Goal: Transaction & Acquisition: Book appointment/travel/reservation

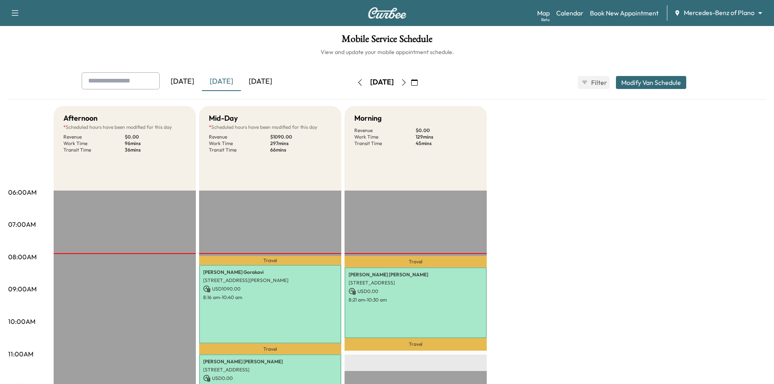
click at [262, 80] on div "[DATE]" at bounding box center [260, 81] width 39 height 19
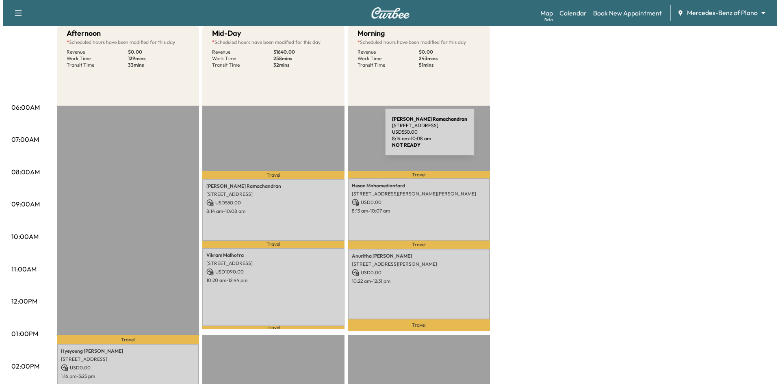
scroll to position [81, 0]
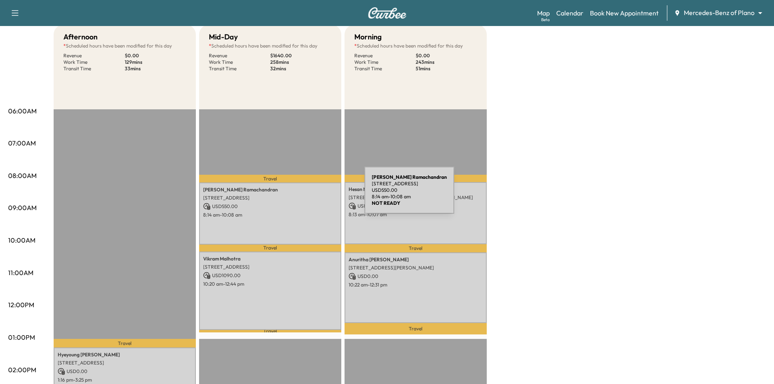
click at [304, 197] on p "[STREET_ADDRESS]" at bounding box center [270, 198] width 134 height 7
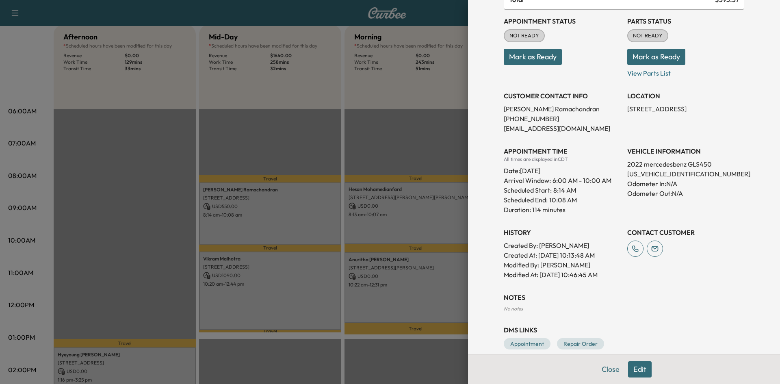
scroll to position [107, 0]
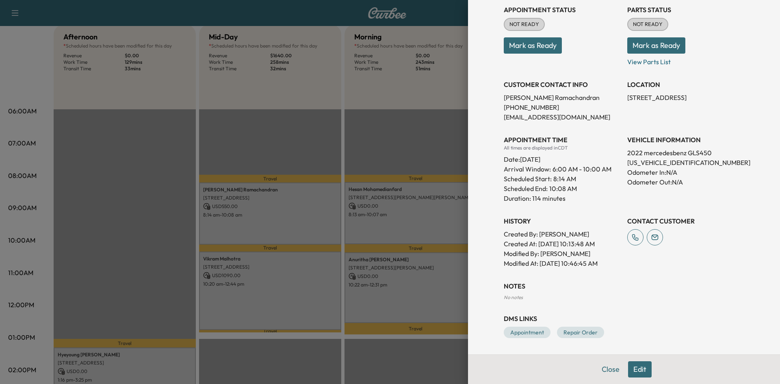
click at [420, 224] on div at bounding box center [390, 192] width 780 height 384
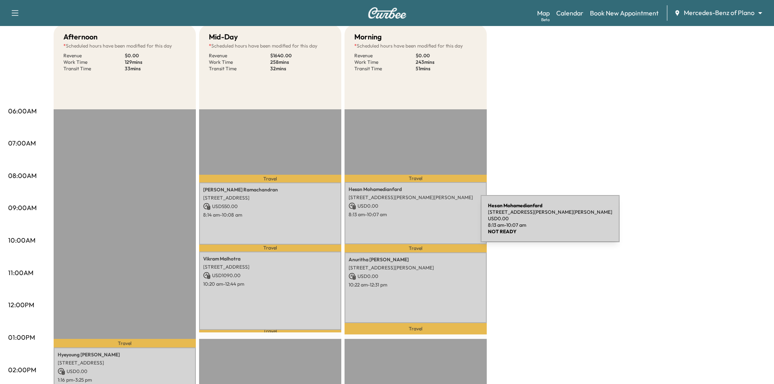
click at [420, 224] on div "[PERSON_NAME] [STREET_ADDRESS][PERSON_NAME][PERSON_NAME] USD 0.00 8:13 am - 10:…" at bounding box center [416, 213] width 142 height 62
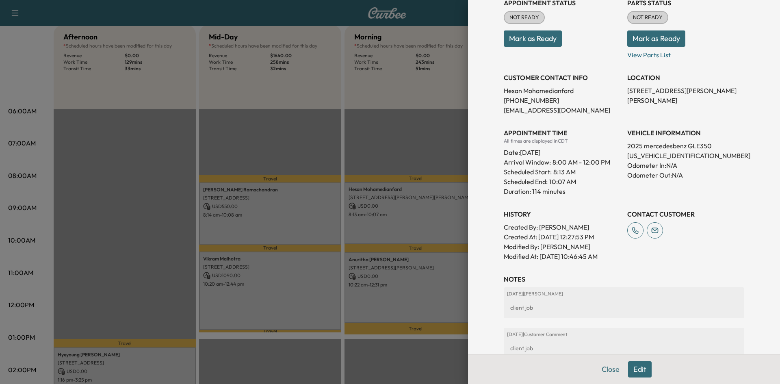
scroll to position [41, 0]
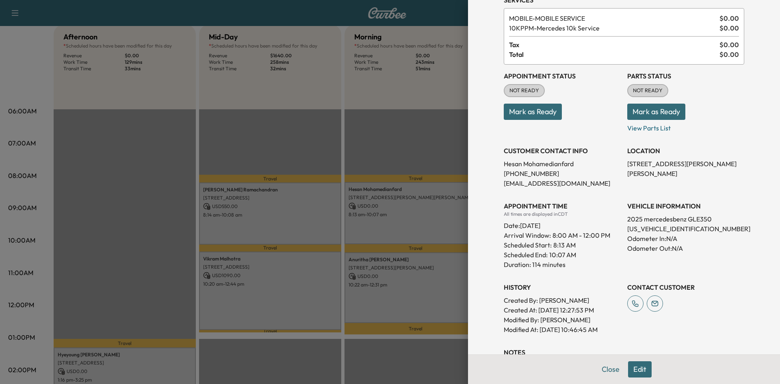
click at [289, 281] on div at bounding box center [390, 192] width 780 height 384
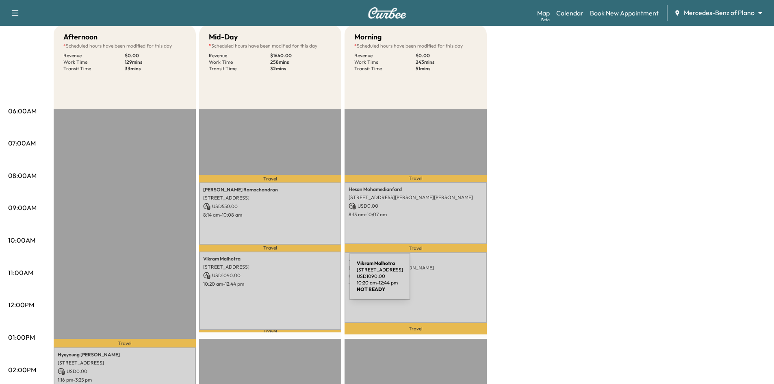
click at [289, 281] on p "10:20 am - 12:44 pm" at bounding box center [270, 284] width 134 height 7
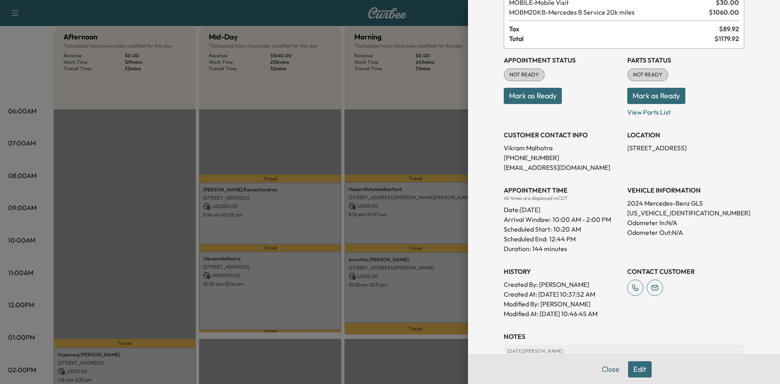
scroll to position [16, 0]
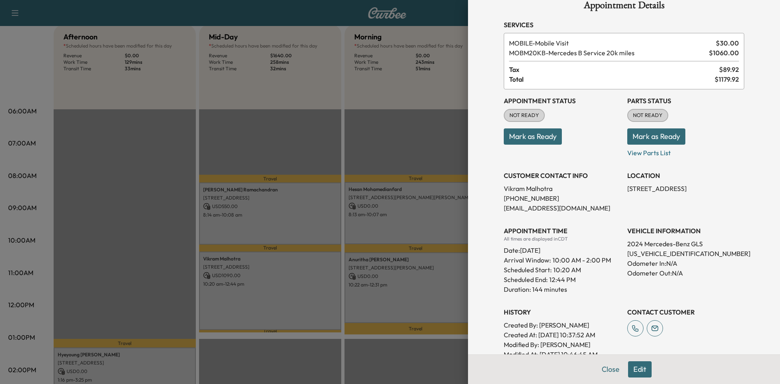
click at [430, 298] on div at bounding box center [390, 192] width 780 height 384
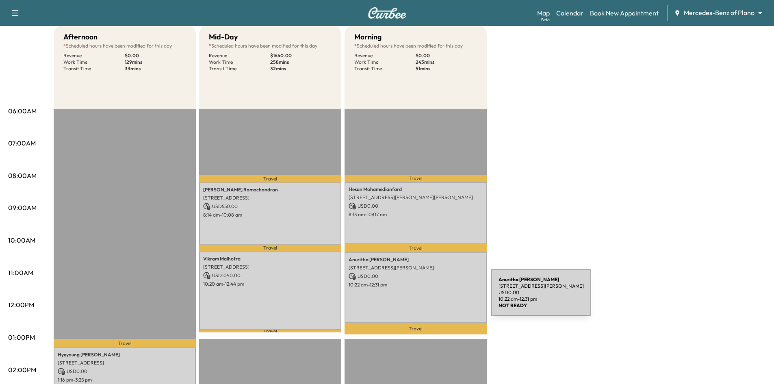
click at [430, 298] on div "Anuritha Chepyala 1750 Alma Rd, Richardson, TX 75081, USA USD 0.00 10:22 am - 1…" at bounding box center [416, 287] width 142 height 71
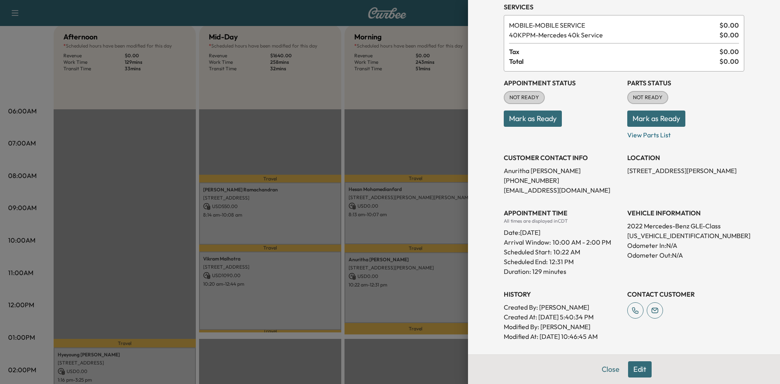
scroll to position [0, 0]
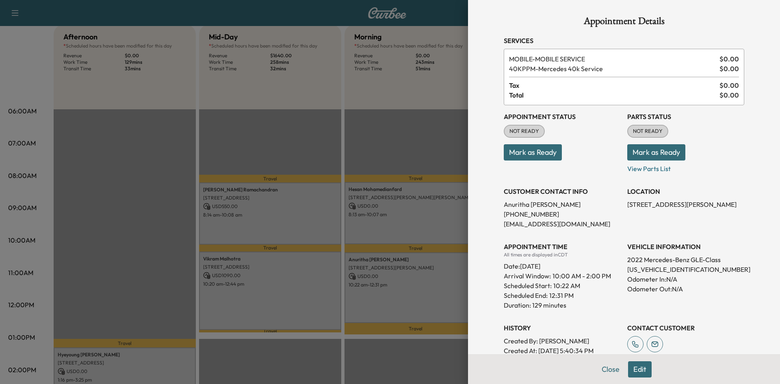
click at [187, 359] on div at bounding box center [390, 192] width 780 height 384
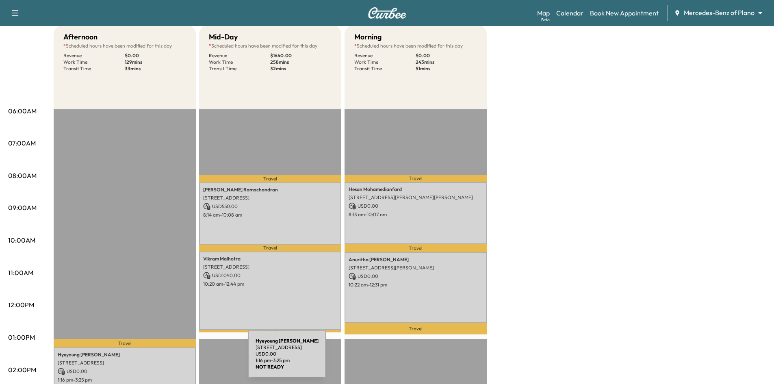
click at [187, 360] on p "5980 Forefront Avenue, Frisco, TX 75036, US" at bounding box center [125, 363] width 134 height 7
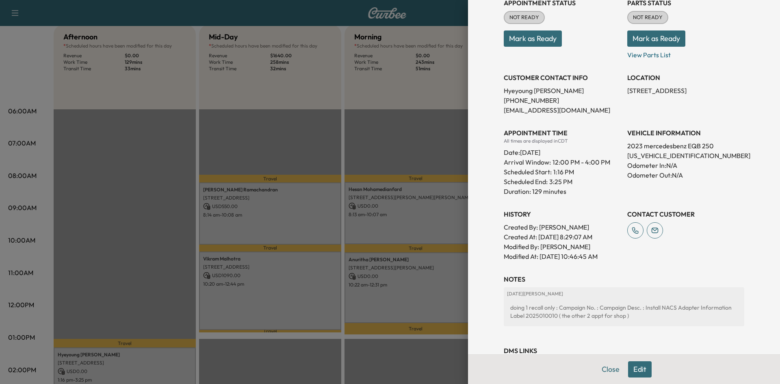
scroll to position [146, 0]
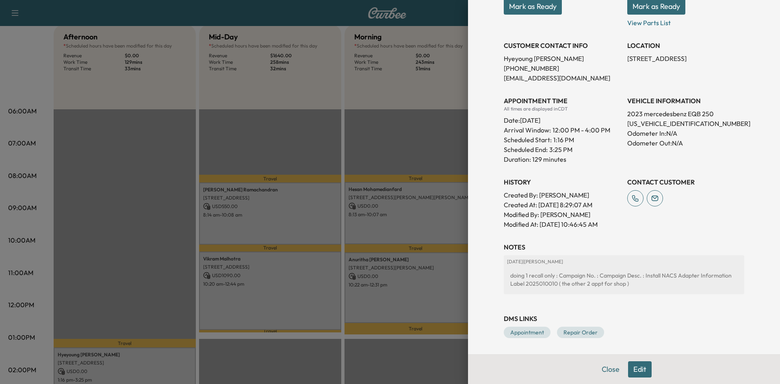
click at [647, 123] on p "W1N9M0CB0PN046040" at bounding box center [686, 124] width 117 height 10
copy p "W1N9M0CB0PN046040"
drag, startPoint x: 375, startPoint y: 350, endPoint x: 356, endPoint y: 350, distance: 19.1
click at [373, 350] on div at bounding box center [390, 192] width 780 height 384
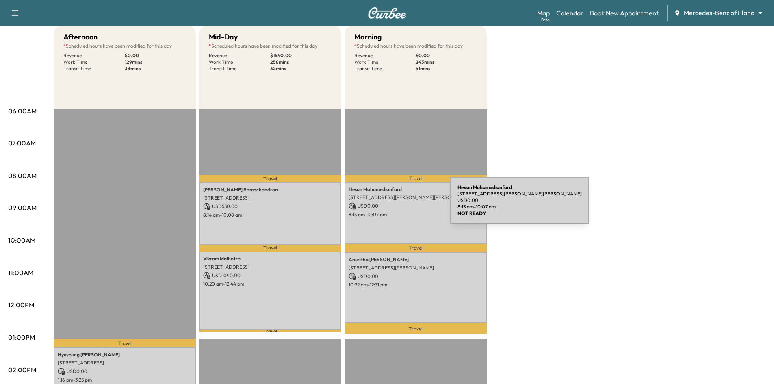
click at [389, 206] on p "USD 0.00" at bounding box center [416, 205] width 134 height 7
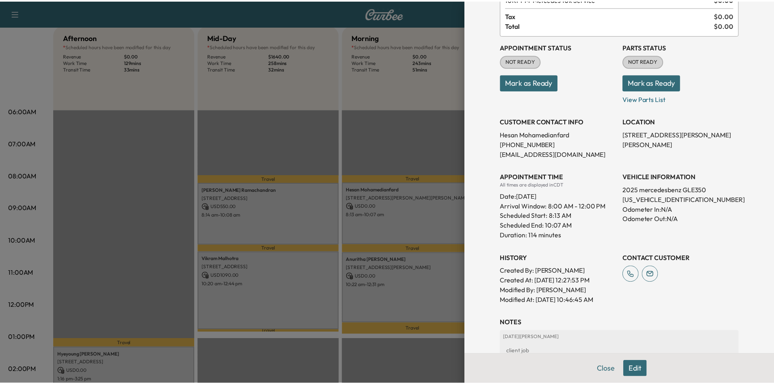
scroll to position [0, 0]
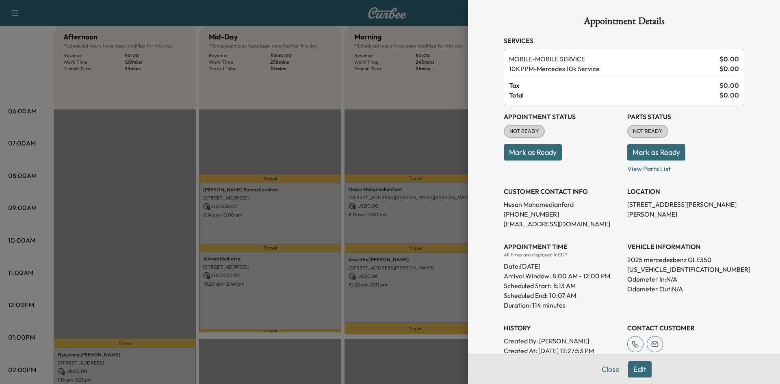
drag, startPoint x: 417, startPoint y: 134, endPoint x: 266, endPoint y: 10, distance: 195.5
click at [416, 134] on div at bounding box center [390, 192] width 780 height 384
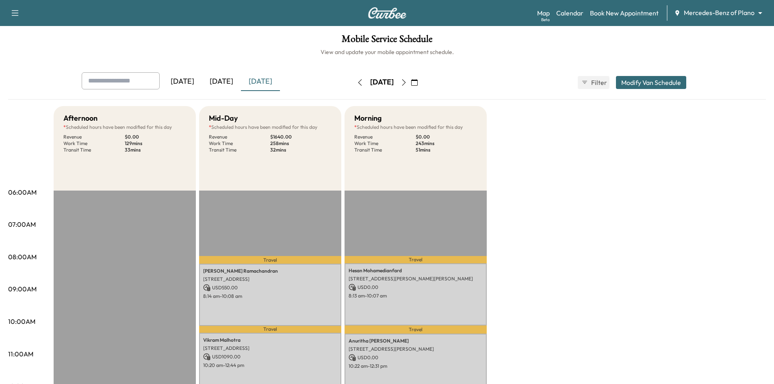
click at [407, 84] on icon "button" at bounding box center [404, 82] width 7 height 7
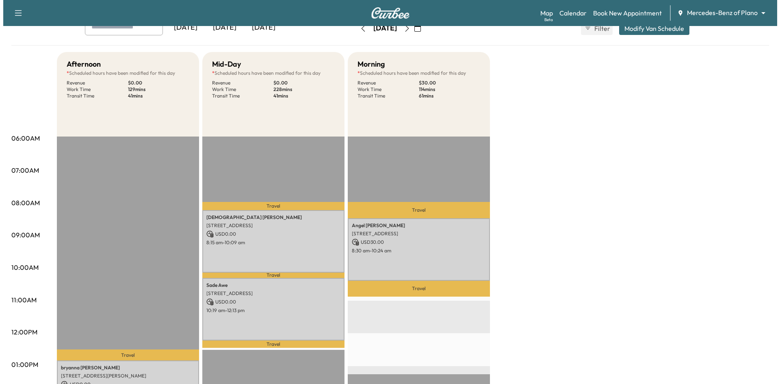
scroll to position [122, 0]
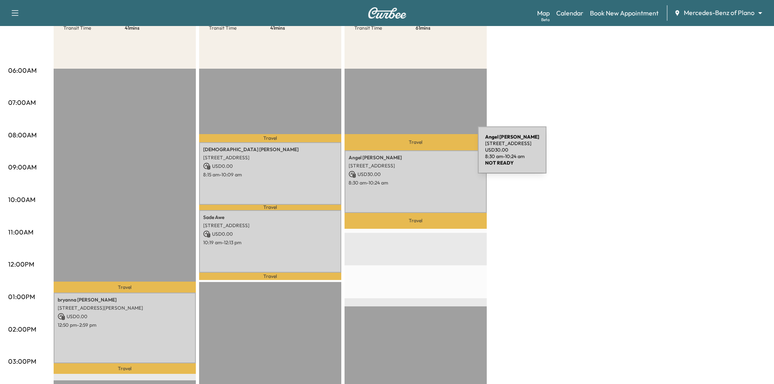
click at [417, 155] on p "Angel Thompson" at bounding box center [416, 157] width 134 height 7
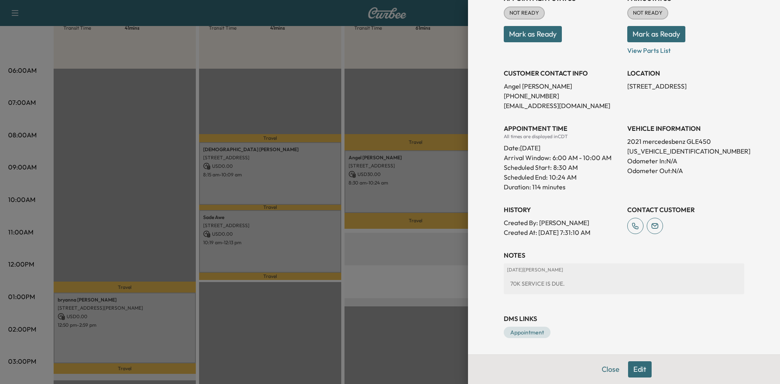
scroll to position [0, 0]
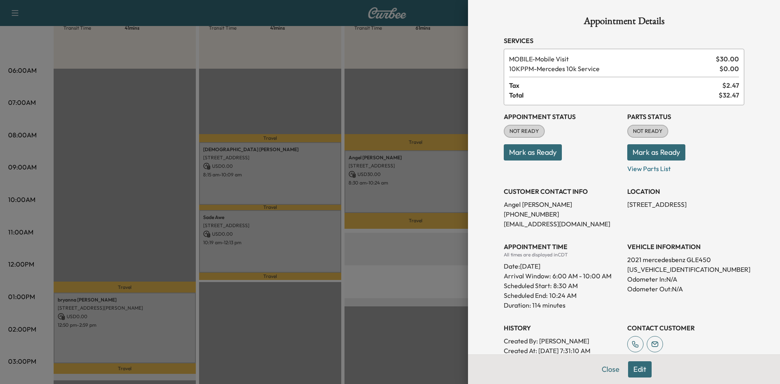
click at [645, 269] on p "4JGFB5KB6MA299229" at bounding box center [686, 270] width 117 height 10
copy p "4JGFB5KB6MA299229"
click at [358, 105] on div at bounding box center [390, 192] width 780 height 384
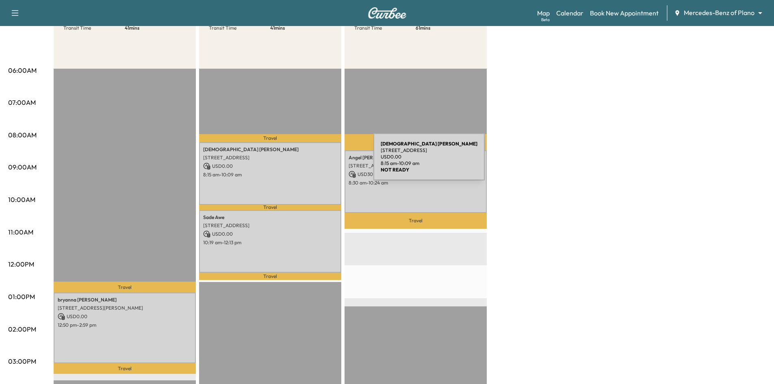
click at [313, 163] on p "USD 0.00" at bounding box center [270, 166] width 134 height 7
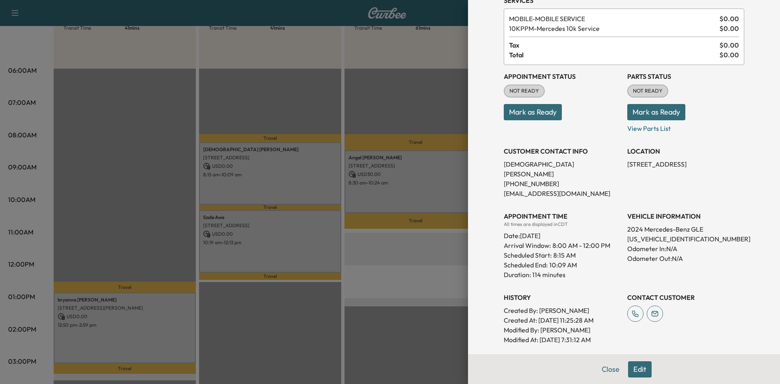
scroll to position [107, 0]
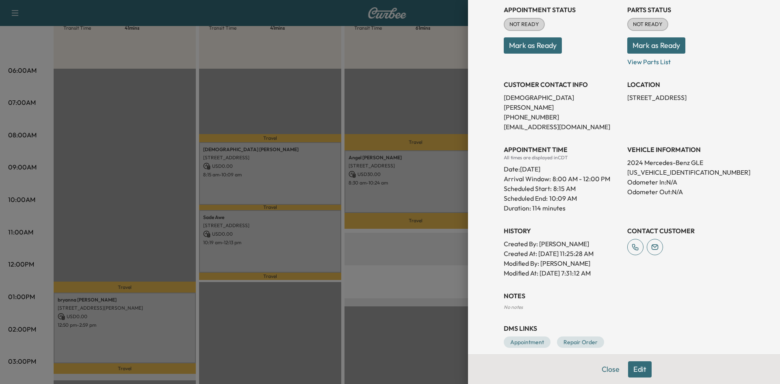
click at [406, 170] on div at bounding box center [390, 192] width 780 height 384
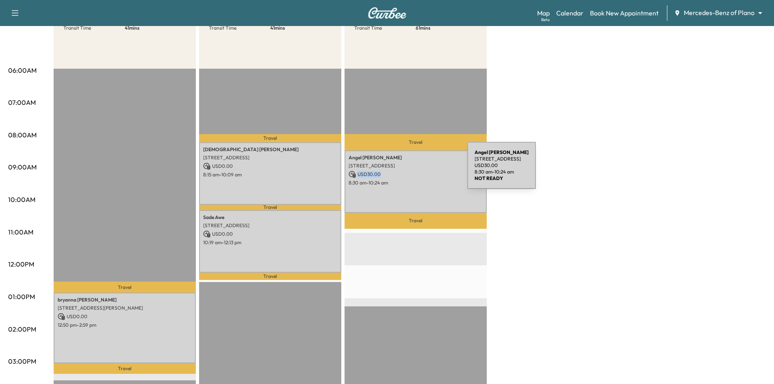
click at [406, 171] on p "USD 30.00" at bounding box center [416, 174] width 134 height 7
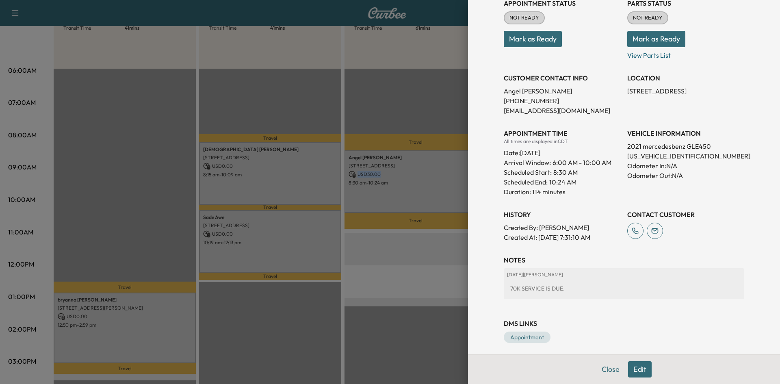
scroll to position [118, 0]
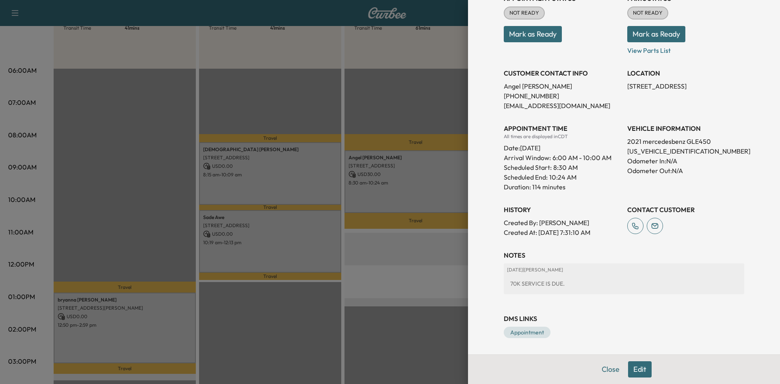
click at [321, 241] on div at bounding box center [390, 192] width 780 height 384
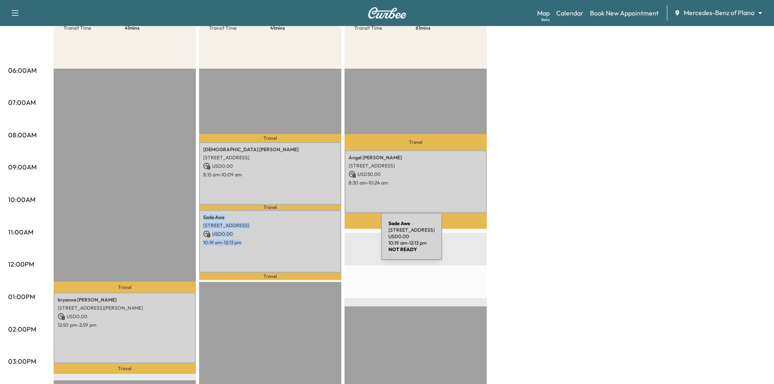
click at [320, 241] on p "10:19 am - 12:13 pm" at bounding box center [270, 242] width 134 height 7
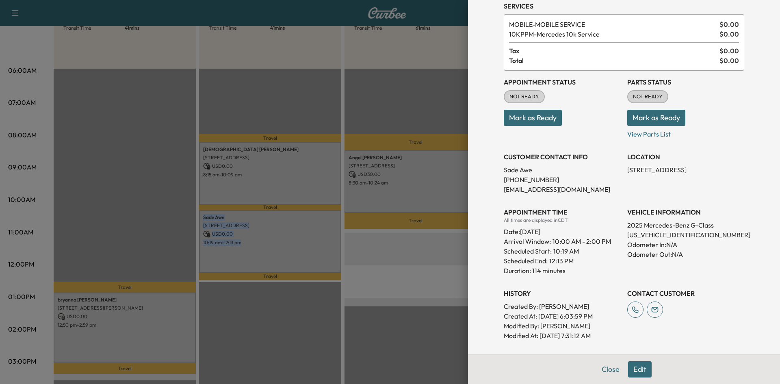
scroll to position [107, 0]
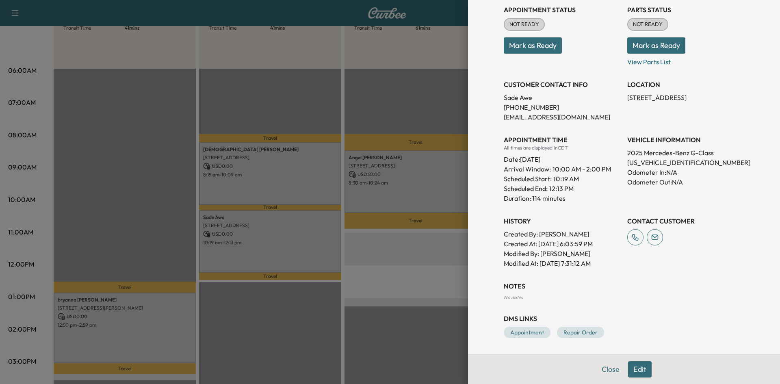
click at [161, 321] on div at bounding box center [390, 192] width 780 height 384
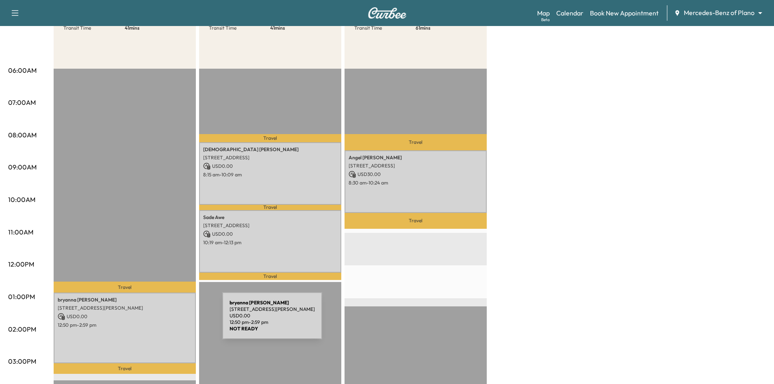
click at [161, 322] on p "12:50 pm - 2:59 pm" at bounding box center [125, 325] width 134 height 7
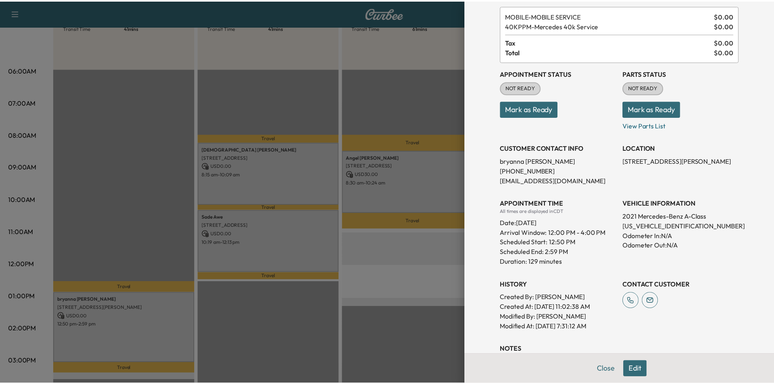
scroll to position [0, 0]
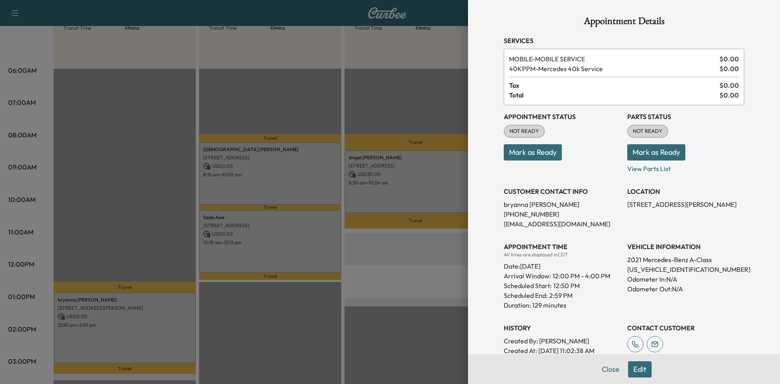
click at [427, 74] on div at bounding box center [390, 192] width 780 height 384
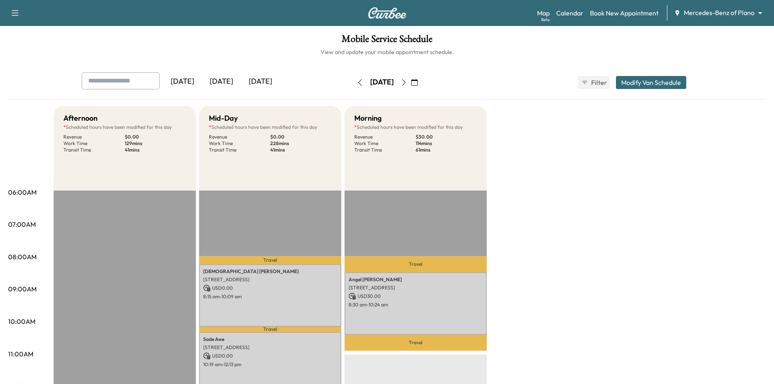
click at [407, 84] on icon "button" at bounding box center [404, 82] width 7 height 7
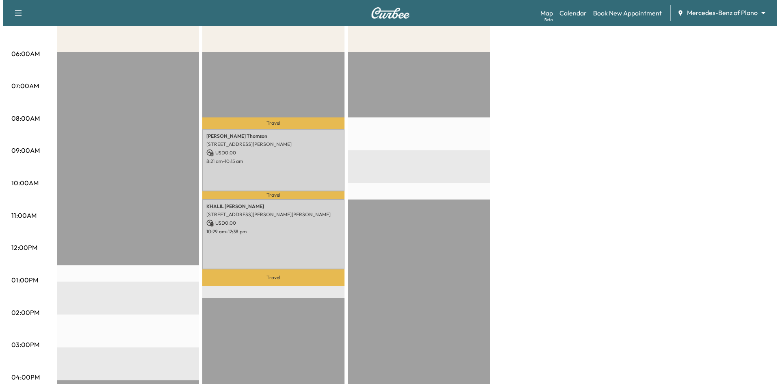
scroll to position [203, 0]
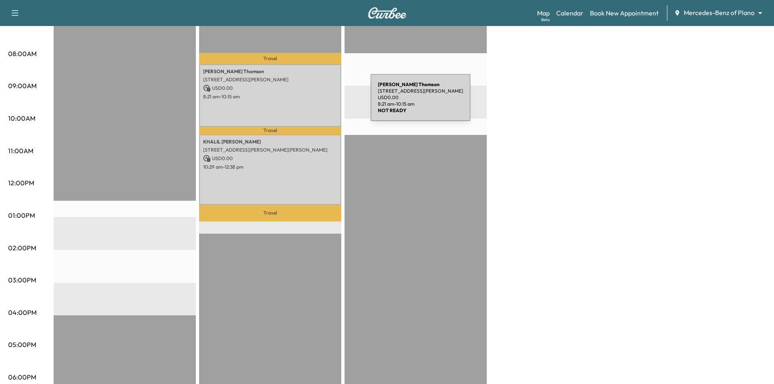
click at [310, 102] on div "Kevin Thomson 1420 Red Oak Trail, McKinney, TX 75069, United States of America …" at bounding box center [270, 95] width 142 height 62
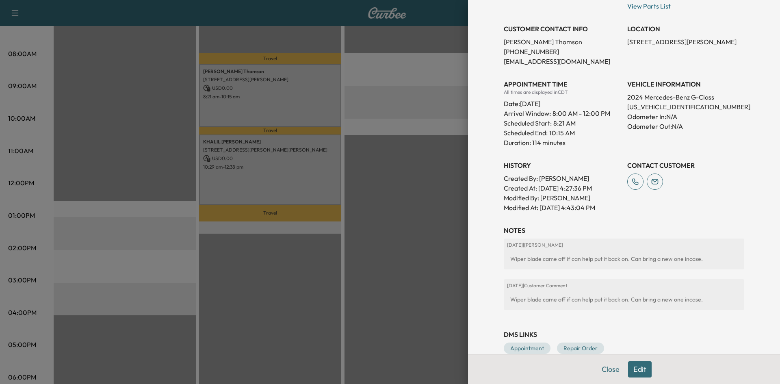
scroll to position [0, 0]
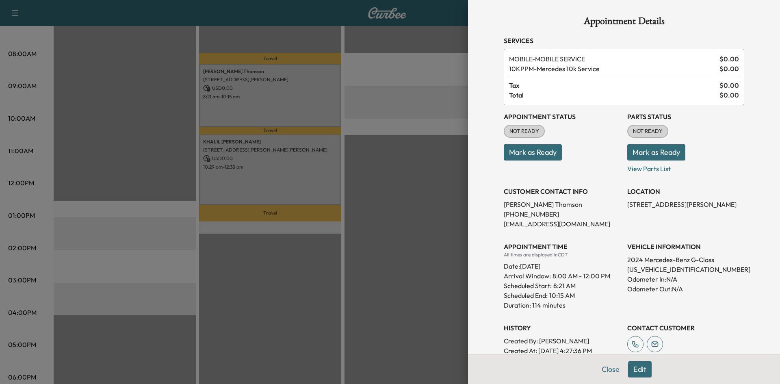
click at [308, 178] on div at bounding box center [390, 192] width 780 height 384
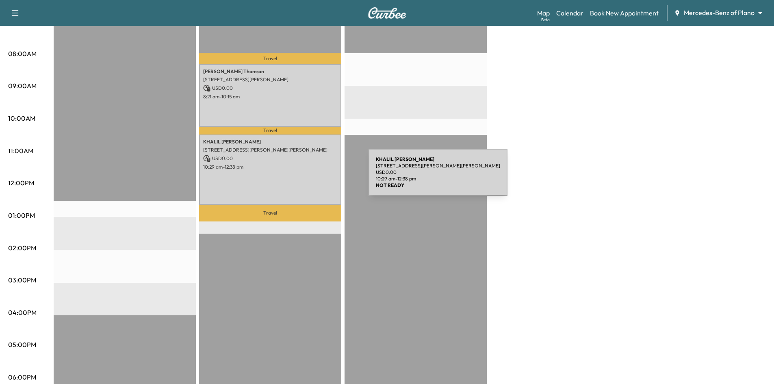
click at [308, 177] on div "KHALIL MALIK 6607 Stafford Dr, Parker, TX 75002, USA USD 0.00 10:29 am - 12:38 …" at bounding box center [270, 170] width 142 height 71
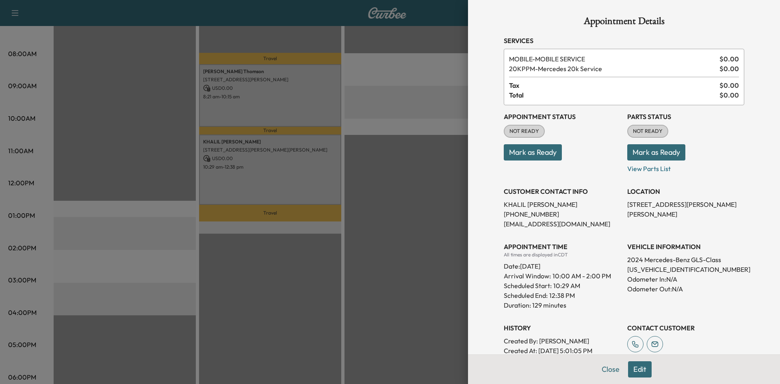
click at [400, 205] on div at bounding box center [390, 192] width 780 height 384
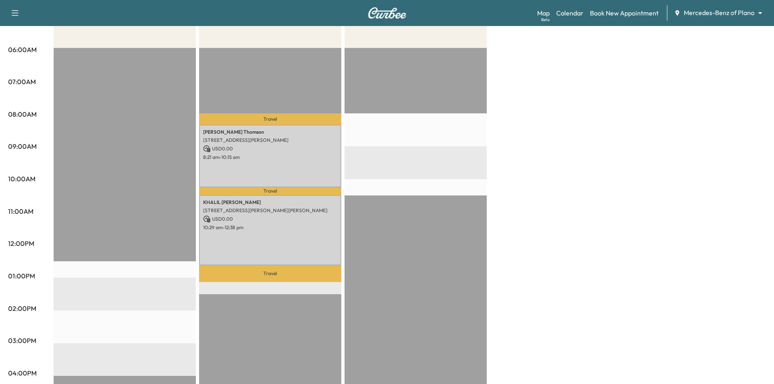
scroll to position [163, 0]
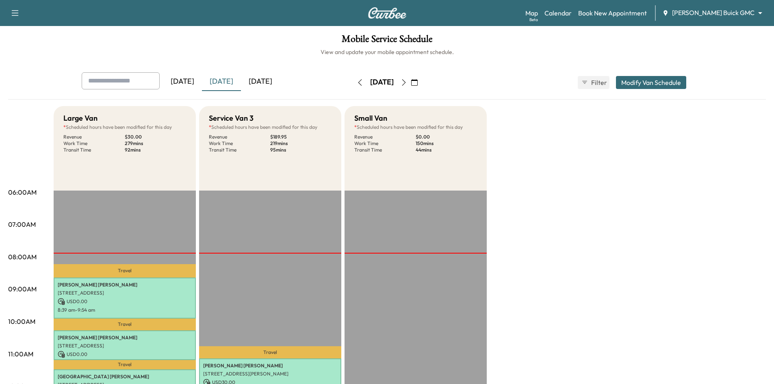
click at [269, 80] on div "[DATE]" at bounding box center [260, 81] width 39 height 19
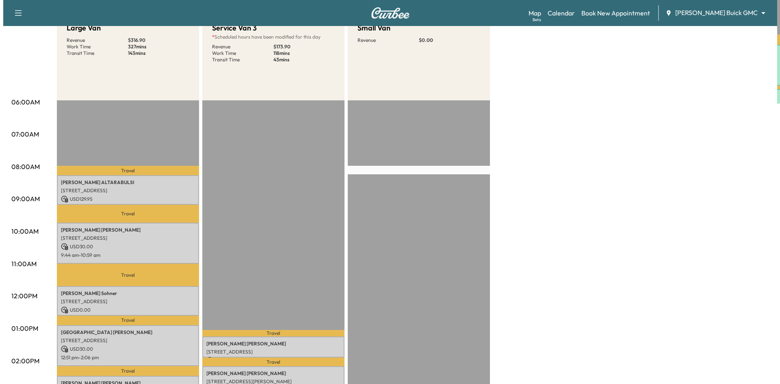
scroll to position [163, 0]
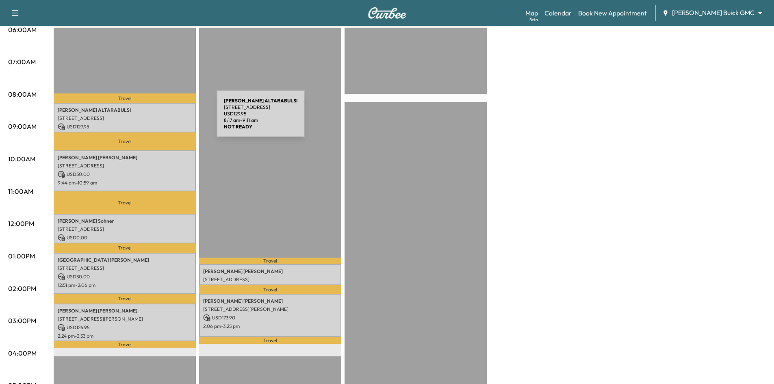
click at [151, 115] on p "3347 Midwick Dr, Frisco, TX 75034, USA" at bounding box center [125, 118] width 134 height 7
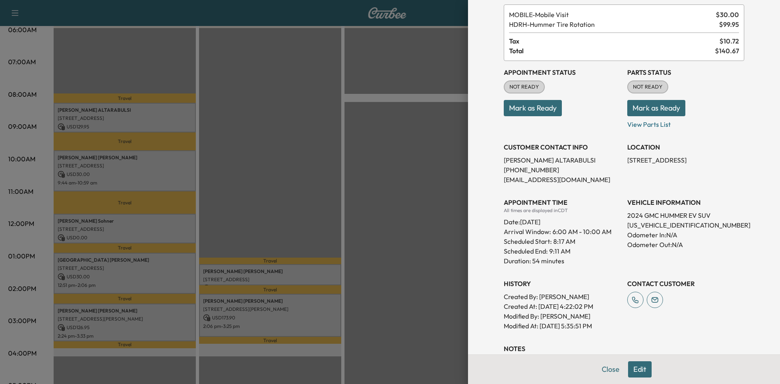
scroll to position [16, 0]
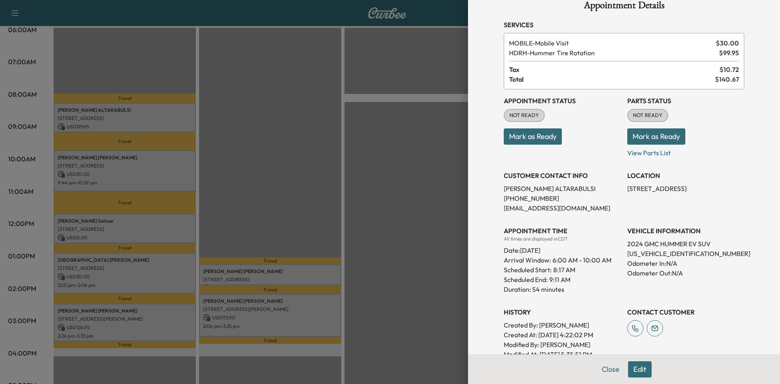
click at [168, 172] on div at bounding box center [390, 192] width 780 height 384
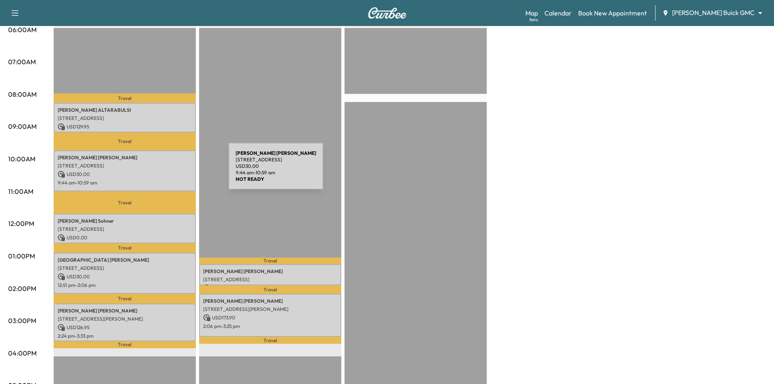
click at [167, 171] on p "USD 30.00" at bounding box center [125, 174] width 134 height 7
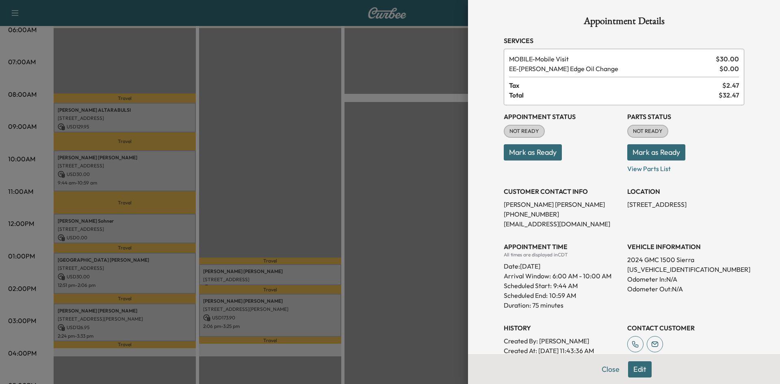
click at [163, 228] on div at bounding box center [390, 192] width 780 height 384
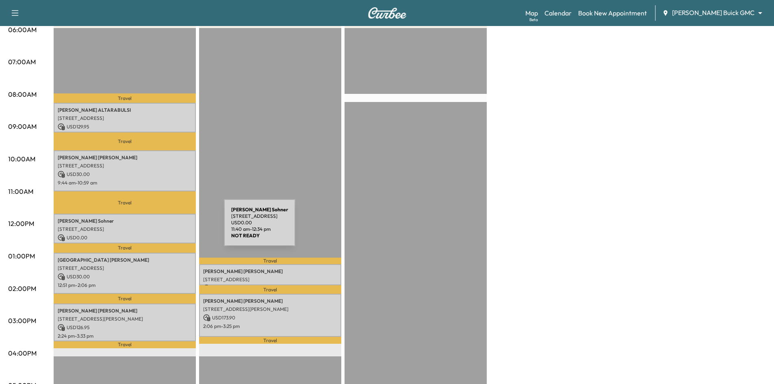
click at [163, 228] on p "1310 CHEYENNE DR, RICHARDSON, TX 75080, USA" at bounding box center [125, 229] width 134 height 7
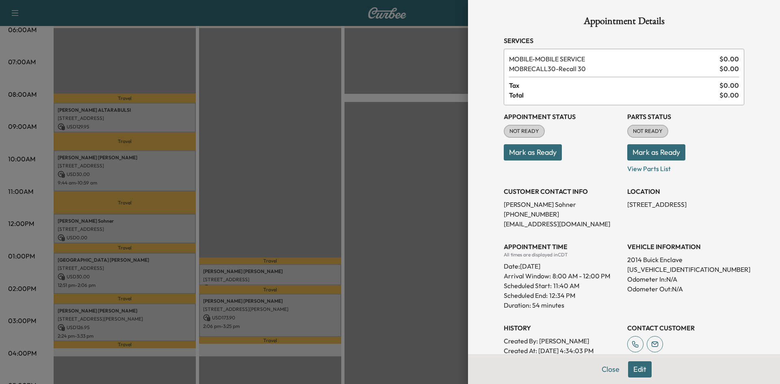
click at [155, 265] on div at bounding box center [390, 192] width 780 height 384
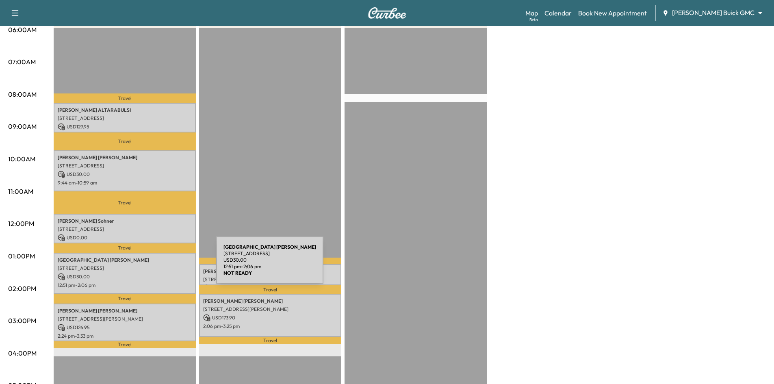
click at [155, 265] on p "5050 Pear Ridge Dr, Dallas, TX 75287, USA" at bounding box center [125, 268] width 134 height 7
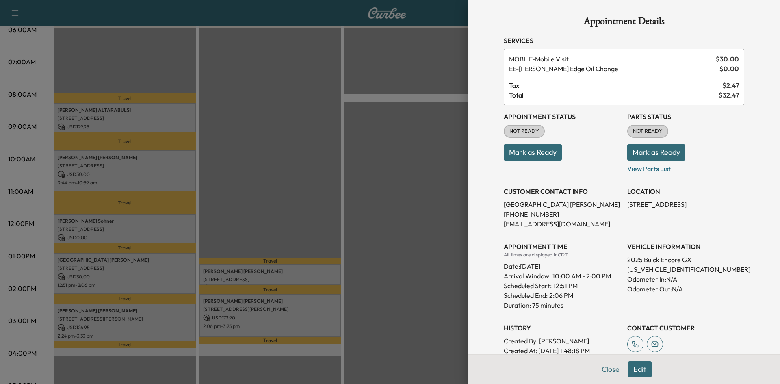
click at [157, 228] on div at bounding box center [390, 192] width 780 height 384
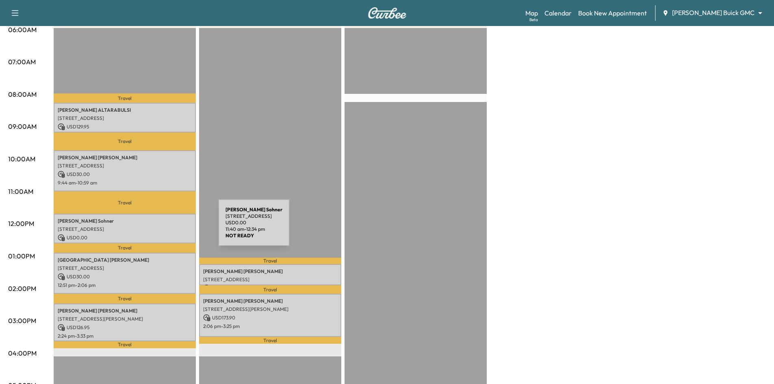
click at [157, 228] on p "1310 CHEYENNE DR, RICHARDSON, TX 75080, USA" at bounding box center [125, 229] width 134 height 7
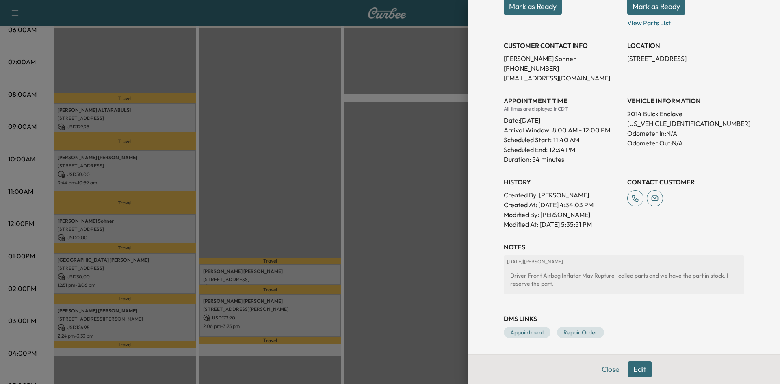
scroll to position [24, 0]
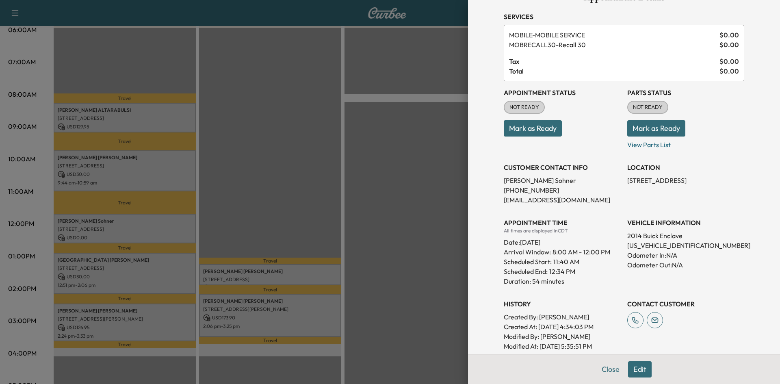
drag, startPoint x: 144, startPoint y: 259, endPoint x: 144, endPoint y: 255, distance: 4.1
click at [144, 256] on div at bounding box center [390, 192] width 780 height 384
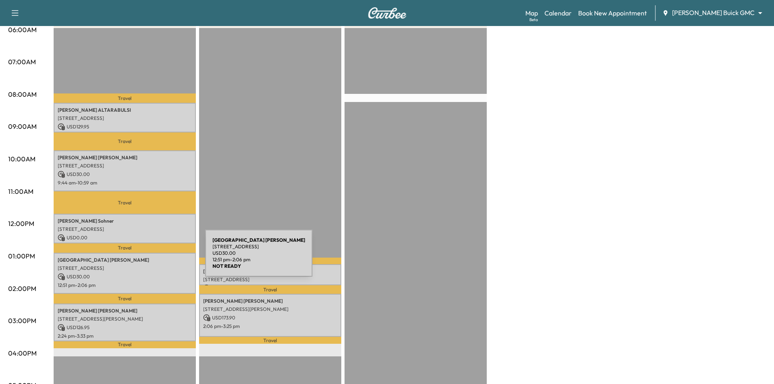
click at [144, 259] on p "Dallas Jones" at bounding box center [125, 260] width 134 height 7
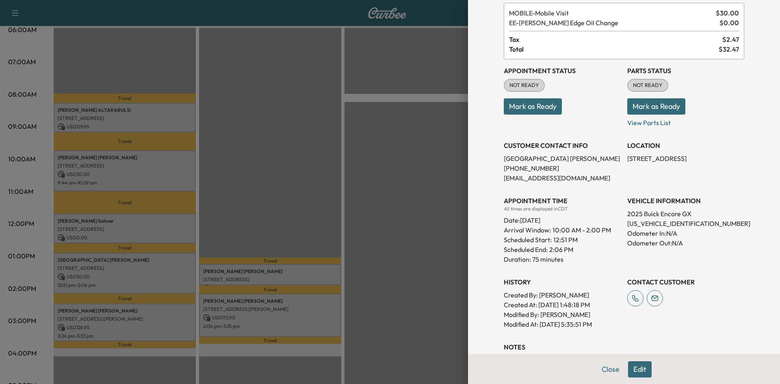
scroll to position [122, 0]
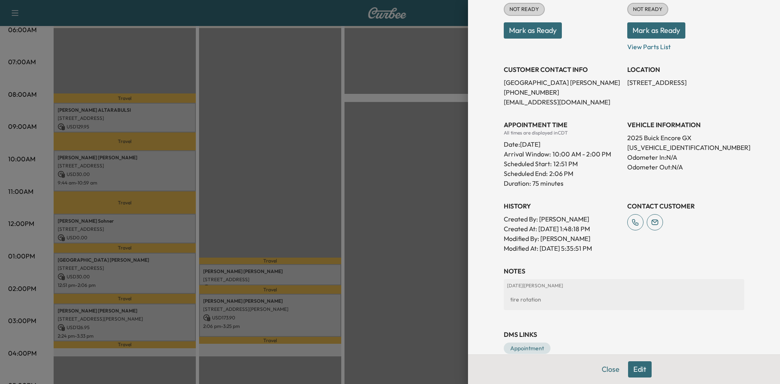
click at [173, 318] on div at bounding box center [390, 192] width 780 height 384
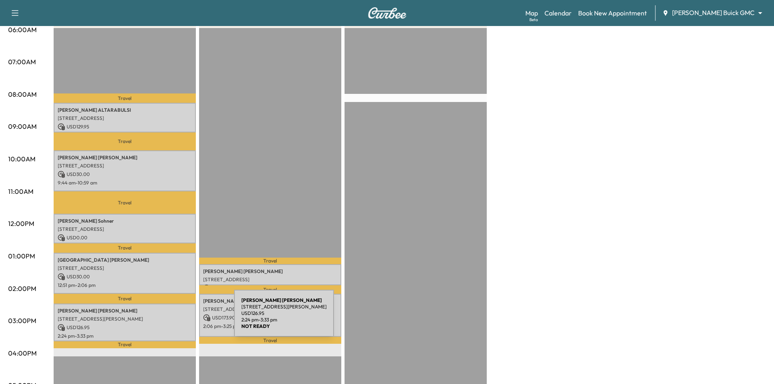
click at [173, 318] on p "9400 Wade Blvd, #1924, Frisco, TX 75035, United States of America" at bounding box center [125, 319] width 134 height 7
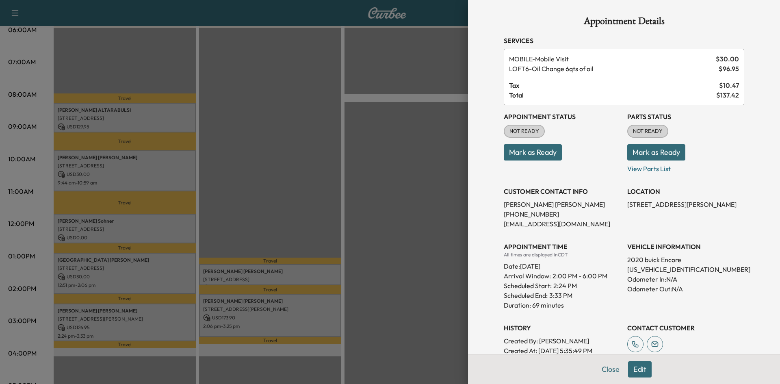
click at [326, 274] on div at bounding box center [390, 192] width 780 height 384
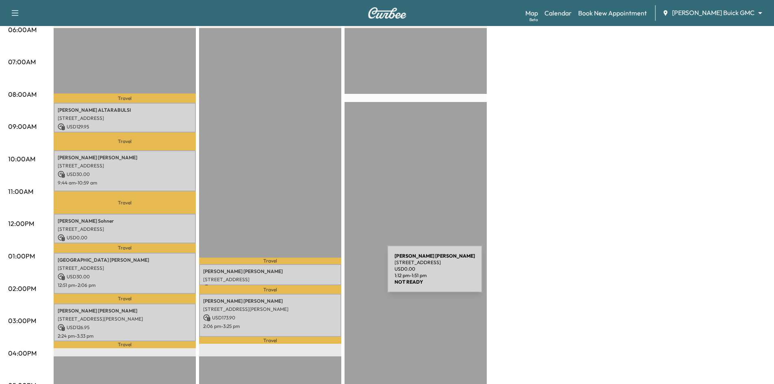
click at [326, 276] on p "1011 AVALON DR, LEWISVILLE, TX 75056, USA" at bounding box center [270, 279] width 134 height 7
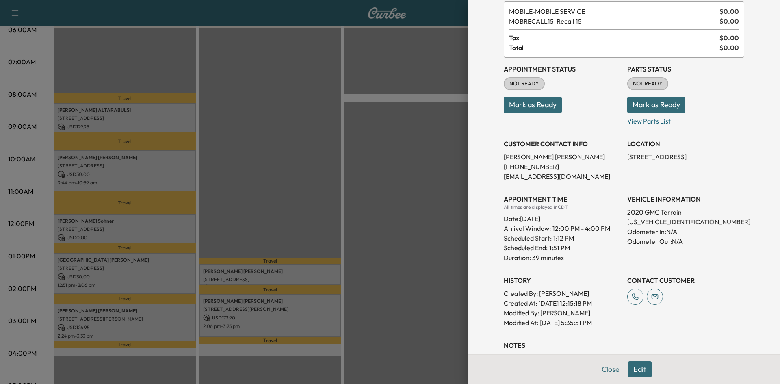
scroll to position [0, 0]
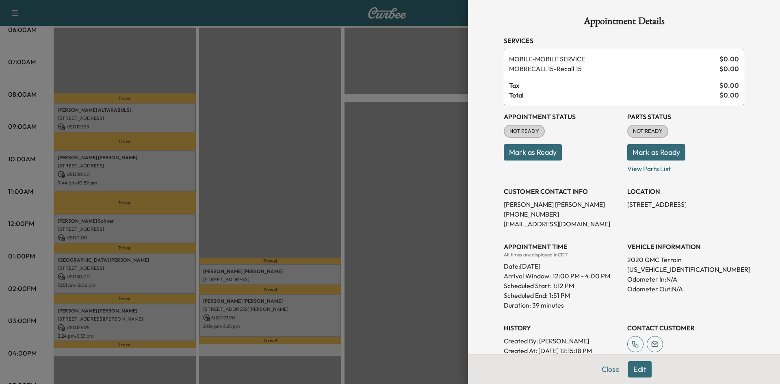
click at [279, 323] on div at bounding box center [390, 192] width 780 height 384
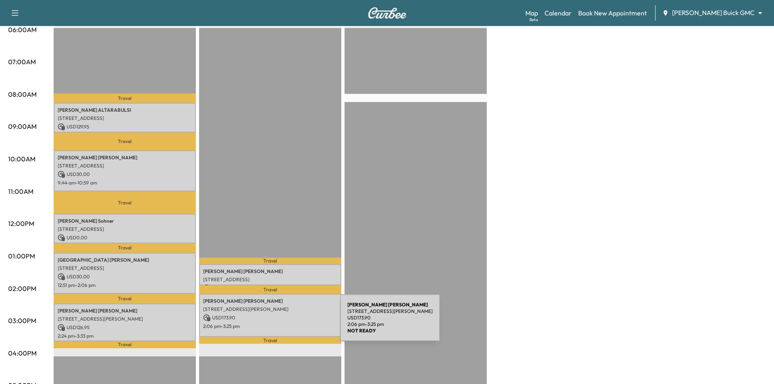
click at [279, 323] on p "2:06 pm - 3:25 pm" at bounding box center [270, 326] width 134 height 7
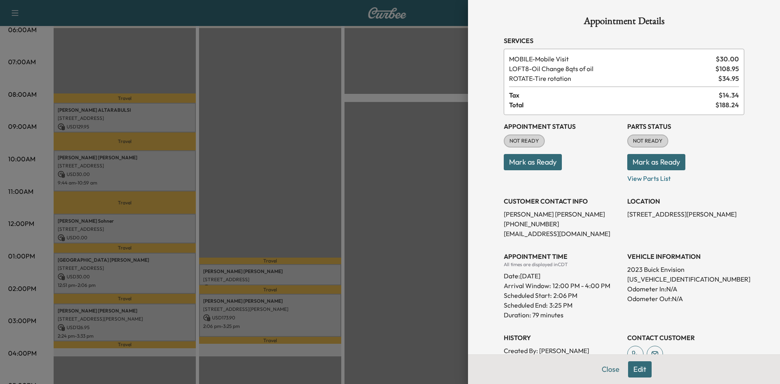
drag, startPoint x: 360, startPoint y: 181, endPoint x: 346, endPoint y: 148, distance: 35.3
click at [359, 180] on div at bounding box center [390, 192] width 780 height 384
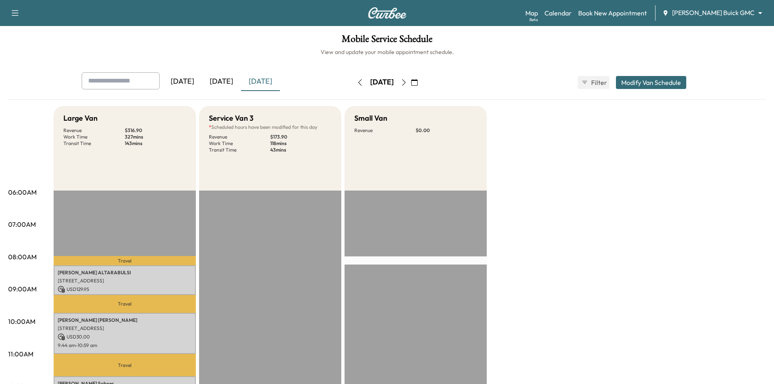
click at [407, 83] on icon "button" at bounding box center [404, 82] width 7 height 7
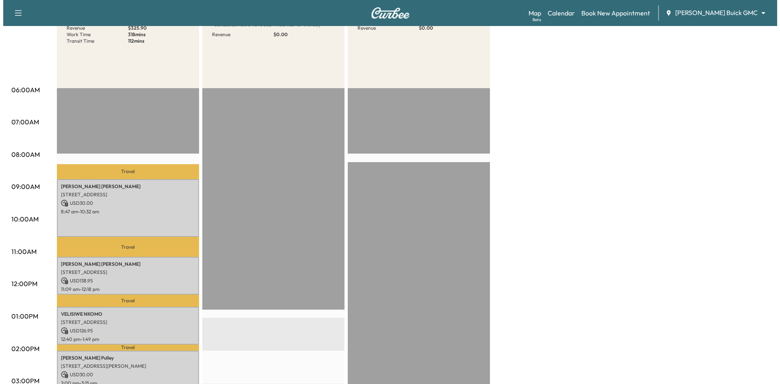
scroll to position [163, 0]
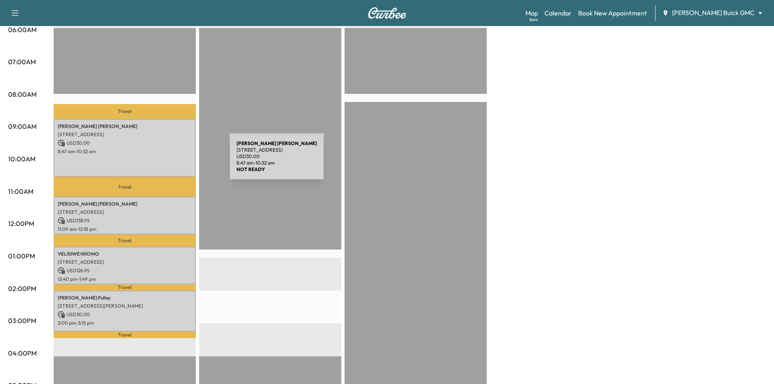
click at [168, 161] on div "Susan Tillery 1204 ELMHURST LN, FLOWER MOUND, TX 75028, USA USD 30.00 8:47 am -…" at bounding box center [125, 147] width 142 height 57
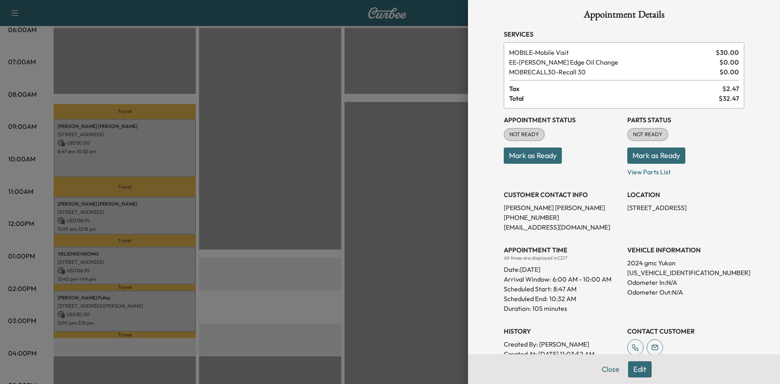
scroll to position [0, 0]
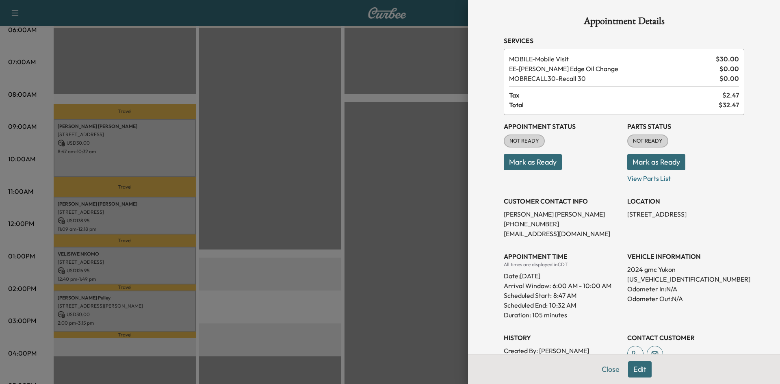
click at [179, 212] on div at bounding box center [390, 192] width 780 height 384
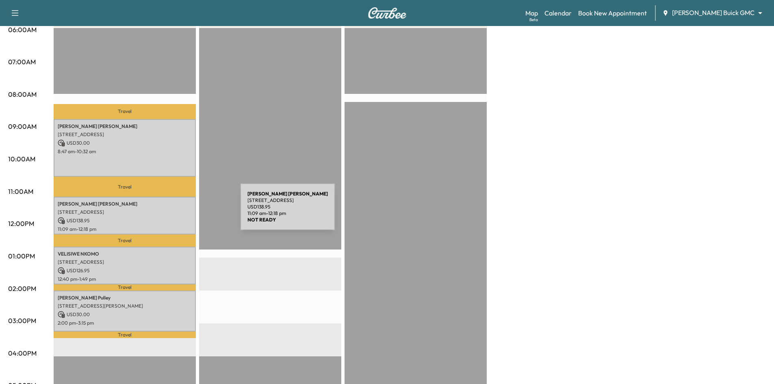
click at [179, 212] on p "241 Seven Oaks Dr, Prosper, TX 75078, USA" at bounding box center [125, 212] width 134 height 7
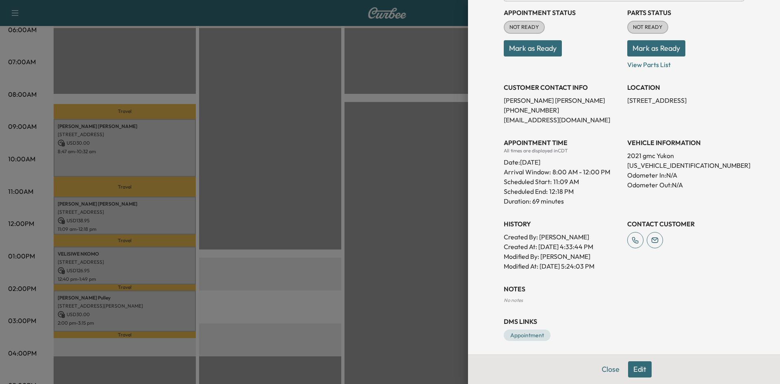
scroll to position [107, 0]
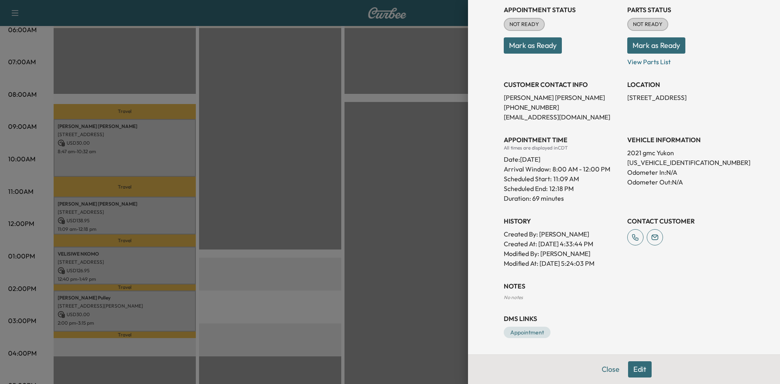
click at [171, 259] on div at bounding box center [390, 192] width 780 height 384
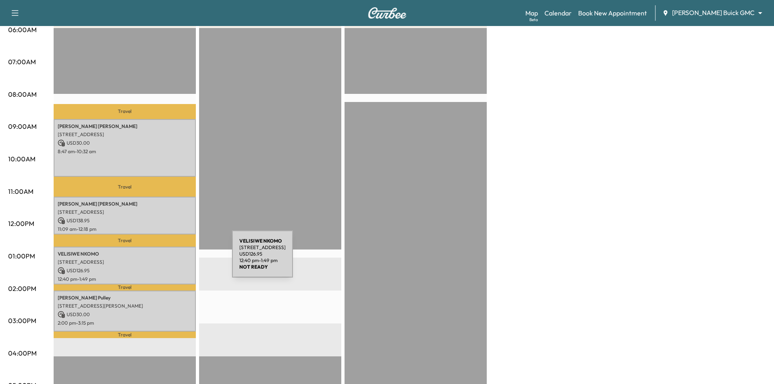
click at [171, 259] on p "14248 Sorano Drive, Frisco, TX 75035, US" at bounding box center [125, 262] width 134 height 7
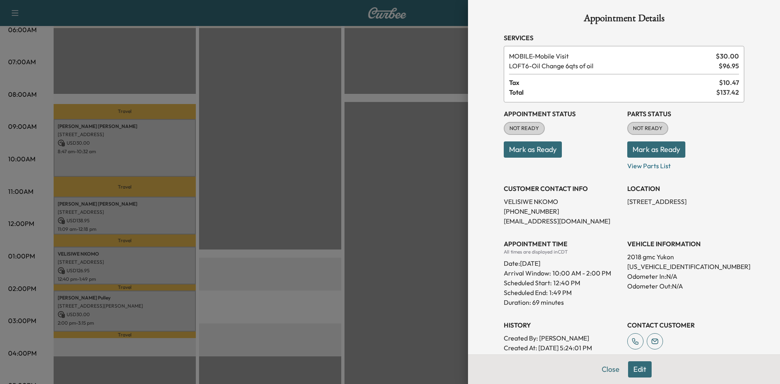
scroll to position [0, 0]
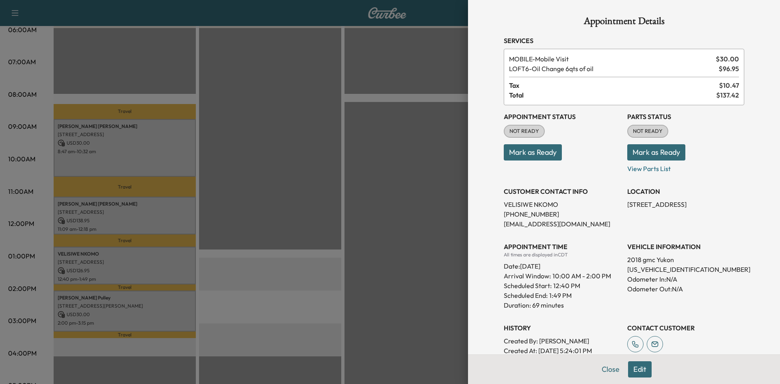
click at [179, 311] on div at bounding box center [390, 192] width 780 height 384
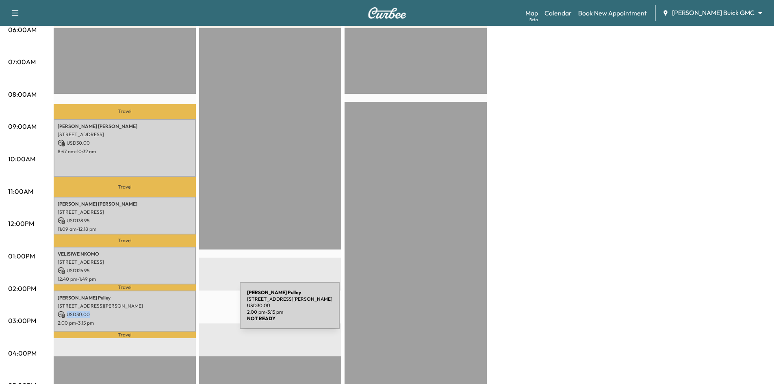
click at [179, 311] on p "USD 30.00" at bounding box center [125, 314] width 134 height 7
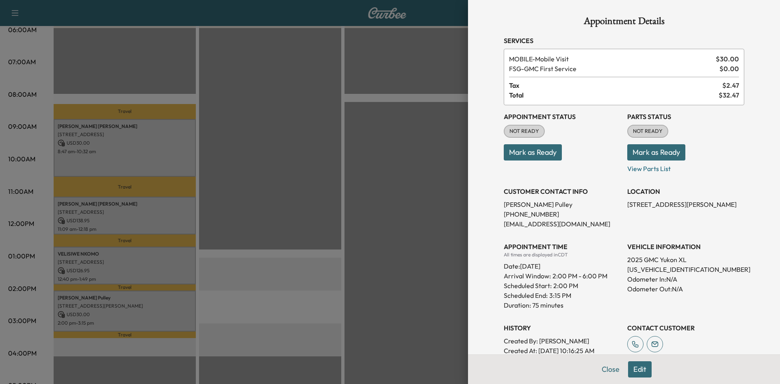
drag, startPoint x: 328, startPoint y: 185, endPoint x: 322, endPoint y: 64, distance: 120.9
click at [328, 178] on div at bounding box center [390, 192] width 780 height 384
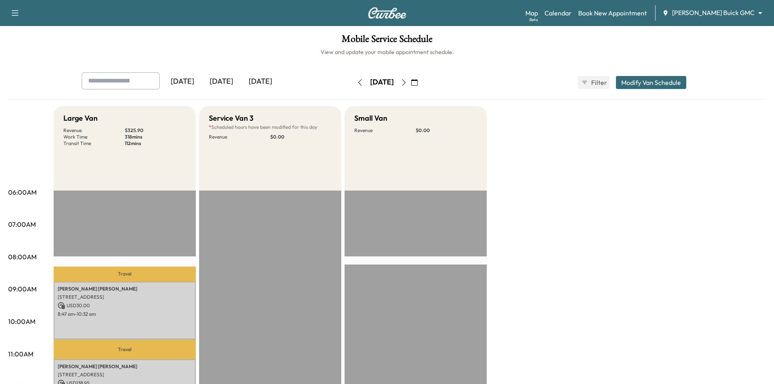
click at [228, 81] on div "[DATE]" at bounding box center [221, 81] width 39 height 19
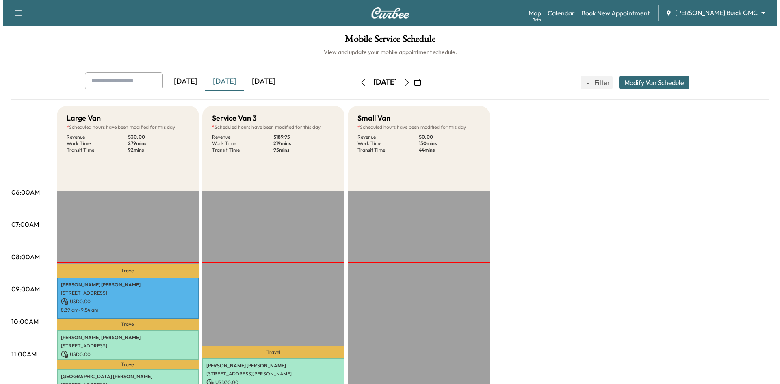
scroll to position [41, 0]
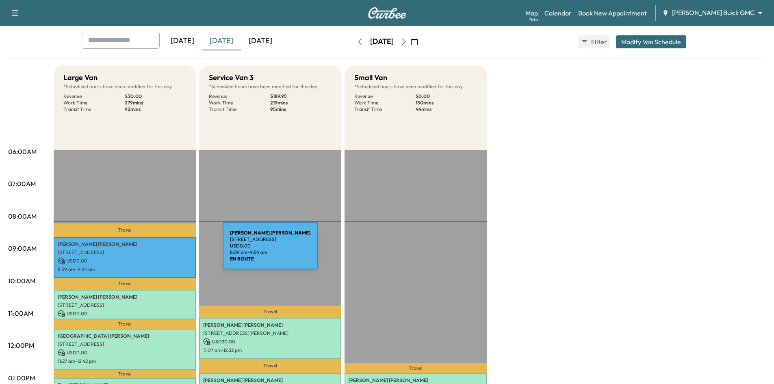
click at [162, 250] on p "1640 Kingsbridge Ln, Prosper, TX 75078, USA" at bounding box center [125, 252] width 134 height 7
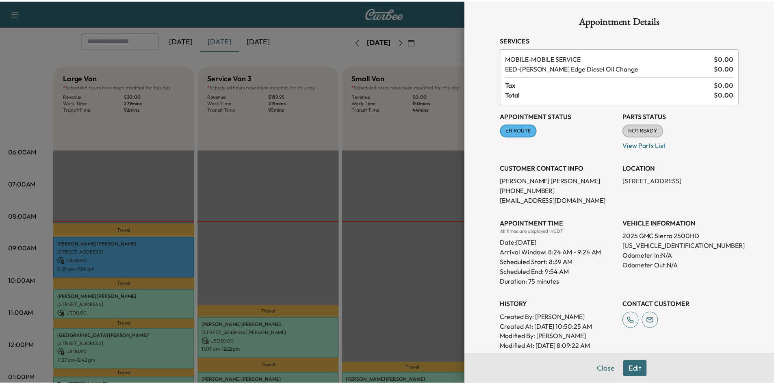
scroll to position [0, 0]
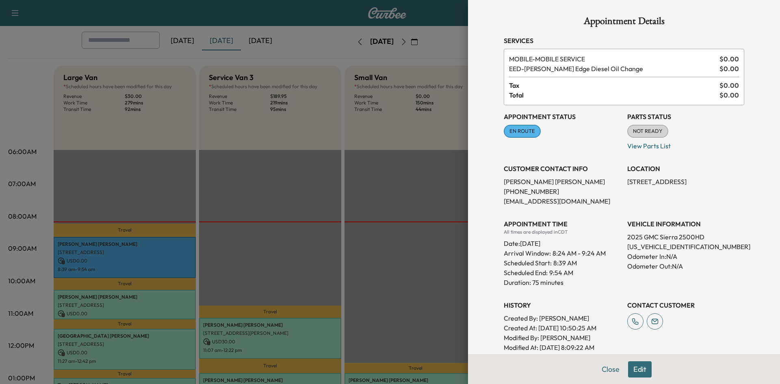
click at [297, 231] on div at bounding box center [390, 192] width 780 height 384
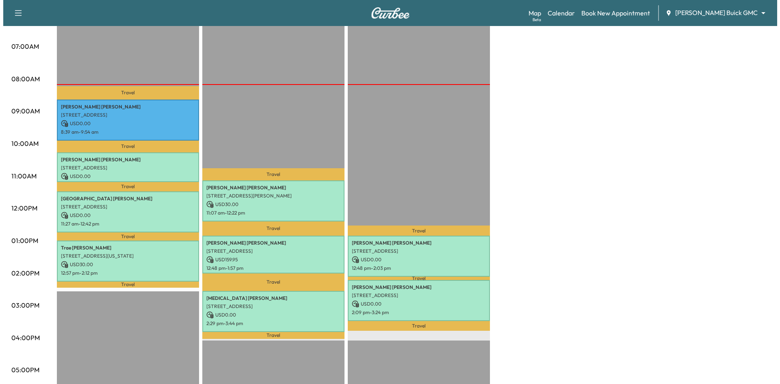
scroll to position [244, 0]
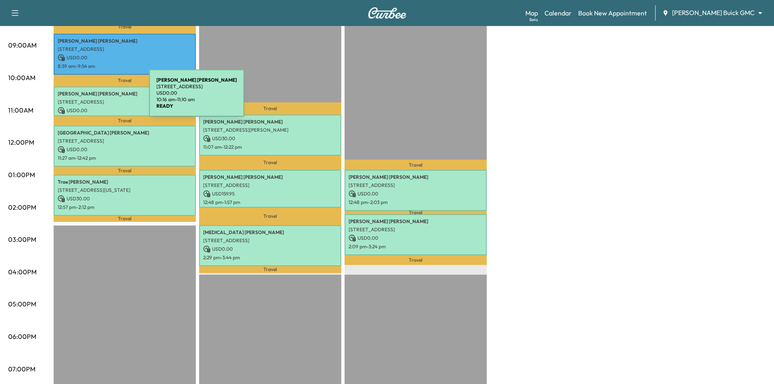
click at [88, 100] on div "Rene Flores 2321 HAMPTON DR, LITTLE ELM, TX 75068, USA USD 0.00 10:16 am - 11:1…" at bounding box center [125, 102] width 142 height 30
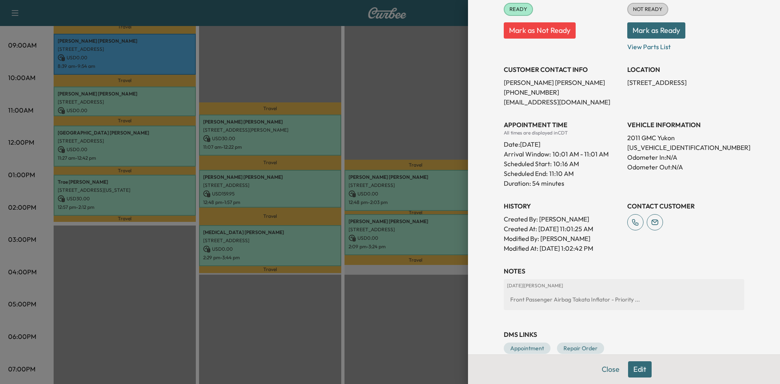
scroll to position [81, 0]
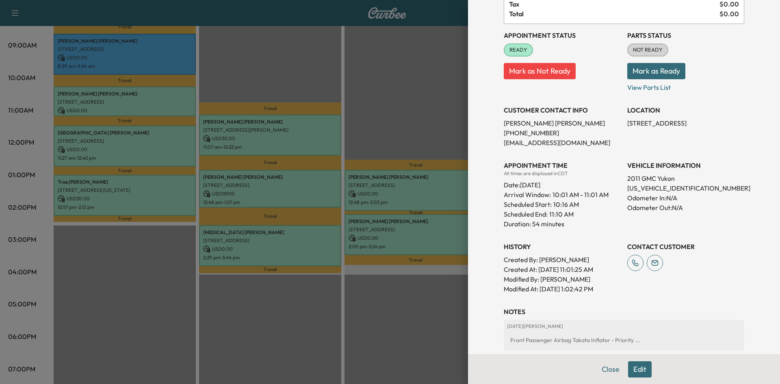
click at [290, 75] on div at bounding box center [390, 192] width 780 height 384
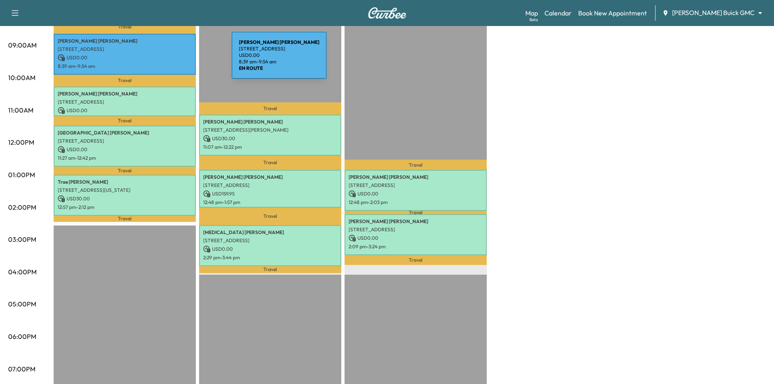
click at [171, 60] on p "USD 0.00" at bounding box center [125, 57] width 134 height 7
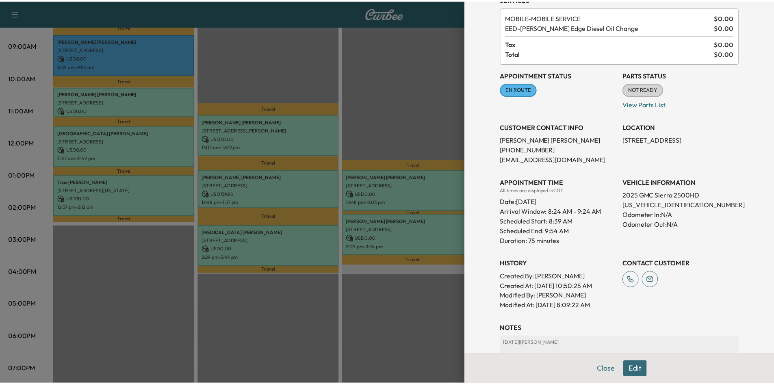
scroll to position [0, 0]
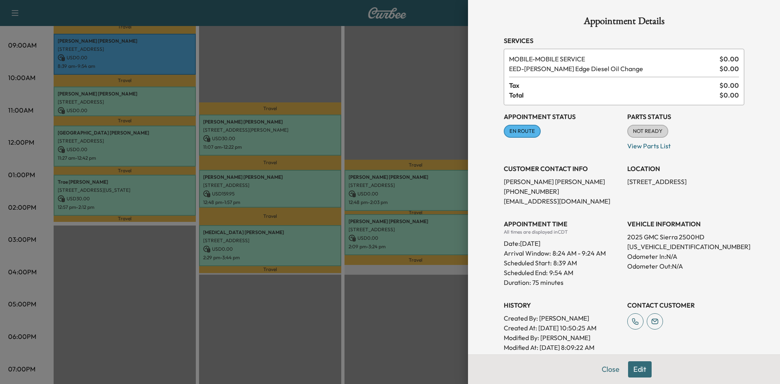
click at [266, 42] on div at bounding box center [390, 192] width 780 height 384
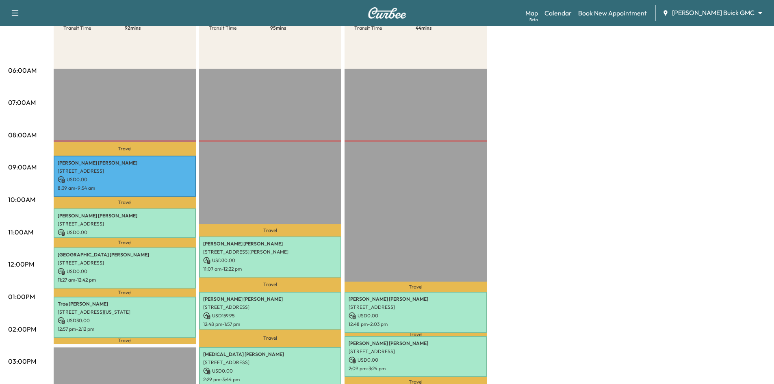
scroll to position [41, 0]
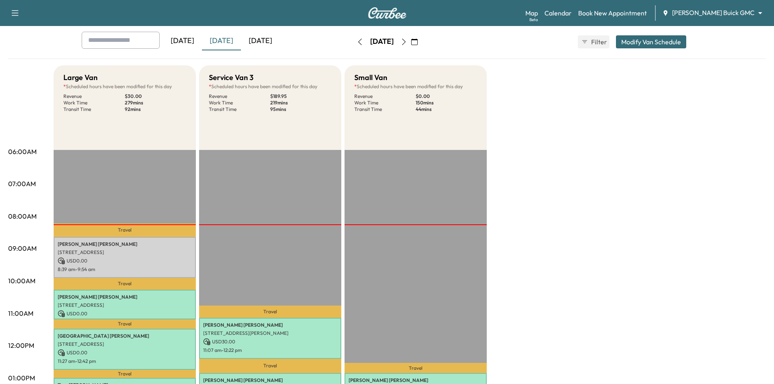
click at [407, 42] on icon "button" at bounding box center [404, 42] width 7 height 7
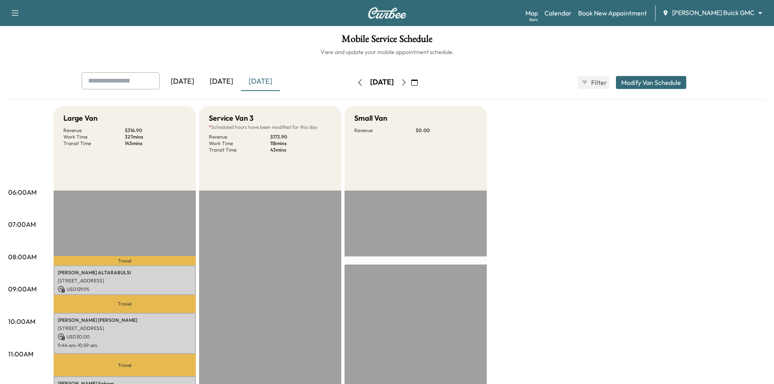
click at [407, 85] on icon "button" at bounding box center [404, 82] width 7 height 7
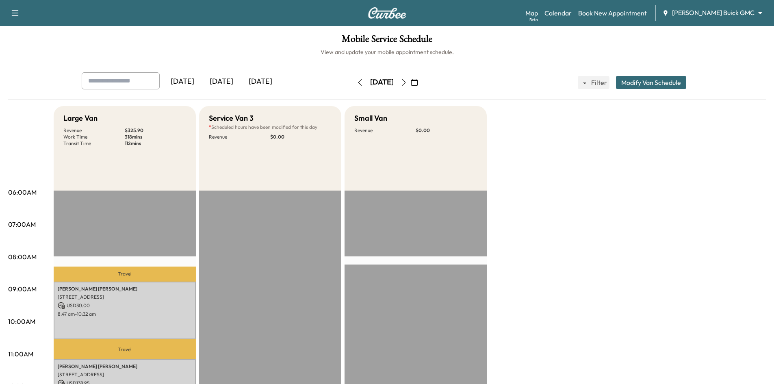
click at [407, 83] on icon "button" at bounding box center [404, 82] width 7 height 7
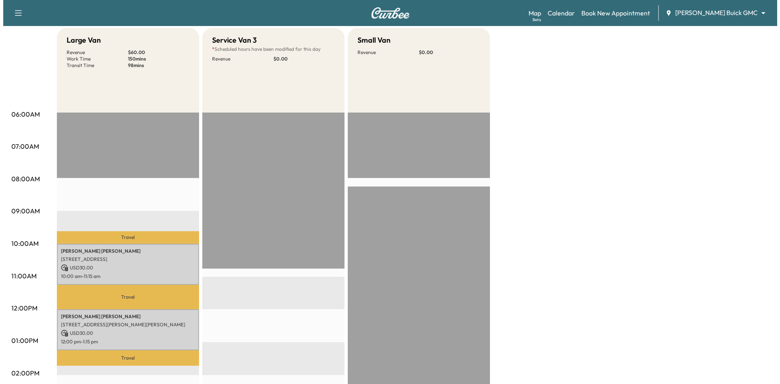
scroll to position [163, 0]
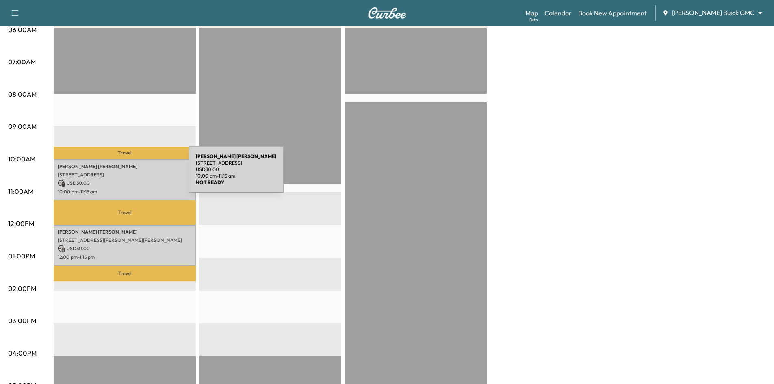
click at [128, 174] on p "6011 Connection Dr, Irving, TX 75039, USA" at bounding box center [125, 175] width 134 height 7
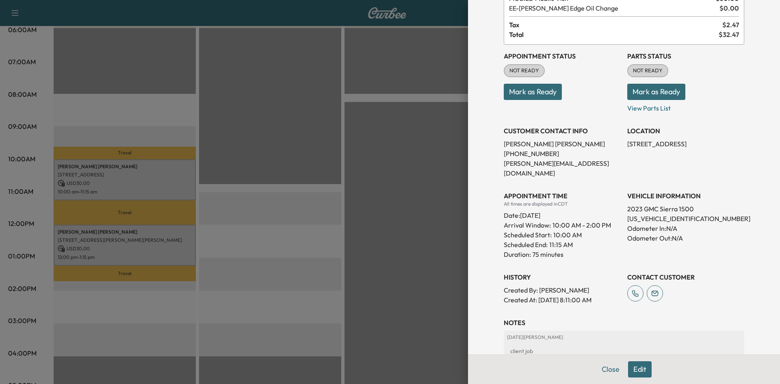
scroll to position [0, 0]
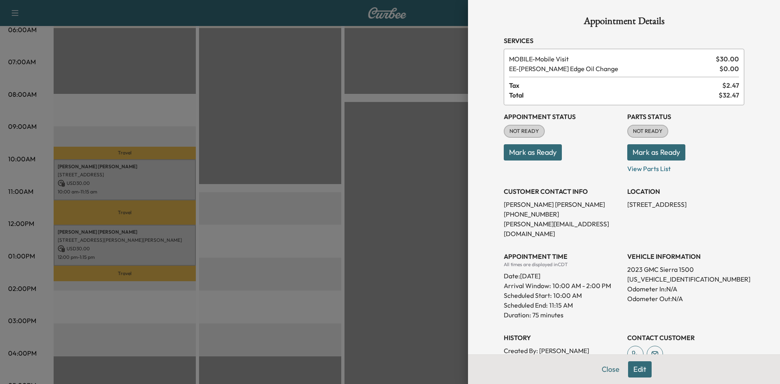
click at [180, 240] on div at bounding box center [390, 192] width 780 height 384
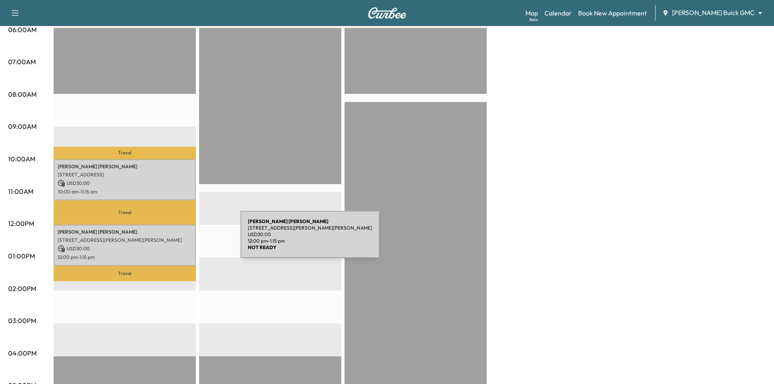
click at [180, 239] on p "7959 Gus Wilson Drive, McKinney, TX 75071, United States of America" at bounding box center [125, 240] width 134 height 7
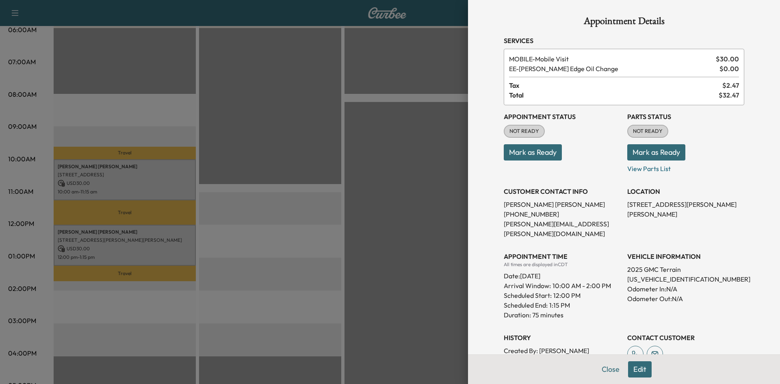
drag, startPoint x: 287, startPoint y: 54, endPoint x: 255, endPoint y: 38, distance: 35.8
click at [287, 54] on div at bounding box center [390, 192] width 780 height 384
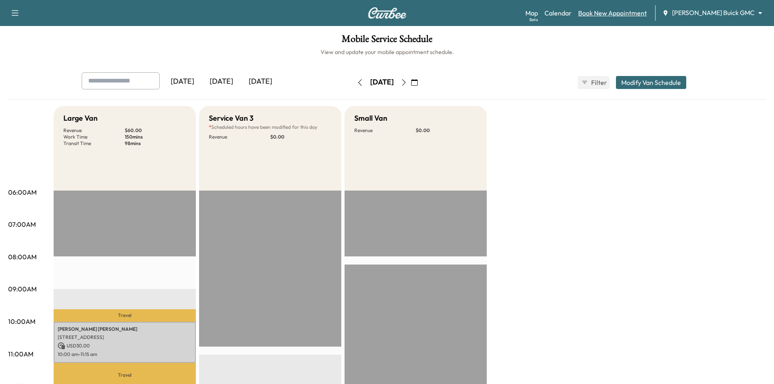
click at [632, 11] on link "Book New Appointment" at bounding box center [612, 13] width 69 height 10
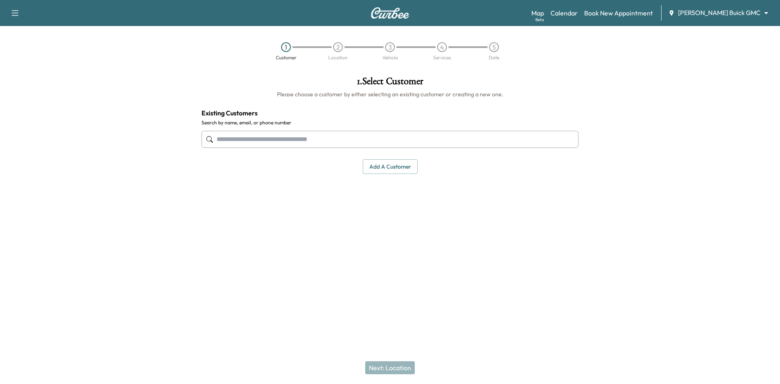
click at [416, 140] on input "text" at bounding box center [390, 139] width 377 height 17
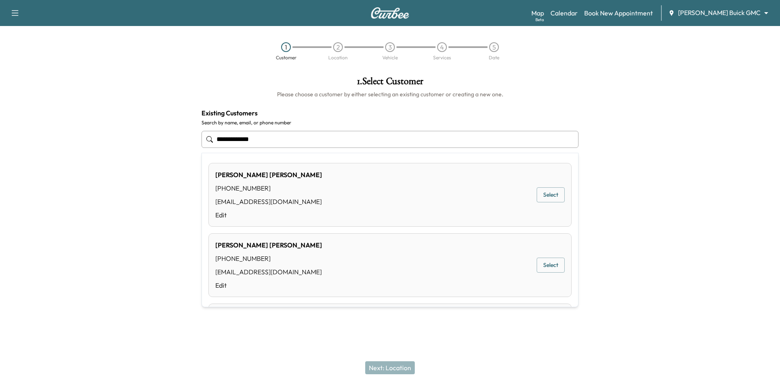
click at [550, 197] on button "Select" at bounding box center [551, 194] width 28 height 15
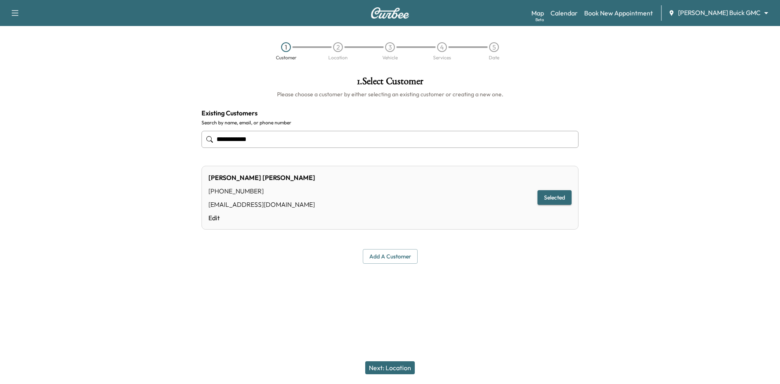
type input "**********"
click at [407, 370] on button "Next: Location" at bounding box center [390, 367] width 50 height 13
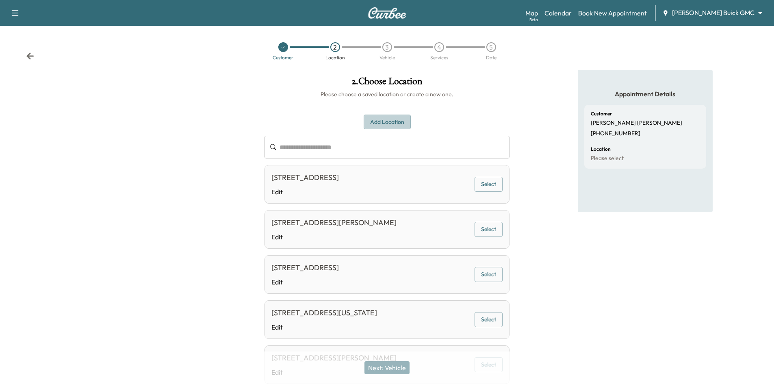
click at [398, 122] on button "Add Location" at bounding box center [387, 122] width 47 height 15
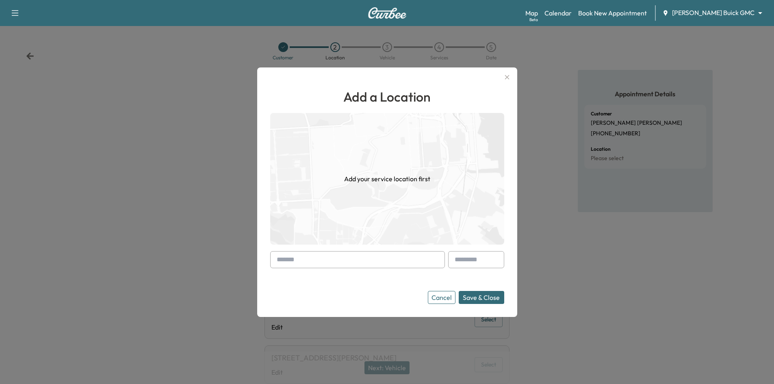
drag, startPoint x: 393, startPoint y: 263, endPoint x: 397, endPoint y: 260, distance: 5.5
click at [393, 263] on input "text" at bounding box center [357, 259] width 175 height 17
paste input "**********"
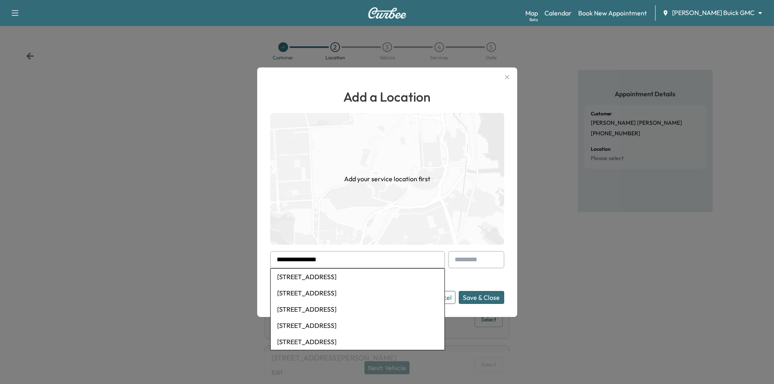
click at [316, 279] on li "413 Mordred Lane, Lewisville, TX, USA" at bounding box center [358, 277] width 174 height 16
type input "**********"
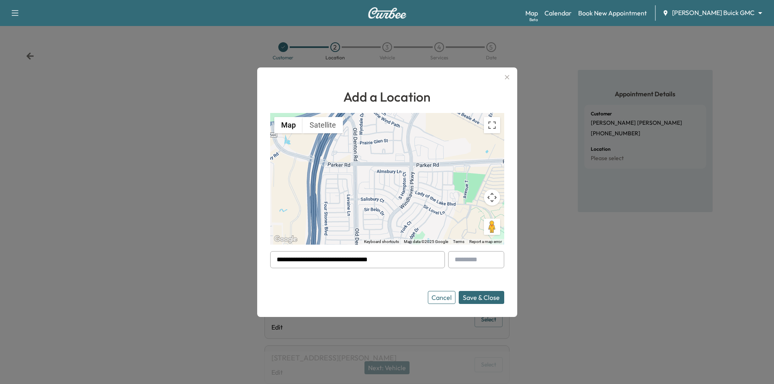
drag, startPoint x: 301, startPoint y: 255, endPoint x: 253, endPoint y: 259, distance: 47.8
click at [252, 265] on div "**********" at bounding box center [387, 192] width 774 height 384
paste input "**********"
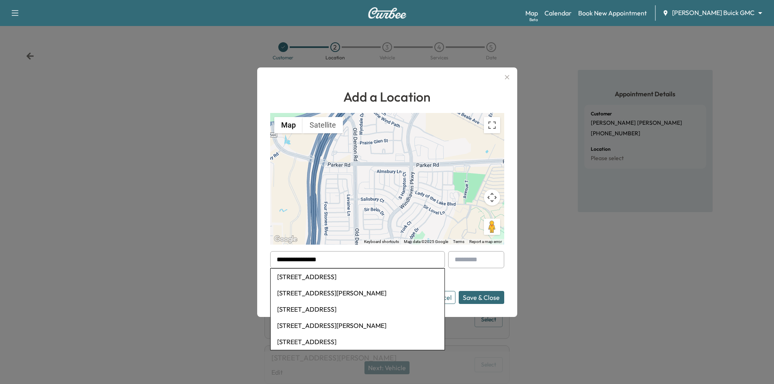
click at [317, 278] on li "904 Walnut Drive, Arlington, TX, USA" at bounding box center [358, 277] width 174 height 16
type input "**********"
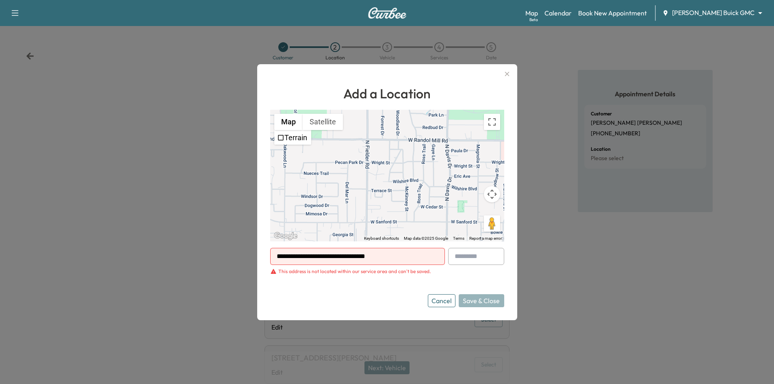
drag, startPoint x: 408, startPoint y: 259, endPoint x: 188, endPoint y: 283, distance: 221.9
click at [188, 282] on div "**********" at bounding box center [387, 192] width 774 height 384
paste input "**********"
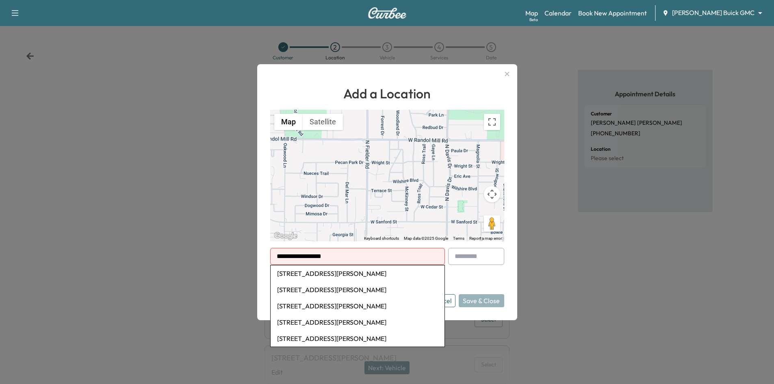
click at [306, 276] on li "906 Carroll Drive, Garland, TX, USA" at bounding box center [358, 273] width 174 height 16
type input "**********"
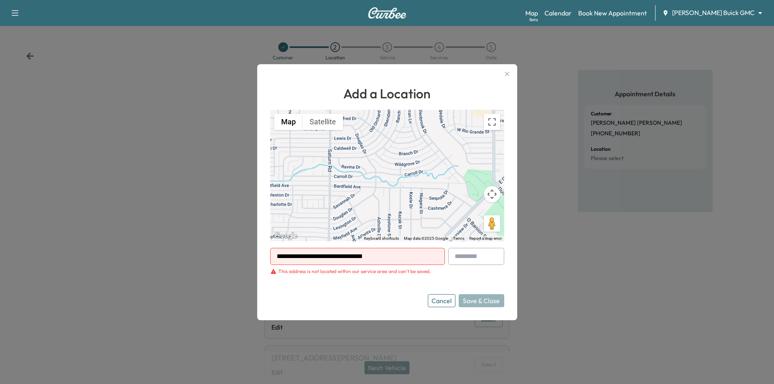
drag, startPoint x: 404, startPoint y: 263, endPoint x: 248, endPoint y: 255, distance: 155.9
click at [250, 263] on div "**********" at bounding box center [387, 192] width 774 height 384
paste input "**********"
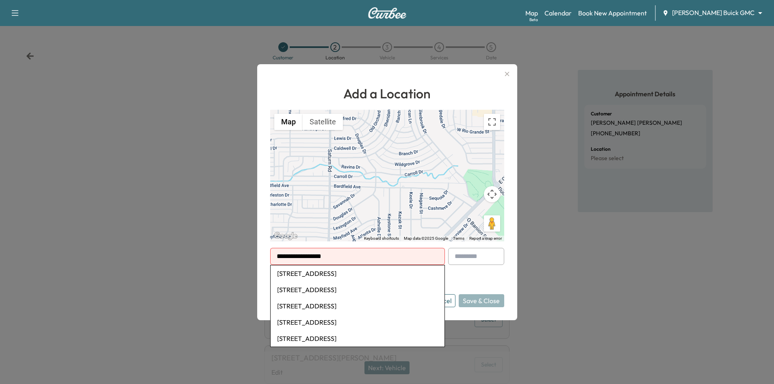
drag, startPoint x: 330, startPoint y: 278, endPoint x: 325, endPoint y: 273, distance: 7.2
click at [330, 277] on li "7759 Arcadia Trail, Fort Worth, TX, USA" at bounding box center [358, 273] width 174 height 16
type input "**********"
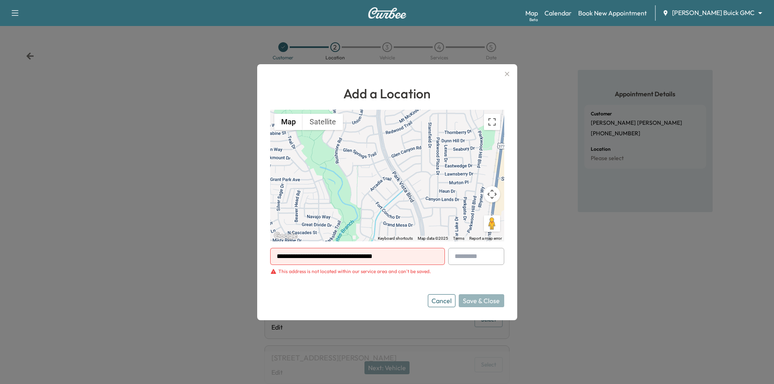
drag, startPoint x: 264, startPoint y: 255, endPoint x: 194, endPoint y: 253, distance: 69.5
click at [187, 276] on div "**********" at bounding box center [387, 192] width 774 height 384
paste input "**********"
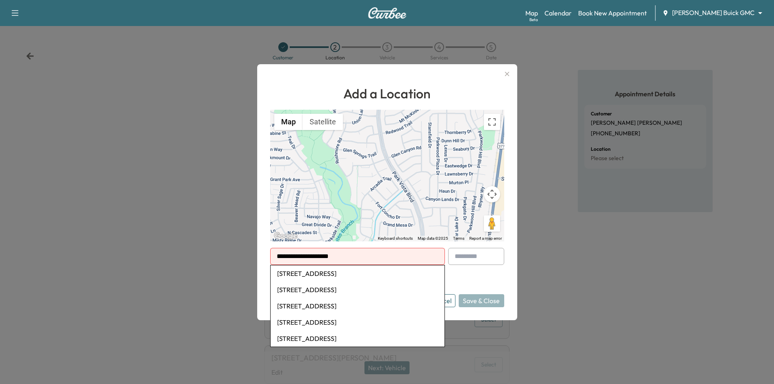
click at [298, 274] on li "6309 Branchwood Trail, Flower Mound, TX, USA" at bounding box center [358, 273] width 174 height 16
type input "**********"
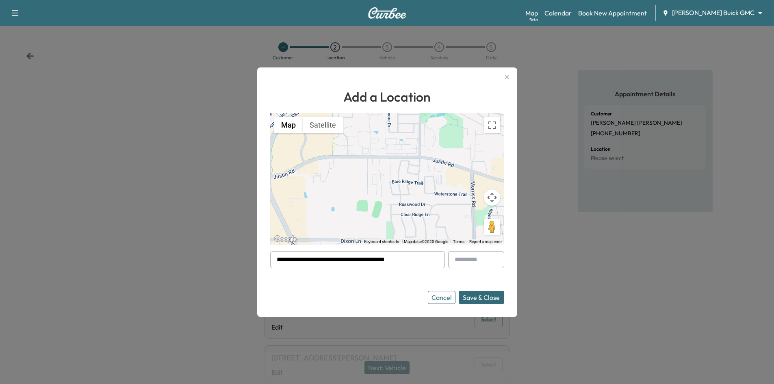
drag, startPoint x: 421, startPoint y: 256, endPoint x: 166, endPoint y: 266, distance: 255.0
click at [146, 262] on div "**********" at bounding box center [387, 192] width 774 height 384
paste input "**********"
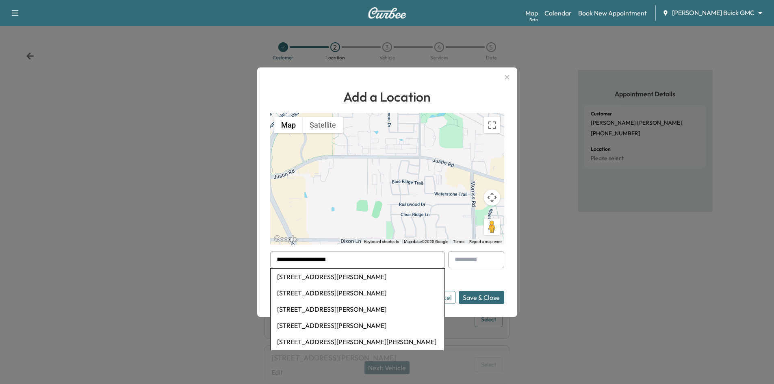
click at [328, 279] on li "8913 Armstrong Court, Benbrook, TX, USA" at bounding box center [358, 277] width 174 height 16
type input "**********"
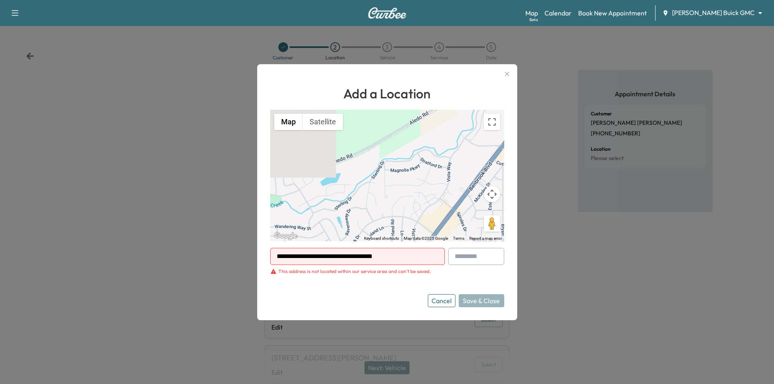
drag, startPoint x: 406, startPoint y: 257, endPoint x: 199, endPoint y: 228, distance: 208.9
click at [197, 247] on div "**********" at bounding box center [387, 192] width 774 height 384
paste input "**********"
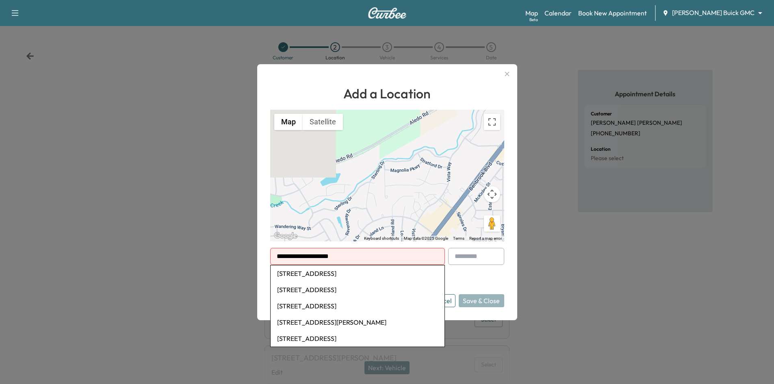
click at [391, 269] on li "15122 Northwest Road, Whitehouse, TX, USA" at bounding box center [358, 273] width 174 height 16
type input "**********"
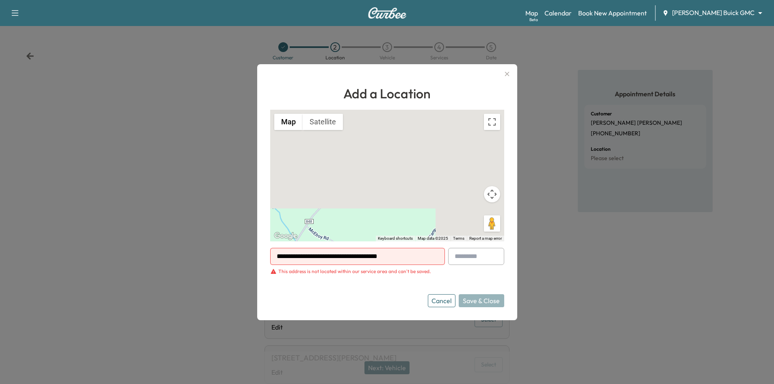
drag, startPoint x: 228, startPoint y: 258, endPoint x: 198, endPoint y: 271, distance: 32.5
click at [190, 269] on div "**********" at bounding box center [387, 192] width 774 height 384
paste input "**********"
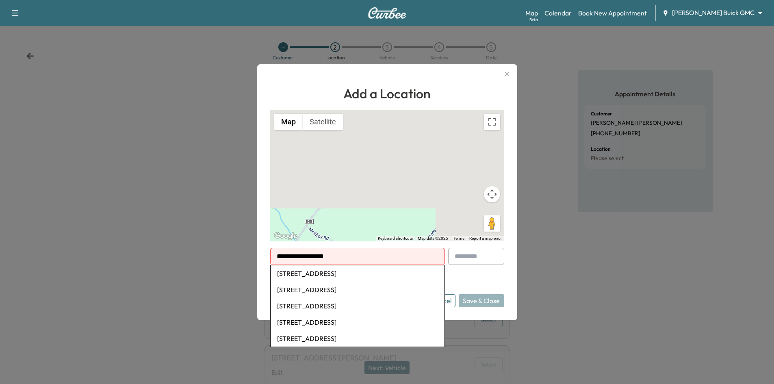
click at [321, 277] on li "3023 Candlewick Ln, Farmers Branch, TX, USA" at bounding box center [358, 273] width 174 height 16
type input "**********"
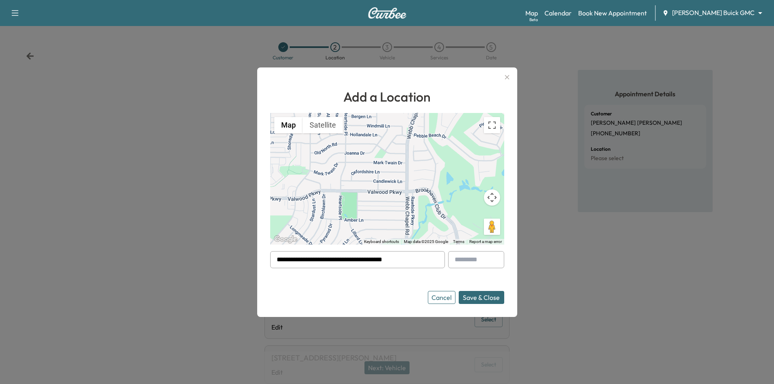
drag, startPoint x: 415, startPoint y: 262, endPoint x: 204, endPoint y: 269, distance: 211.9
click at [191, 271] on div "**********" at bounding box center [387, 192] width 774 height 384
paste input "**********"
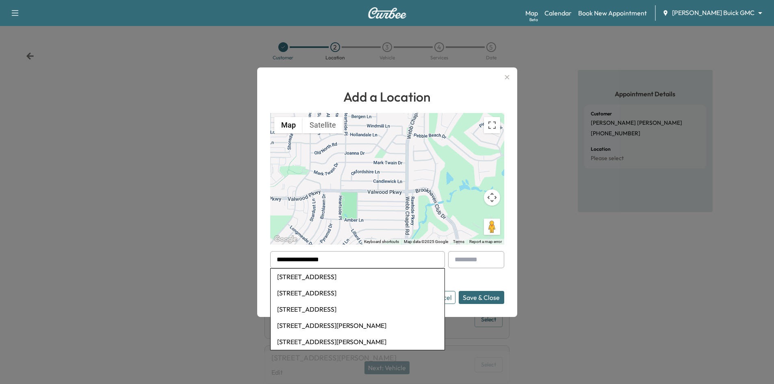
click at [302, 276] on li "2517 Sylvan Drive, Garland, TX, USA" at bounding box center [358, 277] width 174 height 16
type input "**********"
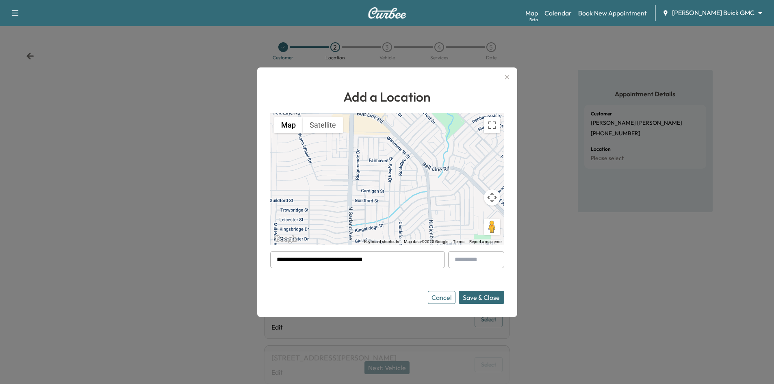
drag, startPoint x: 438, startPoint y: 299, endPoint x: 553, endPoint y: 139, distance: 196.5
click at [439, 298] on button "Cancel" at bounding box center [442, 297] width 28 height 13
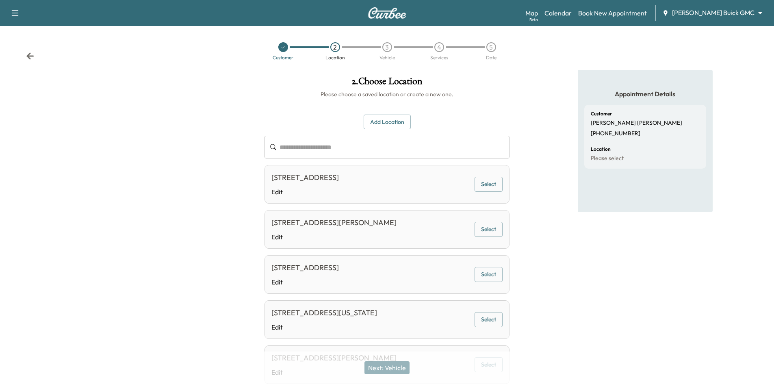
click at [572, 12] on link "Calendar" at bounding box center [558, 13] width 27 height 10
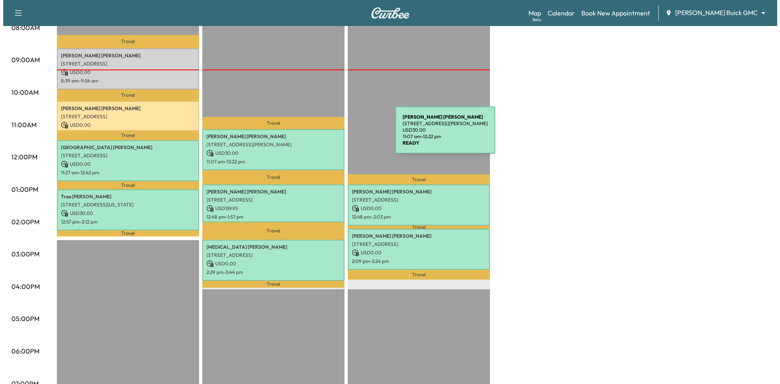
scroll to position [244, 0]
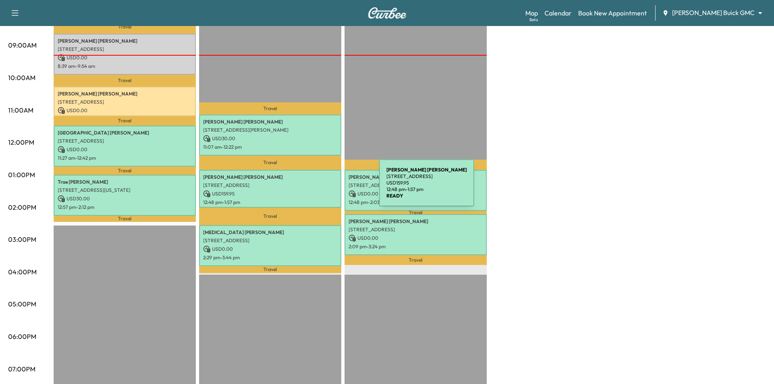
click at [318, 190] on p "USD 159.95" at bounding box center [270, 193] width 134 height 7
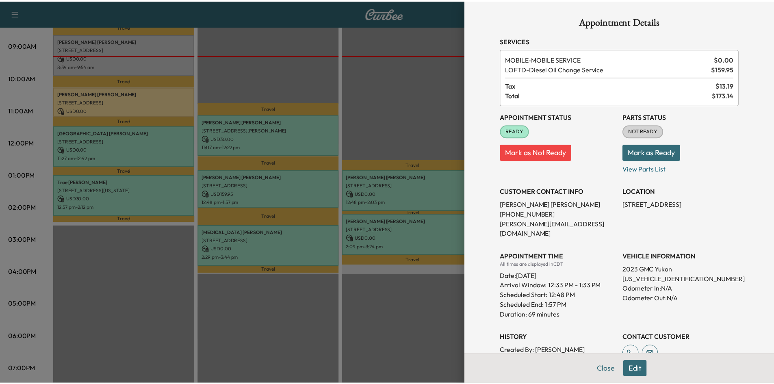
scroll to position [41, 0]
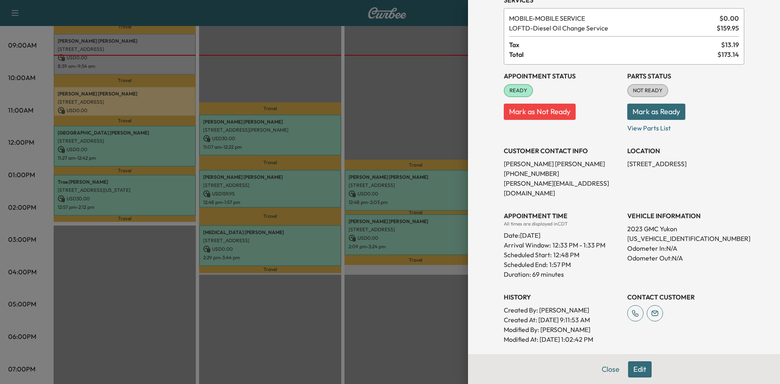
click at [385, 69] on div at bounding box center [390, 192] width 780 height 384
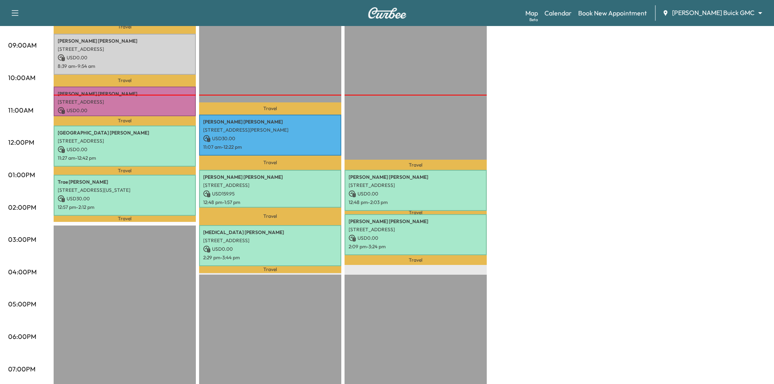
click at [659, 19] on div "Map Beta Calendar Book New Appointment Ewing Buick GMC ******** ​" at bounding box center [647, 12] width 242 height 15
click at [647, 17] on link "Book New Appointment" at bounding box center [612, 13] width 69 height 10
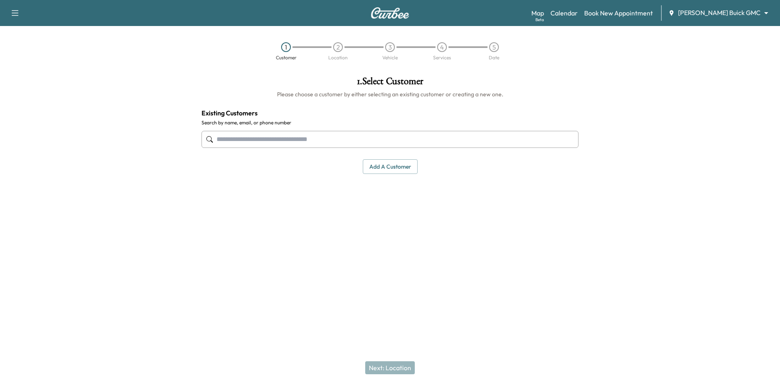
click at [312, 142] on input "text" at bounding box center [390, 139] width 377 height 17
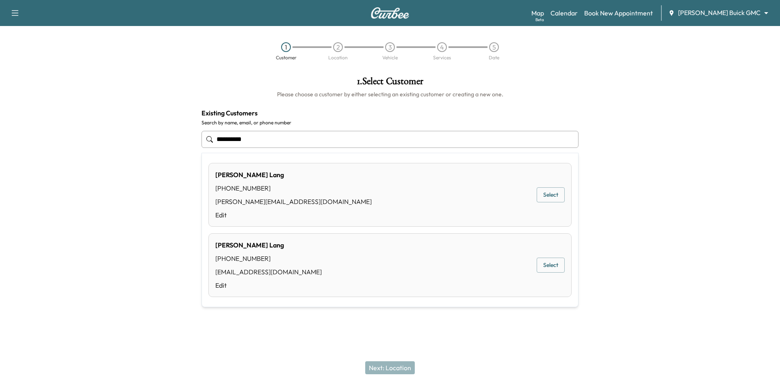
click at [549, 192] on button "Select" at bounding box center [551, 194] width 28 height 15
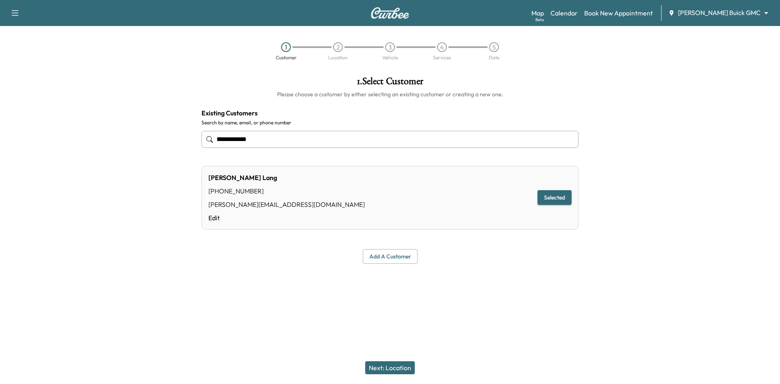
type input "**********"
click at [388, 376] on div "Next: Location" at bounding box center [390, 368] width 780 height 33
click at [386, 370] on button "Next: Location" at bounding box center [390, 367] width 50 height 13
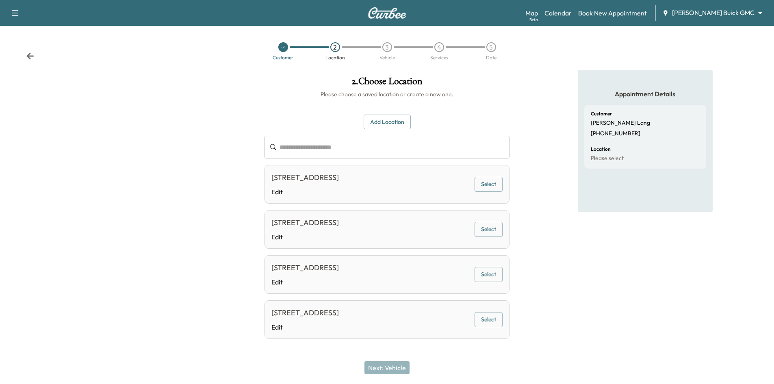
click at [486, 191] on button "Select" at bounding box center [489, 184] width 28 height 15
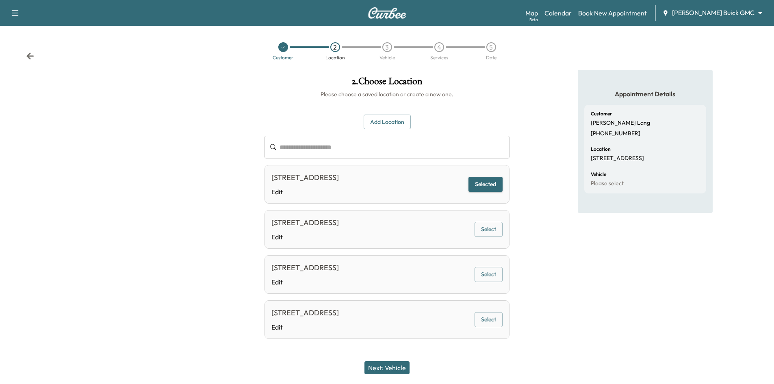
click at [395, 368] on button "Next: Vehicle" at bounding box center [387, 367] width 45 height 13
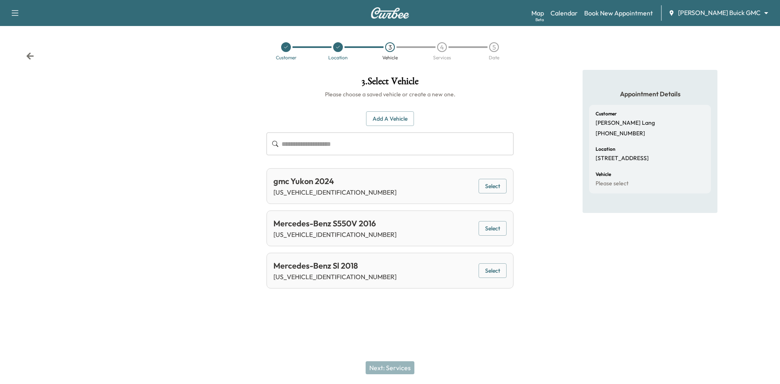
click at [492, 185] on button "Select" at bounding box center [493, 186] width 28 height 15
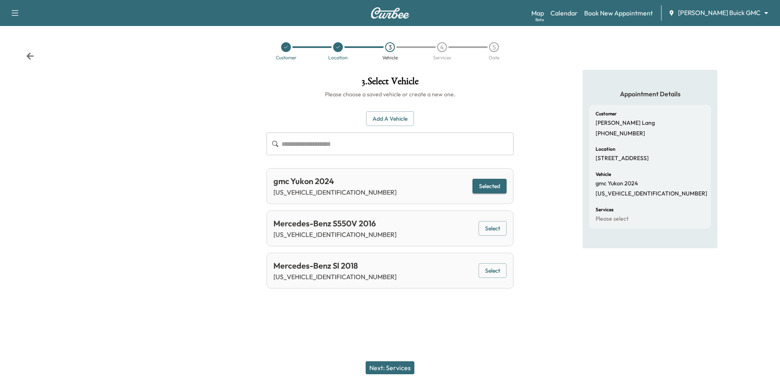
click at [393, 365] on button "Next: Services" at bounding box center [390, 367] width 49 height 13
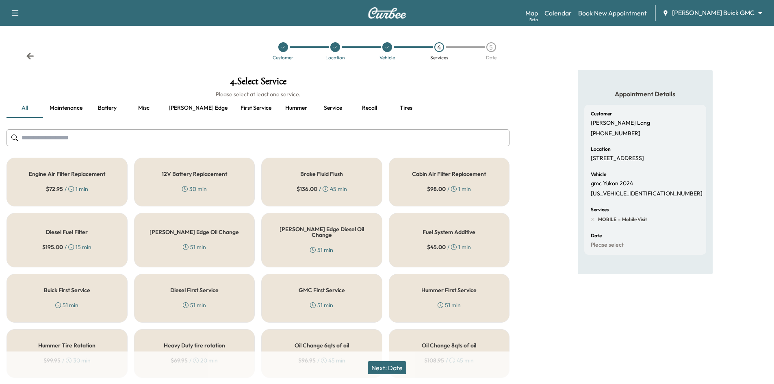
click at [182, 109] on button "Ewing edge" at bounding box center [198, 108] width 72 height 20
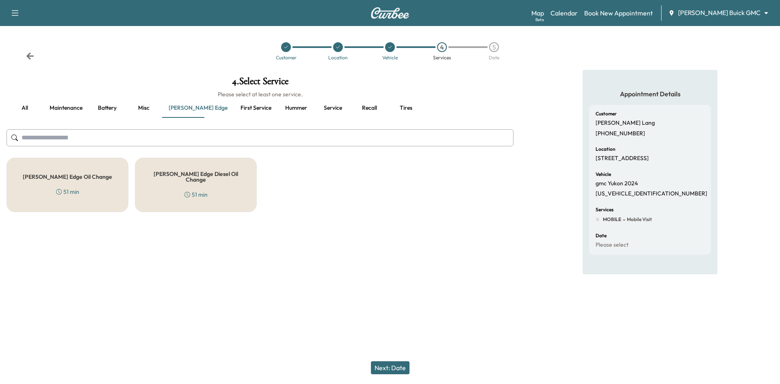
drag, startPoint x: 93, startPoint y: 168, endPoint x: 96, endPoint y: 173, distance: 5.3
click at [96, 169] on div "Ewing Edge Oil Change 51 min" at bounding box center [68, 185] width 122 height 54
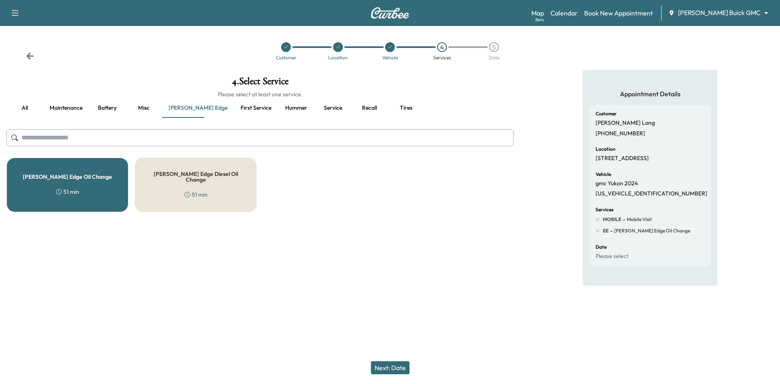
click at [106, 195] on div "Ewing Edge Oil Change 51 min" at bounding box center [68, 185] width 122 height 54
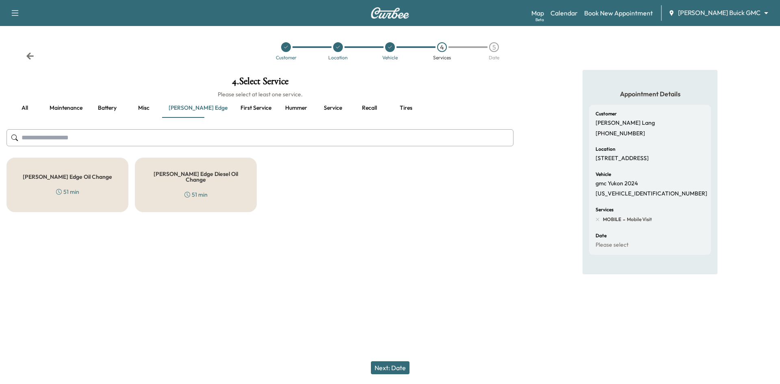
click at [623, 198] on p "1GKS2DKL7RR298545" at bounding box center [652, 193] width 112 height 7
copy p "1GKS2DKL7RR298545"
click at [89, 189] on div "Ewing Edge Oil Change 51 min" at bounding box center [68, 185] width 122 height 54
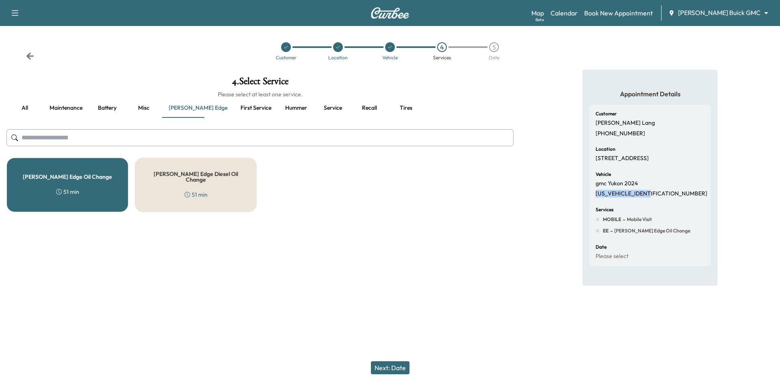
click at [392, 369] on button "Next: Date" at bounding box center [390, 367] width 39 height 13
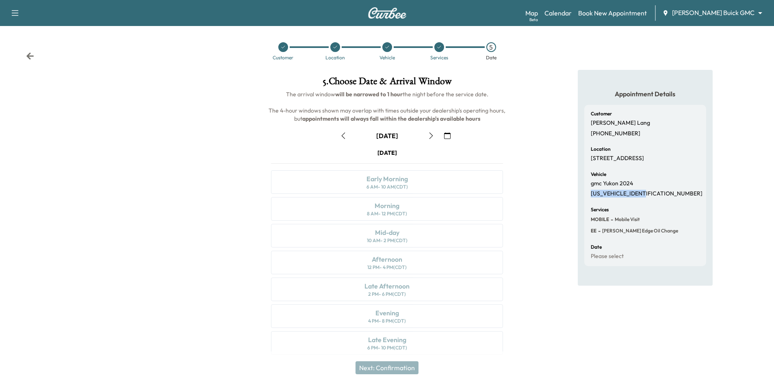
click at [428, 135] on icon "button" at bounding box center [431, 135] width 7 height 7
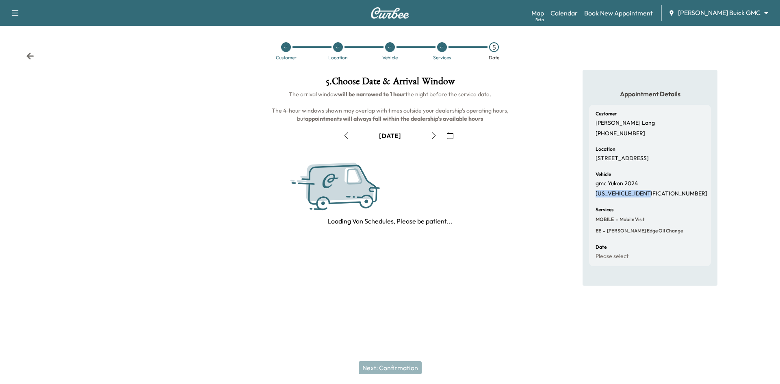
click at [428, 135] on button "button" at bounding box center [434, 135] width 14 height 13
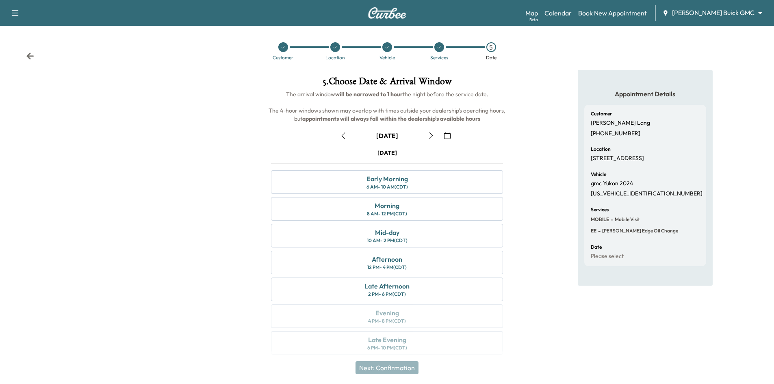
drag, startPoint x: 334, startPoint y: 47, endPoint x: 339, endPoint y: 47, distance: 4.9
click at [334, 47] on icon at bounding box center [335, 47] width 5 height 5
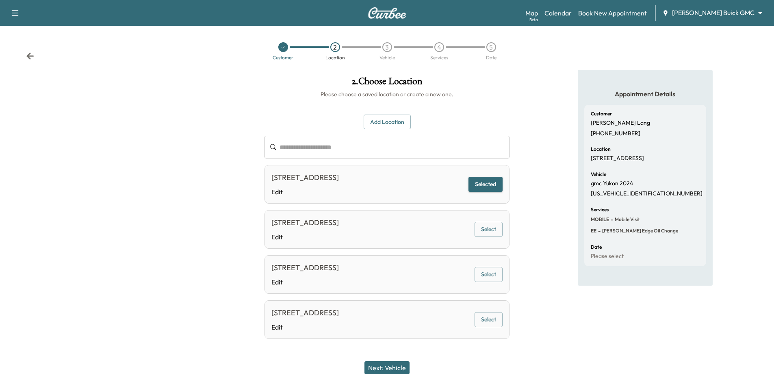
click at [381, 124] on button "Add Location" at bounding box center [387, 122] width 47 height 15
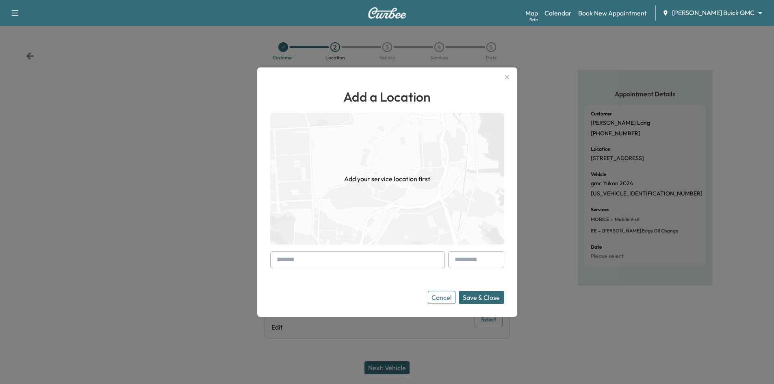
click at [353, 259] on input "text" at bounding box center [357, 259] width 175 height 17
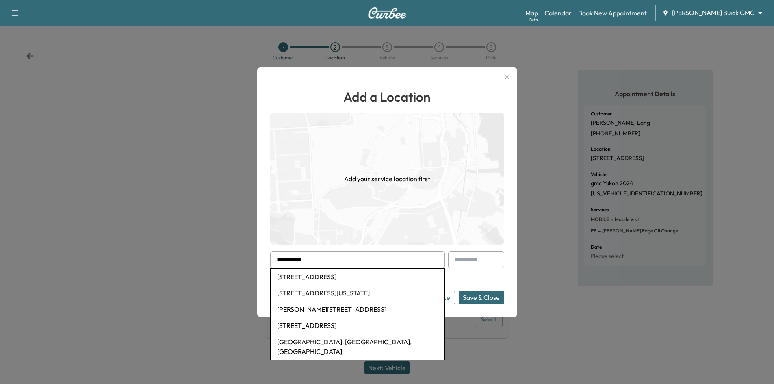
click at [347, 280] on li "39 American Drive, Plano, TX, USA" at bounding box center [358, 277] width 174 height 16
type input "**********"
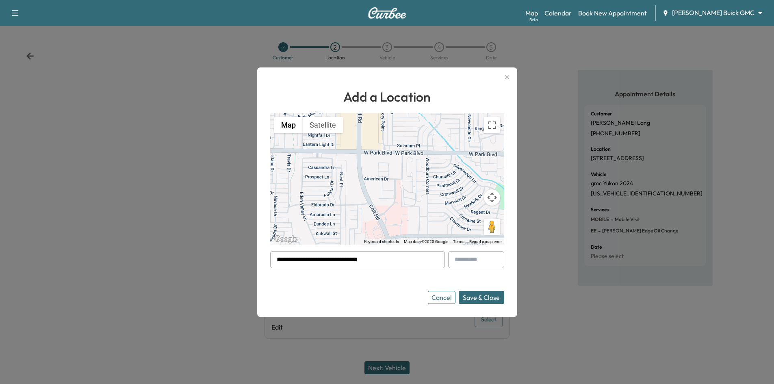
click at [490, 298] on button "Save & Close" at bounding box center [482, 297] width 46 height 13
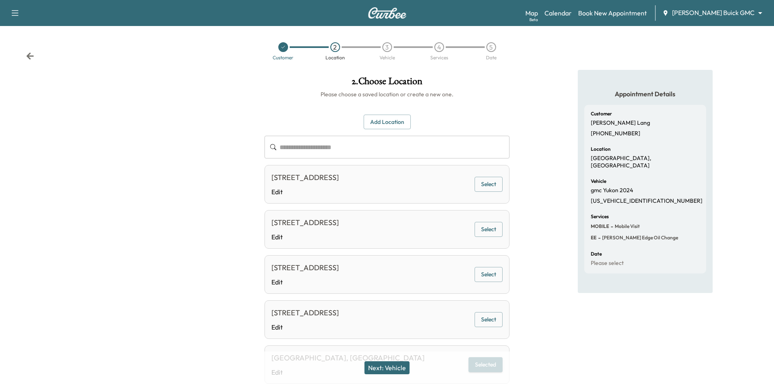
click at [398, 364] on button "Next: Vehicle" at bounding box center [387, 367] width 45 height 13
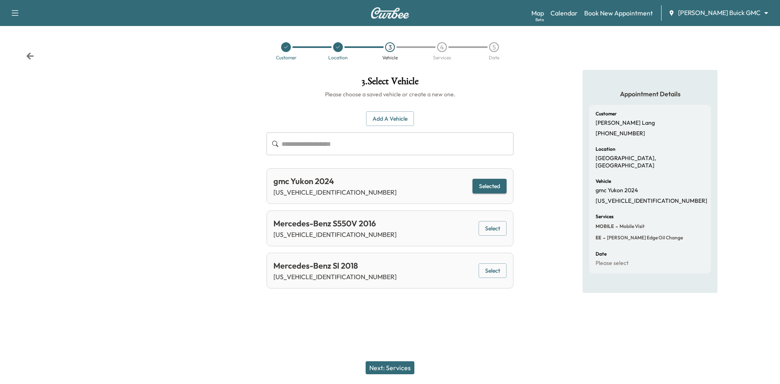
click at [405, 369] on button "Next: Services" at bounding box center [390, 367] width 49 height 13
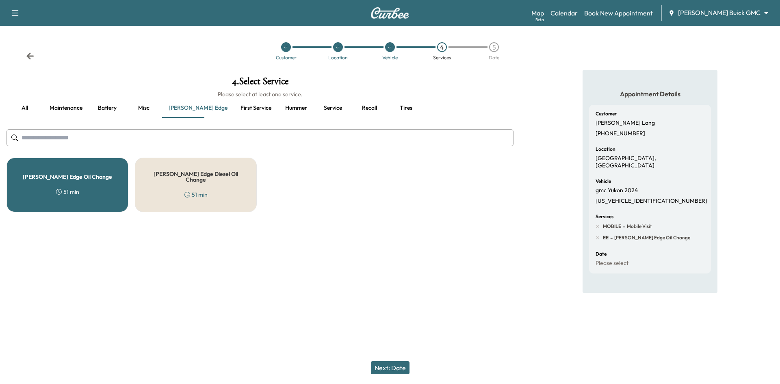
click at [405, 369] on button "Next: Date" at bounding box center [390, 367] width 39 height 13
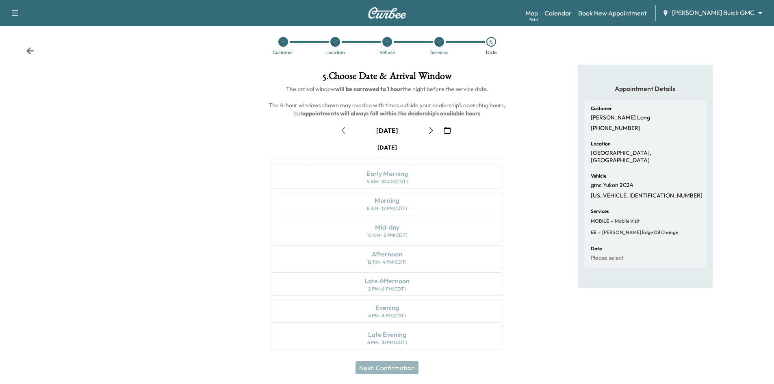
scroll to position [7, 0]
click at [432, 129] on icon "button" at bounding box center [431, 129] width 7 height 7
click at [445, 228] on div "Mid-day 10 AM - 2 PM (CDT)" at bounding box center [387, 229] width 232 height 24
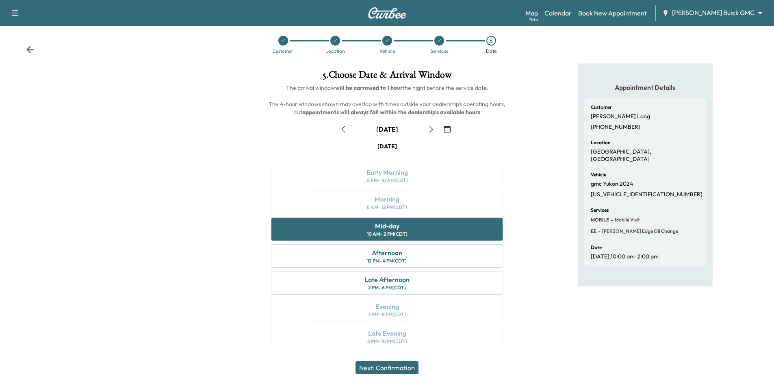
click at [389, 368] on button "Next: Confirmation" at bounding box center [387, 367] width 63 height 13
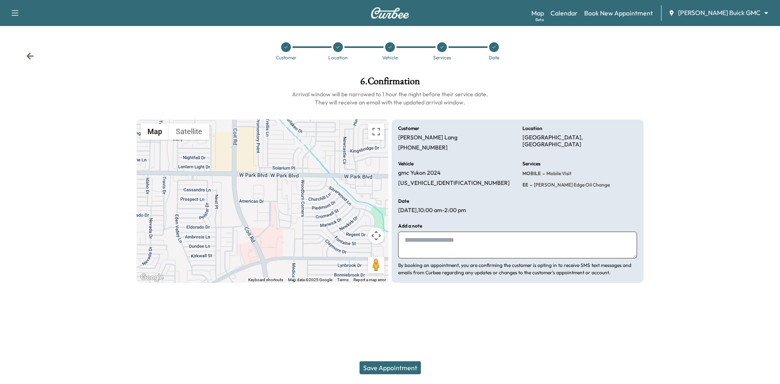
click at [408, 368] on button "Save Appointment" at bounding box center [390, 367] width 61 height 13
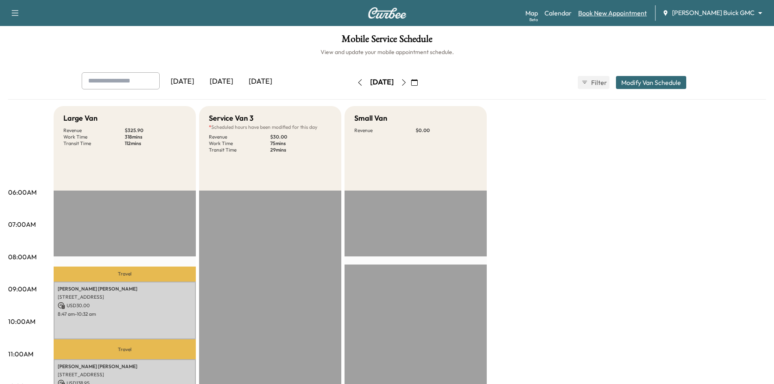
click at [624, 15] on link "Book New Appointment" at bounding box center [612, 13] width 69 height 10
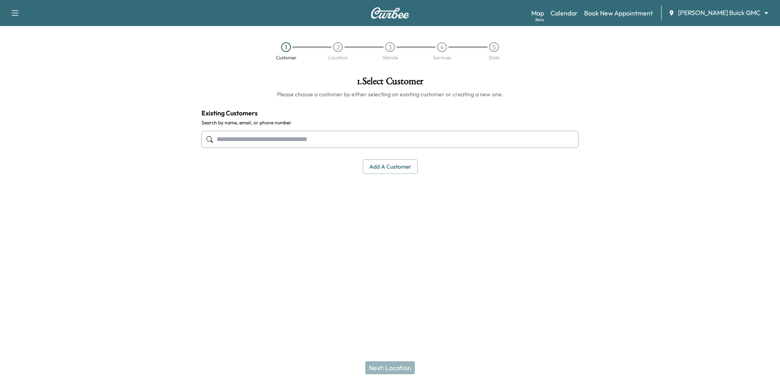
click at [364, 134] on input "text" at bounding box center [390, 139] width 377 height 17
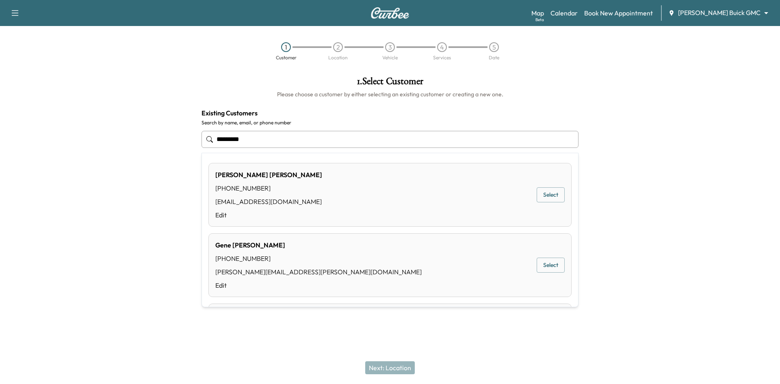
type input "**********"
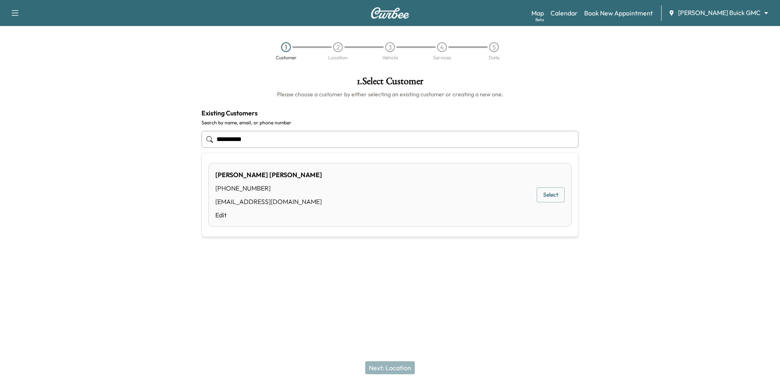
drag, startPoint x: 42, startPoint y: 33, endPoint x: 6, endPoint y: 18, distance: 39.2
click at [6, 18] on div "**********" at bounding box center [390, 192] width 780 height 384
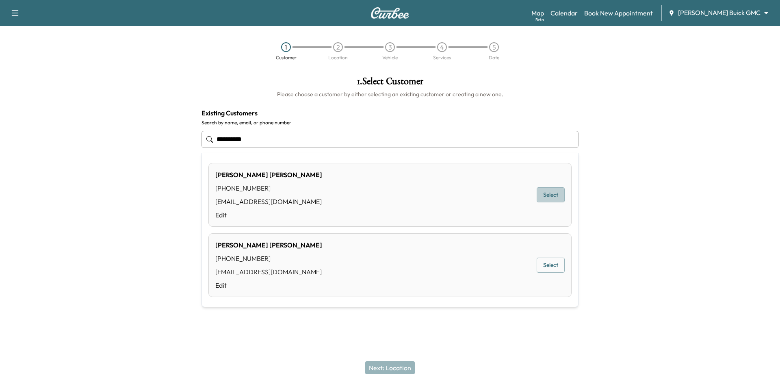
click at [548, 198] on button "Select" at bounding box center [551, 194] width 28 height 15
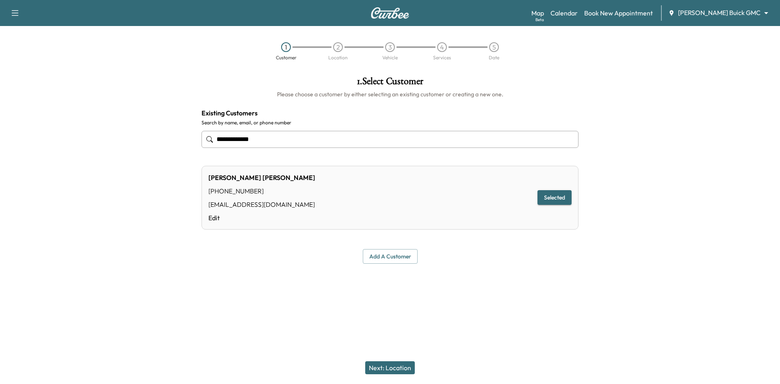
type input "**********"
click at [392, 373] on button "Next: Location" at bounding box center [390, 367] width 50 height 13
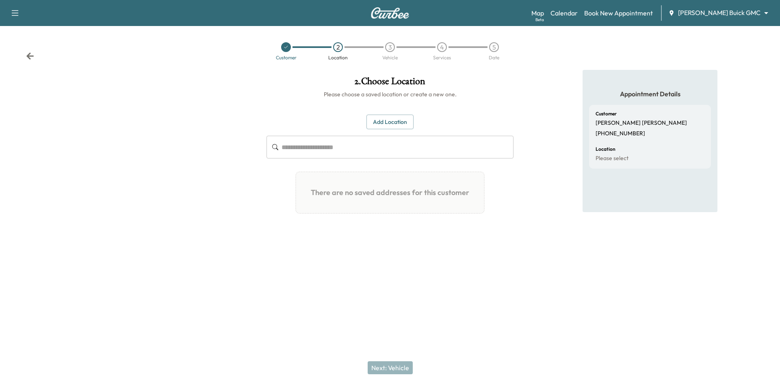
click at [391, 132] on div "Add Location ​ There are no saved addresses for this customer Add a Location Ad…" at bounding box center [390, 168] width 247 height 106
click at [35, 58] on div "Customer 2 Location 3 Vehicle 4 Services 5 Date" at bounding box center [390, 51] width 780 height 37
click at [32, 55] on icon at bounding box center [30, 56] width 8 height 8
click at [32, 55] on div "Customer 2 Location 3 Vehicle 4 Services 5 Date" at bounding box center [390, 51] width 780 height 37
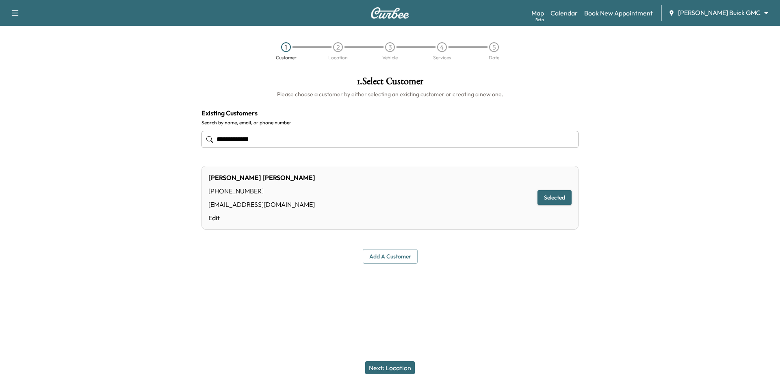
drag, startPoint x: 132, startPoint y: 94, endPoint x: 20, endPoint y: 65, distance: 115.9
click at [24, 65] on div "**********" at bounding box center [390, 192] width 780 height 384
type input "*"
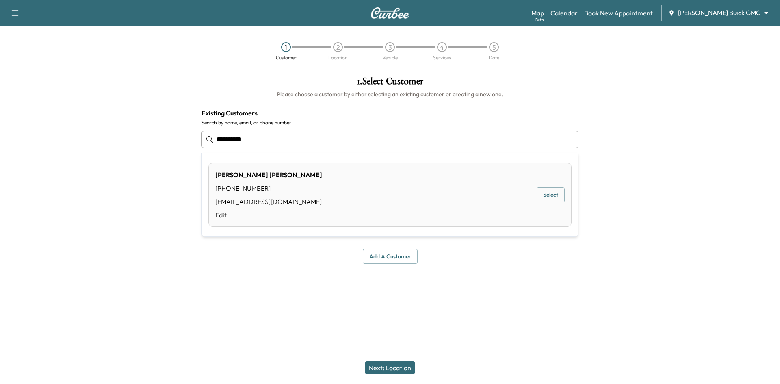
click at [556, 196] on button "Select" at bounding box center [551, 194] width 28 height 15
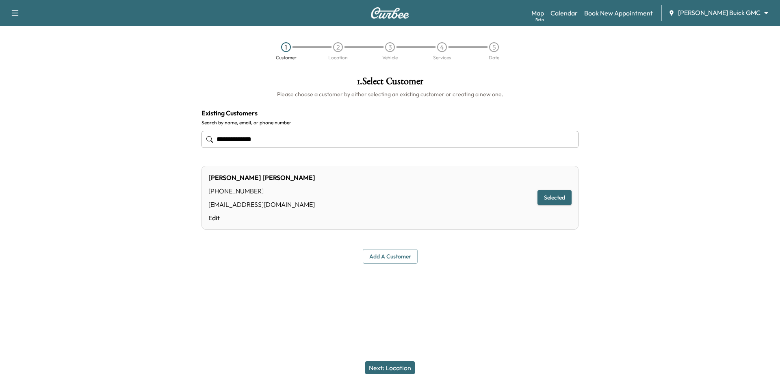
type input "**********"
click at [395, 365] on button "Next: Location" at bounding box center [390, 367] width 50 height 13
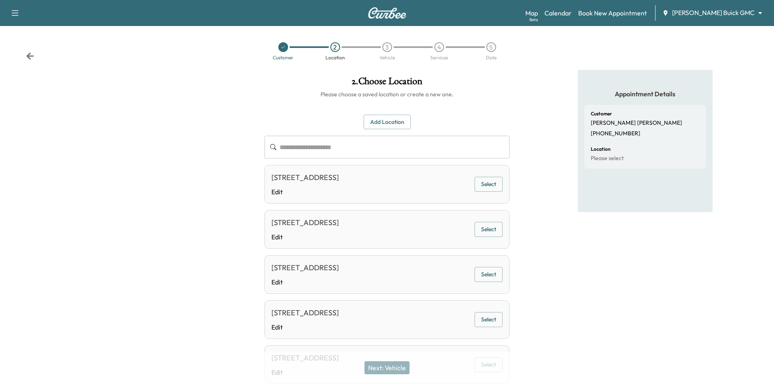
click at [493, 193] on div "413 MORDRED LN, LEWISVILLE, TX 75056, USA Edit Select" at bounding box center [387, 184] width 245 height 39
click at [492, 189] on button "Select" at bounding box center [489, 184] width 28 height 15
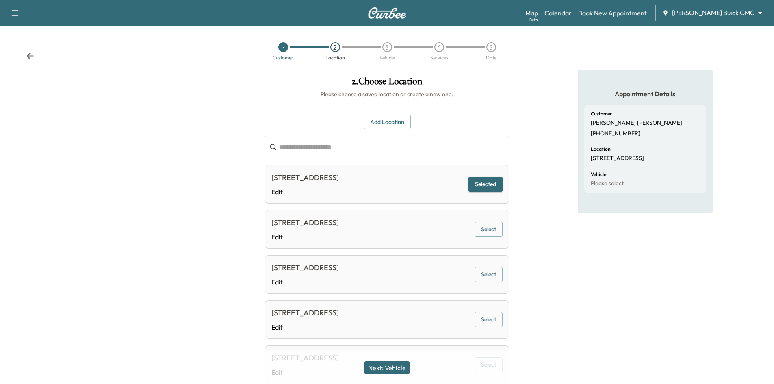
click at [387, 371] on button "Next: Vehicle" at bounding box center [387, 367] width 45 height 13
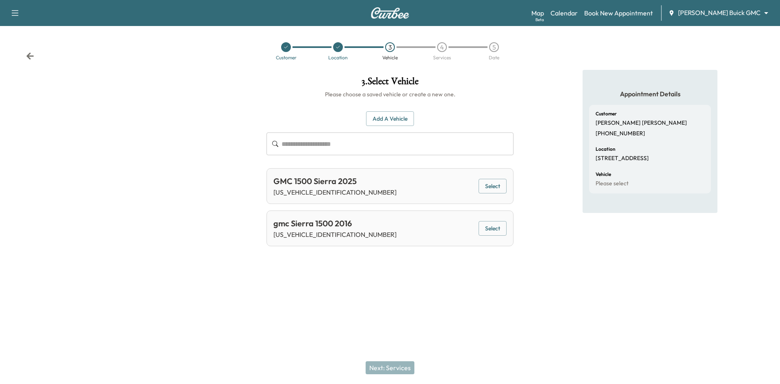
click at [389, 264] on div at bounding box center [390, 275] width 780 height 26
click at [485, 187] on button "Select" at bounding box center [493, 186] width 28 height 15
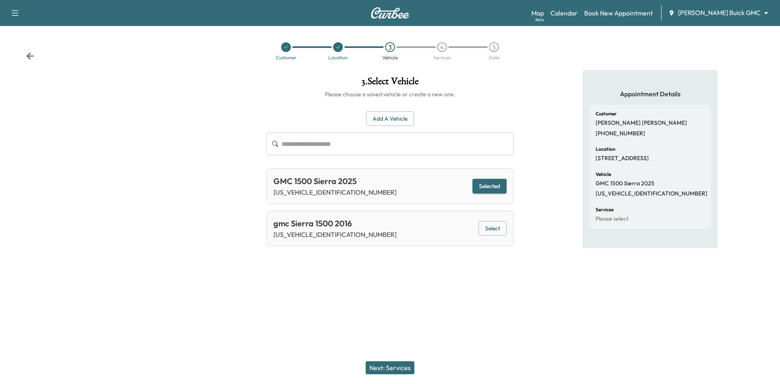
click at [393, 369] on button "Next: Services" at bounding box center [390, 367] width 49 height 13
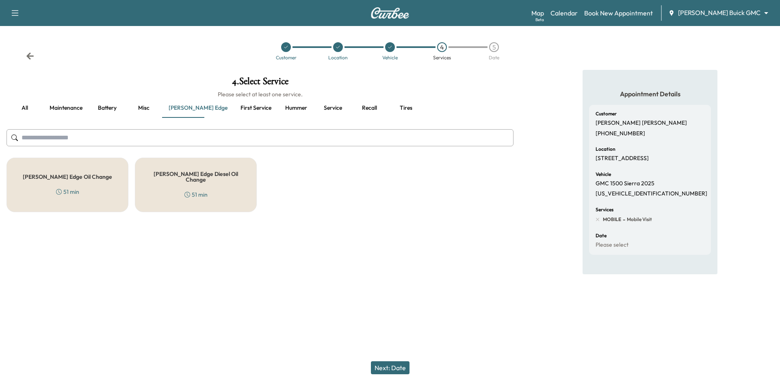
click at [192, 191] on div "51 min" at bounding box center [196, 195] width 23 height 8
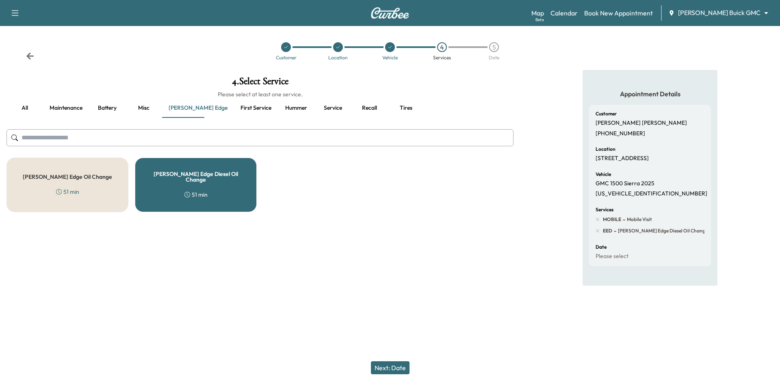
click at [396, 360] on div "Next: Date" at bounding box center [390, 368] width 780 height 33
click at [388, 364] on button "Next: Date" at bounding box center [390, 367] width 39 height 13
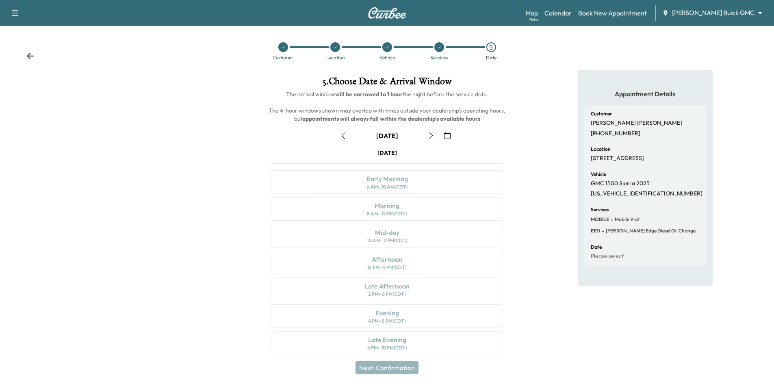
click at [434, 136] on icon "button" at bounding box center [431, 135] width 7 height 7
click at [279, 50] on div at bounding box center [283, 47] width 52 height 10
click at [281, 48] on icon at bounding box center [283, 47] width 5 height 5
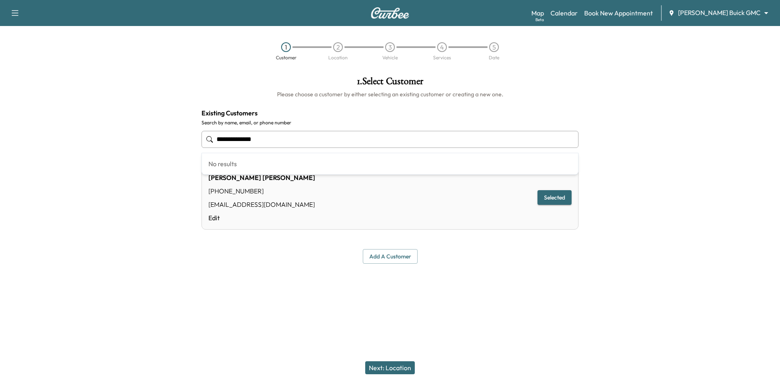
drag, startPoint x: 282, startPoint y: 132, endPoint x: -59, endPoint y: 14, distance: 360.9
click at [0, 14] on html "**********" at bounding box center [390, 192] width 780 height 384
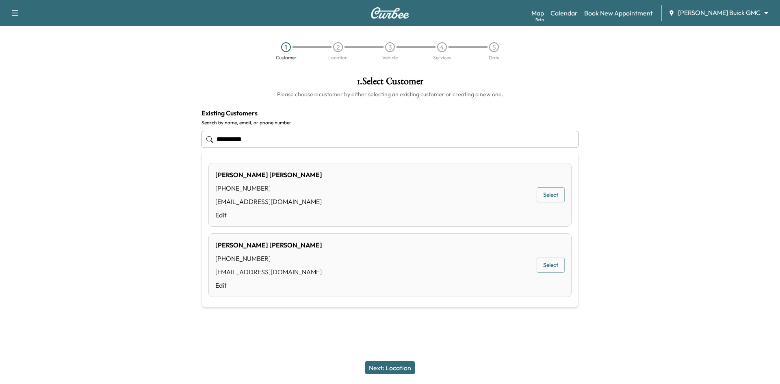
click at [550, 270] on button "Select" at bounding box center [551, 265] width 28 height 15
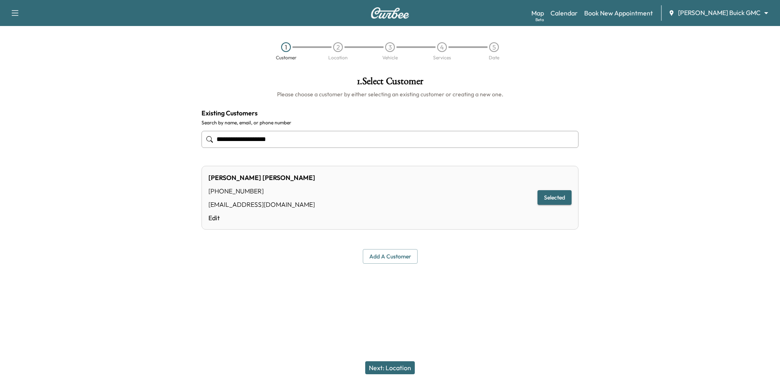
type input "**********"
click at [386, 364] on button "Next: Location" at bounding box center [390, 367] width 50 height 13
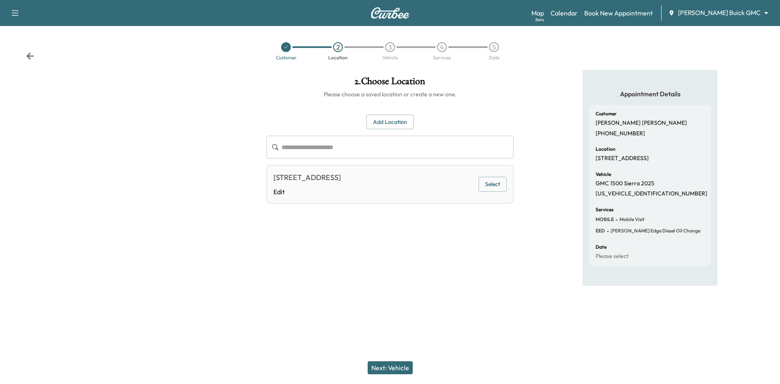
click at [494, 183] on button "Select" at bounding box center [493, 184] width 28 height 15
click at [391, 370] on button "Next: Vehicle" at bounding box center [390, 367] width 45 height 13
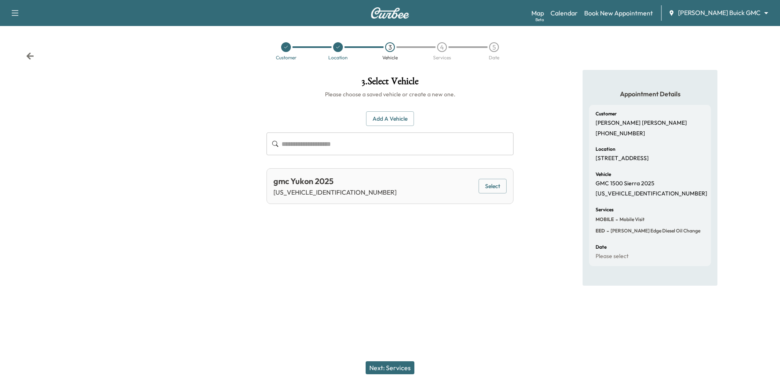
click at [488, 187] on button "Select" at bounding box center [493, 186] width 28 height 15
click at [390, 362] on button "Next: Services" at bounding box center [390, 367] width 49 height 13
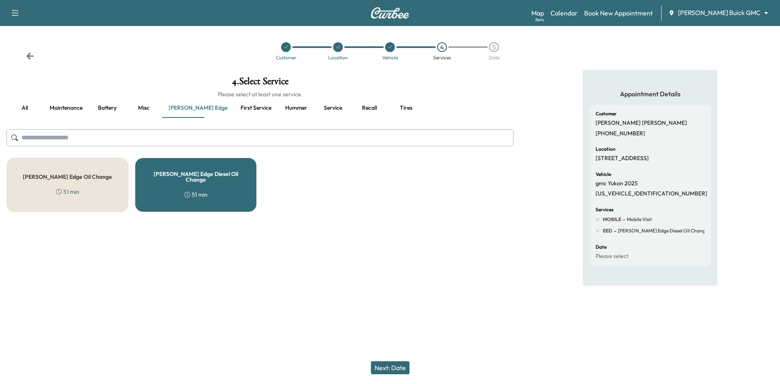
click at [40, 155] on div "4 . Select Service Please select at least one service. all Maintenance Battery …" at bounding box center [260, 144] width 520 height 149
click at [65, 176] on h5 "Ewing Edge Oil Change" at bounding box center [67, 177] width 89 height 6
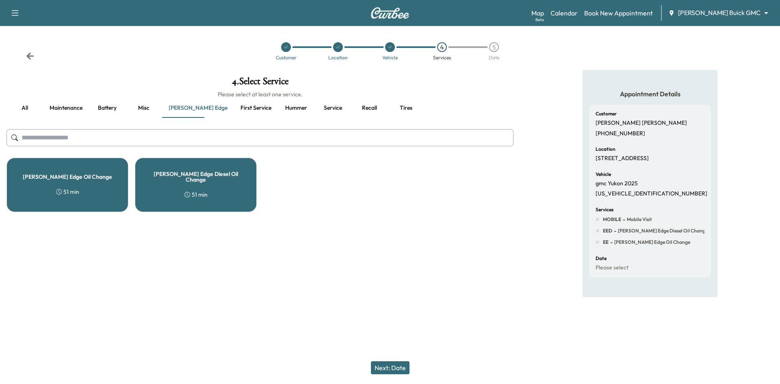
click at [232, 200] on div "Ewing Edge Diesel Oil Change 51 min" at bounding box center [196, 185] width 122 height 54
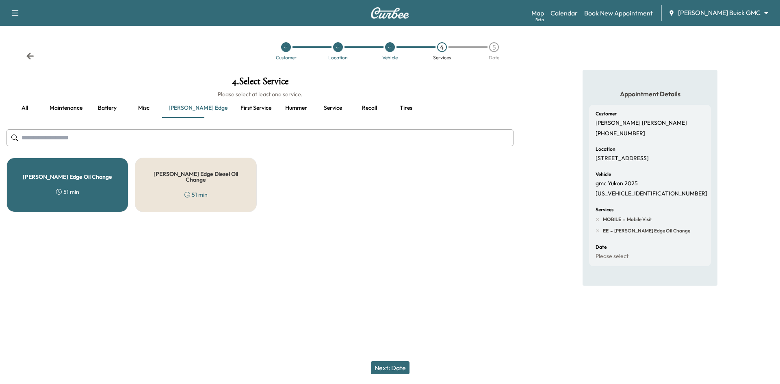
click at [387, 364] on button "Next: Date" at bounding box center [390, 367] width 39 height 13
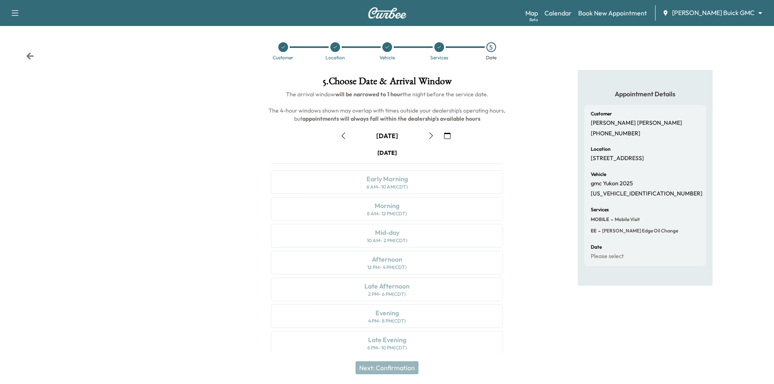
click at [434, 139] on icon "button" at bounding box center [431, 135] width 7 height 7
click at [284, 49] on icon at bounding box center [283, 47] width 5 height 5
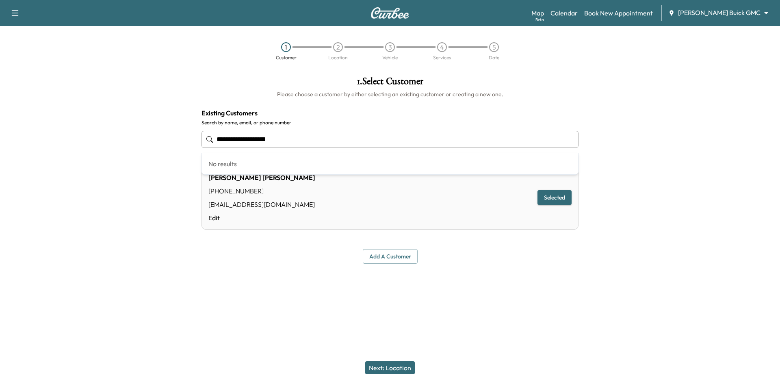
drag, startPoint x: 358, startPoint y: 140, endPoint x: 151, endPoint y: 176, distance: 209.5
click at [147, 174] on div "**********" at bounding box center [390, 170] width 780 height 200
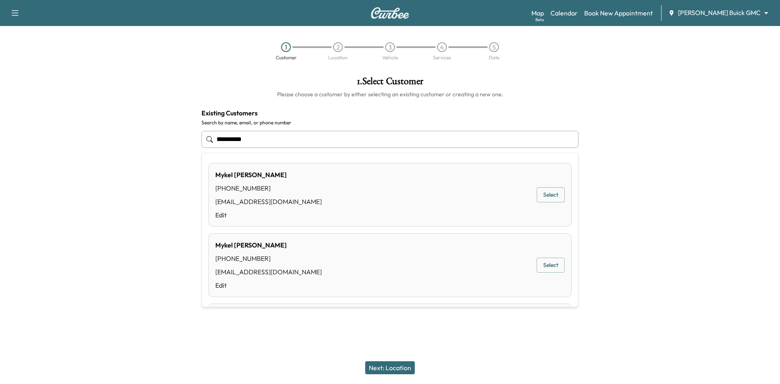
click at [541, 200] on button "Select" at bounding box center [551, 194] width 28 height 15
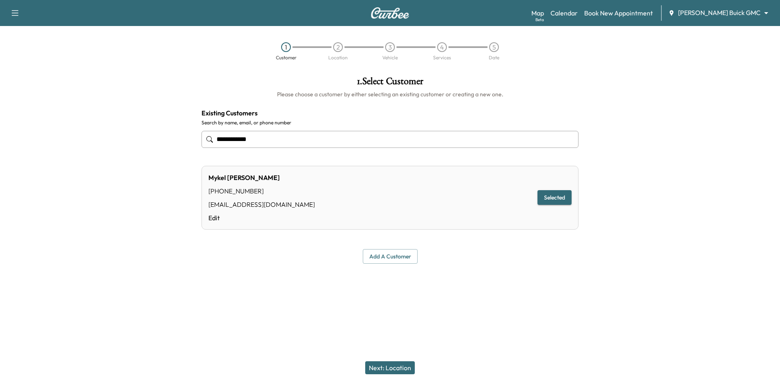
type input "**********"
click at [393, 369] on button "Next: Location" at bounding box center [390, 367] width 50 height 13
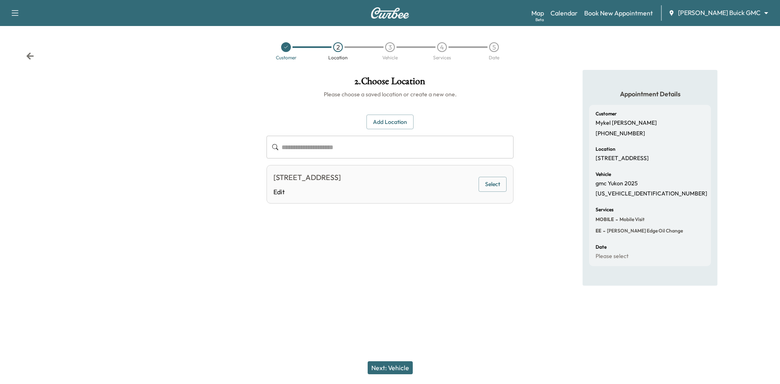
click at [495, 189] on button "Select" at bounding box center [493, 184] width 28 height 15
drag, startPoint x: 405, startPoint y: 358, endPoint x: 403, endPoint y: 364, distance: 6.2
click at [403, 364] on div "Next: Vehicle" at bounding box center [390, 368] width 780 height 33
click at [402, 365] on button "Next: Vehicle" at bounding box center [390, 367] width 45 height 13
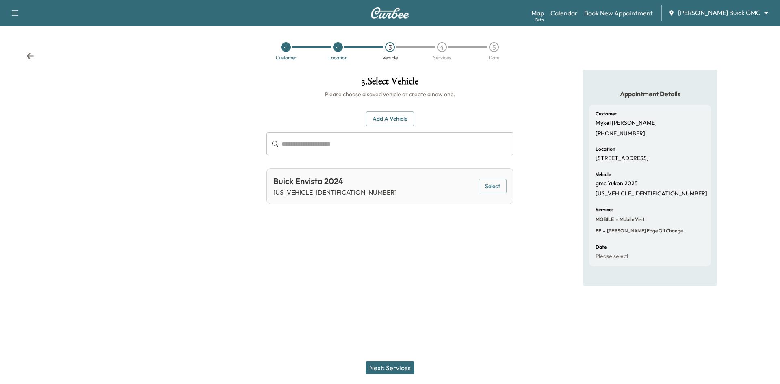
click at [508, 187] on div "Buick Envista 2024 KL47LBE20RB188400 Select" at bounding box center [390, 186] width 247 height 36
click at [503, 187] on button "Select" at bounding box center [493, 186] width 28 height 15
click at [414, 367] on div "Next: Services" at bounding box center [390, 368] width 780 height 33
click at [400, 365] on button "Next: Services" at bounding box center [390, 367] width 49 height 13
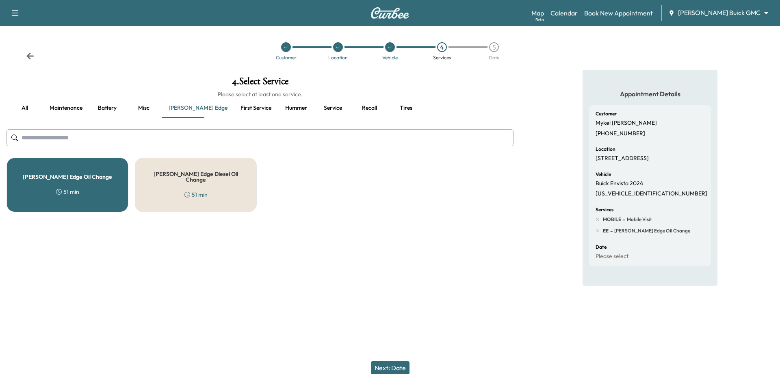
click at [400, 363] on button "Next: Date" at bounding box center [390, 367] width 39 height 13
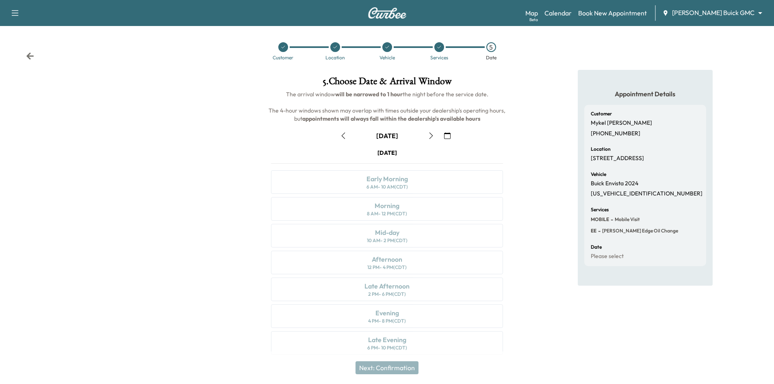
click at [434, 137] on icon "button" at bounding box center [431, 135] width 7 height 7
click at [280, 47] on div at bounding box center [283, 47] width 10 height 10
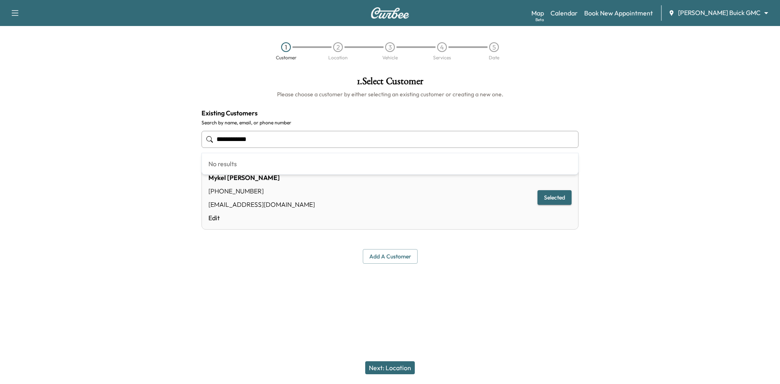
drag, startPoint x: 250, startPoint y: 142, endPoint x: -119, endPoint y: 128, distance: 369.3
click at [0, 128] on html "**********" at bounding box center [390, 192] width 780 height 384
type input "**********"
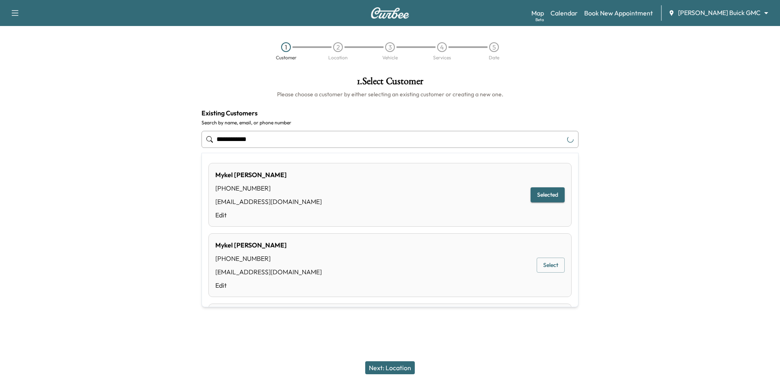
drag, startPoint x: 291, startPoint y: 142, endPoint x: -11, endPoint y: 133, distance: 302.1
click at [0, 133] on html "**********" at bounding box center [390, 192] width 780 height 384
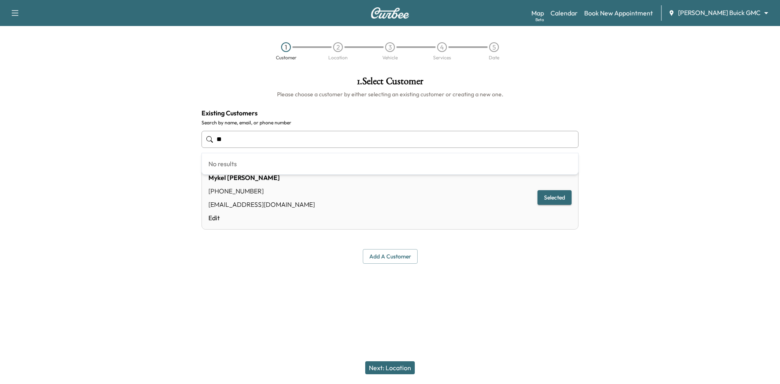
type input "*"
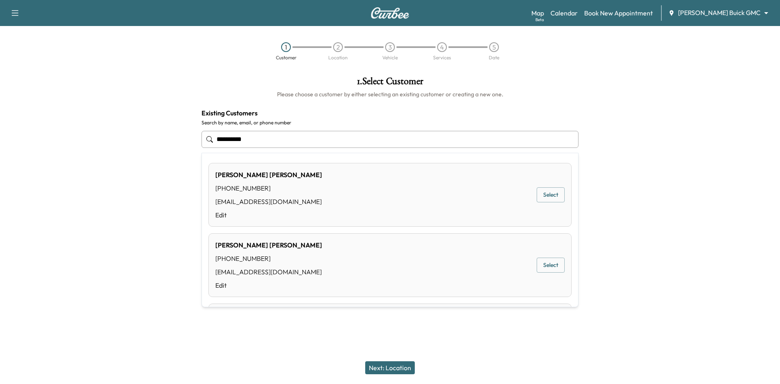
click at [549, 202] on div "Jessica Howe (806) 663-1619 jessica_howe88@outlook.com Edit Select" at bounding box center [389, 195] width 363 height 64
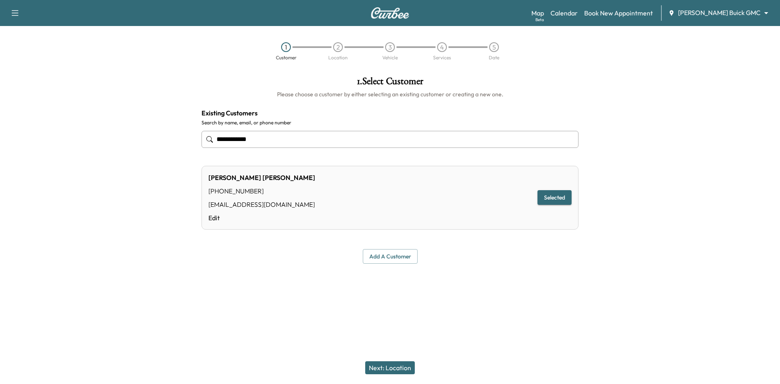
type input "**********"
click at [547, 197] on button "Selected" at bounding box center [555, 197] width 34 height 15
click at [383, 366] on button "Next: Location" at bounding box center [390, 367] width 50 height 13
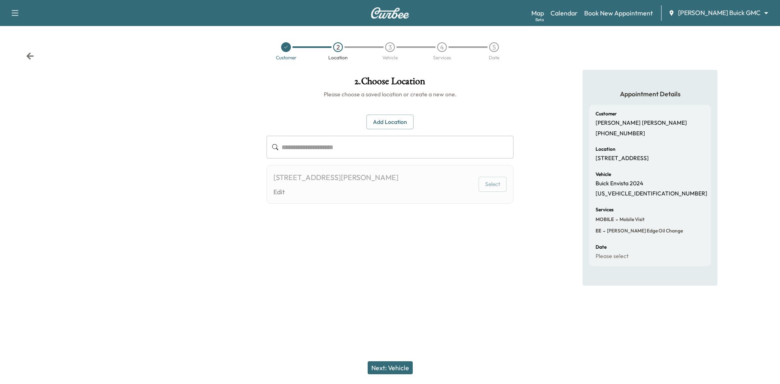
click at [391, 123] on button "Add Location" at bounding box center [390, 122] width 47 height 15
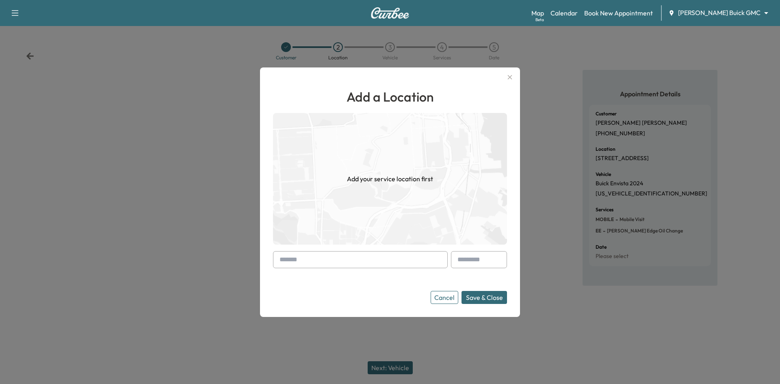
click at [332, 261] on input "text" at bounding box center [360, 259] width 175 height 17
click at [301, 258] on input "**********" at bounding box center [360, 259] width 175 height 17
click at [356, 265] on input "**********" at bounding box center [360, 259] width 175 height 17
click at [343, 261] on input "**********" at bounding box center [360, 259] width 175 height 17
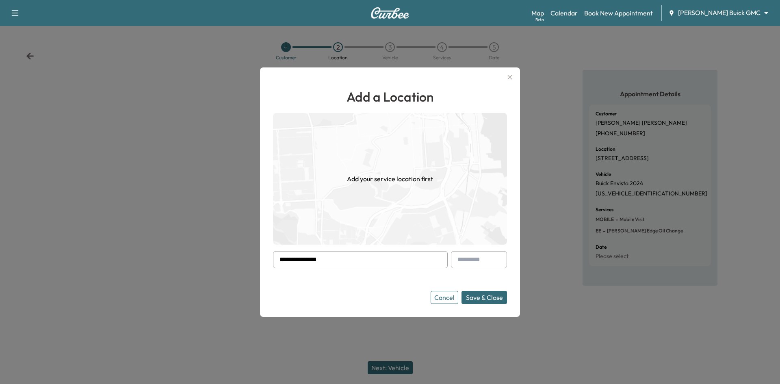
click at [343, 261] on input "**********" at bounding box center [360, 259] width 175 height 17
drag, startPoint x: 254, startPoint y: 246, endPoint x: 317, endPoint y: 261, distance: 64.8
click at [317, 261] on input "**********" at bounding box center [360, 259] width 175 height 17
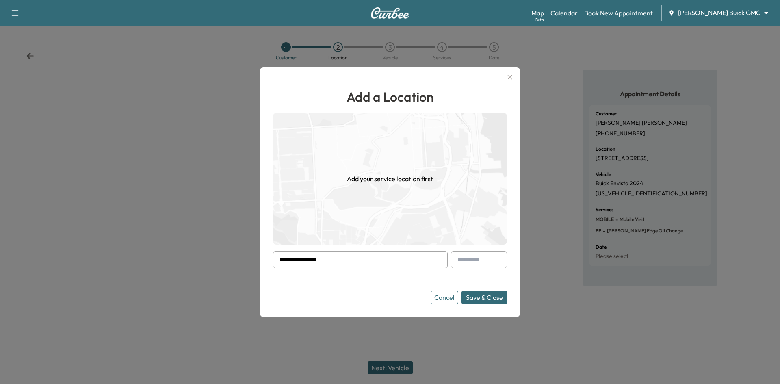
drag, startPoint x: 410, startPoint y: 262, endPoint x: 419, endPoint y: 264, distance: 9.6
click at [411, 262] on input "**********" at bounding box center [360, 259] width 175 height 17
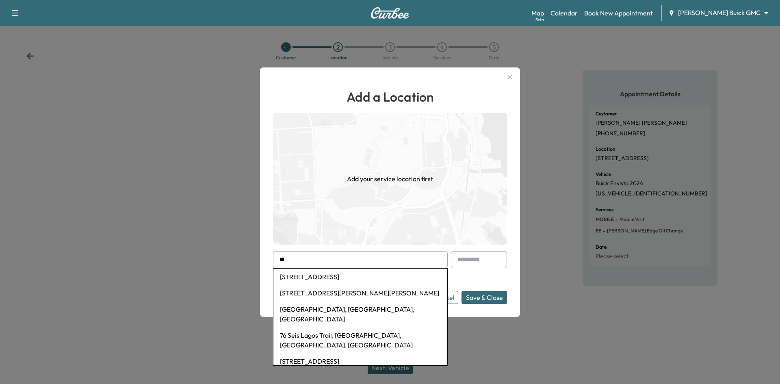
type input "*"
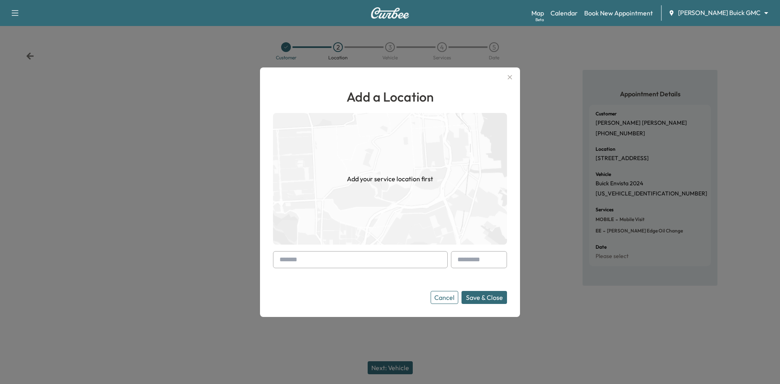
click at [449, 298] on button "Cancel" at bounding box center [445, 297] width 28 height 13
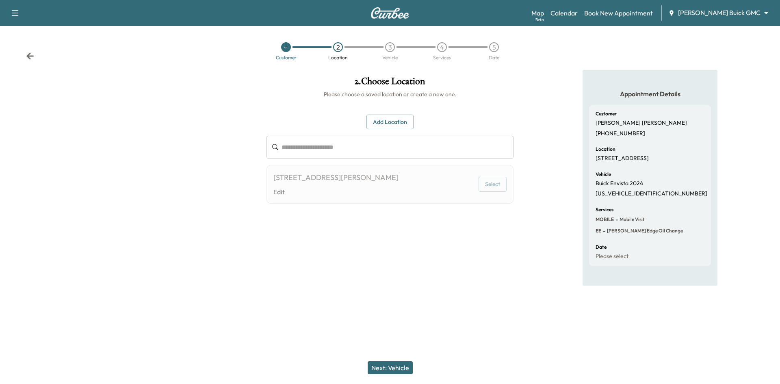
click at [578, 15] on link "Calendar" at bounding box center [564, 13] width 27 height 10
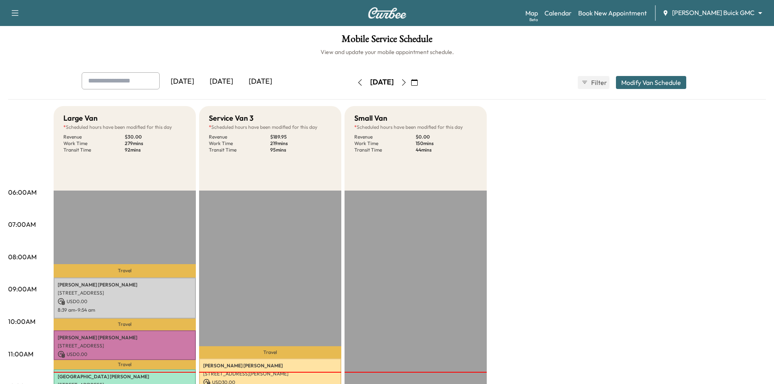
click at [272, 81] on div "[DATE]" at bounding box center [260, 81] width 39 height 19
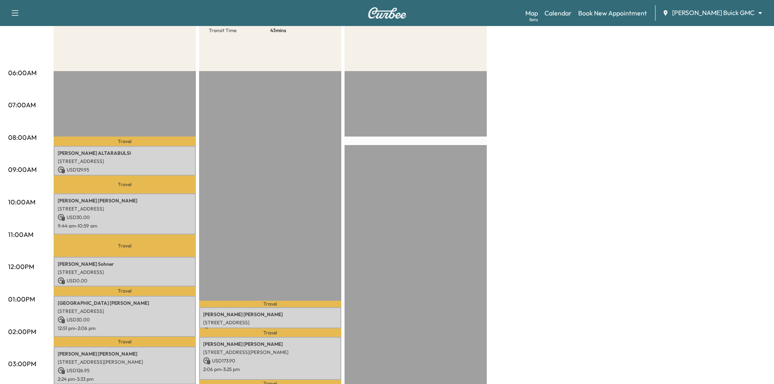
scroll to position [41, 0]
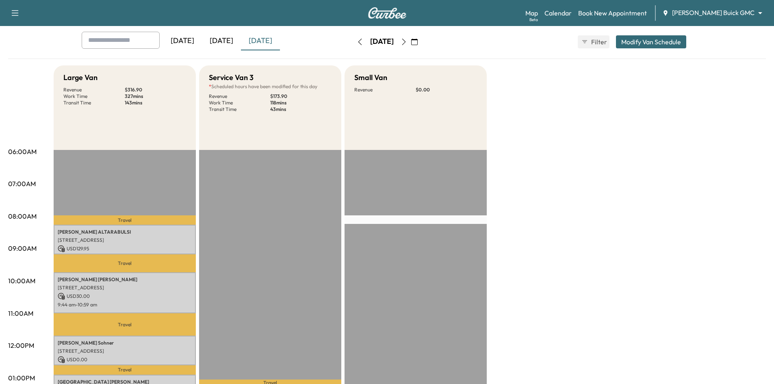
click at [225, 40] on div "[DATE]" at bounding box center [221, 41] width 39 height 19
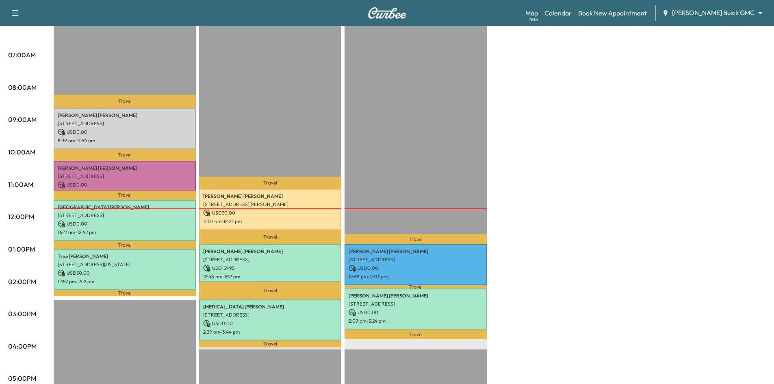
scroll to position [244, 0]
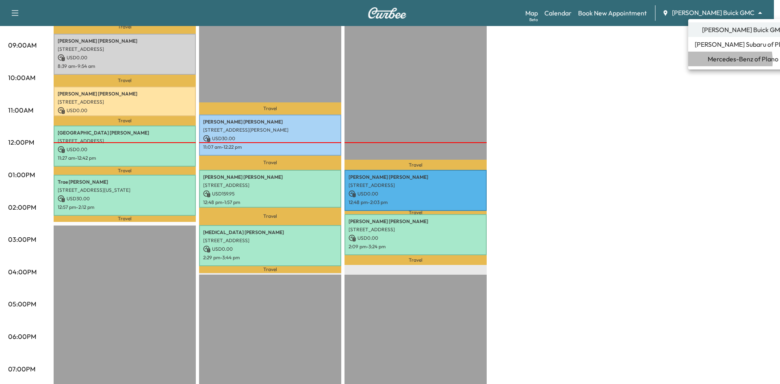
click at [716, 61] on span "Mercedes-Benz of Plano" at bounding box center [743, 59] width 71 height 10
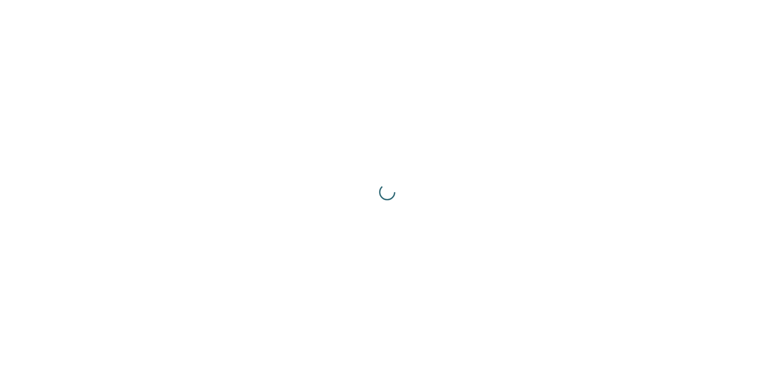
scroll to position [0, 0]
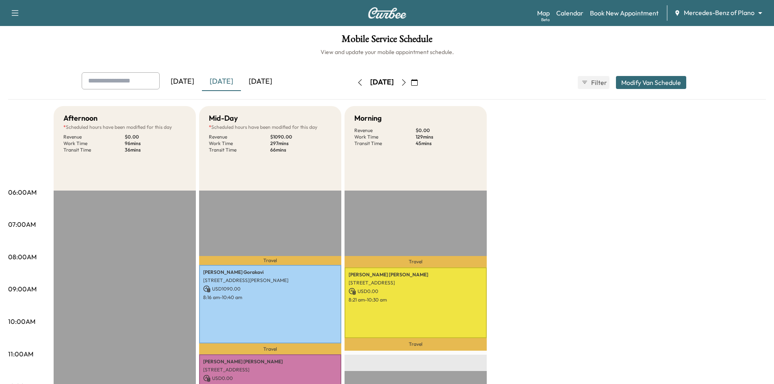
click at [407, 81] on icon "button" at bounding box center [404, 82] width 7 height 7
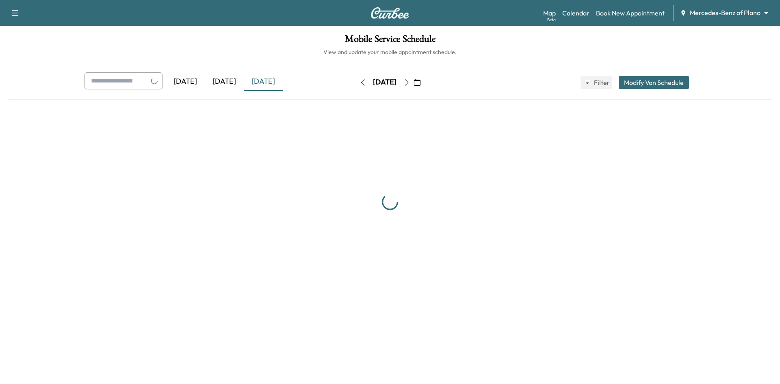
click at [414, 81] on div "[DATE]" at bounding box center [385, 82] width 58 height 13
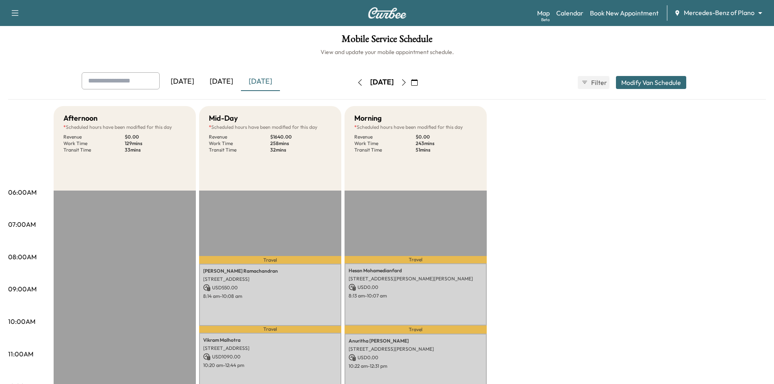
click at [407, 82] on icon "button" at bounding box center [404, 82] width 7 height 7
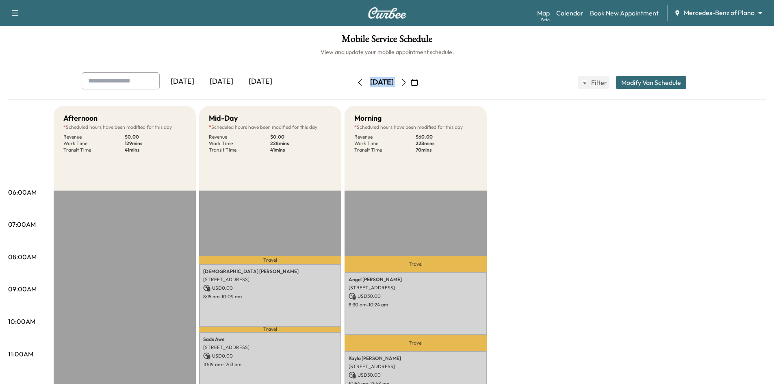
click at [407, 84] on icon "button" at bounding box center [404, 82] width 7 height 7
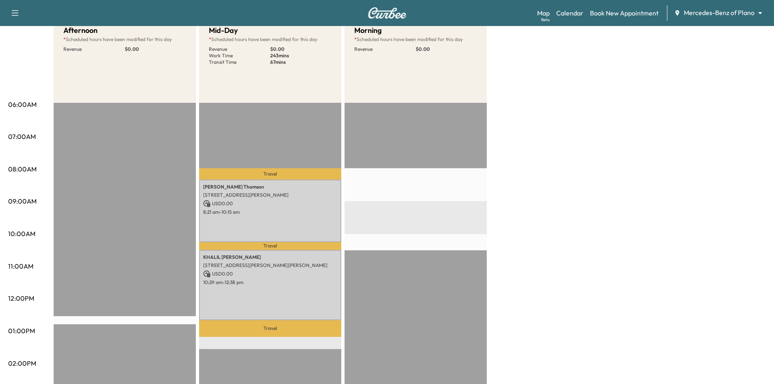
scroll to position [122, 0]
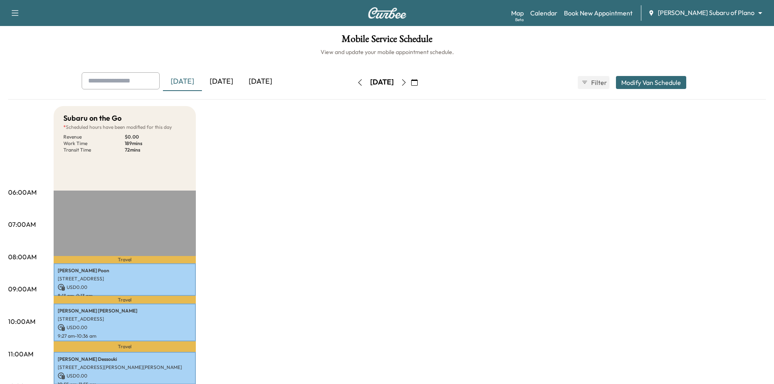
drag, startPoint x: 263, startPoint y: 81, endPoint x: 270, endPoint y: 83, distance: 7.6
click at [263, 81] on div "[DATE]" at bounding box center [260, 81] width 39 height 19
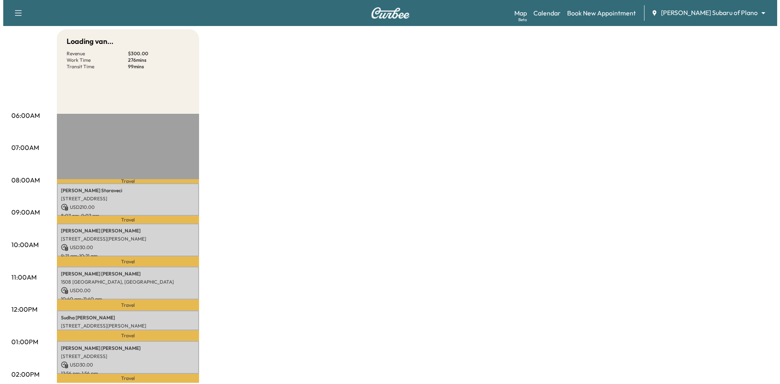
scroll to position [203, 0]
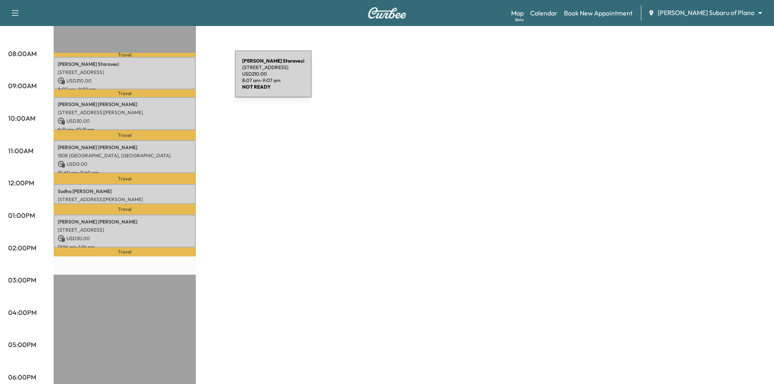
click at [169, 77] on p "USD 210.00" at bounding box center [125, 80] width 134 height 7
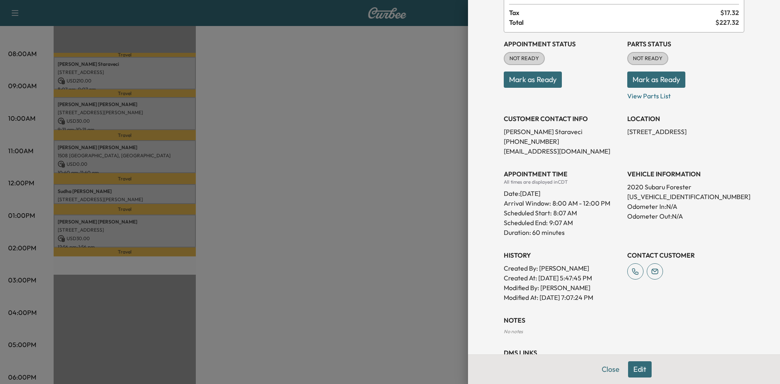
scroll to position [0, 0]
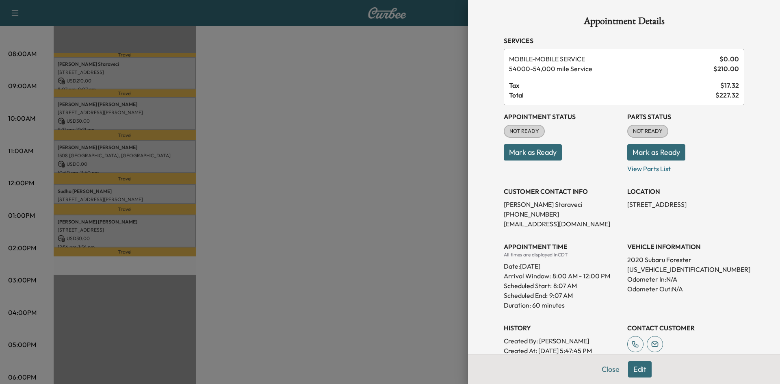
click at [110, 109] on div at bounding box center [390, 192] width 780 height 384
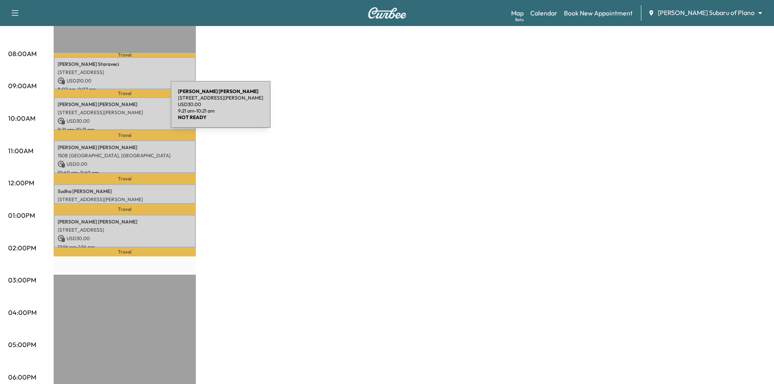
click at [110, 109] on p "17304 Preston Rd suite 300, Dallas, TX 75252, USA" at bounding box center [125, 112] width 134 height 7
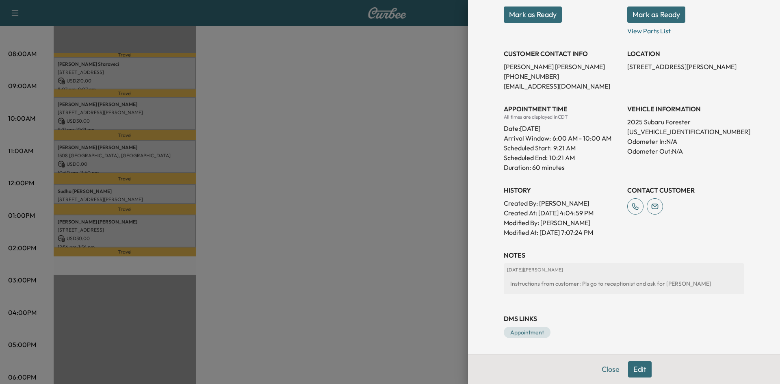
scroll to position [16, 0]
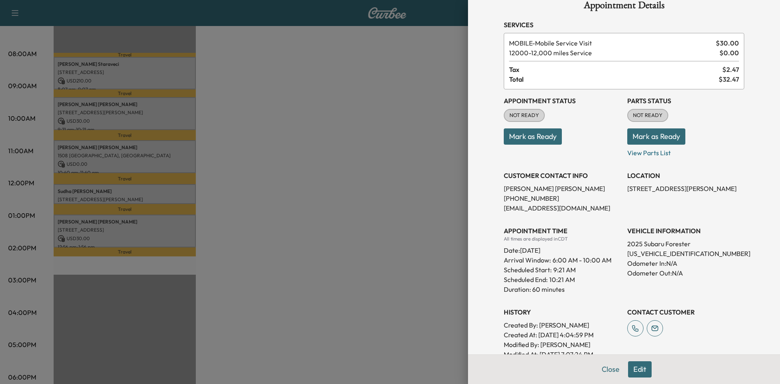
click at [164, 161] on div at bounding box center [390, 192] width 780 height 384
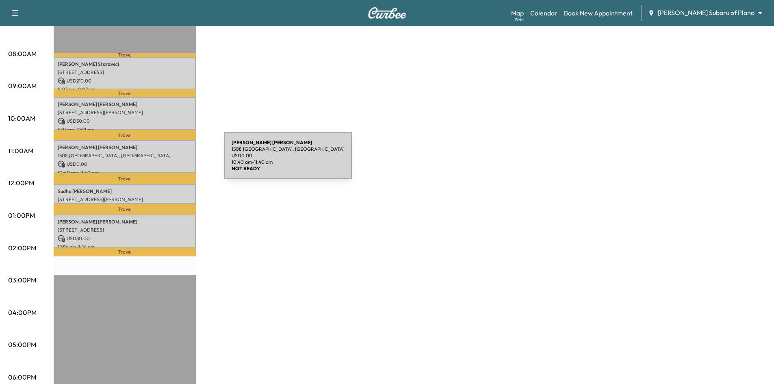
click at [163, 161] on p "USD 0.00" at bounding box center [125, 164] width 134 height 7
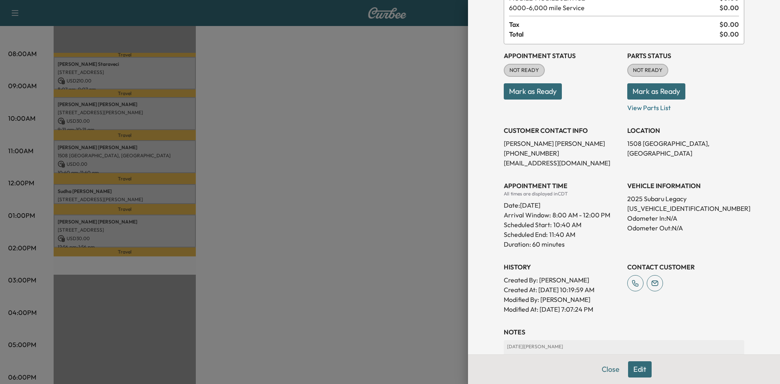
scroll to position [0, 0]
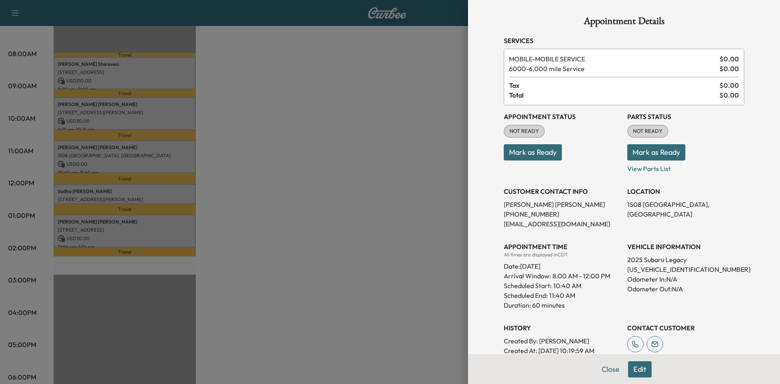
click at [134, 194] on div at bounding box center [390, 192] width 780 height 384
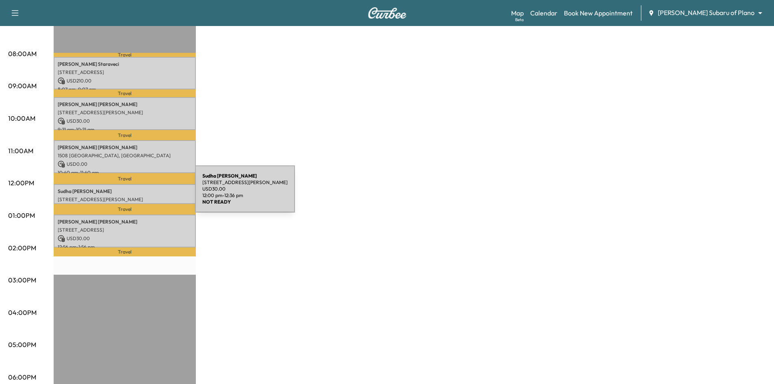
click at [134, 196] on p "3105 Wyndham Ln, Richardson, TX 75082, USA" at bounding box center [125, 199] width 134 height 7
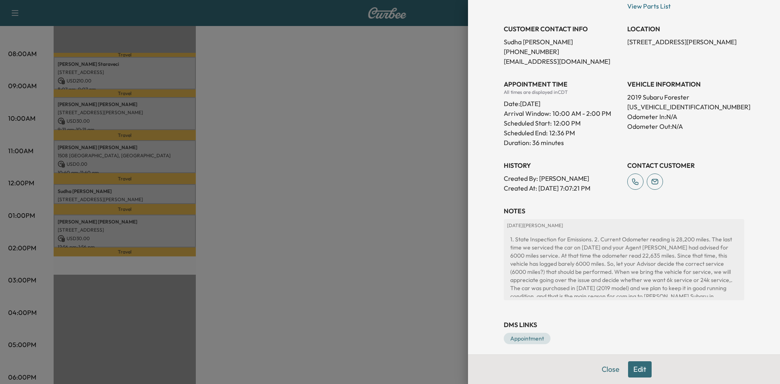
click at [718, 200] on div "Appointment Details Services MOBILE - Mobile Service Visit $ 30.00 24000 - 24,0…" at bounding box center [624, 98] width 260 height 523
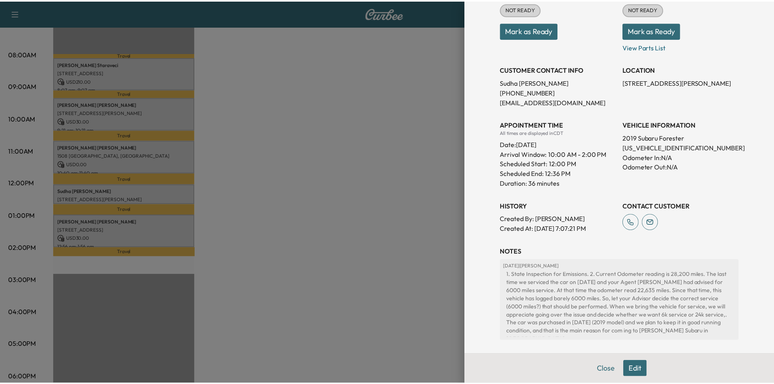
scroll to position [7, 0]
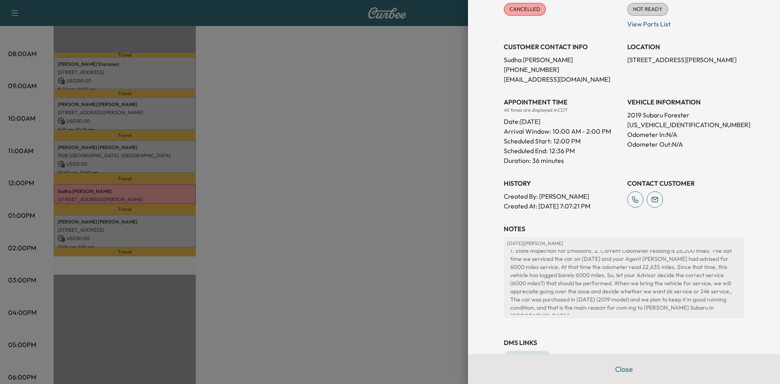
drag, startPoint x: 616, startPoint y: 371, endPoint x: 610, endPoint y: 371, distance: 5.3
click at [616, 371] on button "Close" at bounding box center [624, 369] width 28 height 16
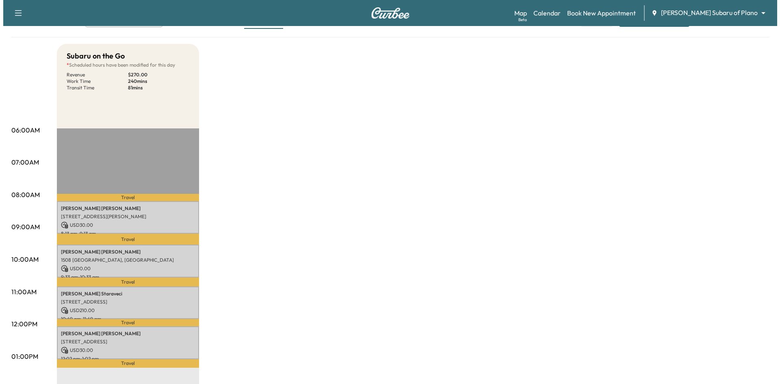
scroll to position [122, 0]
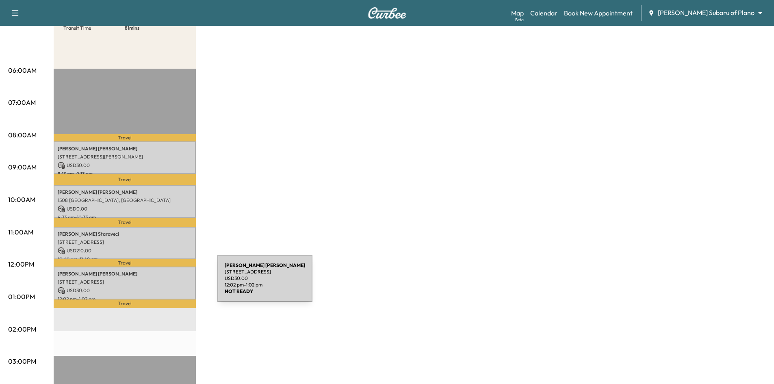
click at [156, 283] on div "Margaret Hunley 3300 SAILMAKER LN, PLANO, TX 75023, USA USD 30.00 12:02 pm - 1:…" at bounding box center [125, 283] width 142 height 33
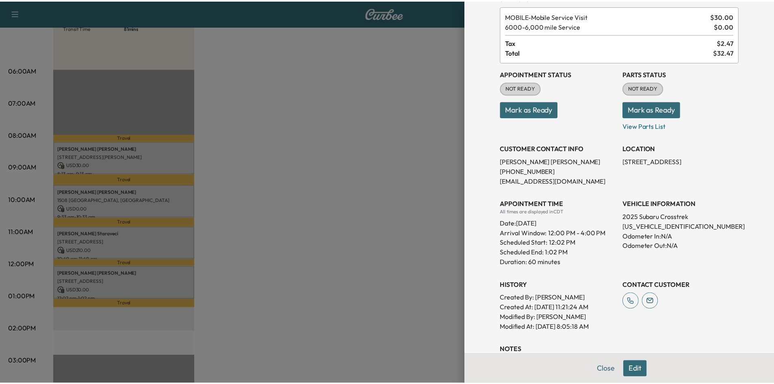
scroll to position [107, 0]
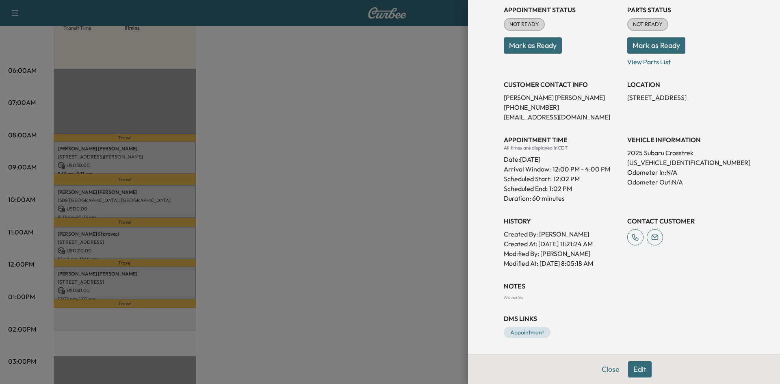
click at [355, 236] on div at bounding box center [390, 192] width 780 height 384
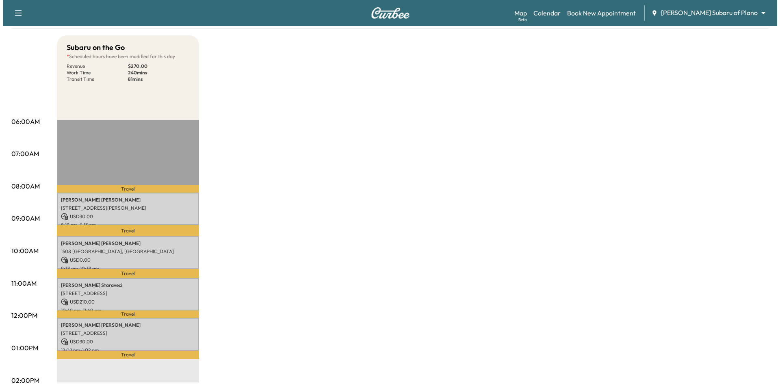
scroll to position [0, 0]
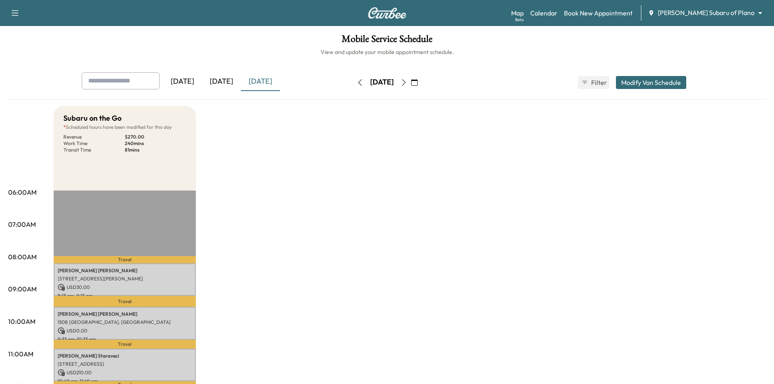
click at [394, 86] on div "[DATE]" at bounding box center [382, 82] width 24 height 10
click at [407, 82] on icon "button" at bounding box center [404, 82] width 7 height 7
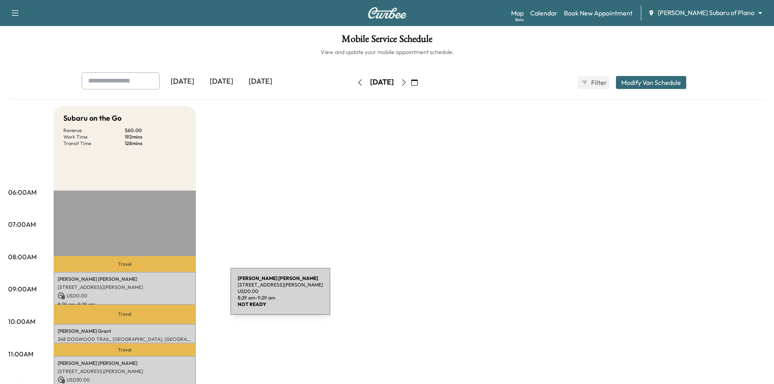
click at [170, 296] on p "USD 0.00" at bounding box center [125, 295] width 134 height 7
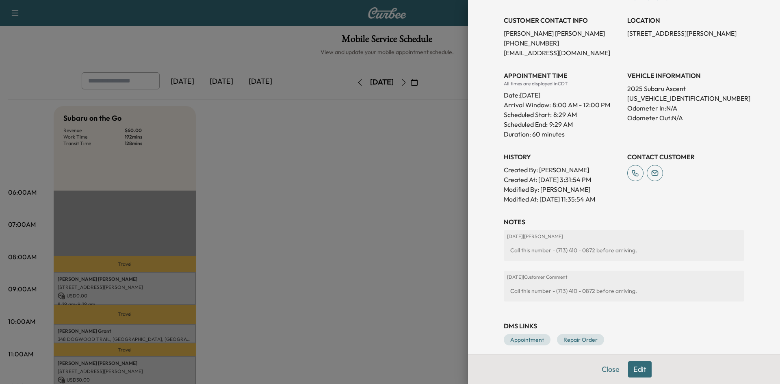
scroll to position [178, 0]
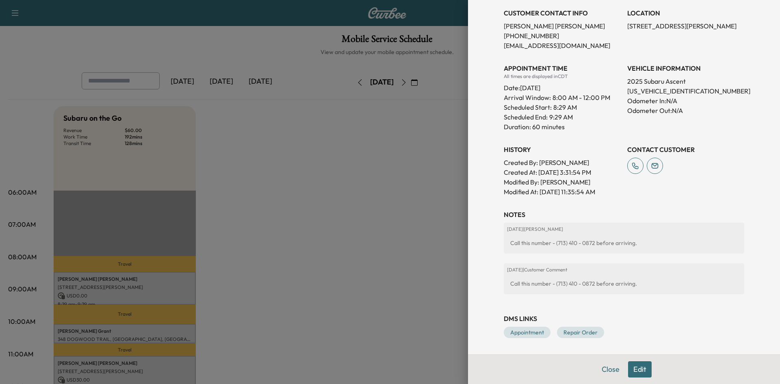
click at [154, 331] on div at bounding box center [390, 192] width 780 height 384
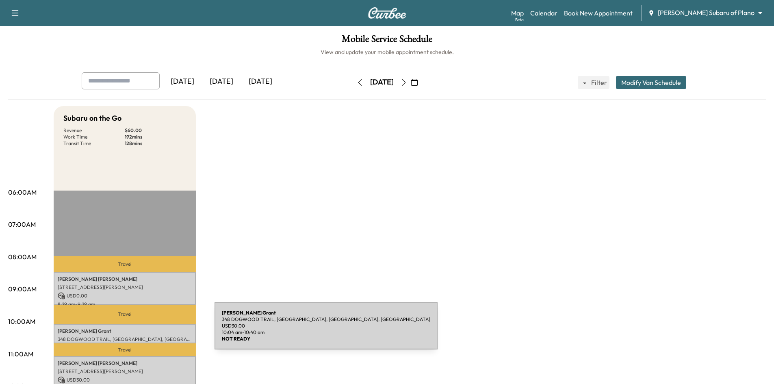
click at [154, 331] on p "Kimberly Grant" at bounding box center [125, 331] width 134 height 7
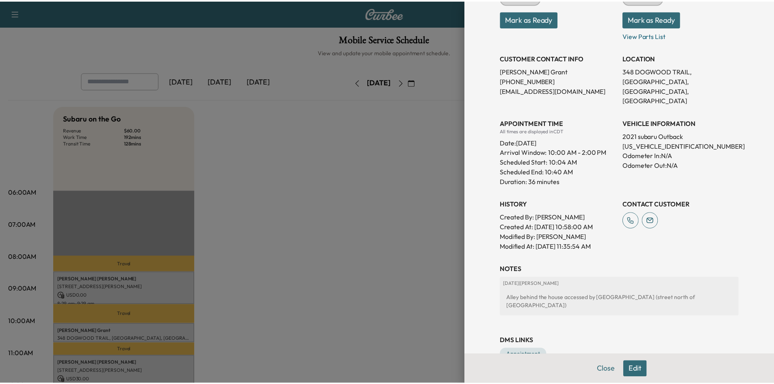
scroll to position [138, 0]
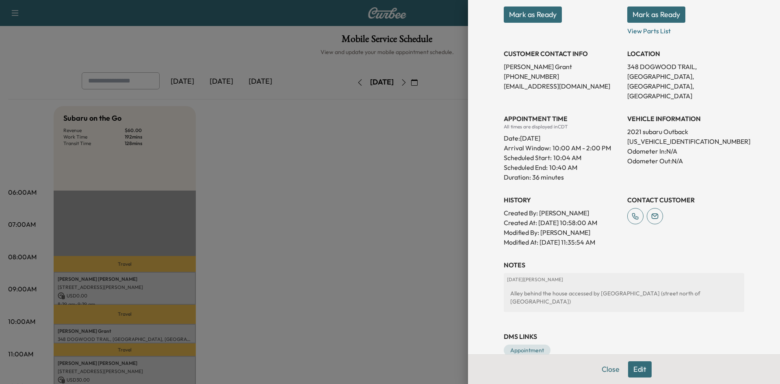
click at [274, 287] on div at bounding box center [390, 192] width 780 height 384
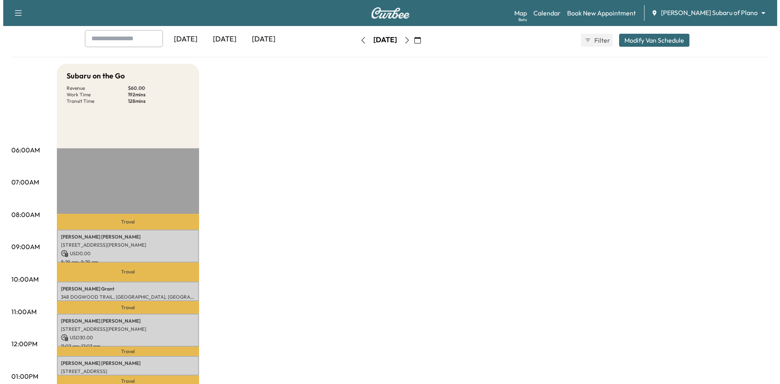
scroll to position [81, 0]
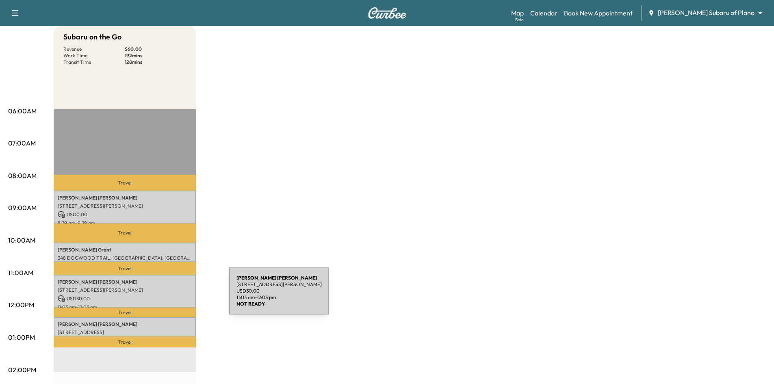
click at [168, 293] on div "Marlane Miller 5603 SHUBERT CT, DALLAS, TX 75252, USA USD 30.00 11:03 am - 12:0…" at bounding box center [125, 291] width 142 height 33
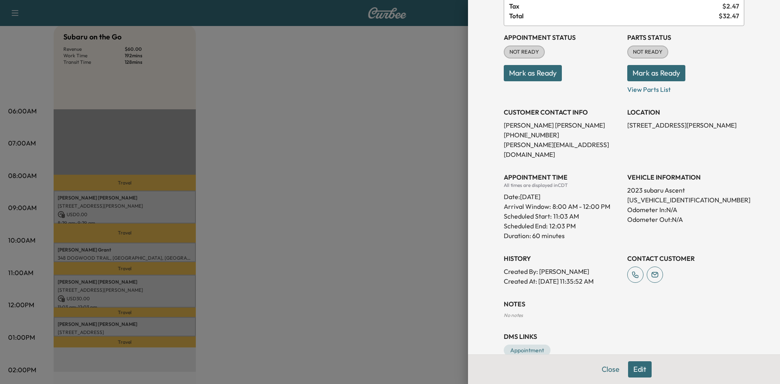
scroll to position [87, 0]
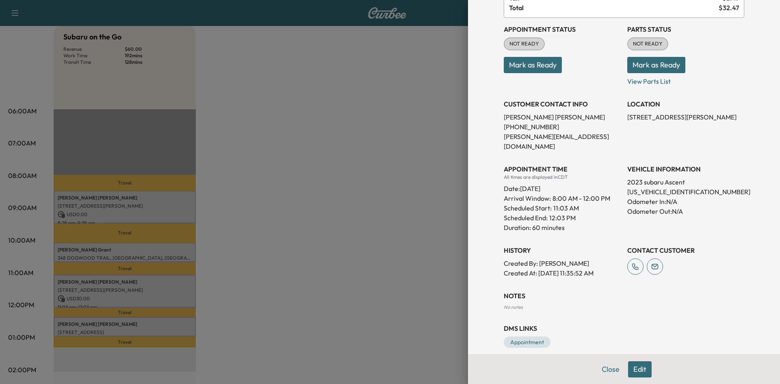
click at [140, 326] on div at bounding box center [390, 192] width 780 height 384
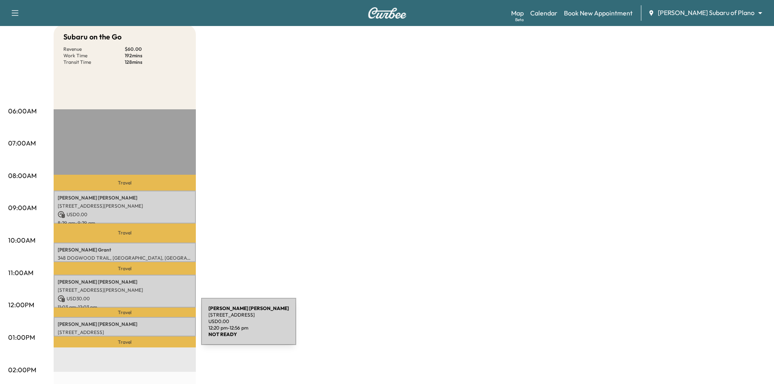
click at [140, 326] on div "Anna Fagan 631 Devonshire Dr, Richardson, TX 75080, USA USD 0.00 12:20 pm - 12:…" at bounding box center [125, 327] width 142 height 20
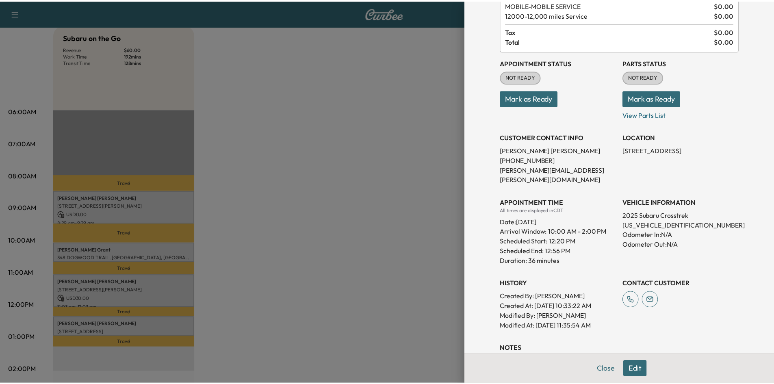
scroll to position [0, 0]
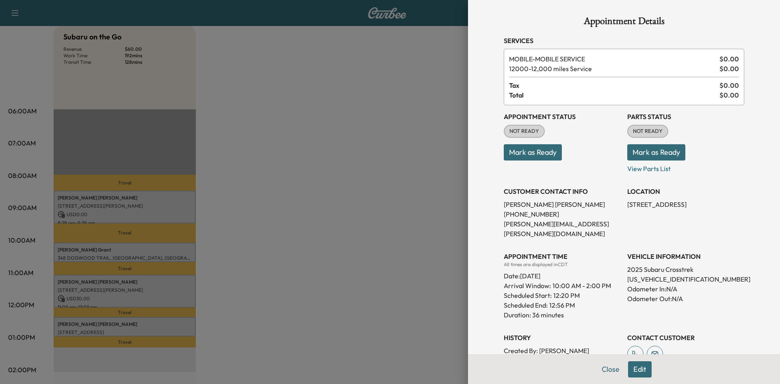
drag, startPoint x: 391, startPoint y: 281, endPoint x: 392, endPoint y: 241, distance: 39.8
click at [391, 278] on div at bounding box center [390, 192] width 780 height 384
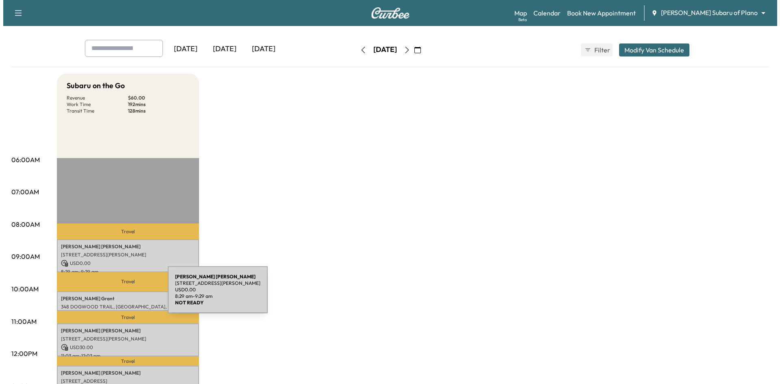
scroll to position [81, 0]
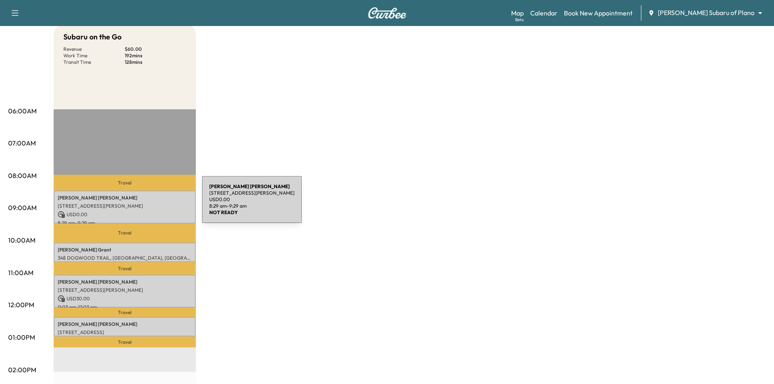
click at [141, 205] on p "3001 Walker Creek Dr, Little Elm, TX 75068, USA" at bounding box center [125, 206] width 134 height 7
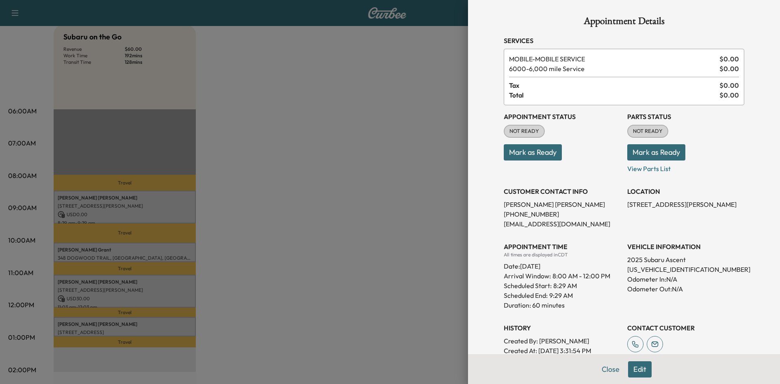
scroll to position [163, 0]
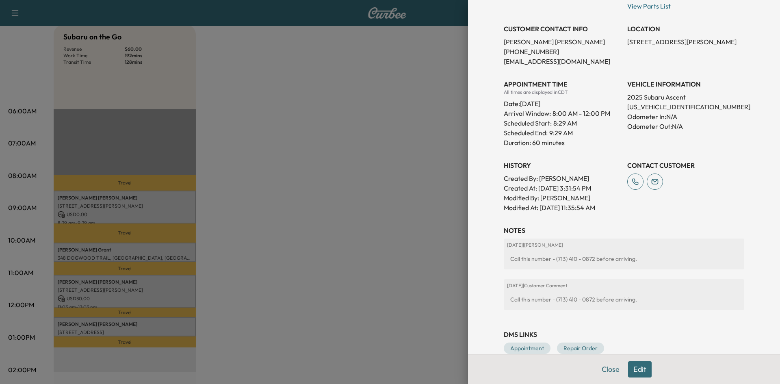
drag, startPoint x: 320, startPoint y: 308, endPoint x: 304, endPoint y: 309, distance: 16.7
click at [318, 309] on div at bounding box center [390, 192] width 780 height 384
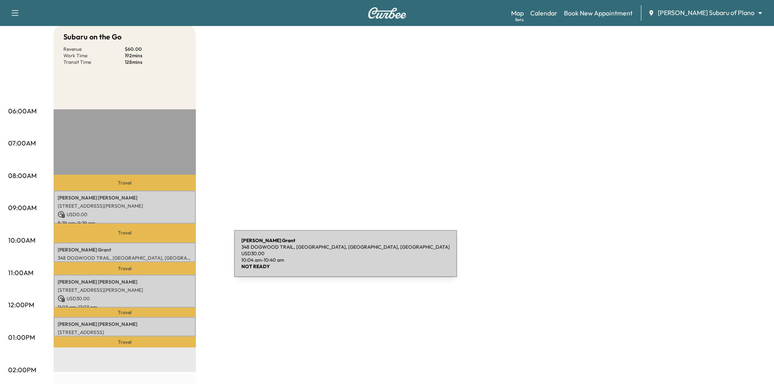
click at [175, 255] on p "348 DOGWOOD TRAIL, COPPELL, TX 75019, USA" at bounding box center [125, 258] width 134 height 7
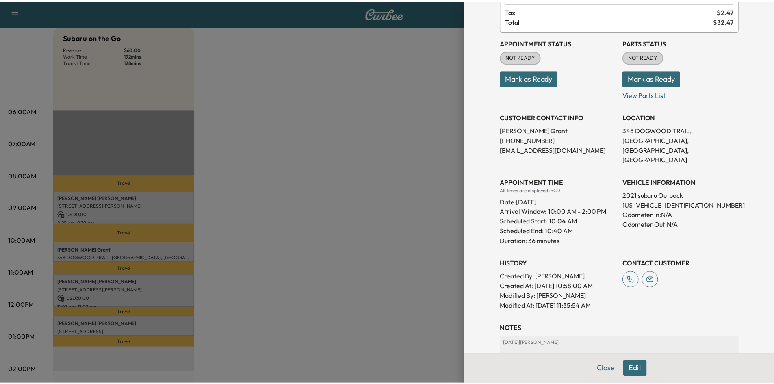
scroll to position [138, 0]
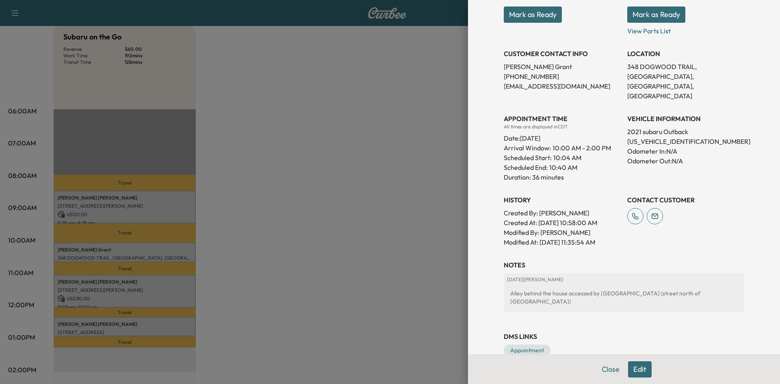
drag, startPoint x: 374, startPoint y: 274, endPoint x: 373, endPoint y: 258, distance: 15.9
click at [373, 272] on div at bounding box center [390, 192] width 780 height 384
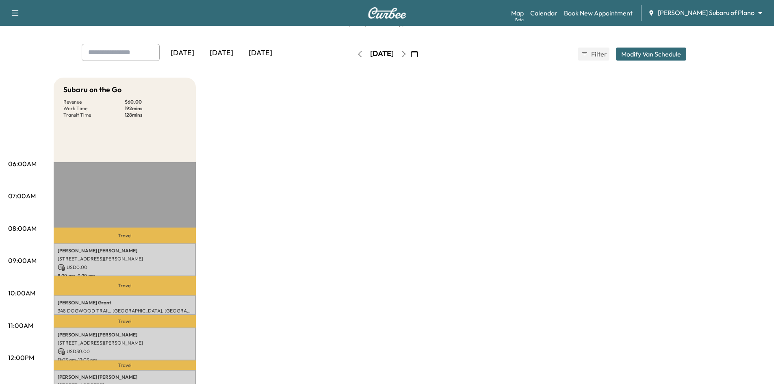
scroll to position [0, 0]
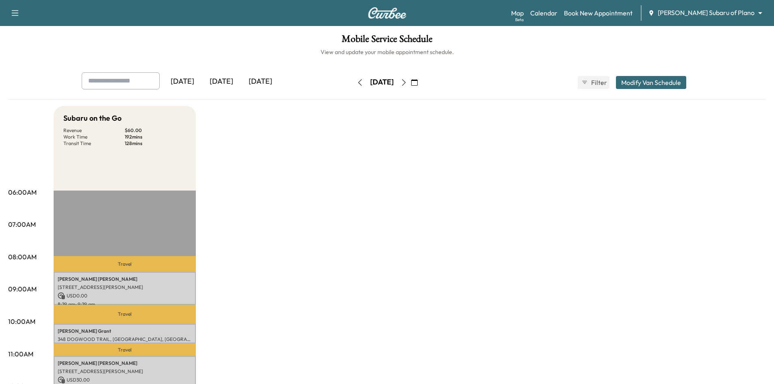
click at [407, 83] on icon "button" at bounding box center [404, 82] width 7 height 7
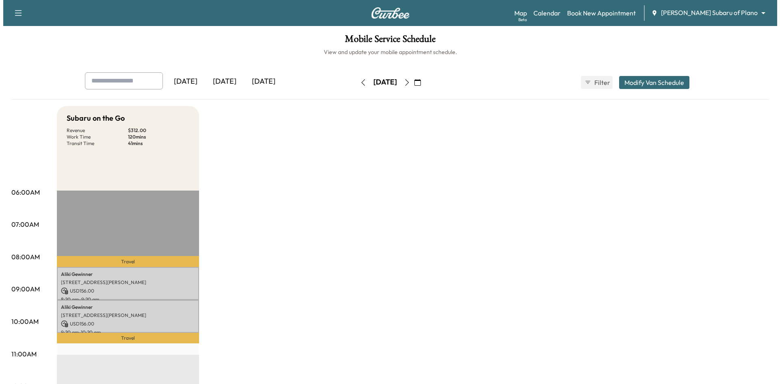
scroll to position [122, 0]
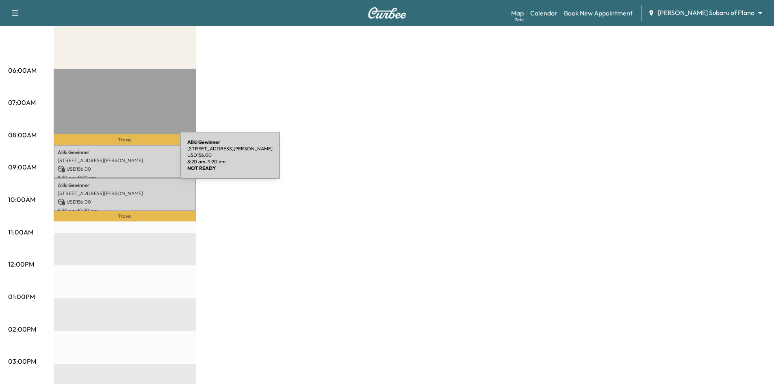
click at [119, 163] on p "4505 CORRAL CT, MCKINNEY, TX 75070, USA" at bounding box center [125, 160] width 134 height 7
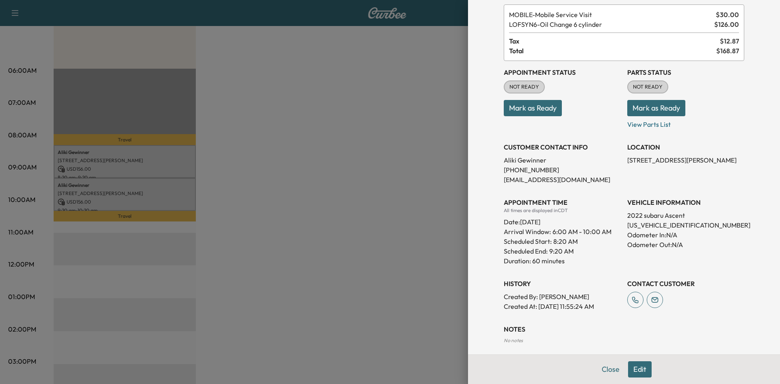
scroll to position [0, 0]
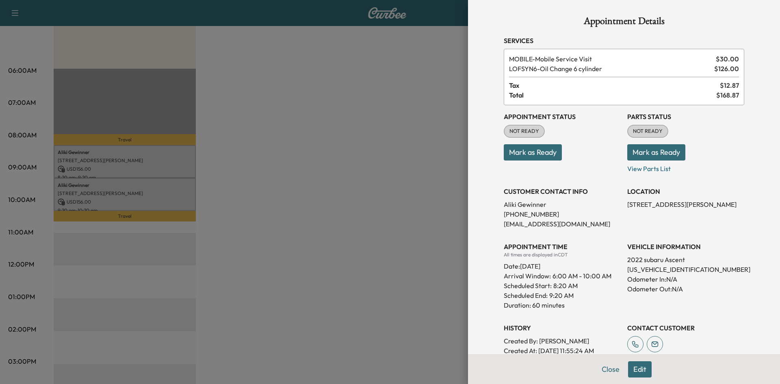
click at [156, 198] on div at bounding box center [390, 192] width 780 height 384
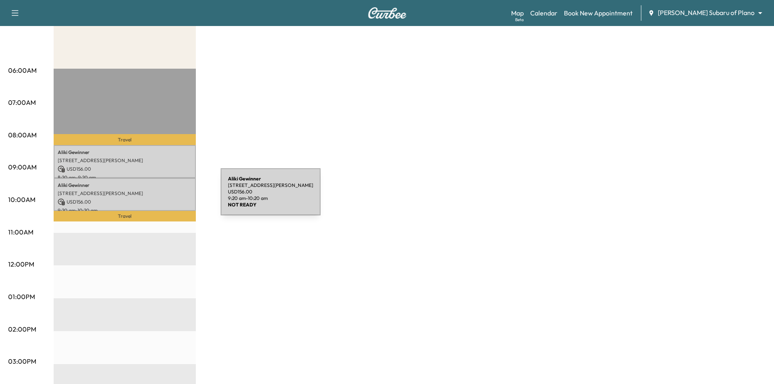
click at [160, 198] on p "USD 156.00" at bounding box center [125, 201] width 134 height 7
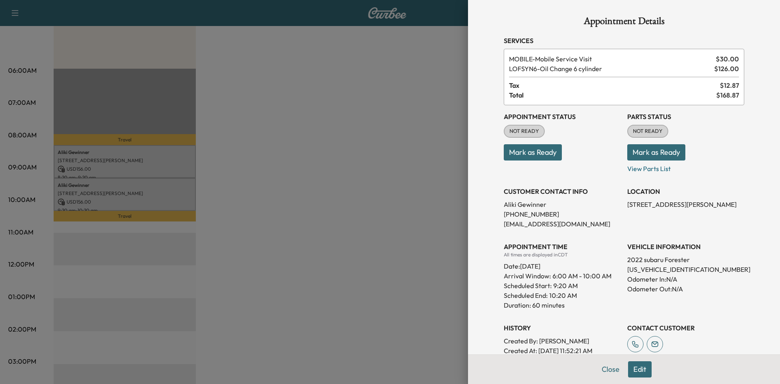
click at [319, 153] on div at bounding box center [390, 192] width 780 height 384
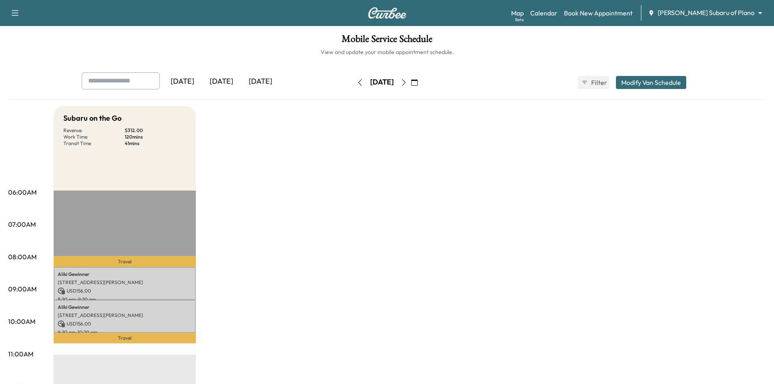
click at [229, 81] on div "[DATE]" at bounding box center [221, 81] width 39 height 19
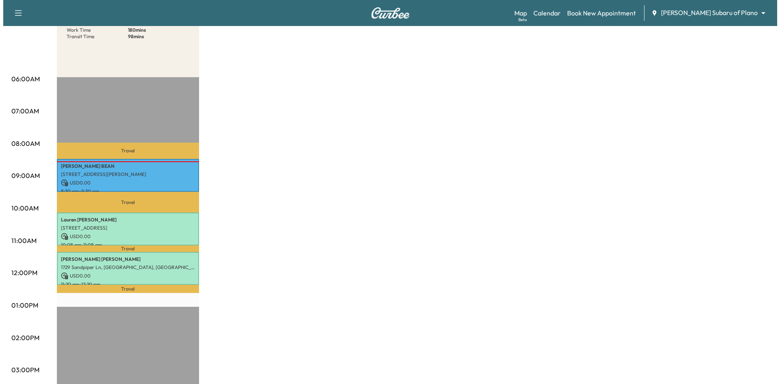
scroll to position [122, 0]
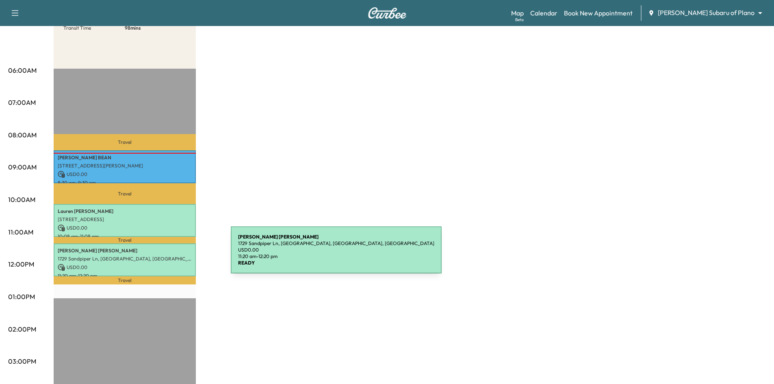
click at [170, 256] on p "1729 Sandpiper Ln, Plano, TX 75075, USA" at bounding box center [125, 259] width 134 height 7
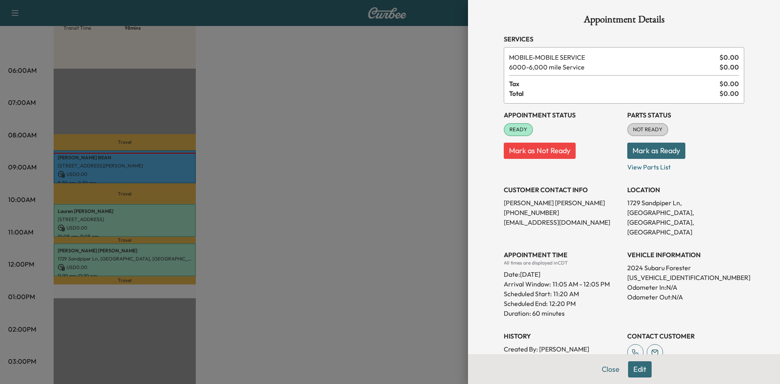
scroll to position [0, 0]
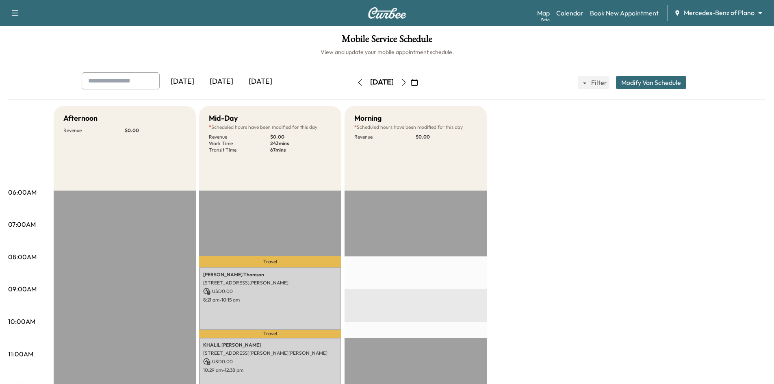
click at [221, 84] on div "[DATE]" at bounding box center [221, 81] width 39 height 19
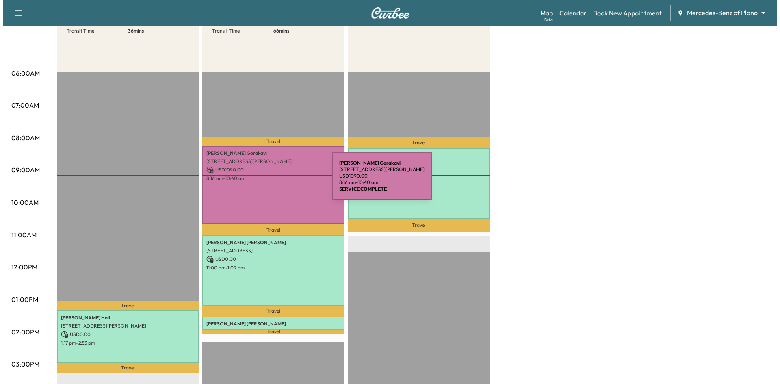
scroll to position [122, 0]
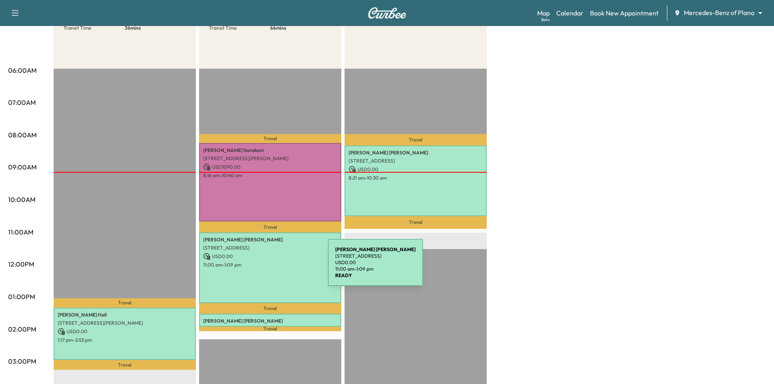
click at [267, 267] on div "[PERSON_NAME] [STREET_ADDRESS] USD 0.00 11:00 am - 1:09 pm" at bounding box center [270, 267] width 142 height 71
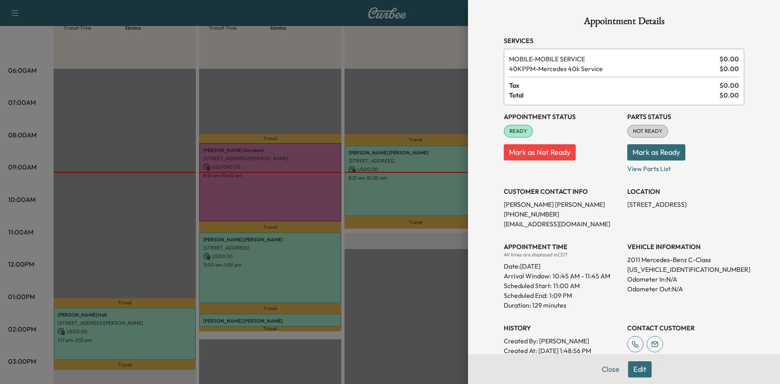
click at [269, 249] on div at bounding box center [390, 192] width 780 height 384
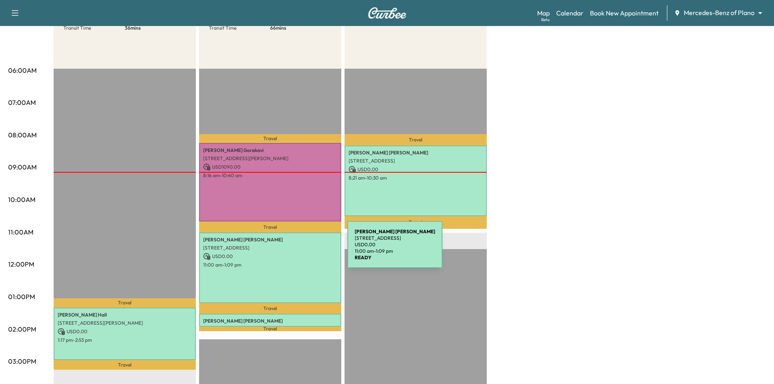
click at [287, 255] on p "USD 0.00" at bounding box center [270, 256] width 134 height 7
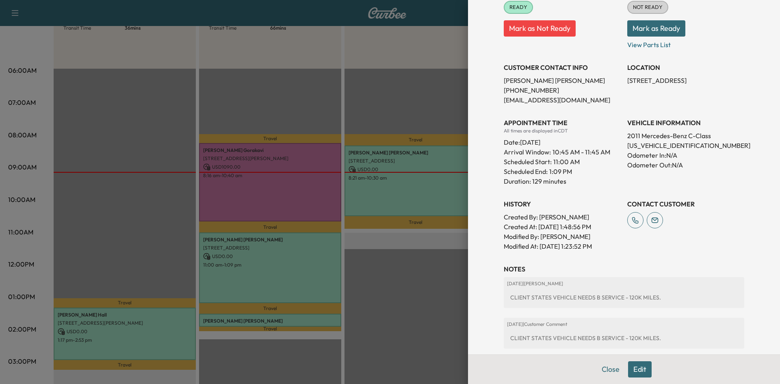
scroll to position [219, 0]
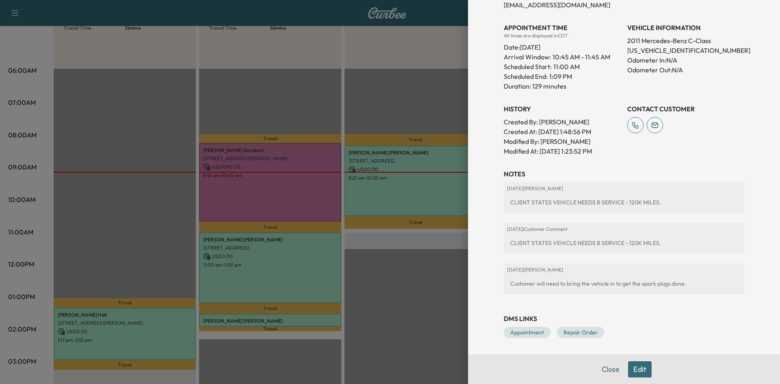
click at [270, 281] on div at bounding box center [390, 192] width 780 height 384
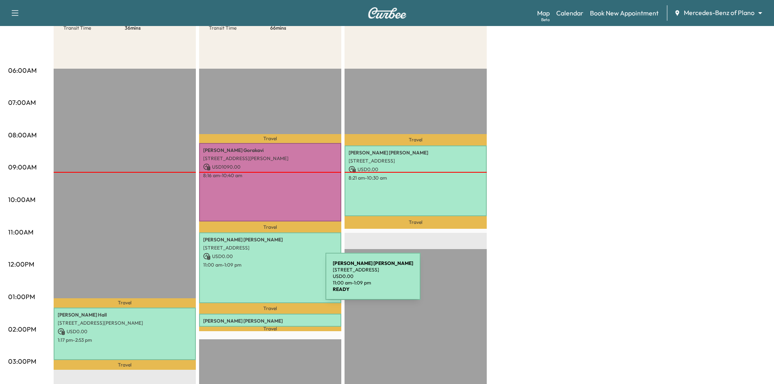
click at [265, 280] on div "[PERSON_NAME] [STREET_ADDRESS] USD 0.00 11:00 am - 1:09 pm" at bounding box center [270, 267] width 142 height 71
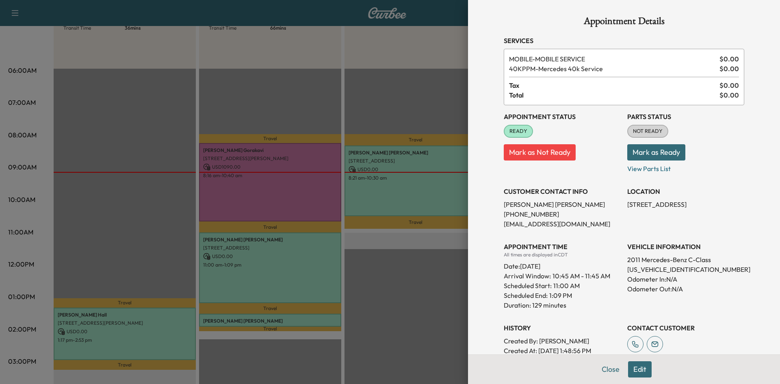
click at [293, 271] on div at bounding box center [390, 192] width 780 height 384
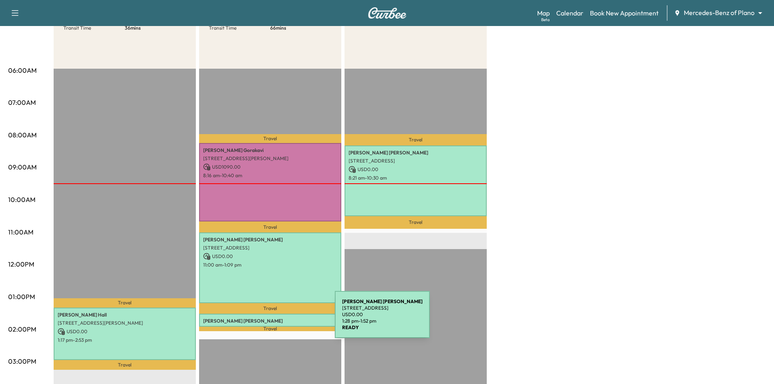
click at [274, 319] on p "[PERSON_NAME]" at bounding box center [270, 321] width 134 height 7
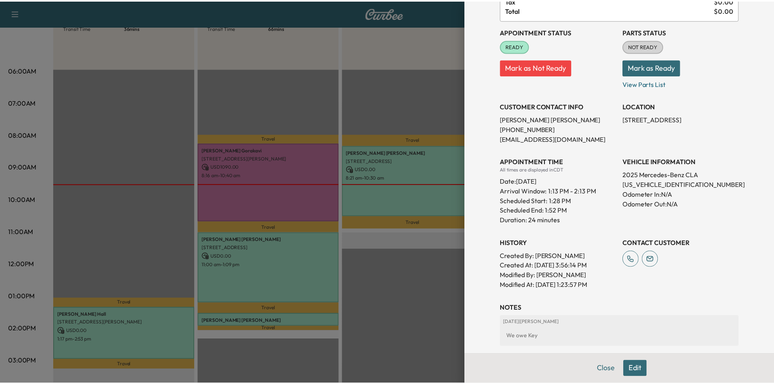
scroll to position [163, 0]
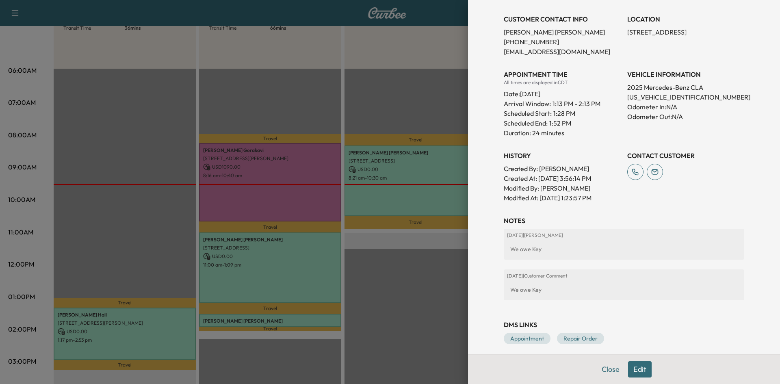
drag, startPoint x: 294, startPoint y: 68, endPoint x: 298, endPoint y: 66, distance: 4.2
click at [294, 68] on div at bounding box center [390, 192] width 780 height 384
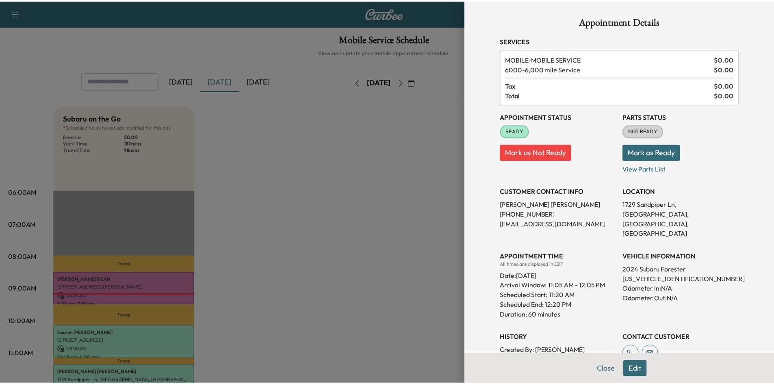
scroll to position [122, 0]
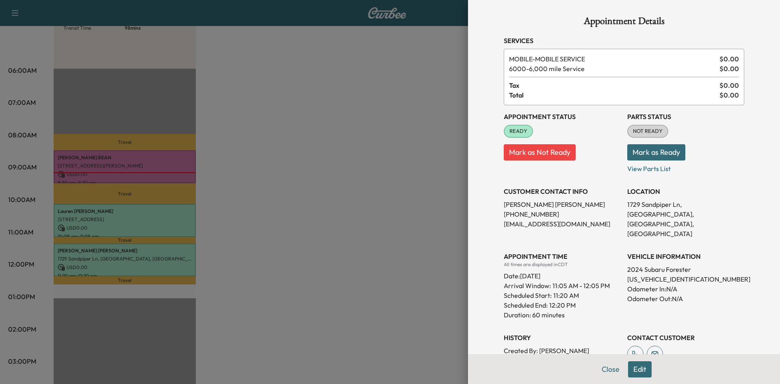
click at [268, 112] on div at bounding box center [390, 192] width 780 height 384
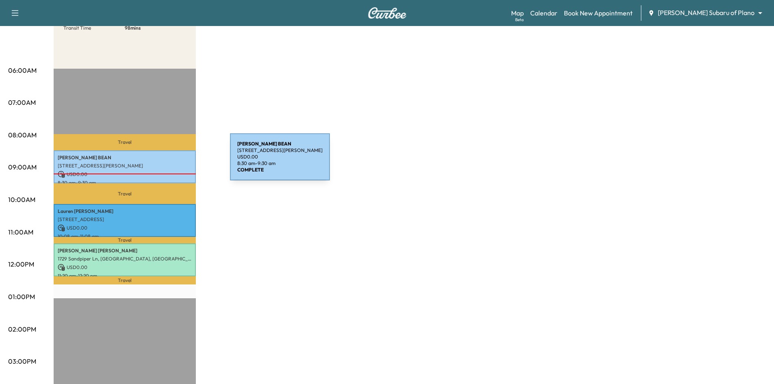
click at [169, 163] on p "[STREET_ADDRESS][PERSON_NAME]" at bounding box center [125, 166] width 134 height 7
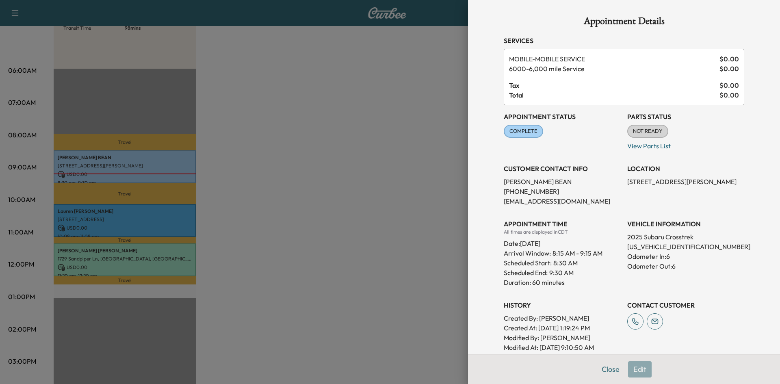
drag, startPoint x: 203, startPoint y: 103, endPoint x: 199, endPoint y: 93, distance: 10.6
click at [202, 100] on div at bounding box center [390, 192] width 780 height 384
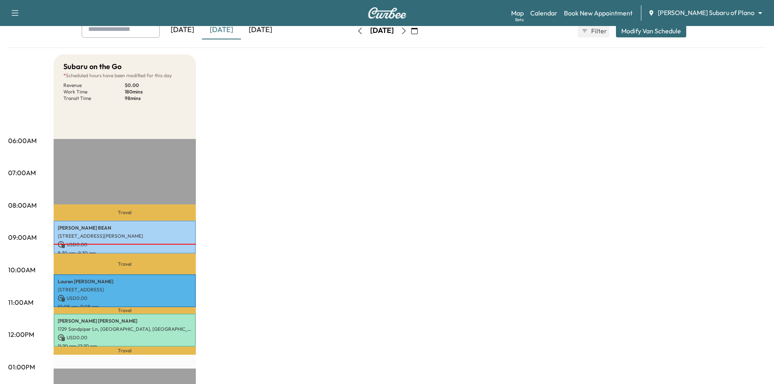
scroll to position [0, 0]
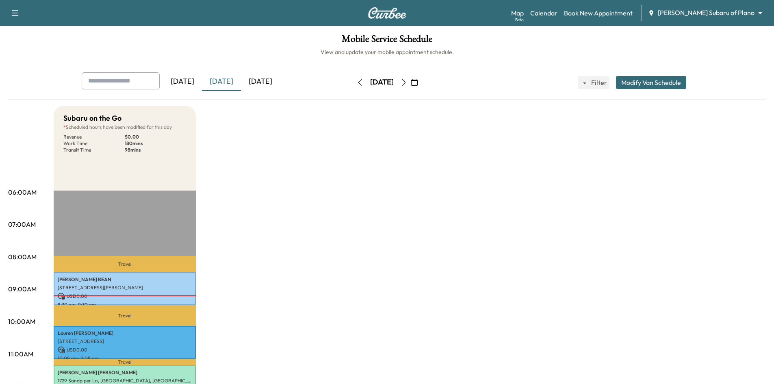
click at [274, 76] on div "[DATE]" at bounding box center [260, 81] width 39 height 19
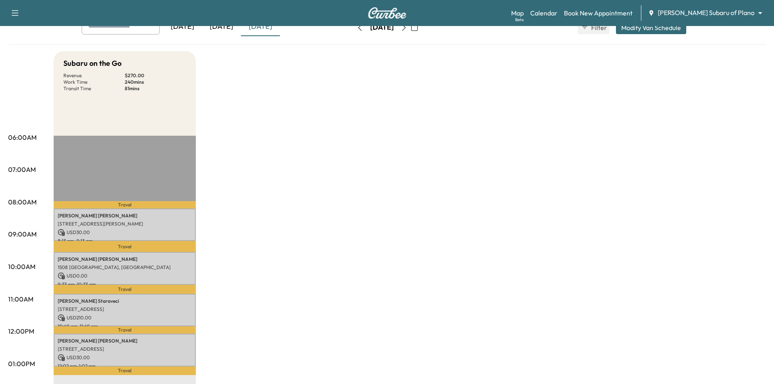
scroll to position [122, 0]
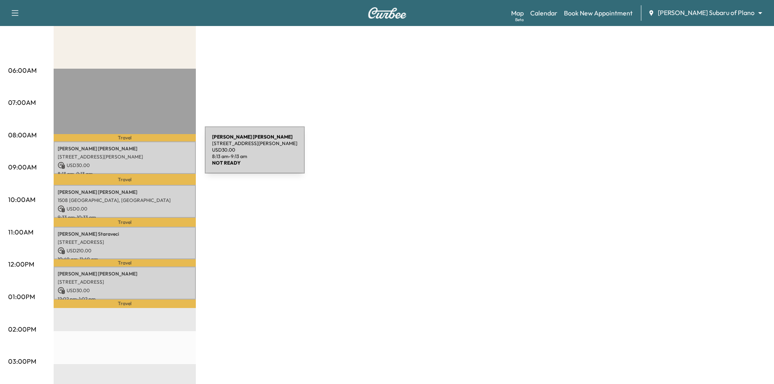
click at [144, 155] on p "[STREET_ADDRESS][PERSON_NAME]" at bounding box center [125, 157] width 134 height 7
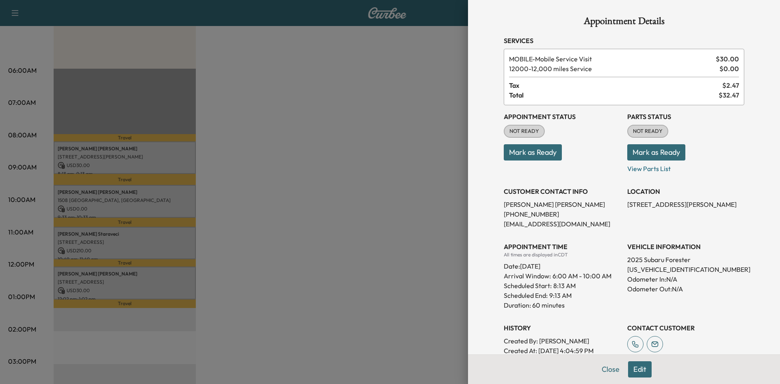
click at [176, 200] on div at bounding box center [390, 192] width 780 height 384
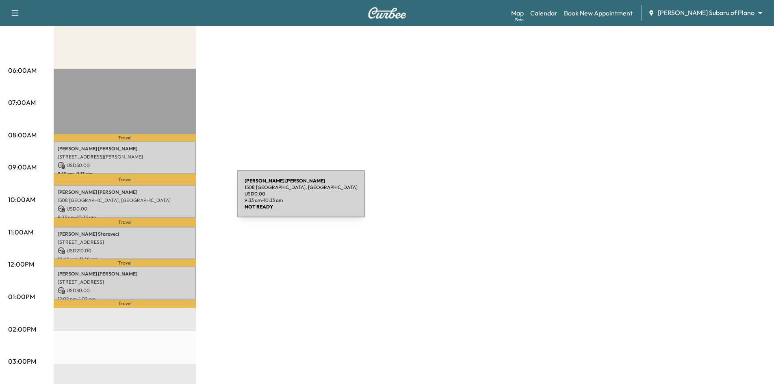
click at [176, 199] on p "1508 [GEOGRAPHIC_DATA], [GEOGRAPHIC_DATA]" at bounding box center [125, 200] width 134 height 7
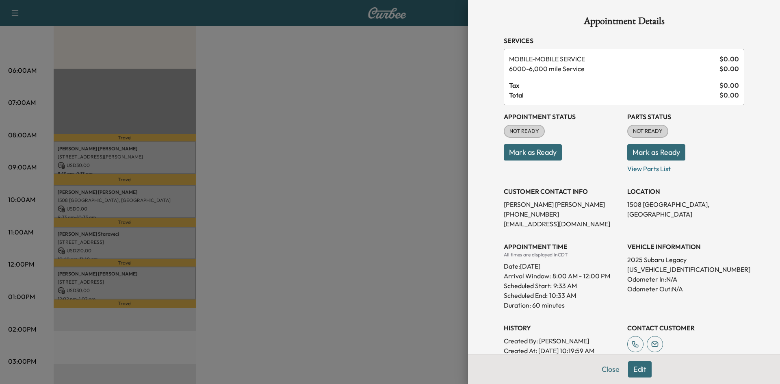
click at [177, 243] on div at bounding box center [390, 192] width 780 height 384
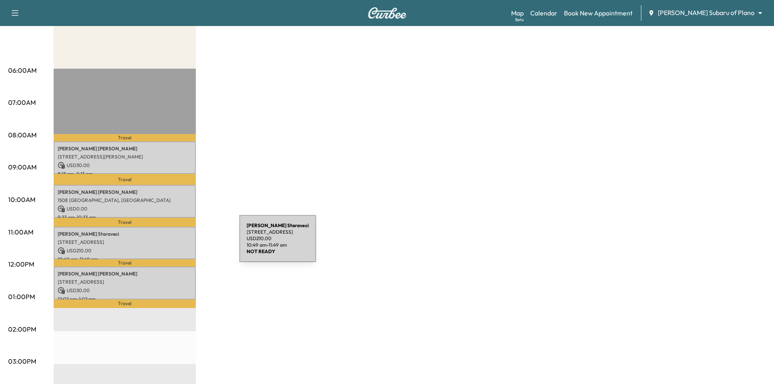
click at [179, 243] on p "[STREET_ADDRESS]" at bounding box center [125, 242] width 134 height 7
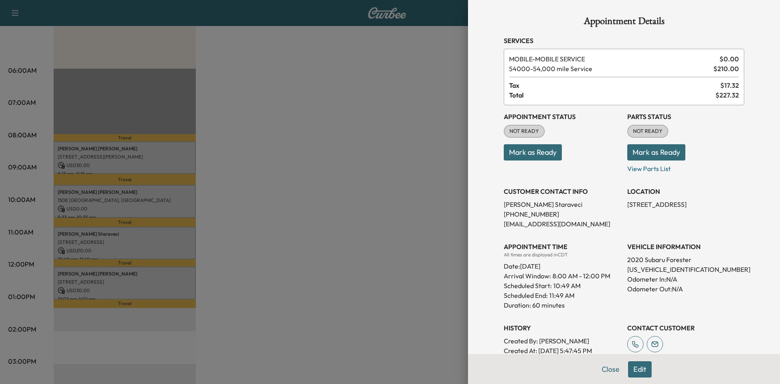
click at [165, 278] on div at bounding box center [390, 192] width 780 height 384
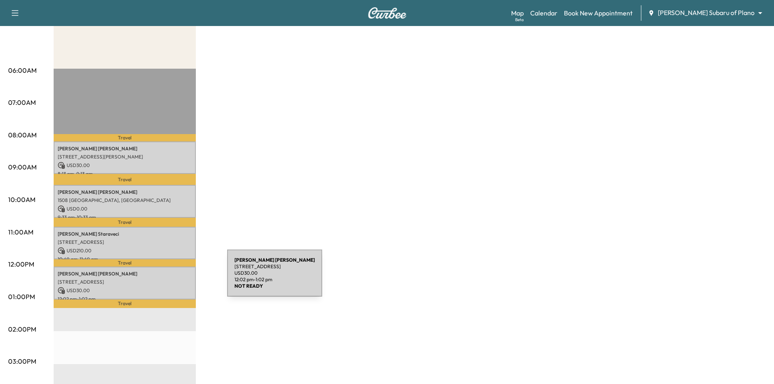
click at [167, 279] on p "[STREET_ADDRESS]" at bounding box center [125, 282] width 134 height 7
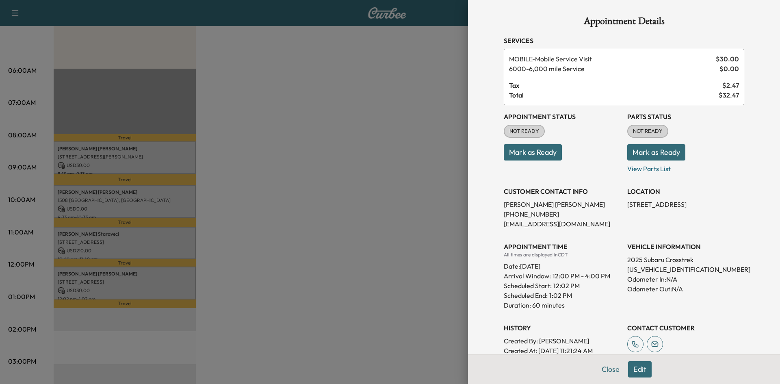
click at [330, 247] on div at bounding box center [390, 192] width 780 height 384
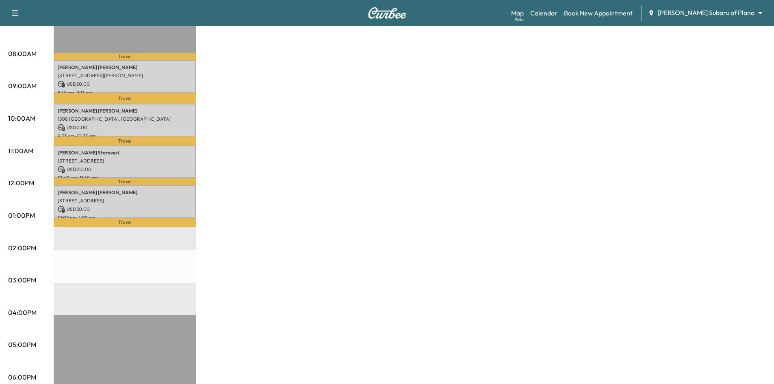
scroll to position [163, 0]
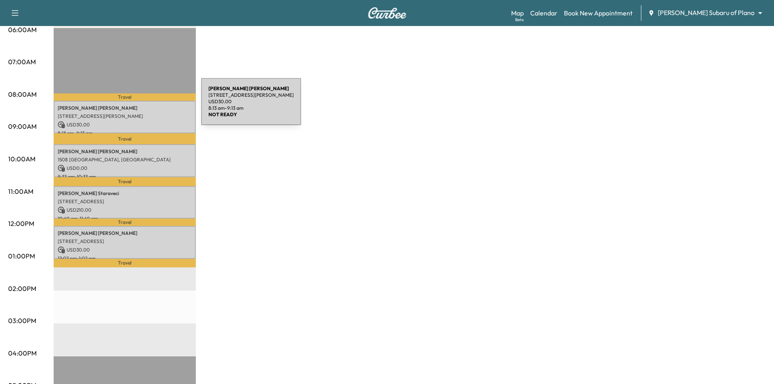
click at [140, 106] on p "[PERSON_NAME]" at bounding box center [125, 108] width 134 height 7
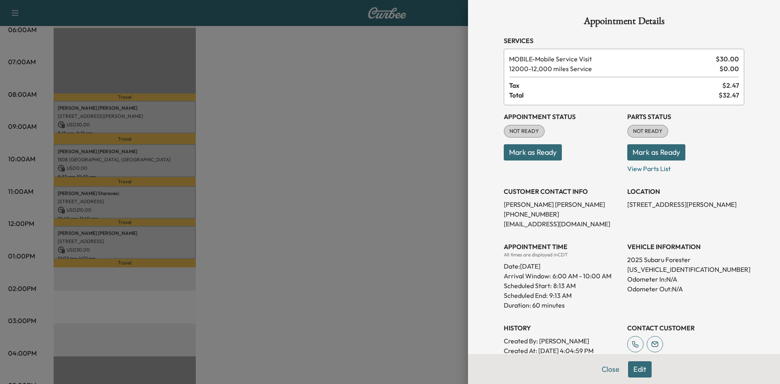
click at [378, 119] on div at bounding box center [390, 192] width 780 height 384
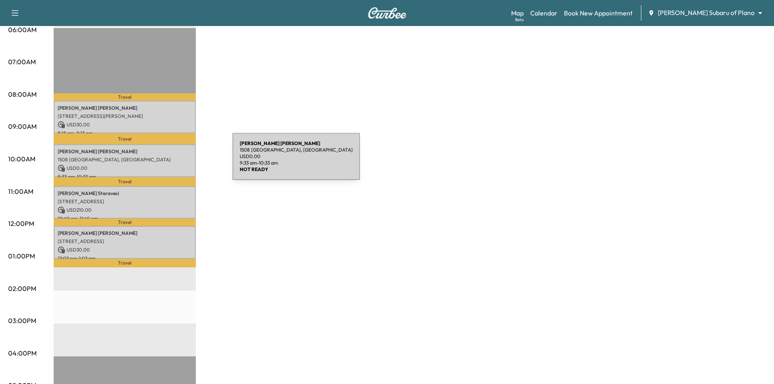
click at [172, 161] on p "1508 [GEOGRAPHIC_DATA], [GEOGRAPHIC_DATA]" at bounding box center [125, 159] width 134 height 7
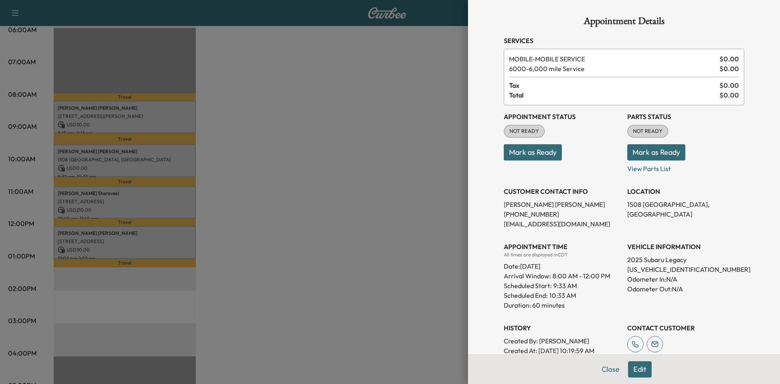
click at [206, 310] on div at bounding box center [390, 192] width 780 height 384
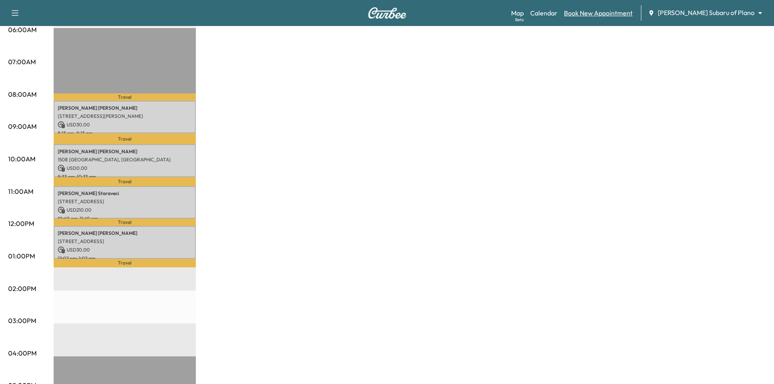
click at [612, 12] on link "Book New Appointment" at bounding box center [598, 13] width 69 height 10
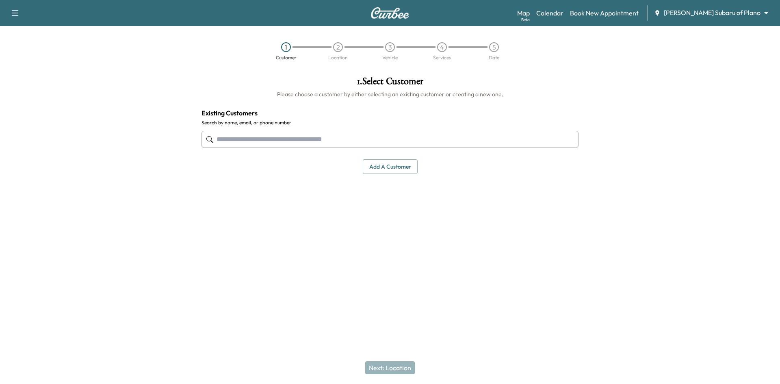
drag, startPoint x: 489, startPoint y: 135, endPoint x: 480, endPoint y: 137, distance: 9.5
click at [489, 136] on input "text" at bounding box center [390, 139] width 377 height 17
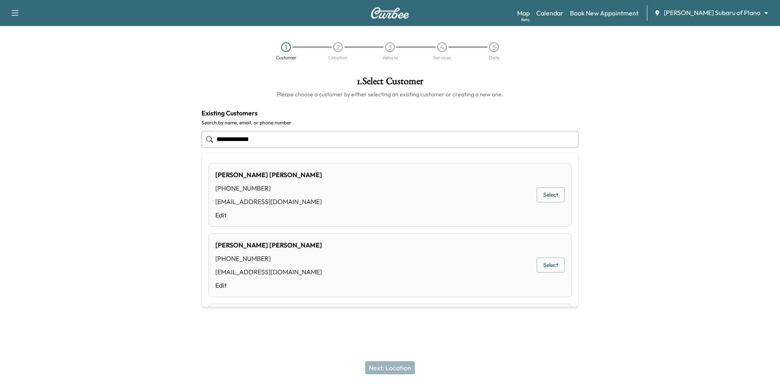
click at [544, 198] on button "Select" at bounding box center [551, 194] width 28 height 15
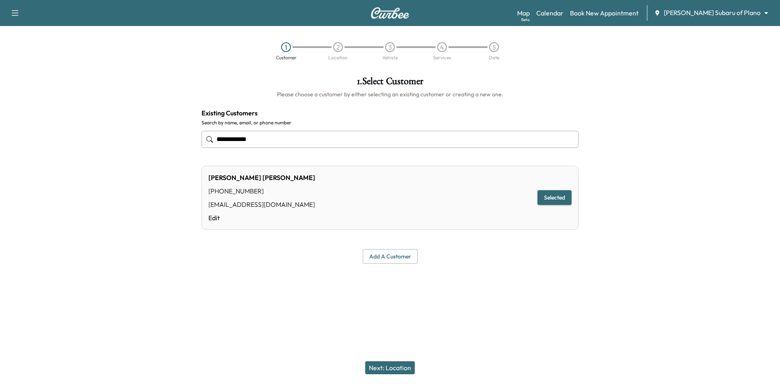
type input "**********"
click at [404, 367] on button "Next: Location" at bounding box center [390, 367] width 50 height 13
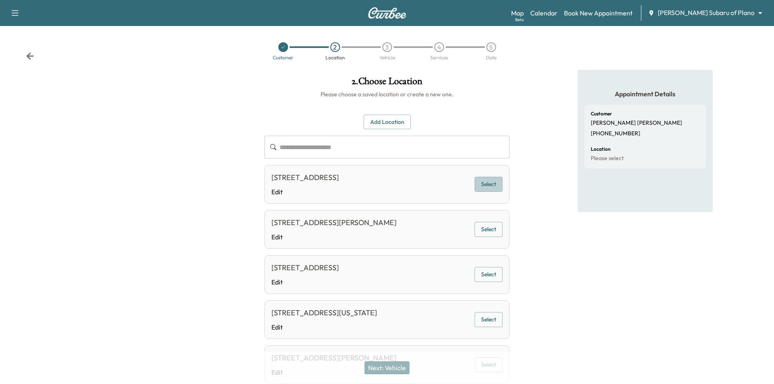
drag, startPoint x: 495, startPoint y: 180, endPoint x: 482, endPoint y: 183, distance: 13.5
click at [495, 179] on button "Select" at bounding box center [489, 184] width 28 height 15
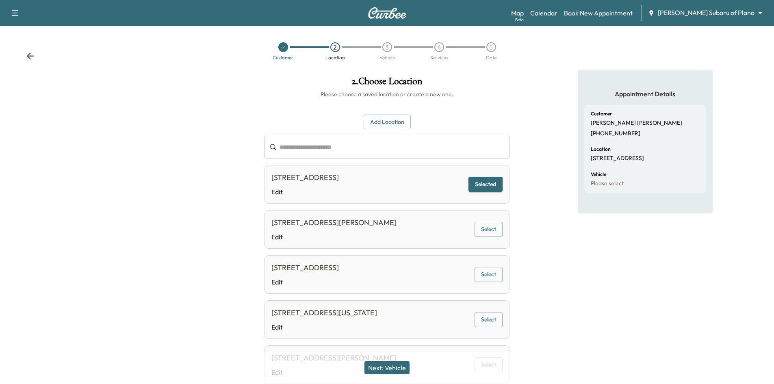
click at [387, 365] on button "Next: Vehicle" at bounding box center [387, 367] width 45 height 13
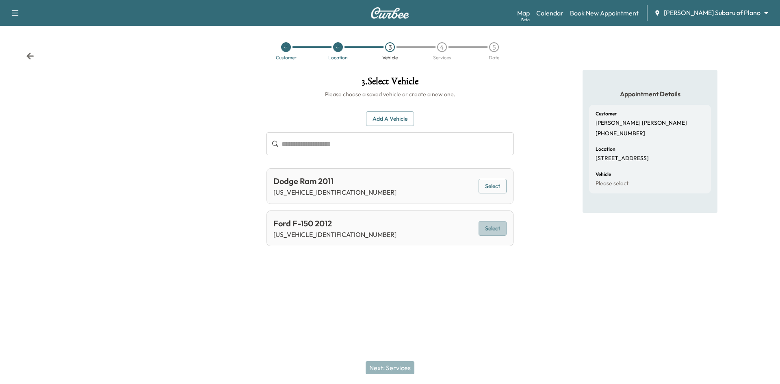
drag, startPoint x: 490, startPoint y: 226, endPoint x: 490, endPoint y: 220, distance: 6.1
click at [491, 226] on button "Select" at bounding box center [493, 228] width 28 height 15
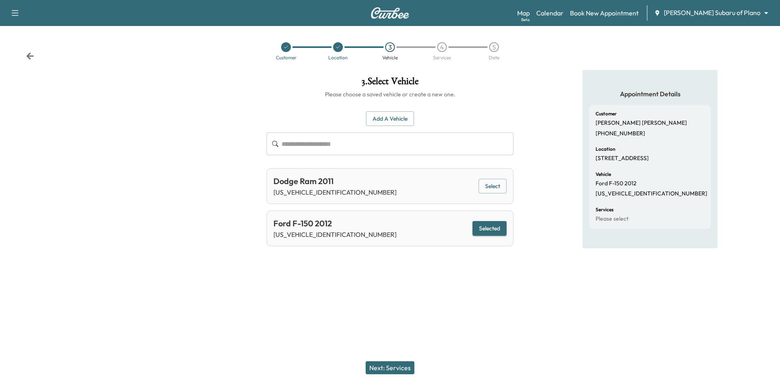
click at [400, 365] on button "Next: Services" at bounding box center [390, 367] width 49 height 13
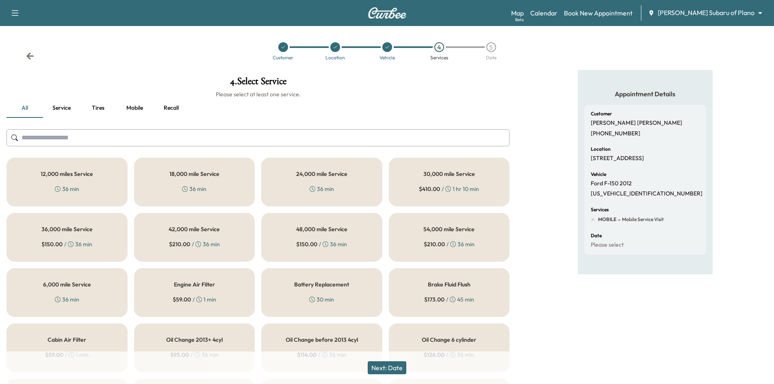
click at [106, 229] on div "36,000 mile Service $ 150.00 / 36 min" at bounding box center [67, 237] width 121 height 49
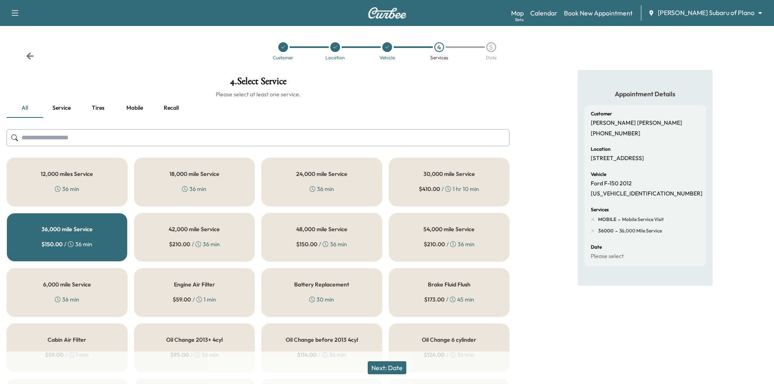
click at [107, 284] on div "6,000 mile Service 36 min" at bounding box center [67, 292] width 121 height 49
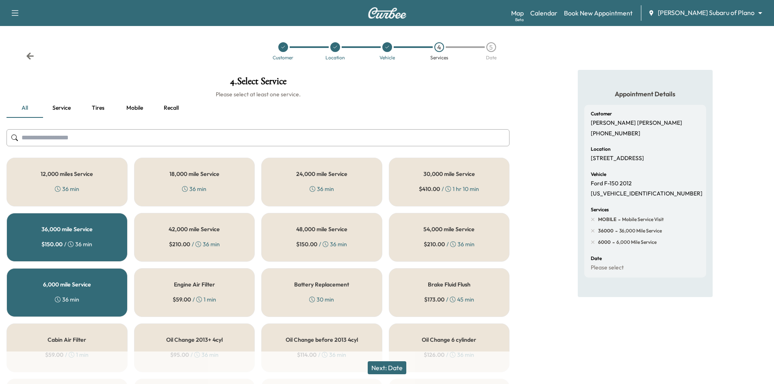
click at [106, 250] on div "36,000 mile Service $ 150.00 / 36 min" at bounding box center [67, 237] width 121 height 49
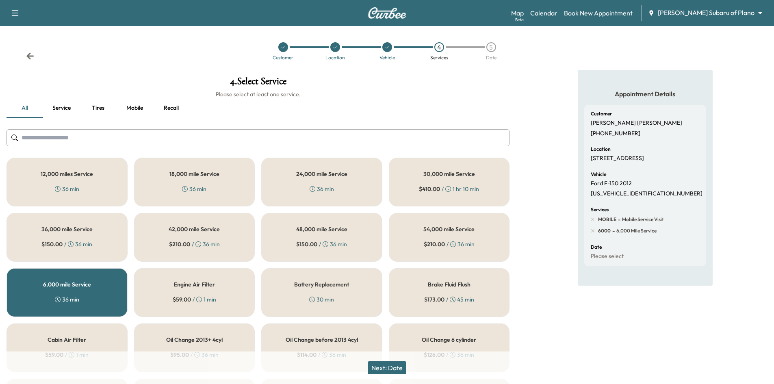
click at [391, 368] on button "Next: Date" at bounding box center [387, 367] width 39 height 13
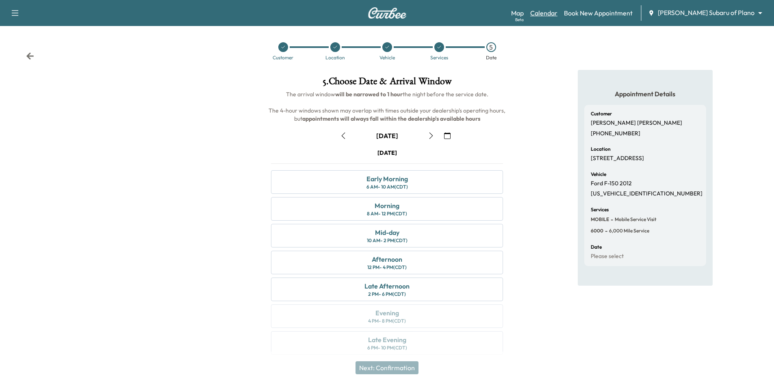
click at [558, 13] on link "Calendar" at bounding box center [543, 13] width 27 height 10
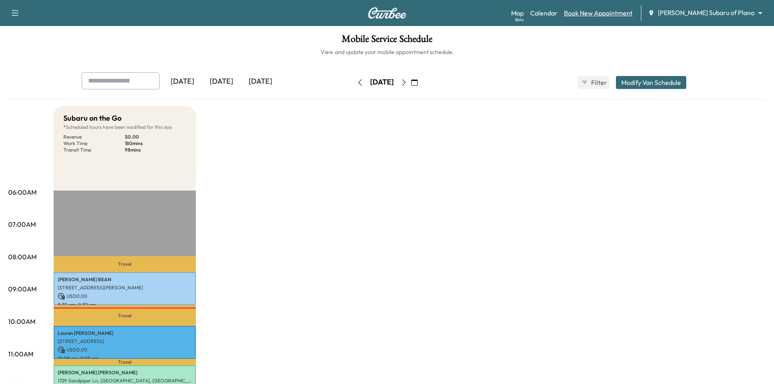
click at [633, 14] on link "Book New Appointment" at bounding box center [598, 13] width 69 height 10
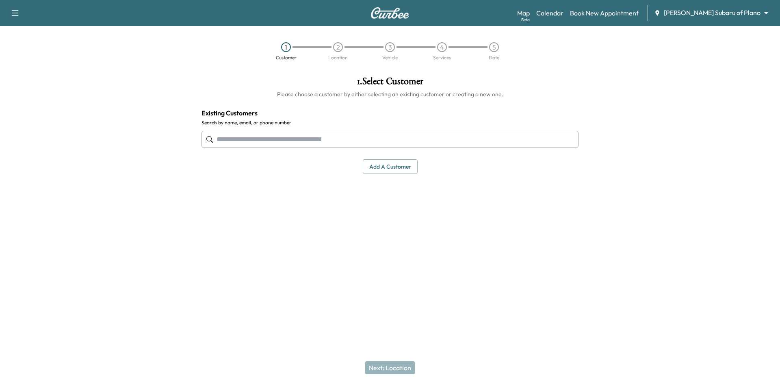
click at [347, 139] on input "text" at bounding box center [390, 139] width 377 height 17
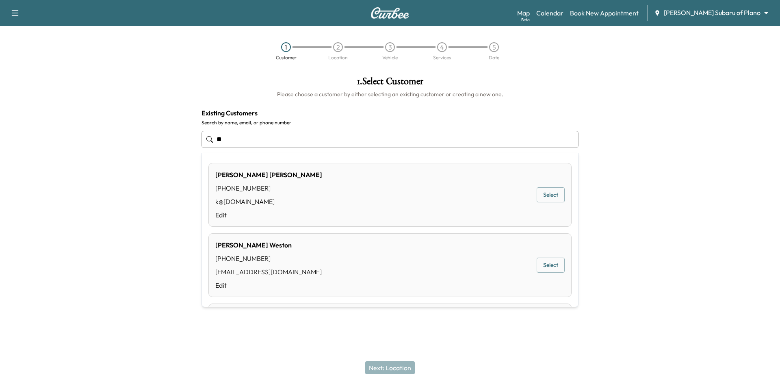
type input "*"
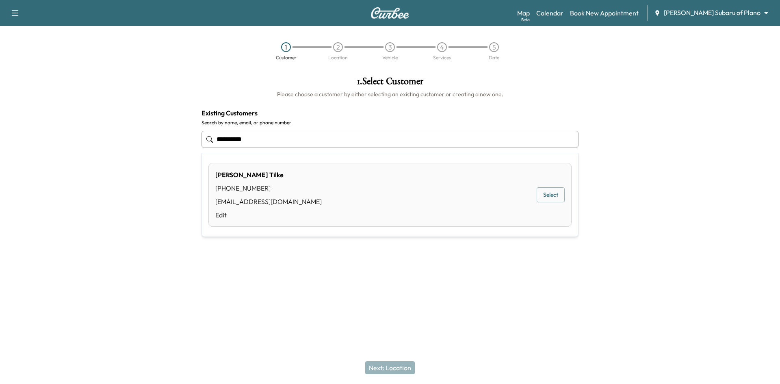
click at [549, 199] on button "Select" at bounding box center [551, 194] width 28 height 15
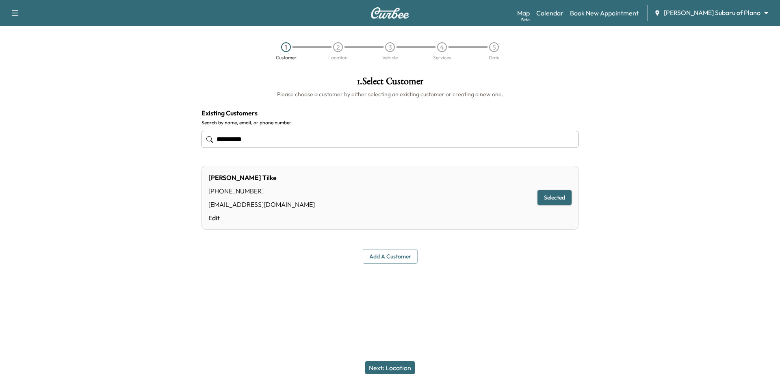
type input "**********"
click at [384, 366] on button "Next: Location" at bounding box center [390, 367] width 50 height 13
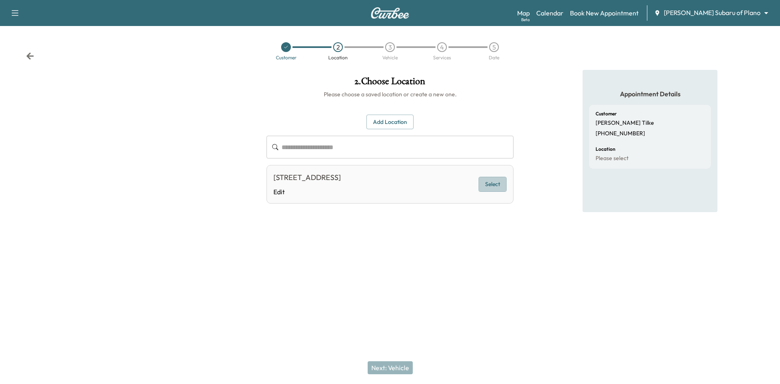
click at [501, 192] on button "Select" at bounding box center [493, 184] width 28 height 15
drag, startPoint x: 406, startPoint y: 370, endPoint x: 405, endPoint y: 365, distance: 5.4
click at [406, 370] on button "Next: Vehicle" at bounding box center [390, 367] width 45 height 13
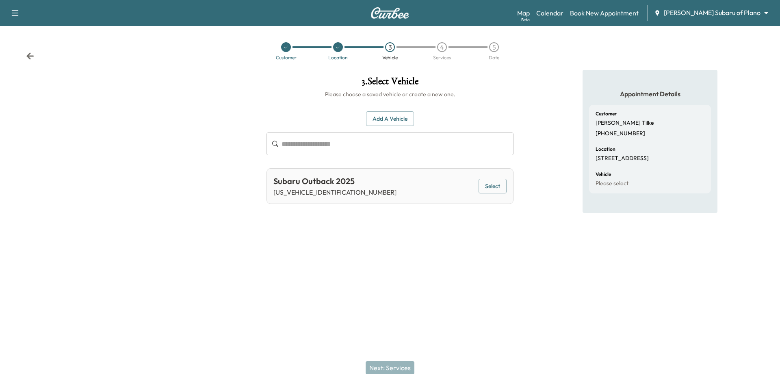
click at [488, 191] on button "Select" at bounding box center [493, 186] width 28 height 15
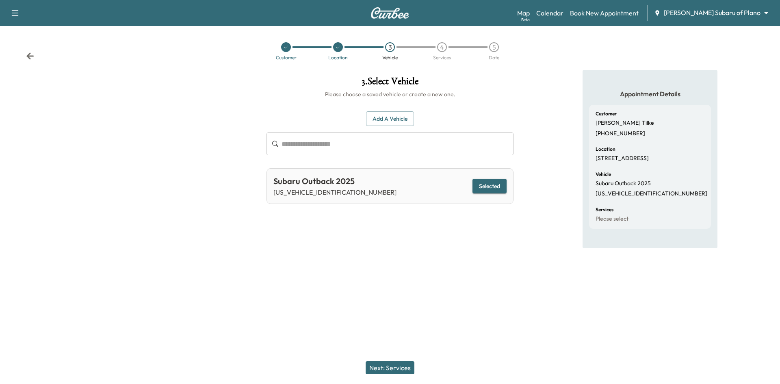
click at [392, 369] on button "Next: Services" at bounding box center [390, 367] width 49 height 13
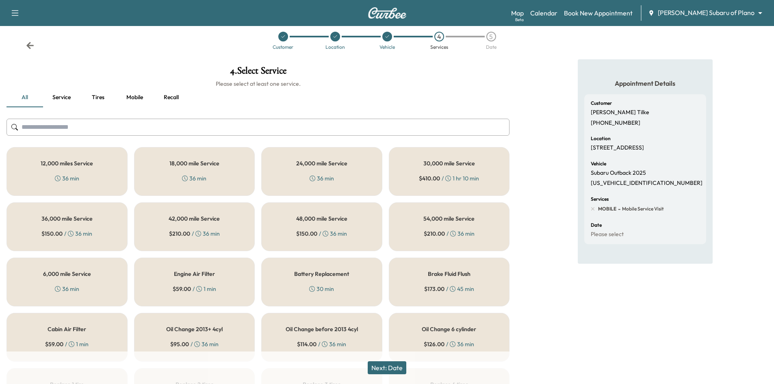
scroll to position [41, 0]
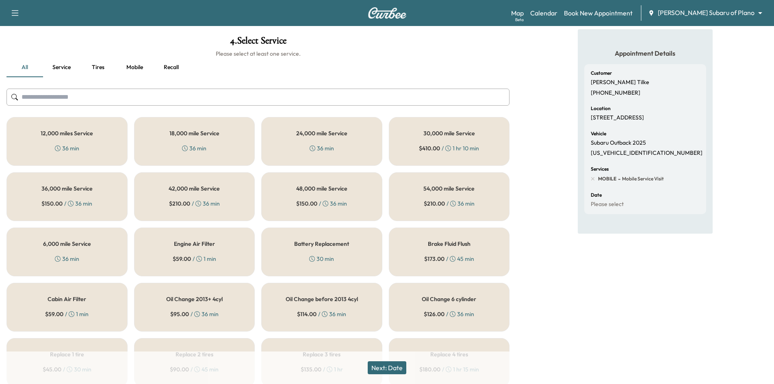
click at [107, 145] on div "12,000 miles Service 36 min" at bounding box center [67, 141] width 121 height 49
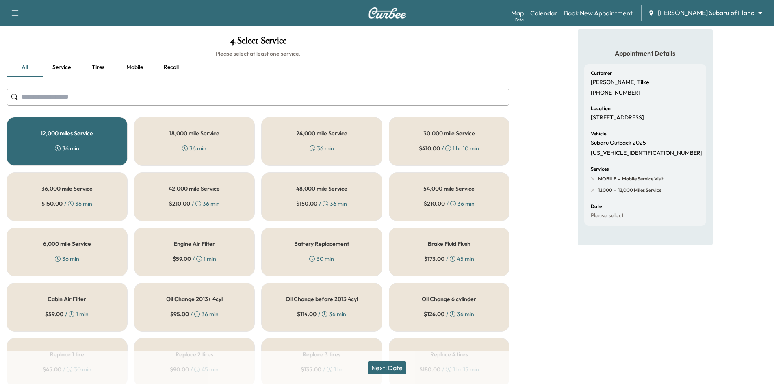
drag, startPoint x: 386, startPoint y: 369, endPoint x: 400, endPoint y: 366, distance: 13.6
click at [386, 369] on button "Next: Date" at bounding box center [387, 367] width 39 height 13
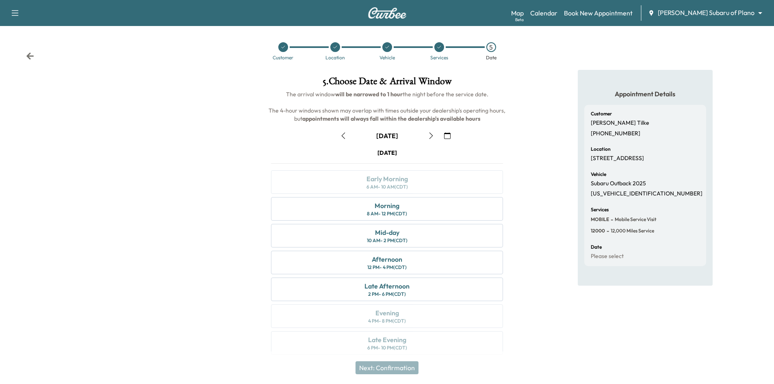
click at [449, 136] on icon "button" at bounding box center [447, 135] width 7 height 7
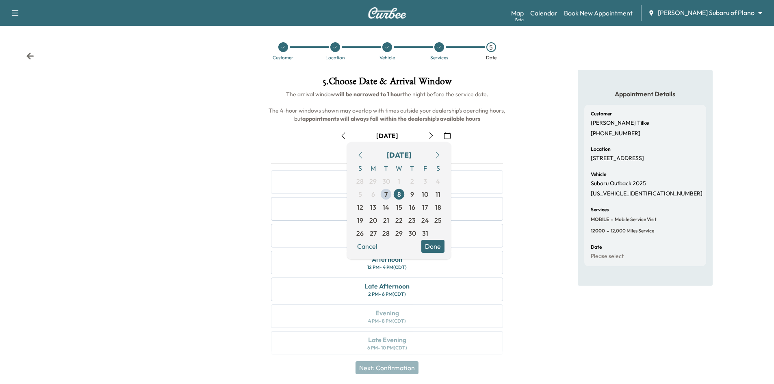
click at [476, 131] on div "October 8" at bounding box center [387, 135] width 245 height 13
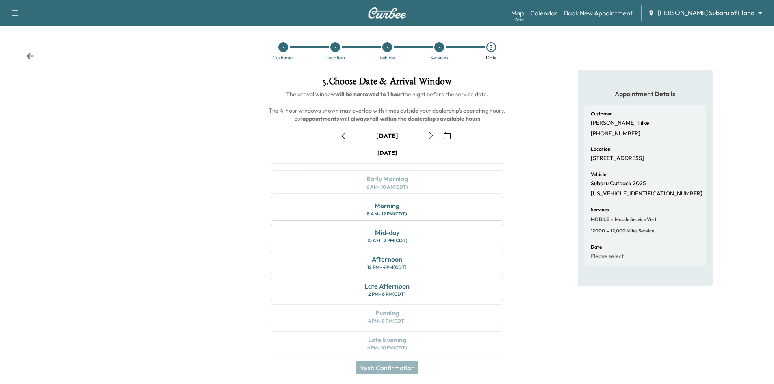
click at [447, 136] on icon "button" at bounding box center [447, 135] width 7 height 7
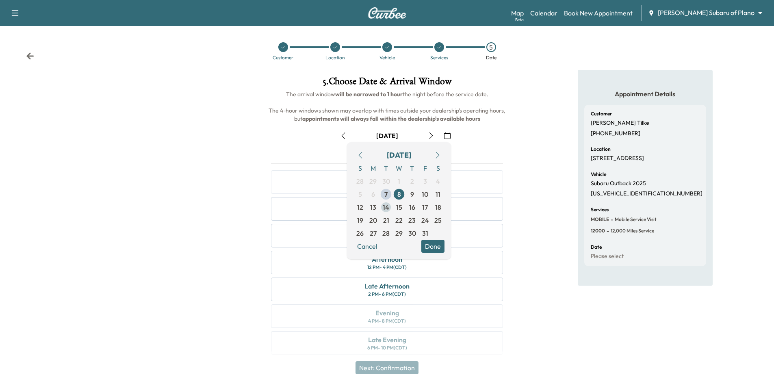
click at [387, 209] on span "14" at bounding box center [386, 207] width 7 height 10
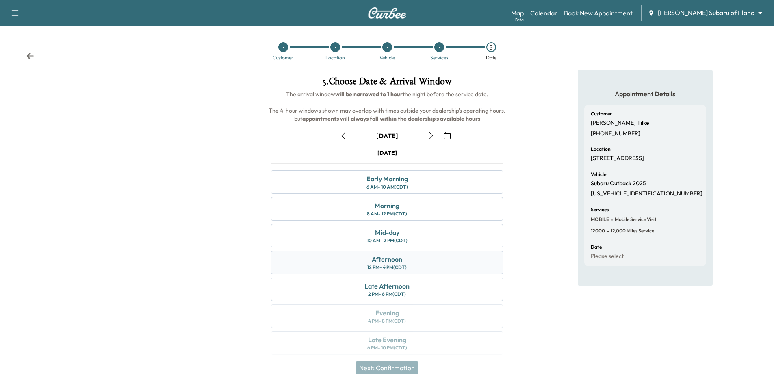
click at [469, 267] on div "Afternoon 12 PM - 4 PM (CDT)" at bounding box center [387, 263] width 232 height 24
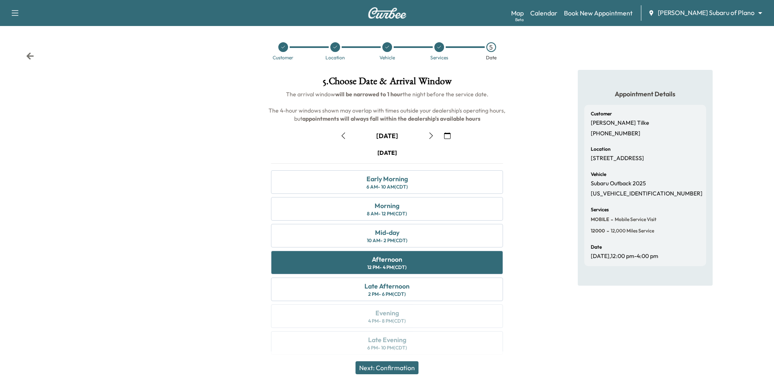
click at [336, 48] on icon at bounding box center [335, 47] width 5 height 5
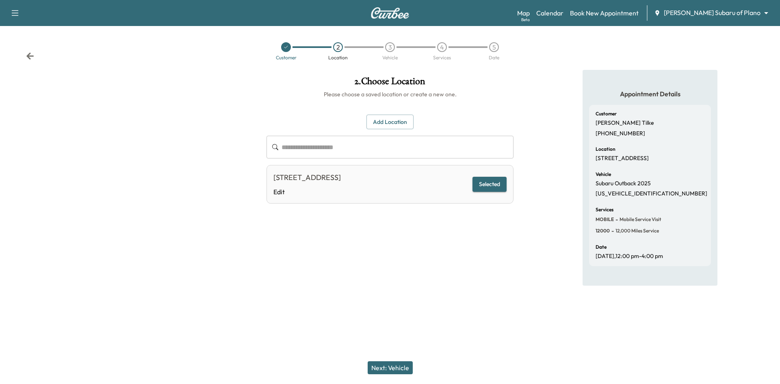
click at [393, 119] on button "Add Location" at bounding box center [390, 122] width 47 height 15
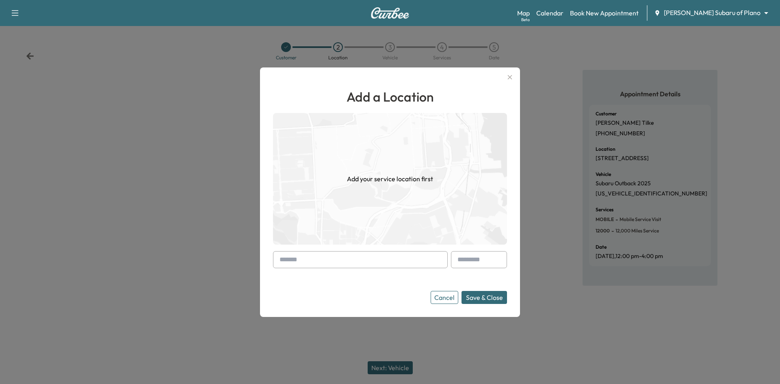
click at [397, 268] on input "text" at bounding box center [360, 259] width 175 height 17
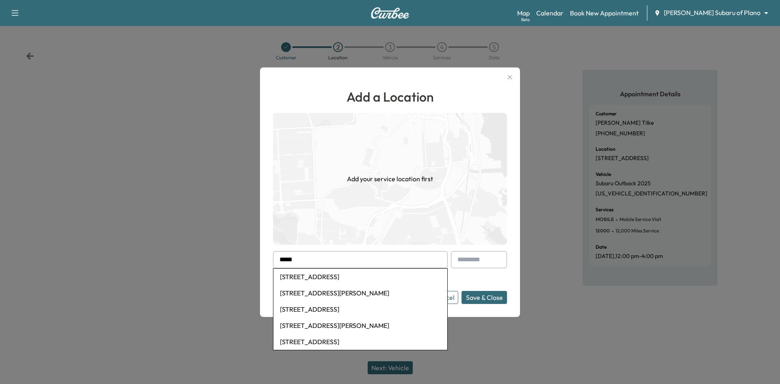
click at [385, 292] on li "5353 Keller Springs Road, Dallas, TX, USA" at bounding box center [361, 293] width 174 height 16
type input "**********"
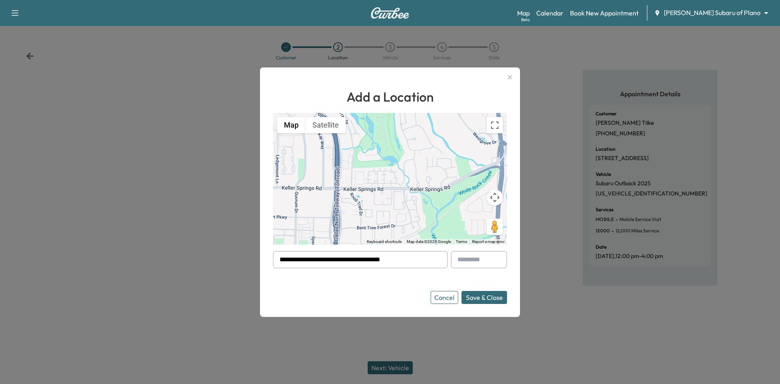
drag, startPoint x: 473, startPoint y: 295, endPoint x: 483, endPoint y: 291, distance: 11.3
click at [473, 295] on button "Save & Close" at bounding box center [485, 297] width 46 height 13
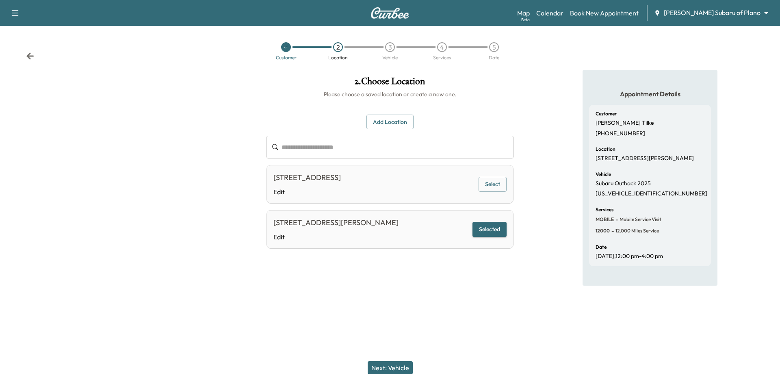
click at [390, 365] on button "Next: Vehicle" at bounding box center [390, 367] width 45 height 13
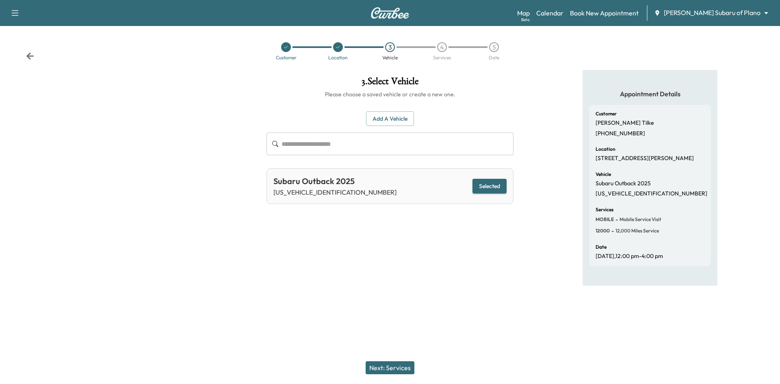
click at [393, 371] on button "Next: Services" at bounding box center [390, 367] width 49 height 13
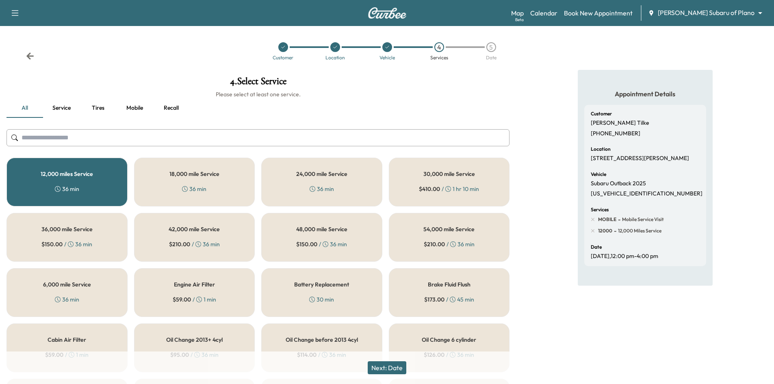
drag, startPoint x: 387, startPoint y: 372, endPoint x: 391, endPoint y: 370, distance: 4.5
click at [387, 372] on button "Next: Date" at bounding box center [387, 367] width 39 height 13
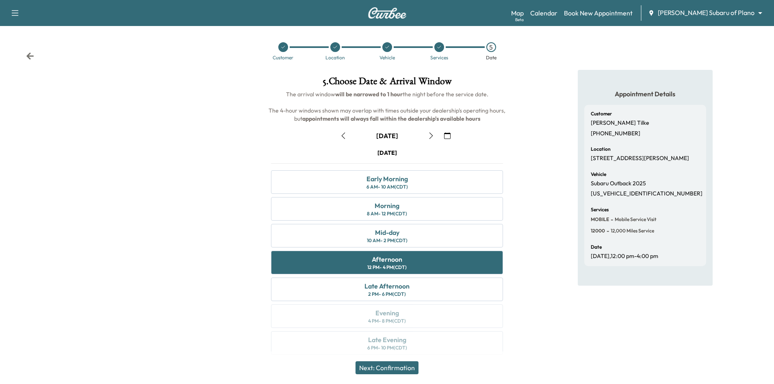
drag, startPoint x: 379, startPoint y: 367, endPoint x: 410, endPoint y: 328, distance: 50.3
click at [382, 367] on button "Next: Confirmation" at bounding box center [387, 367] width 63 height 13
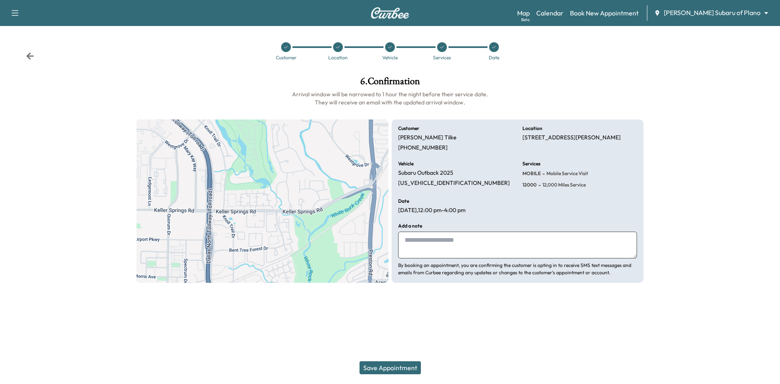
click at [449, 242] on textarea at bounding box center [517, 245] width 239 height 27
click at [413, 240] on textarea "********" at bounding box center [517, 245] width 239 height 27
click at [437, 240] on textarea "********" at bounding box center [517, 245] width 239 height 27
type textarea "********"
click at [403, 366] on button "Save Appointment" at bounding box center [390, 367] width 61 height 13
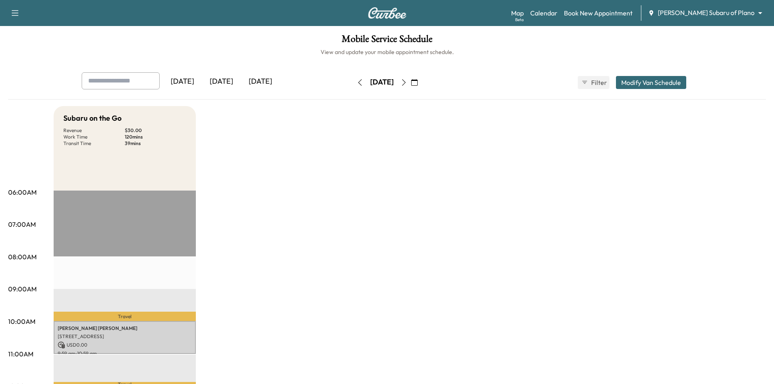
click at [222, 81] on div "[DATE]" at bounding box center [221, 81] width 39 height 19
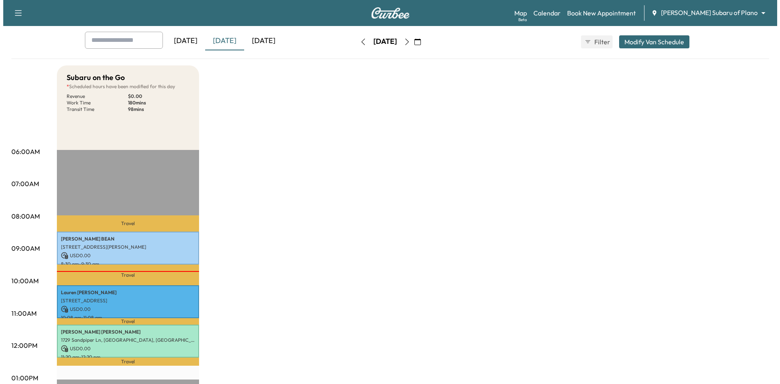
scroll to position [122, 0]
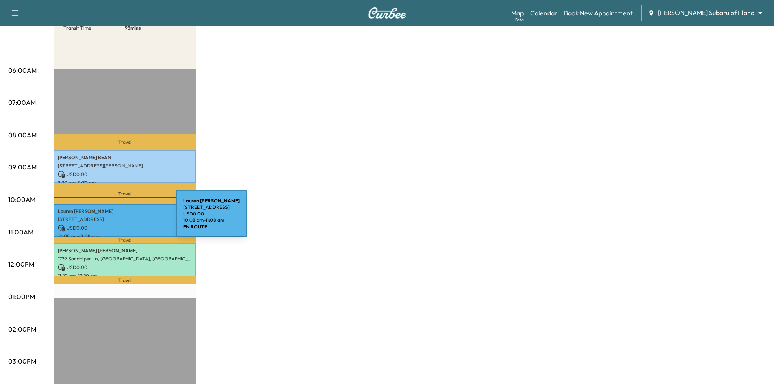
click at [115, 219] on p "[STREET_ADDRESS]" at bounding box center [125, 219] width 134 height 7
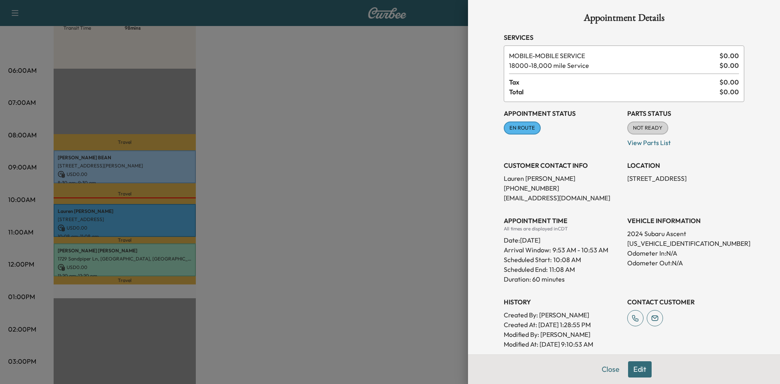
scroll to position [0, 0]
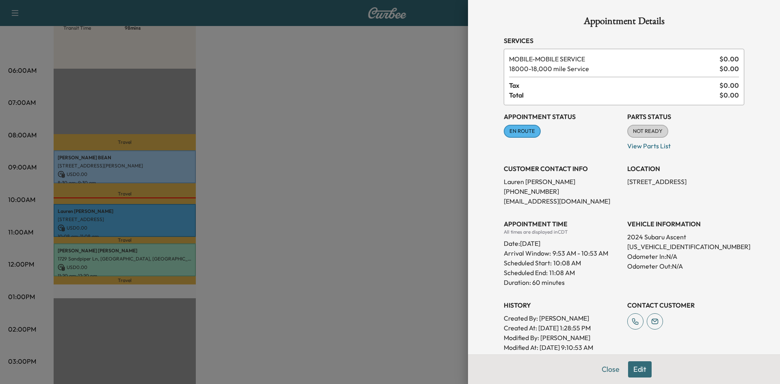
drag, startPoint x: 322, startPoint y: 246, endPoint x: 313, endPoint y: 232, distance: 15.9
click at [322, 245] on div at bounding box center [390, 192] width 780 height 384
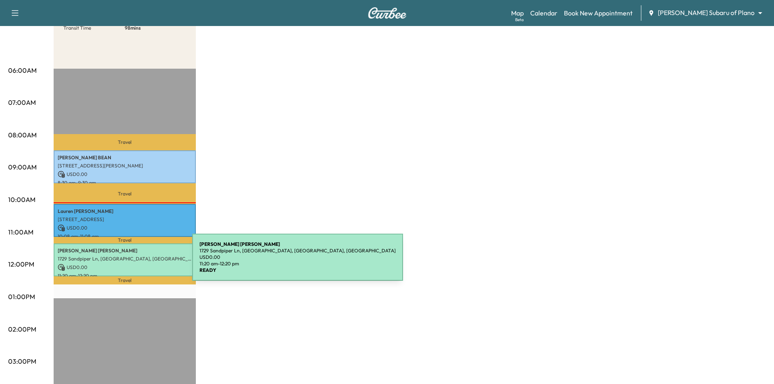
click at [131, 264] on p "USD 0.00" at bounding box center [125, 267] width 134 height 7
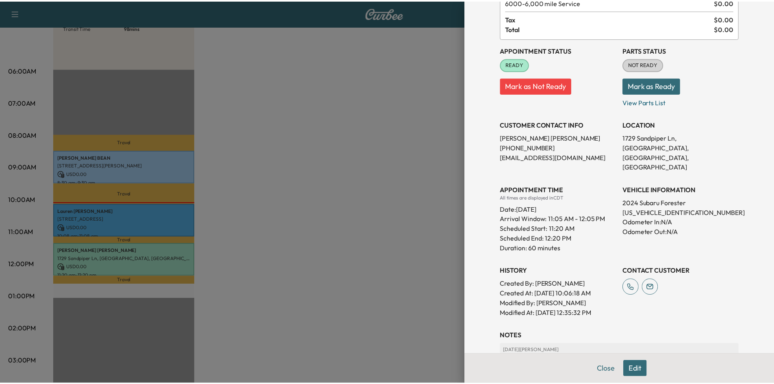
scroll to position [81, 0]
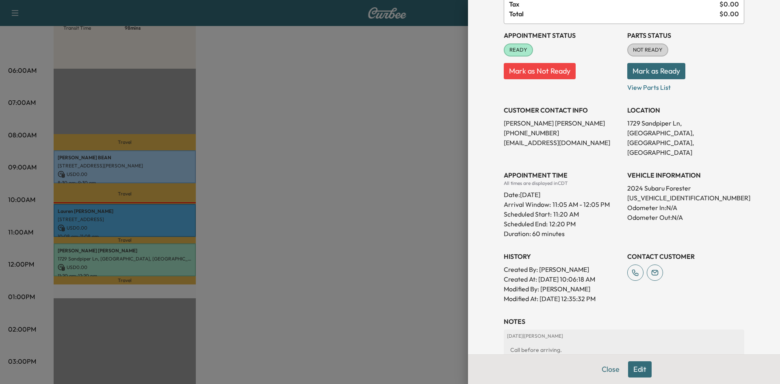
click at [279, 178] on div at bounding box center [390, 192] width 780 height 384
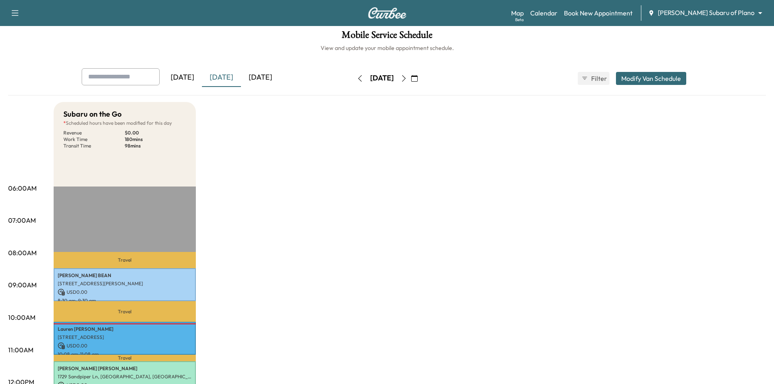
scroll to position [0, 0]
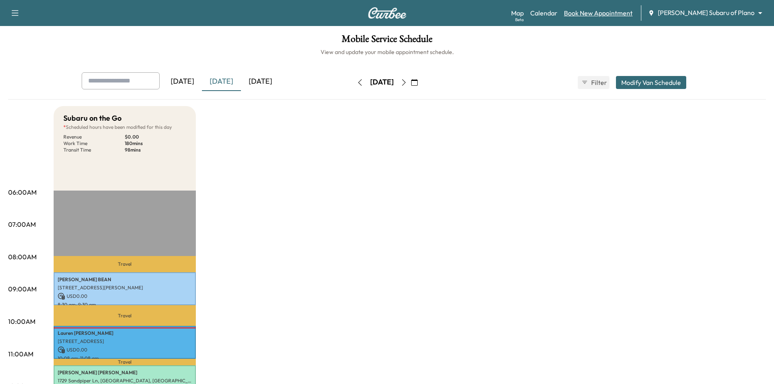
click at [633, 13] on link "Book New Appointment" at bounding box center [598, 13] width 69 height 10
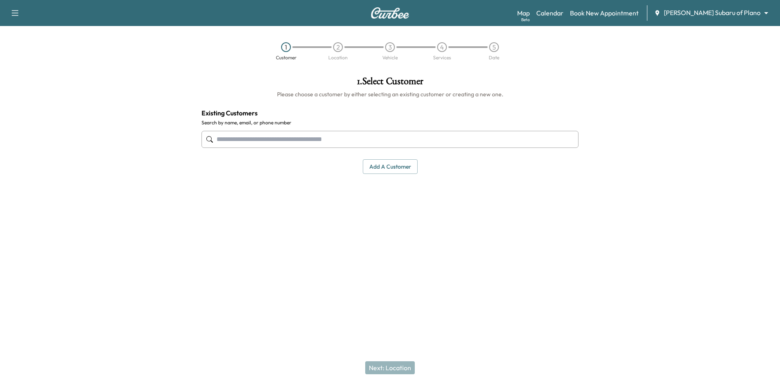
click at [331, 136] on input "text" at bounding box center [390, 139] width 377 height 17
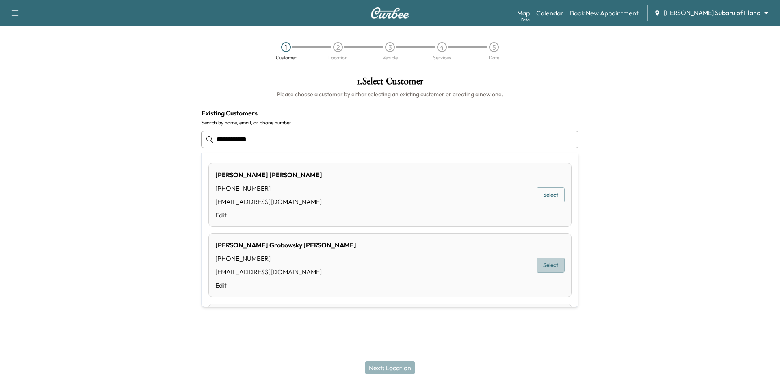
click at [547, 267] on button "Select" at bounding box center [551, 265] width 28 height 15
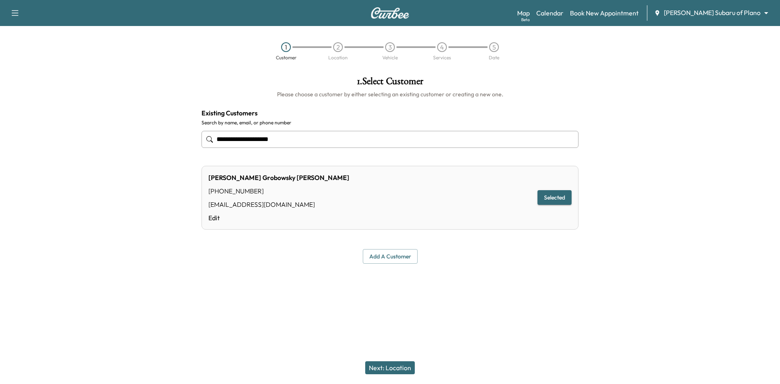
type input "**********"
click at [380, 369] on button "Next: Location" at bounding box center [390, 367] width 50 height 13
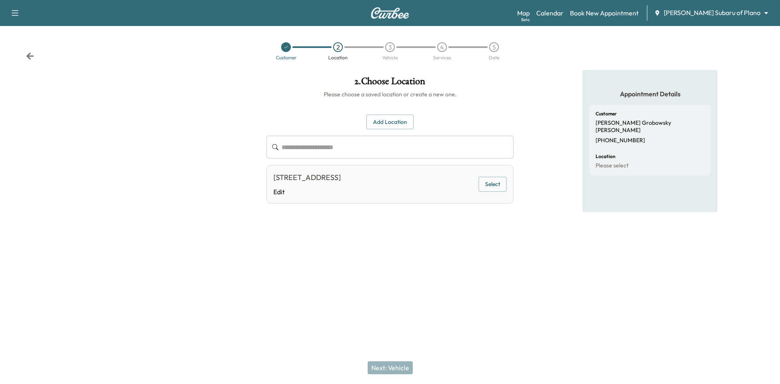
click at [500, 189] on button "Select" at bounding box center [493, 184] width 28 height 15
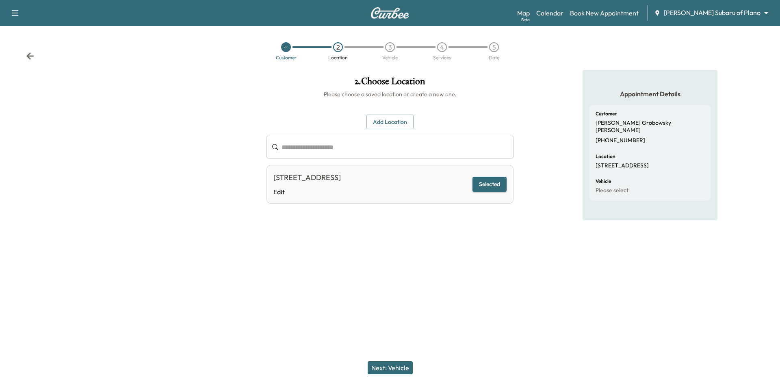
click at [393, 371] on button "Next: Vehicle" at bounding box center [390, 367] width 45 height 13
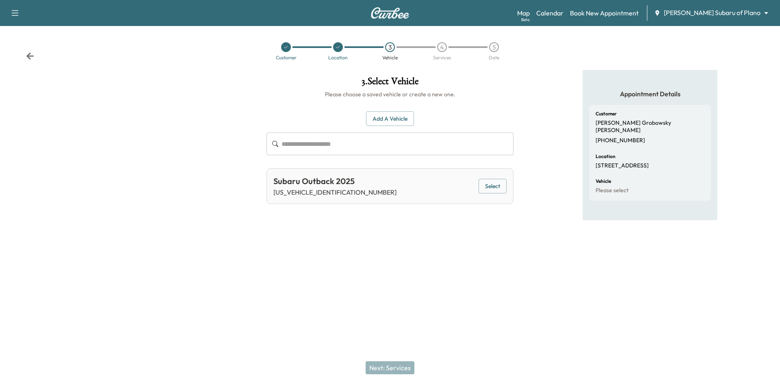
click at [484, 189] on button "Select" at bounding box center [493, 186] width 28 height 15
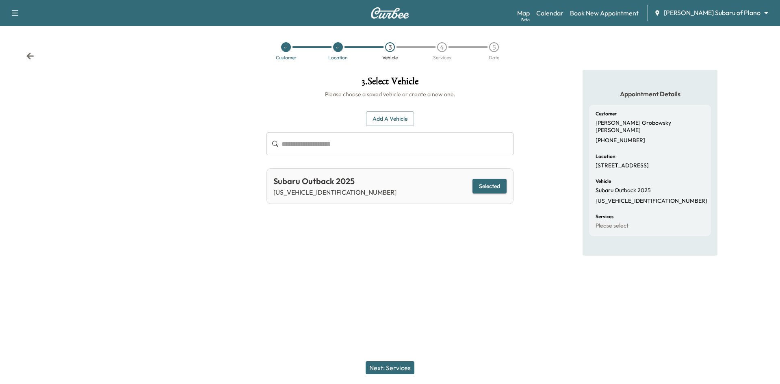
click at [387, 371] on button "Next: Services" at bounding box center [390, 367] width 49 height 13
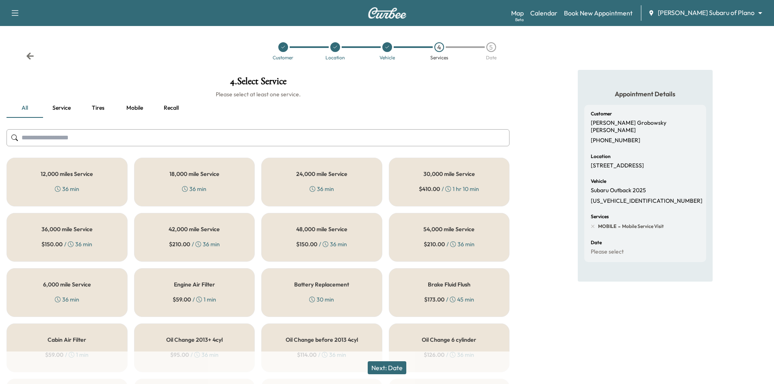
drag, startPoint x: 72, startPoint y: 304, endPoint x: 95, endPoint y: 295, distance: 24.1
click at [73, 303] on div "6,000 mile Service 36 min" at bounding box center [67, 292] width 121 height 49
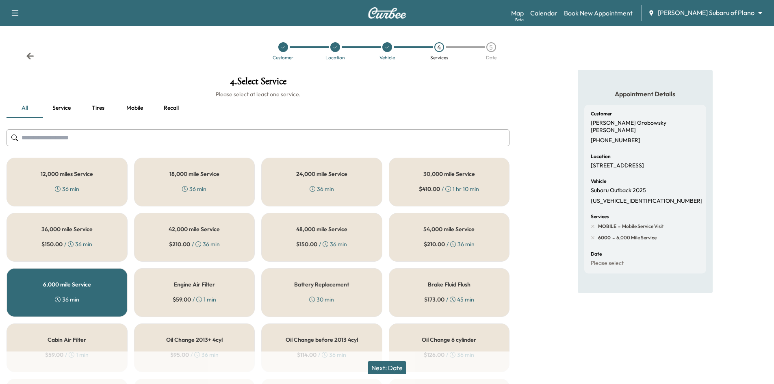
click at [396, 367] on button "Next: Date" at bounding box center [387, 367] width 39 height 13
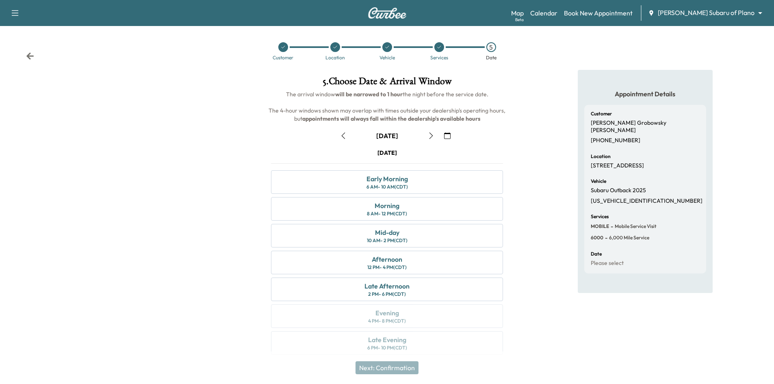
click at [430, 135] on icon "button" at bounding box center [431, 135] width 7 height 7
click at [341, 133] on icon "button" at bounding box center [343, 135] width 7 height 7
click at [432, 136] on icon "button" at bounding box center [431, 135] width 7 height 7
click at [280, 46] on div at bounding box center [283, 47] width 10 height 10
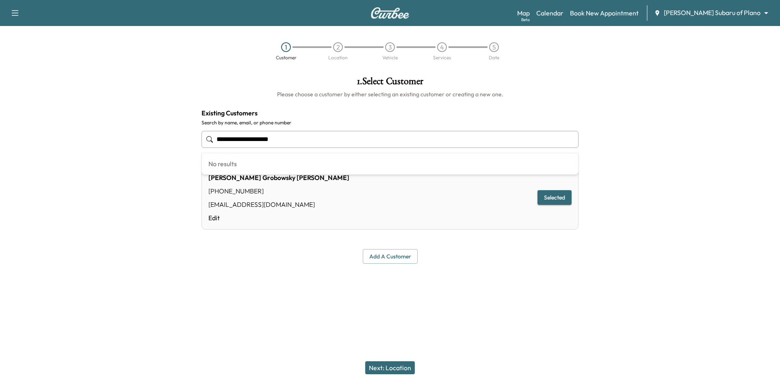
drag, startPoint x: 268, startPoint y: 135, endPoint x: -233, endPoint y: 61, distance: 506.3
click at [0, 61] on html "**********" at bounding box center [390, 192] width 780 height 384
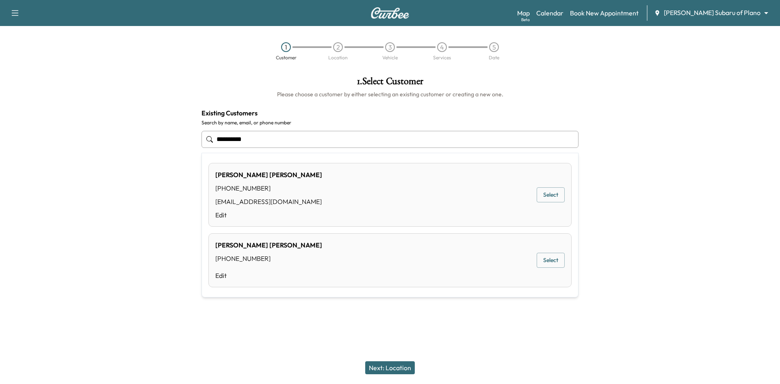
click at [547, 198] on button "Select" at bounding box center [551, 194] width 28 height 15
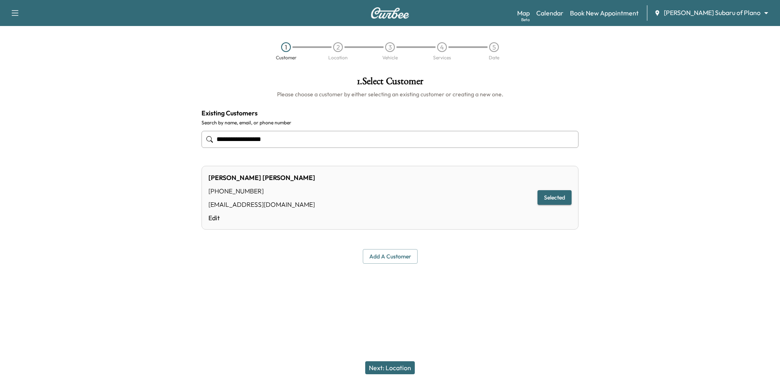
type input "**********"
drag, startPoint x: 389, startPoint y: 365, endPoint x: 383, endPoint y: 365, distance: 5.3
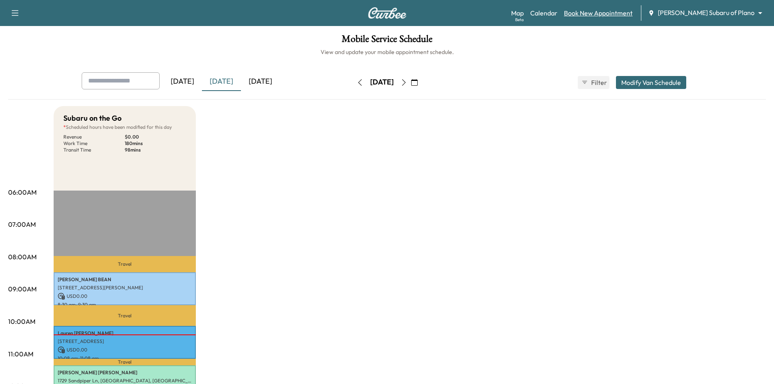
click at [630, 14] on link "Book New Appointment" at bounding box center [598, 13] width 69 height 10
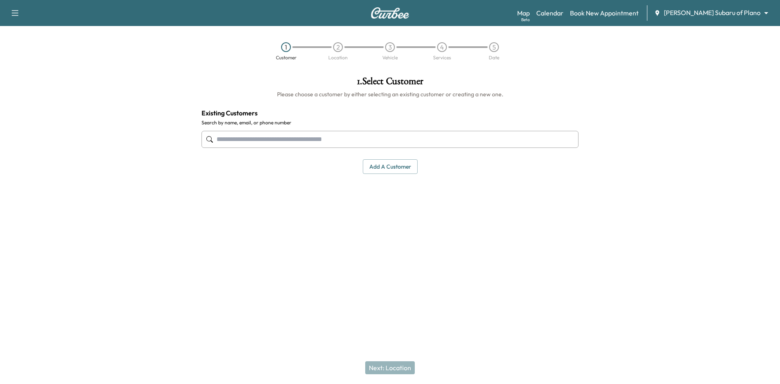
click at [331, 130] on div at bounding box center [390, 139] width 377 height 27
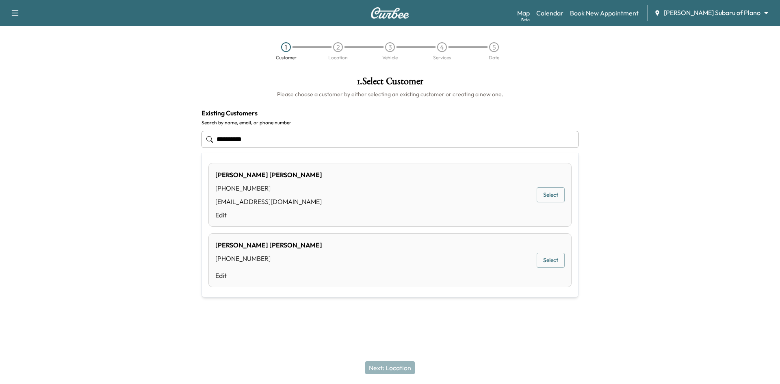
click at [544, 194] on button "Select" at bounding box center [551, 194] width 28 height 15
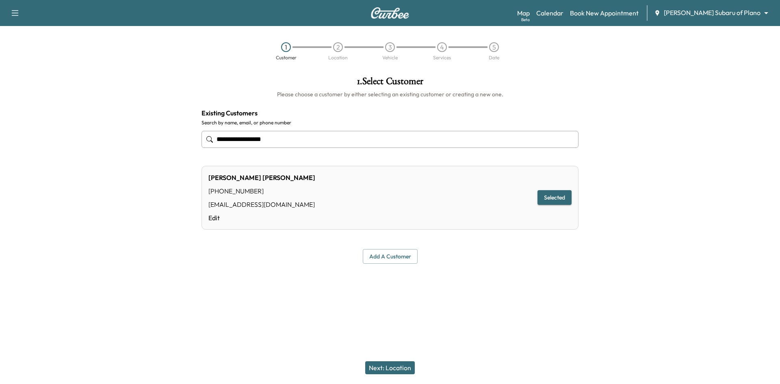
type input "**********"
click at [387, 369] on button "Next: Location" at bounding box center [390, 367] width 50 height 13
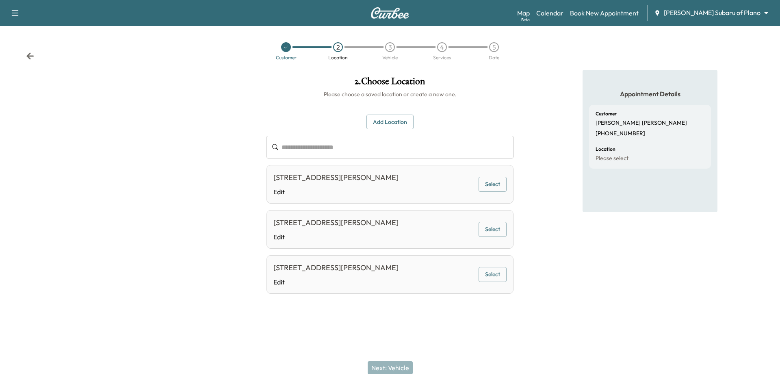
click at [483, 192] on button "Select" at bounding box center [493, 184] width 28 height 15
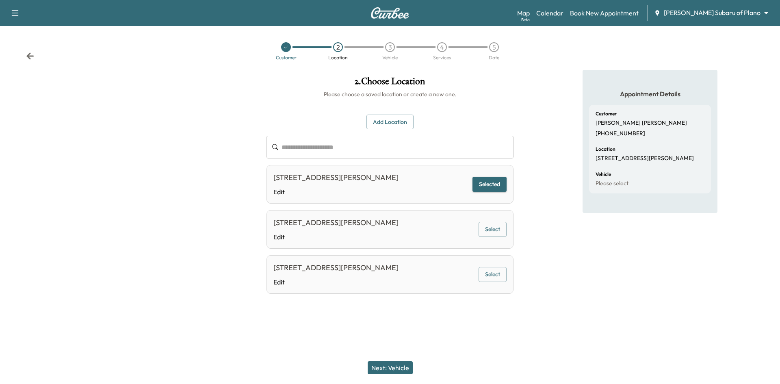
click at [401, 360] on div "Next: Vehicle" at bounding box center [390, 368] width 780 height 33
click at [401, 365] on button "Next: Vehicle" at bounding box center [390, 367] width 45 height 13
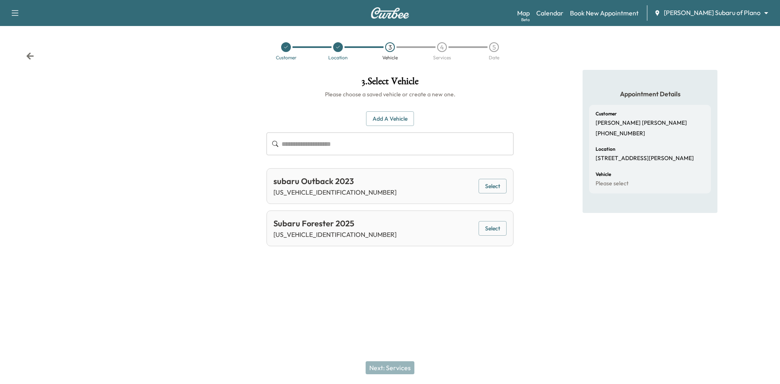
click at [493, 231] on button "Select" at bounding box center [493, 228] width 28 height 15
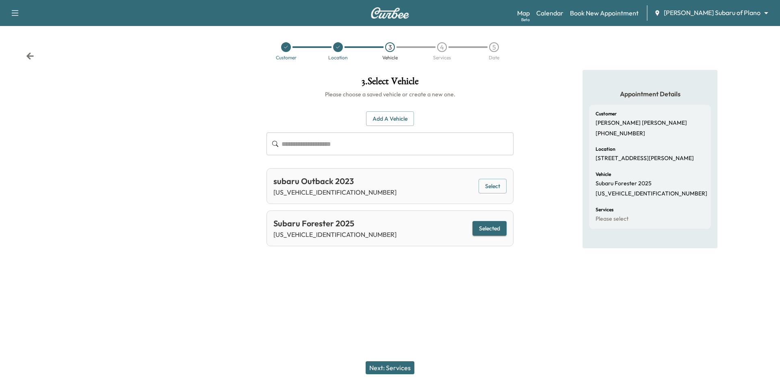
click at [389, 363] on button "Next: Services" at bounding box center [390, 367] width 49 height 13
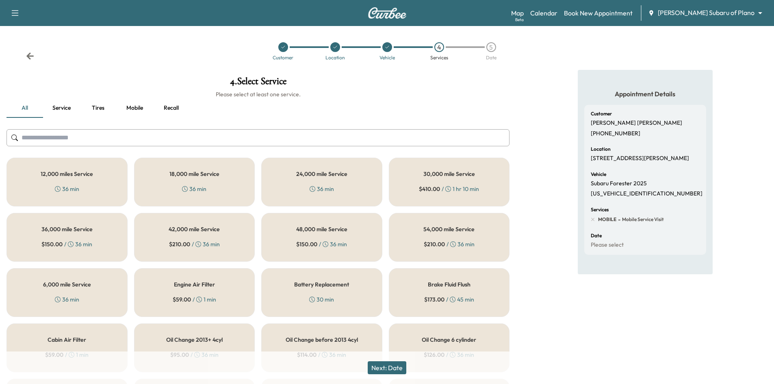
click at [90, 186] on div "12,000 miles Service 36 min" at bounding box center [67, 182] width 121 height 49
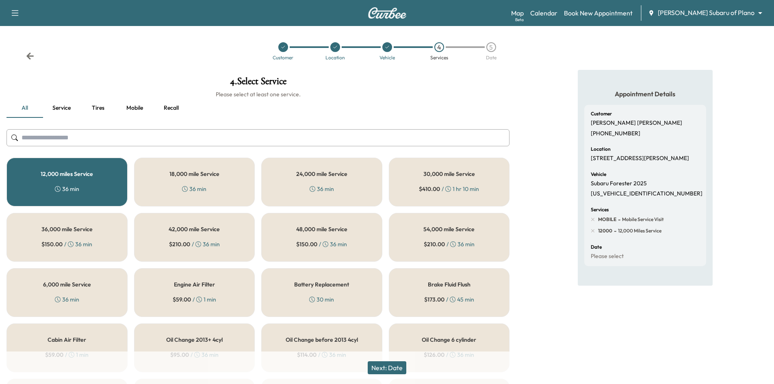
click at [381, 362] on button "Next: Date" at bounding box center [387, 367] width 39 height 13
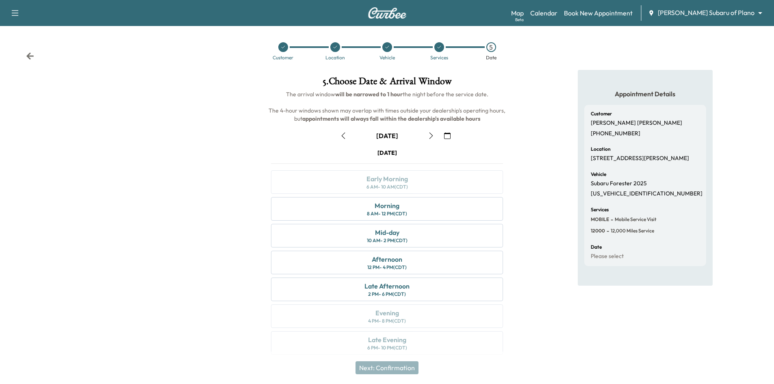
click at [430, 138] on icon "button" at bounding box center [431, 135] width 4 height 7
click at [430, 138] on icon "button" at bounding box center [431, 135] width 7 height 7
click at [388, 213] on div "8 AM - 12 PM (CDT)" at bounding box center [387, 214] width 40 height 7
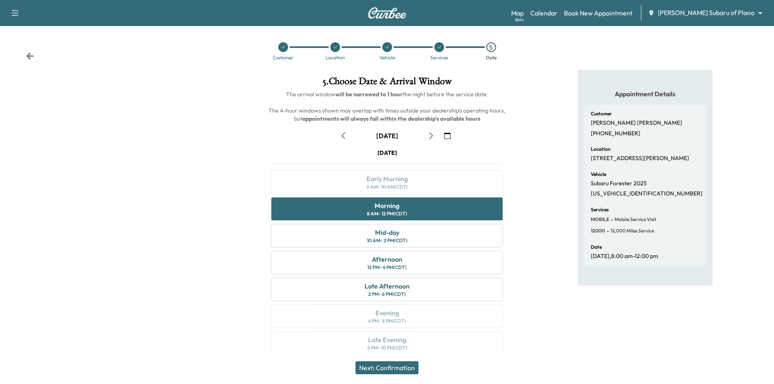
click at [381, 367] on button "Next: Confirmation" at bounding box center [387, 367] width 63 height 13
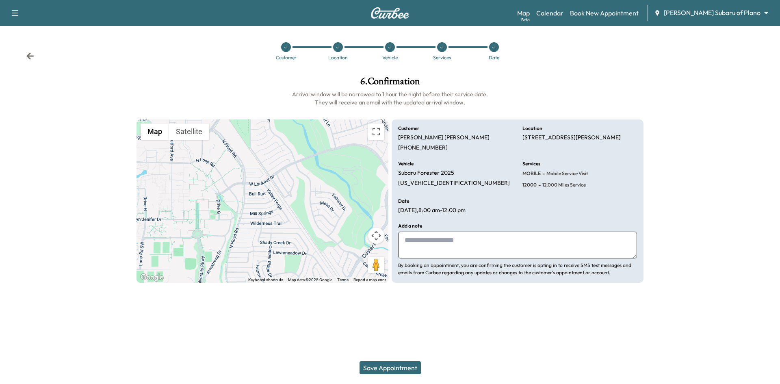
click at [461, 246] on textarea at bounding box center [517, 245] width 239 height 27
type textarea "*"
click at [478, 240] on textarea "*" at bounding box center [517, 245] width 239 height 27
type textarea "**********"
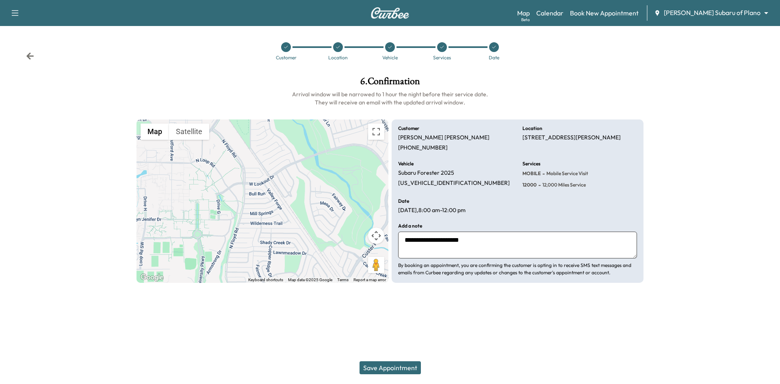
click at [382, 367] on button "Save Appointment" at bounding box center [390, 367] width 61 height 13
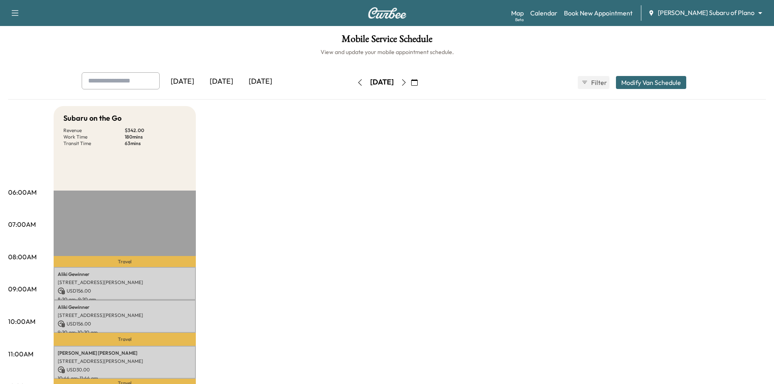
click at [262, 79] on div "[DATE]" at bounding box center [260, 81] width 39 height 19
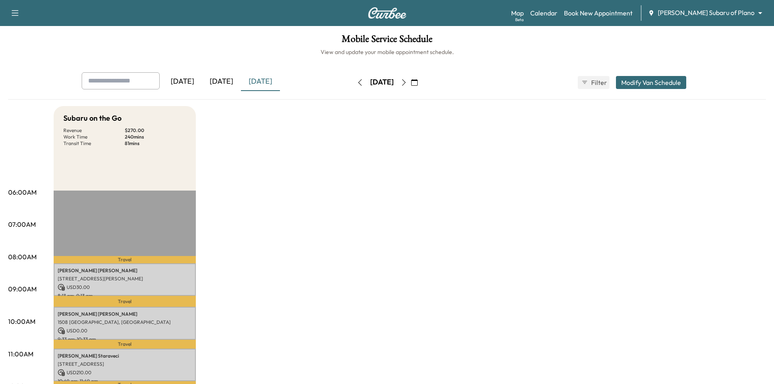
click at [407, 85] on icon "button" at bounding box center [404, 82] width 7 height 7
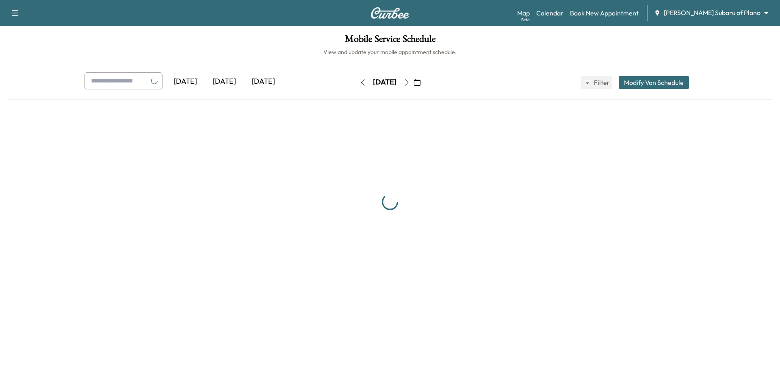
click at [424, 85] on div "Thursday, October 9 October 2025 S M T W T F S 28 29 30 1 2 3 4 5 6 7 8 9 10 11…" at bounding box center [390, 82] width 68 height 13
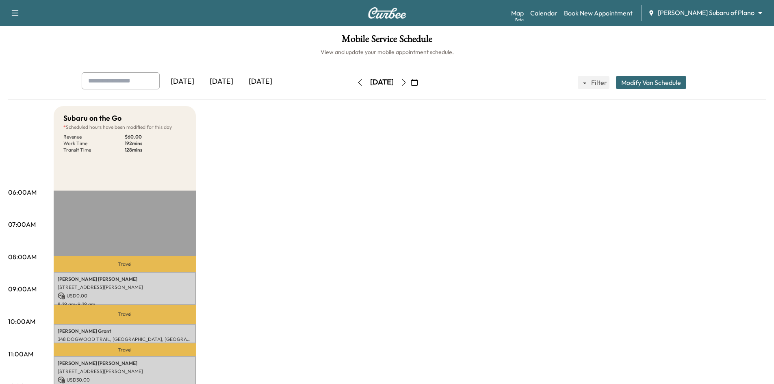
drag, startPoint x: 427, startPoint y: 84, endPoint x: 421, endPoint y: 78, distance: 7.5
click at [407, 84] on icon "button" at bounding box center [404, 82] width 7 height 7
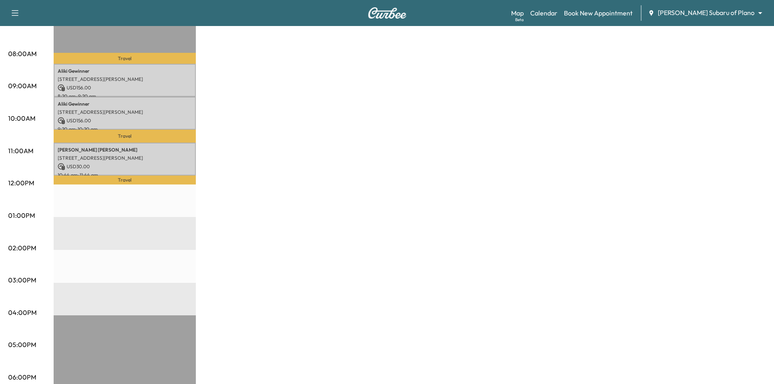
scroll to position [122, 0]
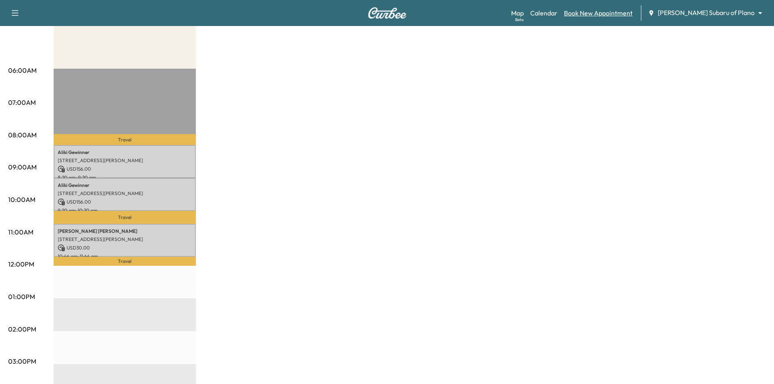
click at [633, 15] on link "Book New Appointment" at bounding box center [598, 13] width 69 height 10
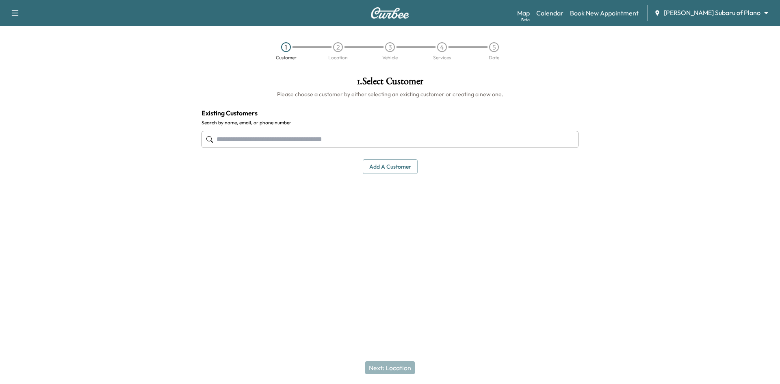
drag, startPoint x: 449, startPoint y: 144, endPoint x: 461, endPoint y: 139, distance: 13.7
click at [451, 143] on input "text" at bounding box center [390, 139] width 377 height 17
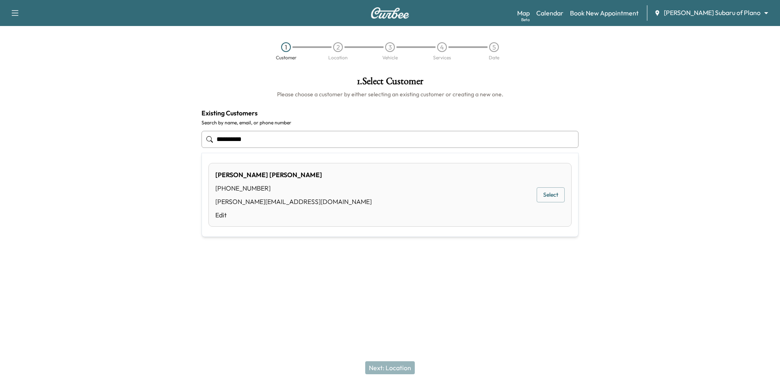
click at [543, 191] on button "Select" at bounding box center [551, 194] width 28 height 15
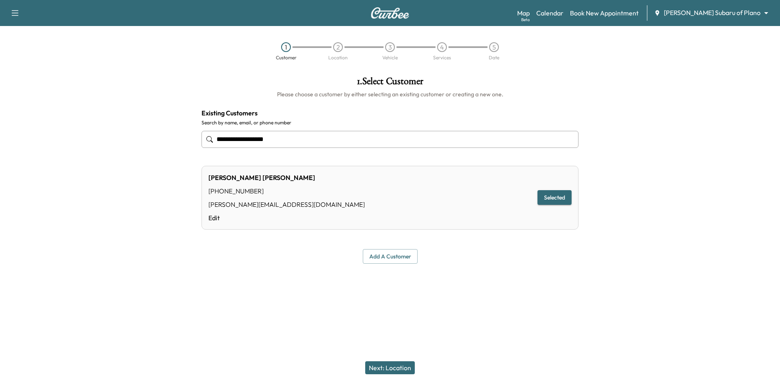
type input "**********"
click at [399, 364] on button "Next: Location" at bounding box center [390, 367] width 50 height 13
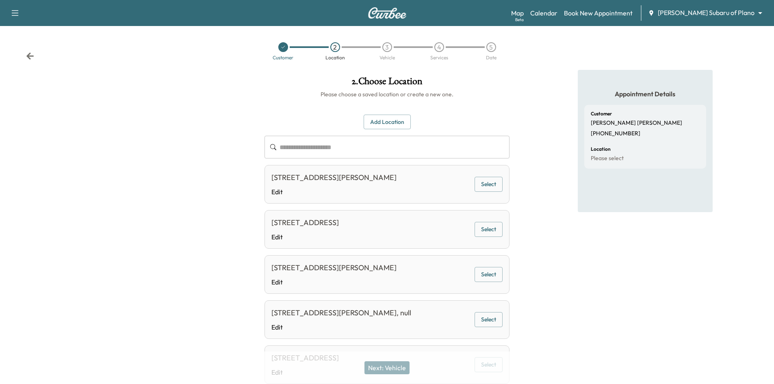
click at [477, 187] on button "Select" at bounding box center [489, 184] width 28 height 15
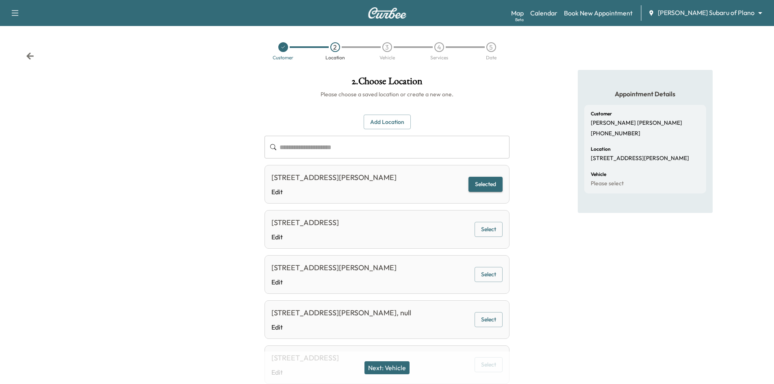
click at [383, 367] on button "Next: Vehicle" at bounding box center [387, 367] width 45 height 13
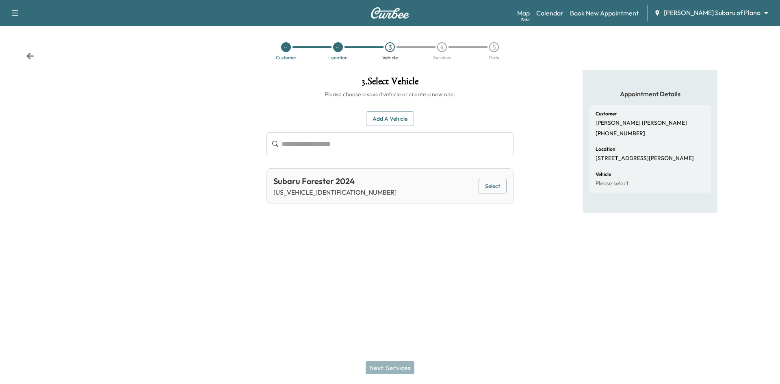
click at [501, 193] on button "Select" at bounding box center [493, 186] width 28 height 15
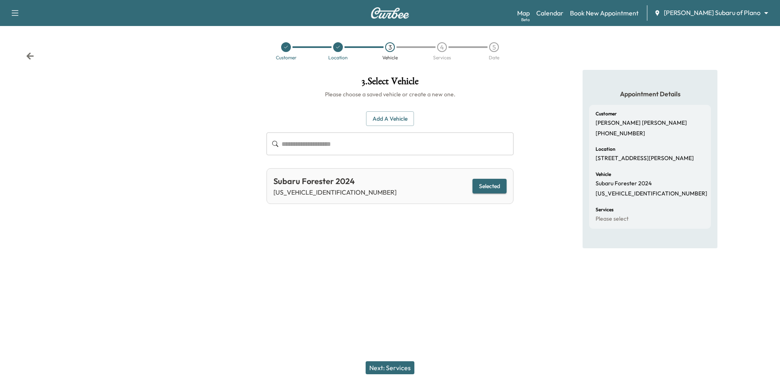
click at [391, 364] on button "Next: Services" at bounding box center [390, 367] width 49 height 13
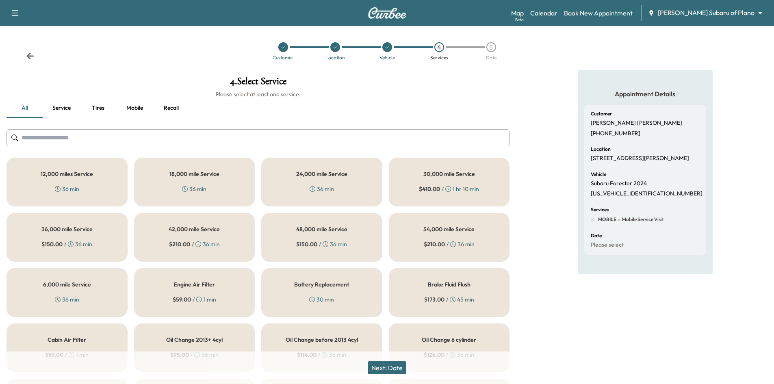
click at [44, 168] on div "12,000 miles Service 36 min" at bounding box center [67, 182] width 121 height 49
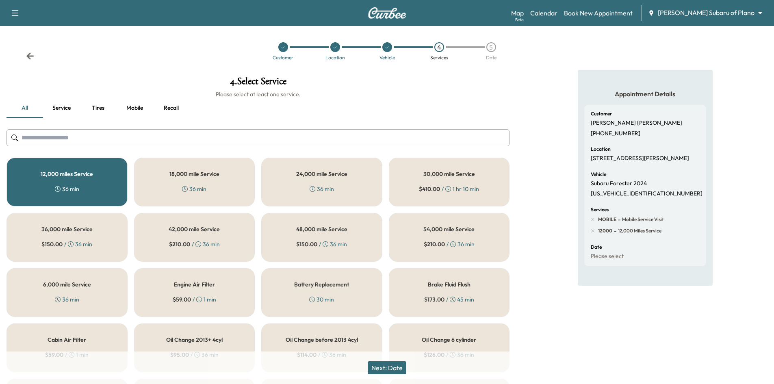
click at [401, 365] on button "Next: Date" at bounding box center [387, 367] width 39 height 13
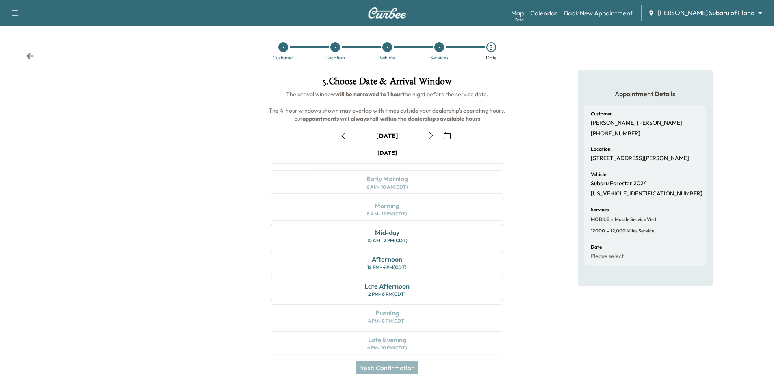
scroll to position [7, 0]
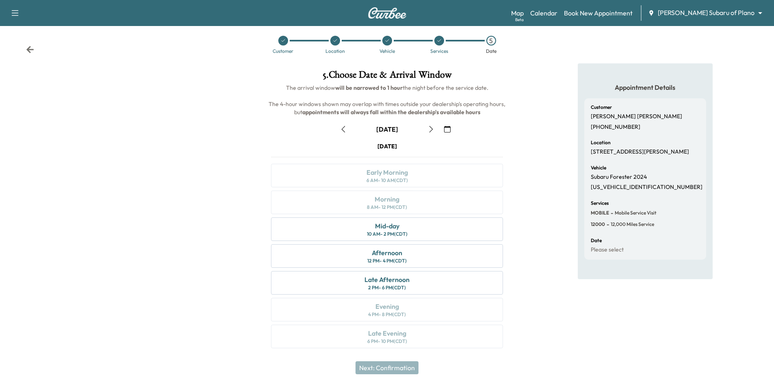
click at [430, 130] on icon "button" at bounding box center [431, 129] width 7 height 7
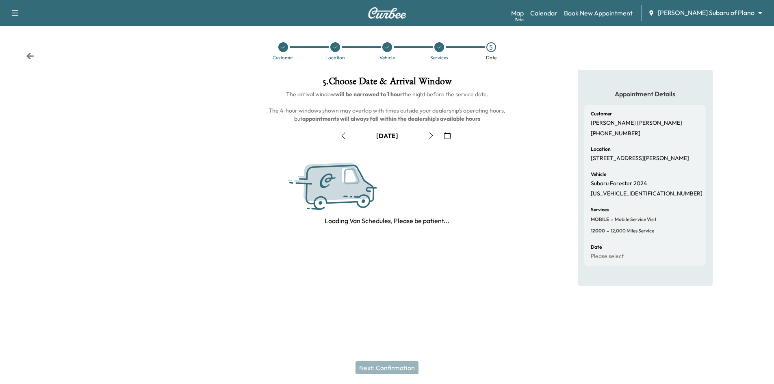
scroll to position [0, 0]
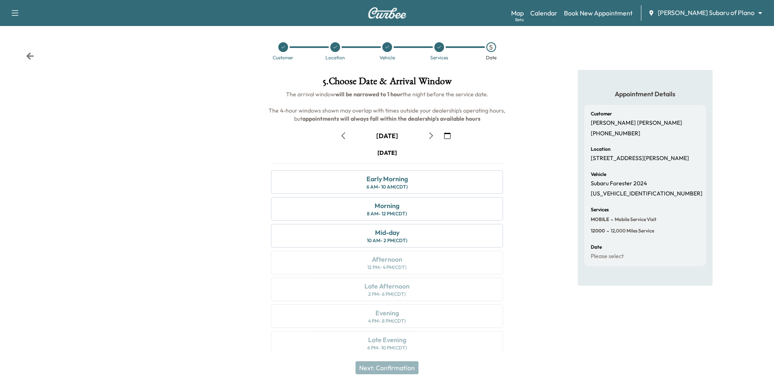
click at [428, 131] on button "button" at bounding box center [431, 135] width 14 height 13
click at [350, 136] on div "October 10" at bounding box center [388, 135] width 102 height 13
click at [345, 136] on icon "button" at bounding box center [343, 135] width 7 height 7
click at [432, 133] on icon "button" at bounding box center [431, 135] width 7 height 7
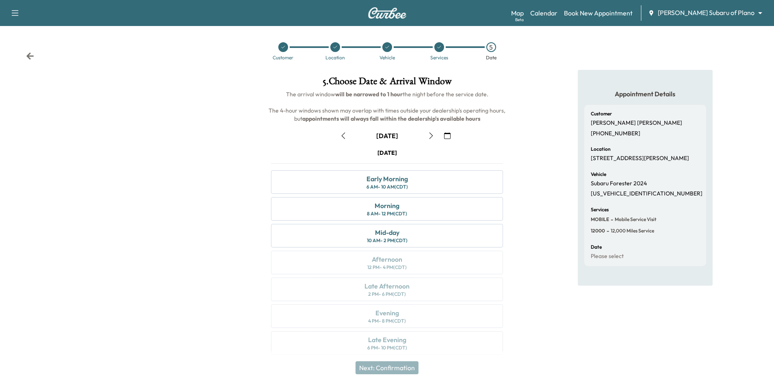
click at [432, 133] on icon "button" at bounding box center [431, 135] width 7 height 7
click at [341, 139] on button "button" at bounding box center [344, 135] width 14 height 13
click at [341, 137] on icon "button" at bounding box center [343, 135] width 7 height 7
click at [578, 8] on div "Map Beta Calendar Book New Appointment Ewing Subaru of Plano ******** ​" at bounding box center [639, 12] width 256 height 15
click at [558, 11] on link "Calendar" at bounding box center [543, 13] width 27 height 10
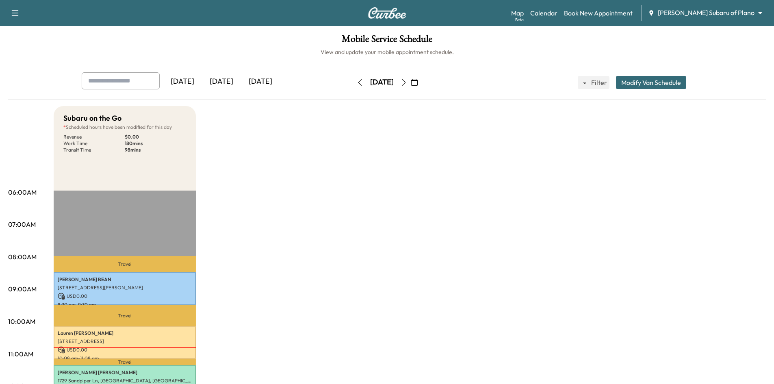
click at [406, 79] on icon "button" at bounding box center [404, 82] width 4 height 7
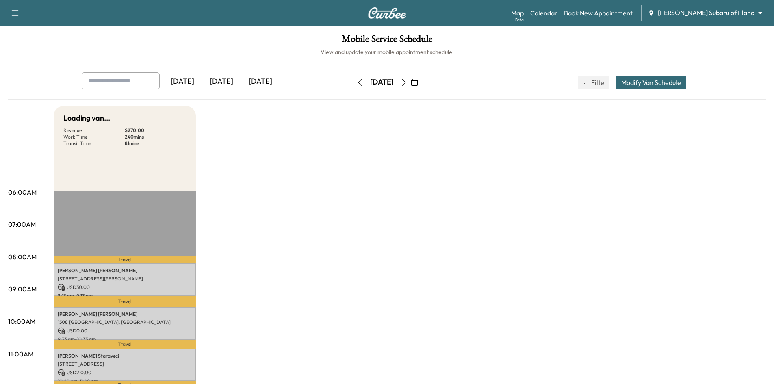
click at [407, 84] on icon "button" at bounding box center [404, 82] width 7 height 7
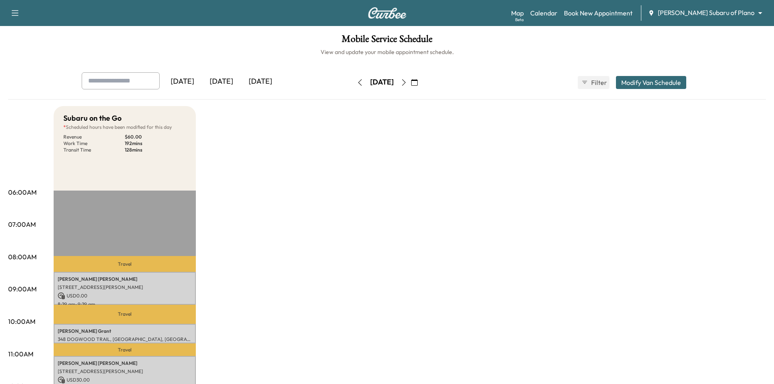
click at [407, 83] on icon "button" at bounding box center [404, 82] width 7 height 7
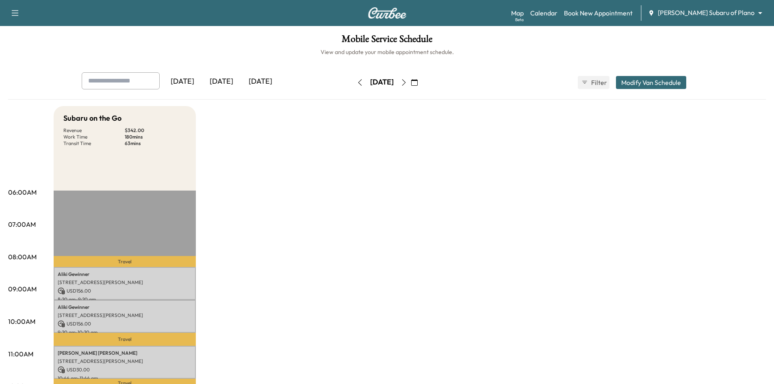
click at [357, 81] on icon "button" at bounding box center [360, 82] width 7 height 7
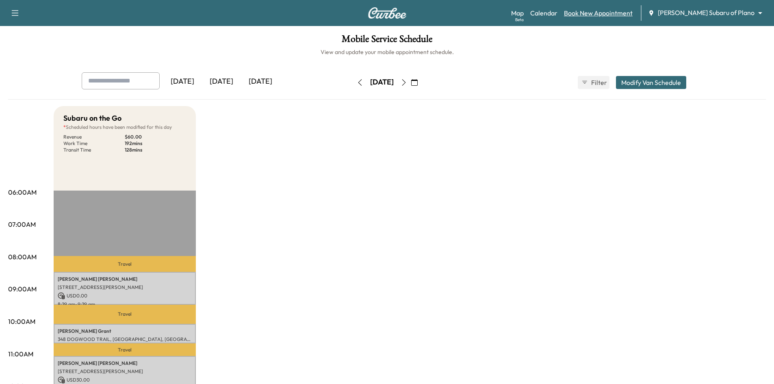
click at [630, 13] on link "Book New Appointment" at bounding box center [598, 13] width 69 height 10
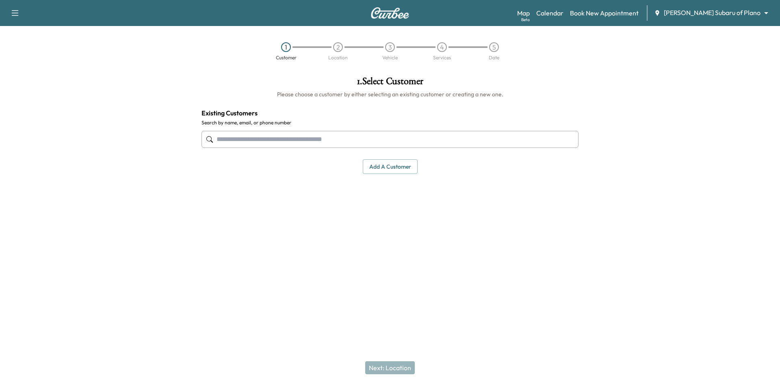
click at [418, 139] on input "text" at bounding box center [390, 139] width 377 height 17
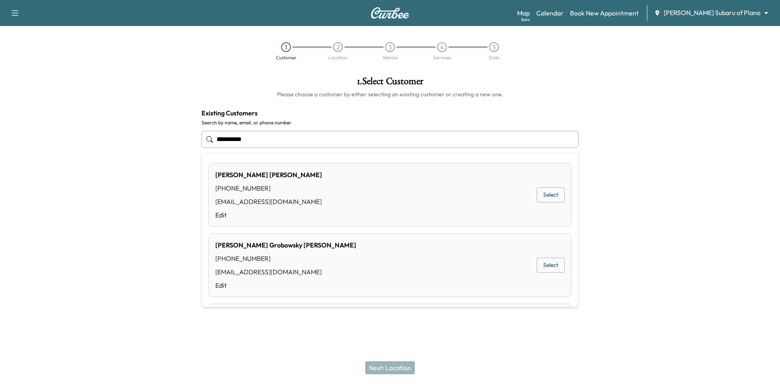
drag, startPoint x: 545, startPoint y: 265, endPoint x: 535, endPoint y: 265, distance: 10.2
click at [544, 265] on button "Select" at bounding box center [551, 265] width 28 height 15
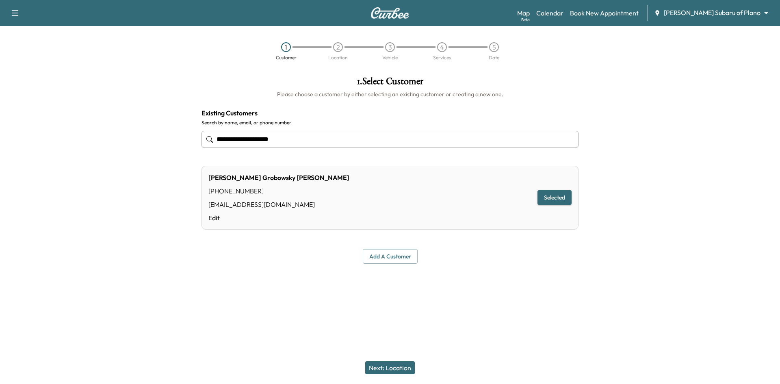
type input "**********"
click at [389, 371] on button "Next: Location" at bounding box center [390, 367] width 50 height 13
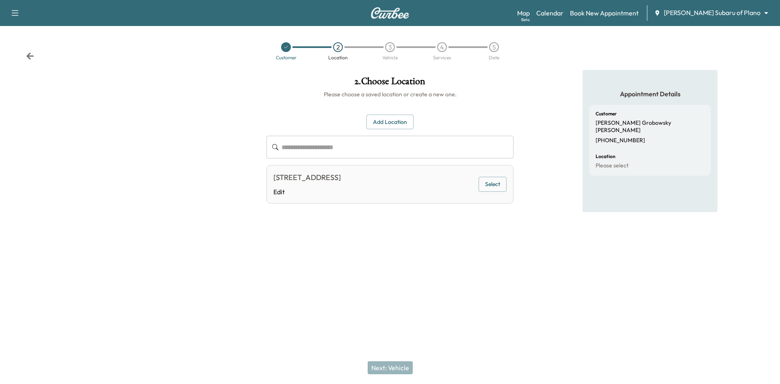
drag, startPoint x: 490, startPoint y: 184, endPoint x: 407, endPoint y: 261, distance: 113.0
click at [489, 184] on button "Select" at bounding box center [493, 184] width 28 height 15
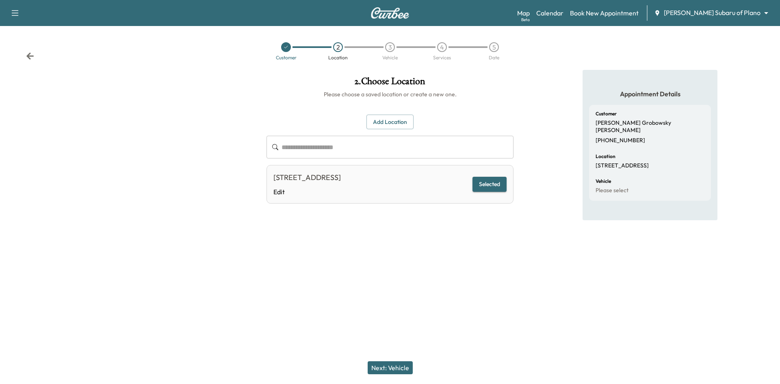
drag, startPoint x: 391, startPoint y: 375, endPoint x: 394, endPoint y: 371, distance: 4.4
click at [393, 374] on div "Next: Vehicle" at bounding box center [390, 368] width 780 height 33
click at [394, 371] on button "Next: Vehicle" at bounding box center [390, 367] width 45 height 13
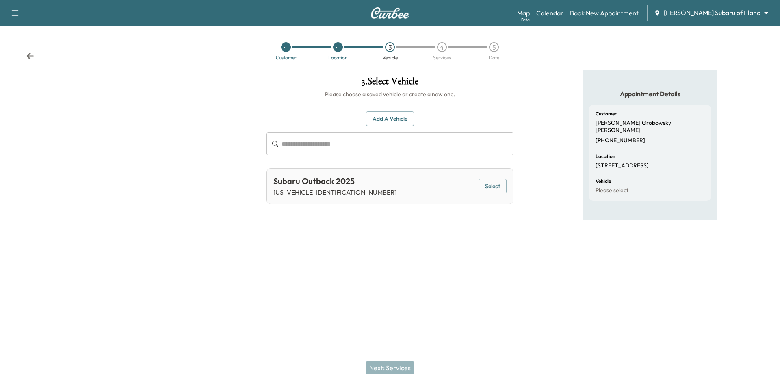
drag, startPoint x: 497, startPoint y: 187, endPoint x: 445, endPoint y: 204, distance: 55.0
click at [496, 187] on button "Select" at bounding box center [493, 186] width 28 height 15
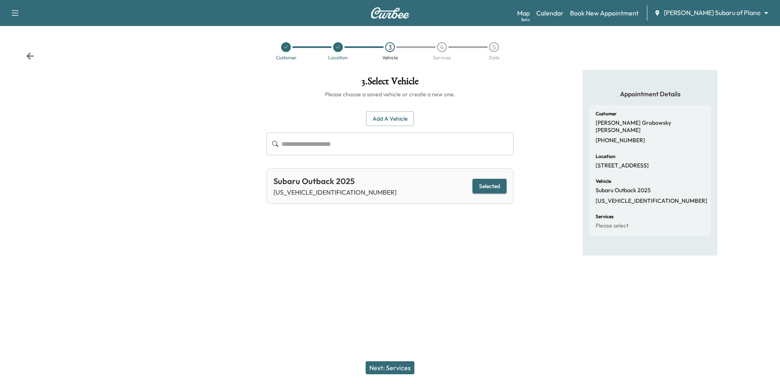
drag, startPoint x: 376, startPoint y: 365, endPoint x: 387, endPoint y: 349, distance: 20.0
click at [377, 365] on button "Next: Services" at bounding box center [390, 367] width 49 height 13
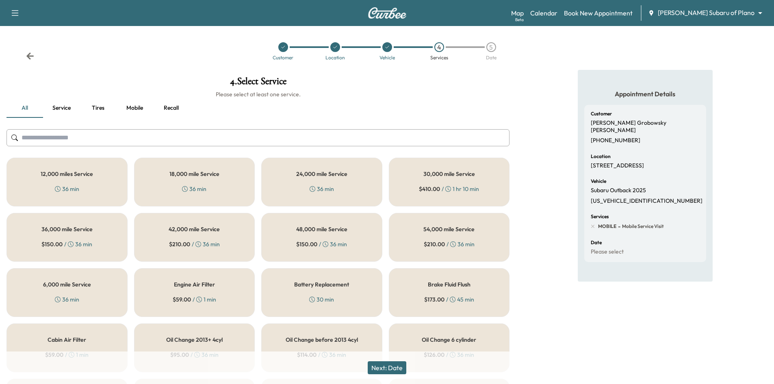
drag, startPoint x: 49, startPoint y: 296, endPoint x: 150, endPoint y: 263, distance: 106.3
click at [50, 296] on div "6,000 mile Service 36 min" at bounding box center [67, 292] width 121 height 49
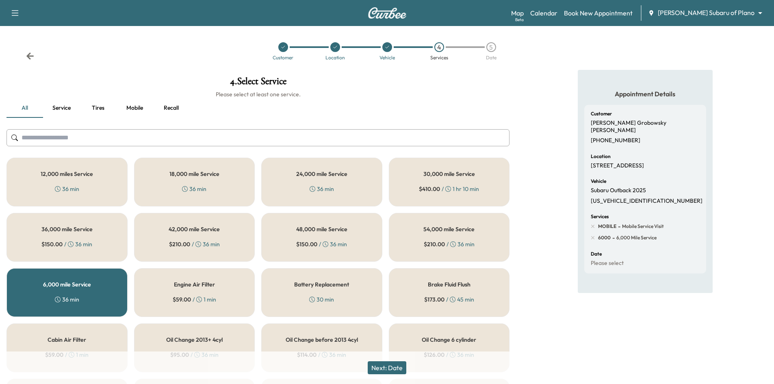
click at [387, 371] on button "Next: Date" at bounding box center [387, 367] width 39 height 13
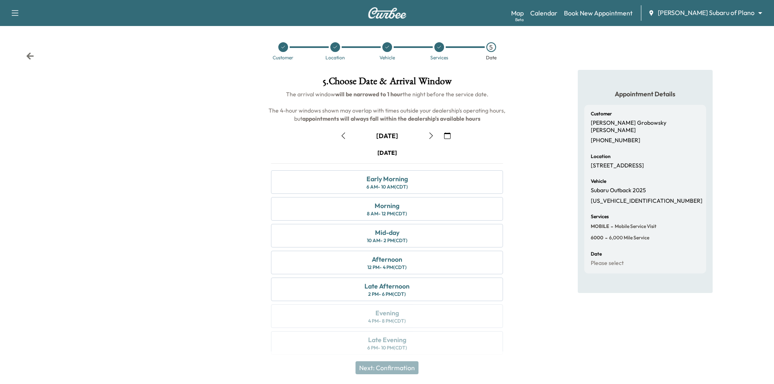
click at [435, 136] on button "button" at bounding box center [431, 135] width 14 height 13
click at [426, 183] on div "Early Morning 6 AM - 10 AM (CDT)" at bounding box center [387, 182] width 232 height 24
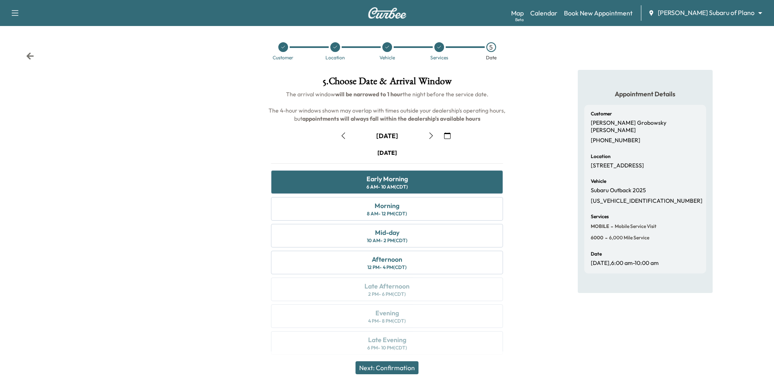
click at [388, 370] on button "Next: Confirmation" at bounding box center [387, 367] width 63 height 13
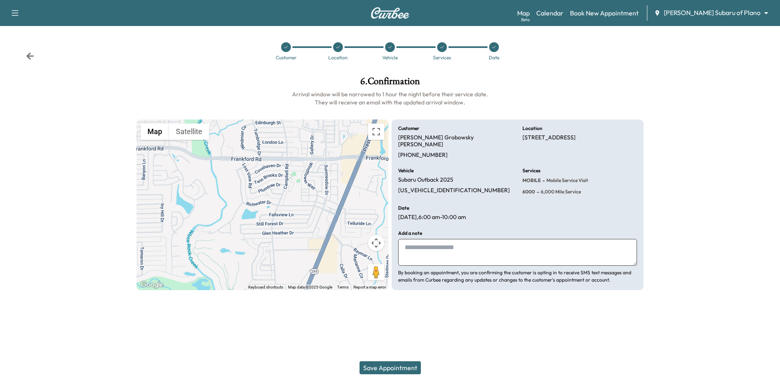
click at [405, 368] on button "Save Appointment" at bounding box center [390, 367] width 61 height 13
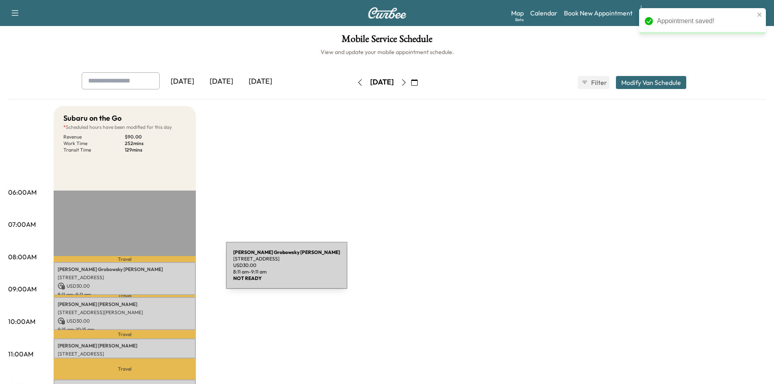
click at [165, 270] on p "Jill Grobowsky Bergus" at bounding box center [125, 269] width 134 height 7
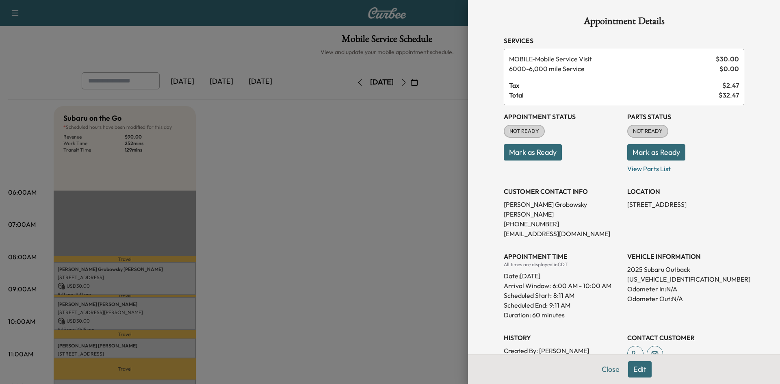
click at [313, 182] on div at bounding box center [390, 192] width 780 height 384
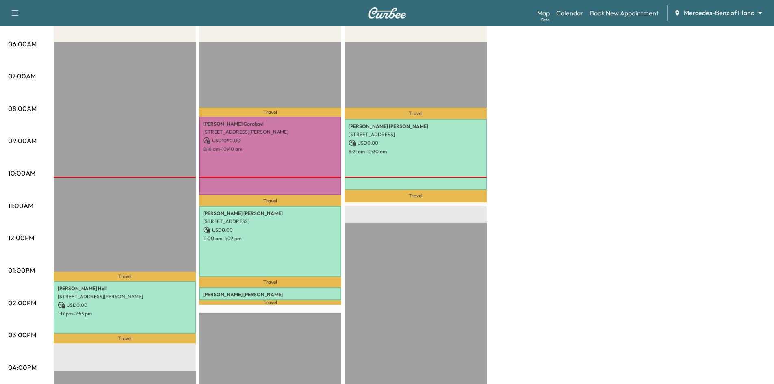
scroll to position [163, 0]
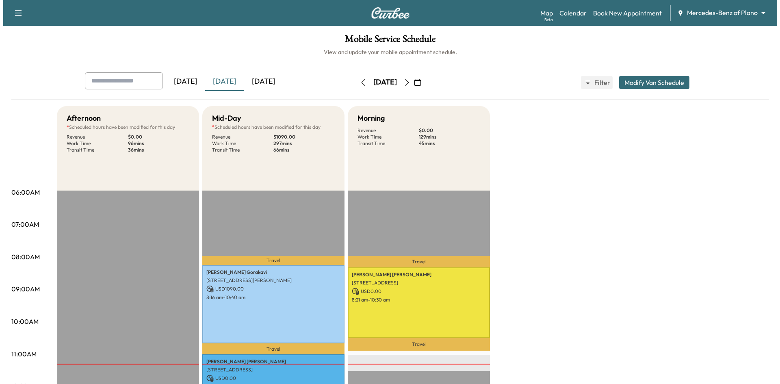
scroll to position [163, 0]
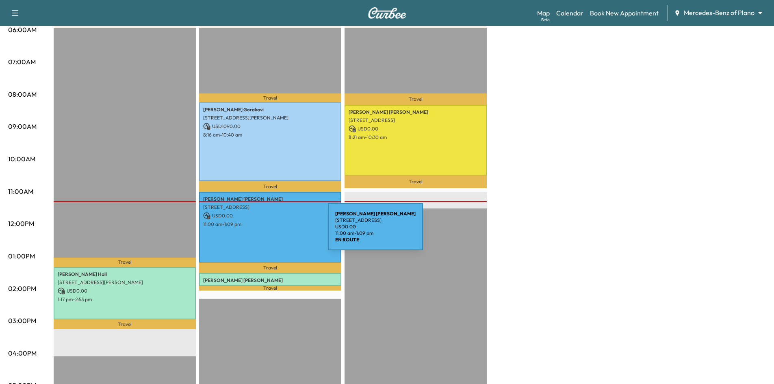
click at [267, 232] on div "[PERSON_NAME] [STREET_ADDRESS] USD 0.00 11:00 am - 1:09 pm" at bounding box center [270, 227] width 142 height 71
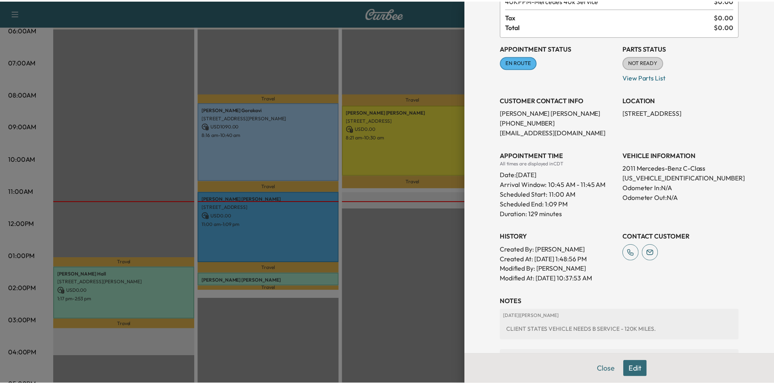
scroll to position [0, 0]
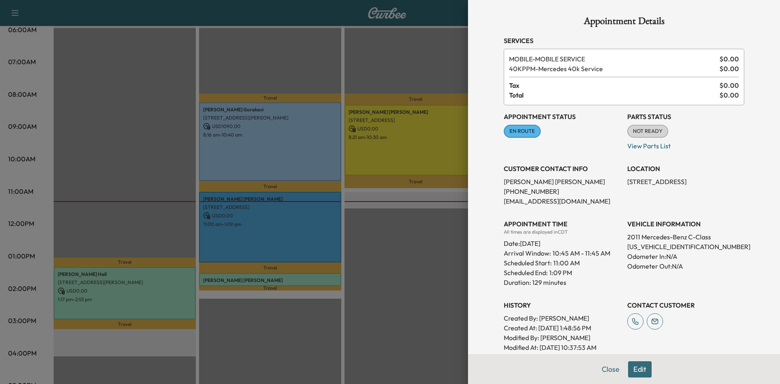
drag, startPoint x: 278, startPoint y: 211, endPoint x: 291, endPoint y: 164, distance: 48.7
click at [278, 211] on div at bounding box center [390, 192] width 780 height 384
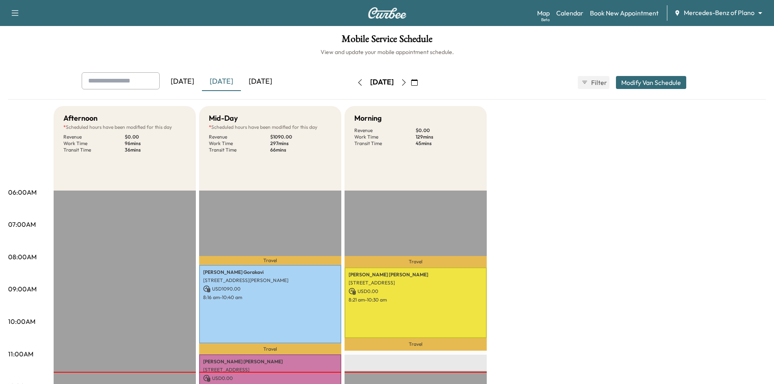
click at [268, 80] on div "[DATE]" at bounding box center [260, 81] width 39 height 19
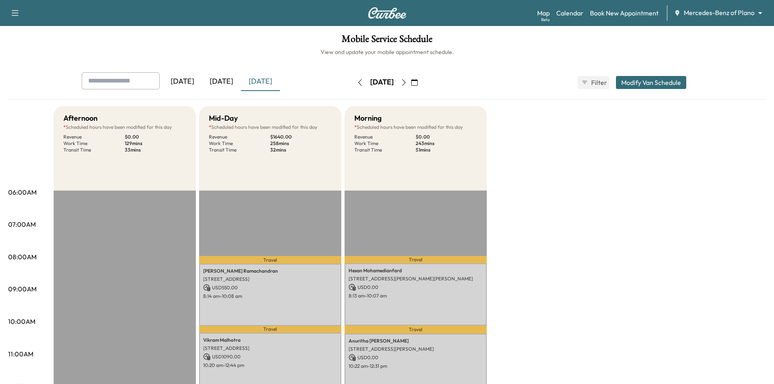
click at [226, 86] on div "[DATE]" at bounding box center [221, 81] width 39 height 19
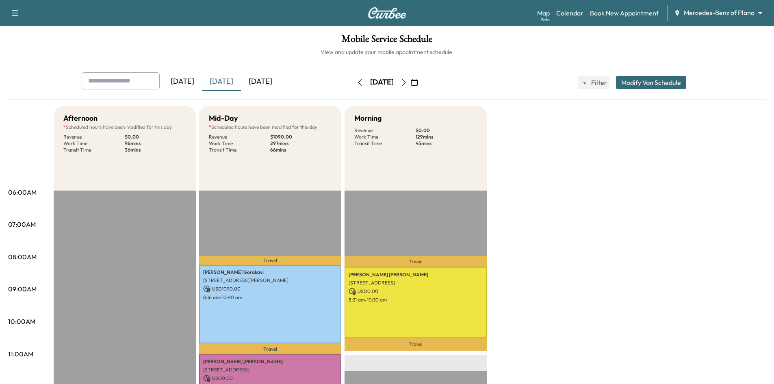
click at [274, 83] on div "[DATE]" at bounding box center [260, 81] width 39 height 19
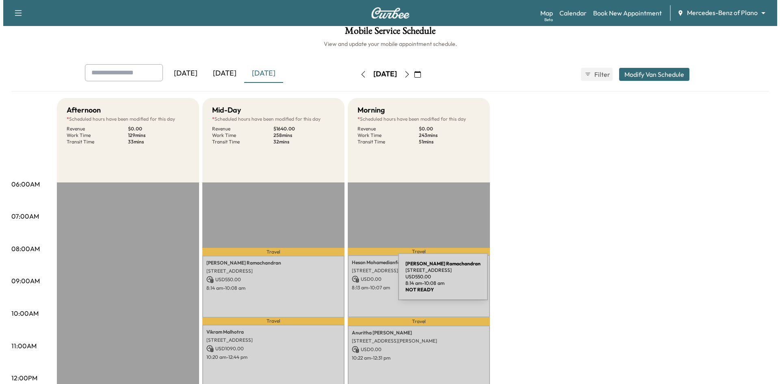
scroll to position [163, 0]
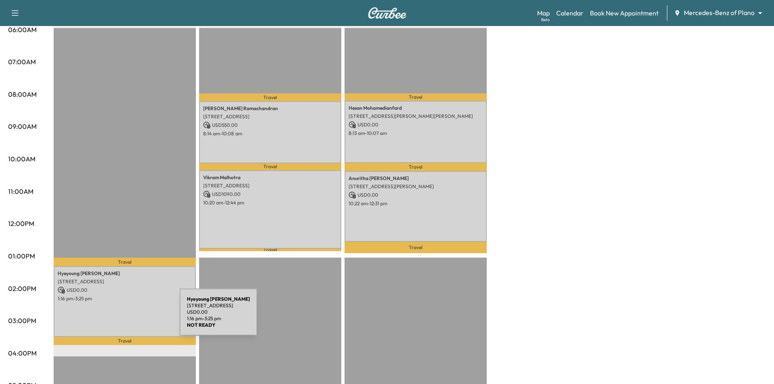
click at [117, 316] on div "[PERSON_NAME] [STREET_ADDRESS] USD 0.00 1:16 pm - 3:25 pm" at bounding box center [125, 301] width 142 height 71
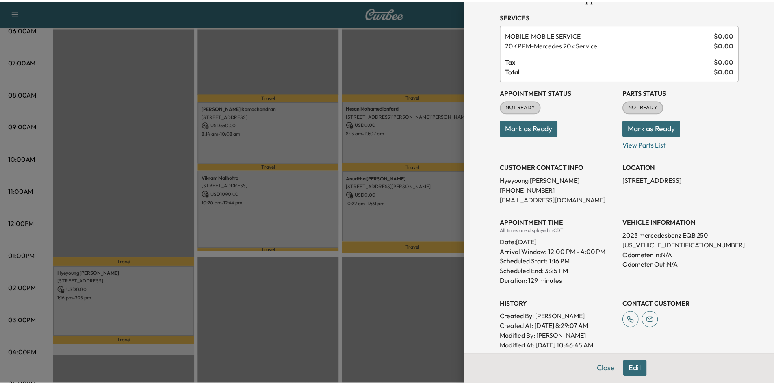
scroll to position [0, 0]
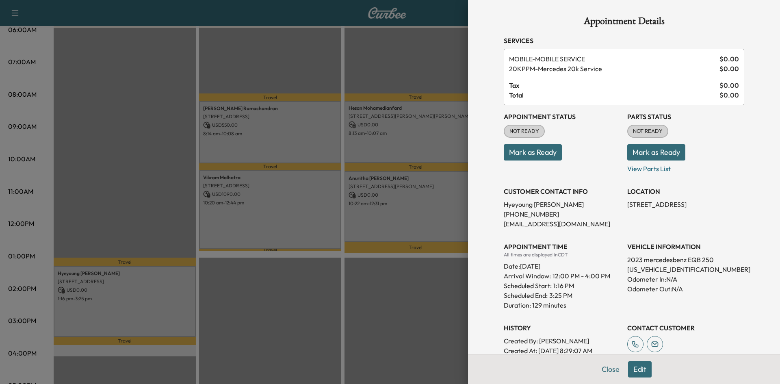
click at [331, 60] on div at bounding box center [390, 192] width 780 height 384
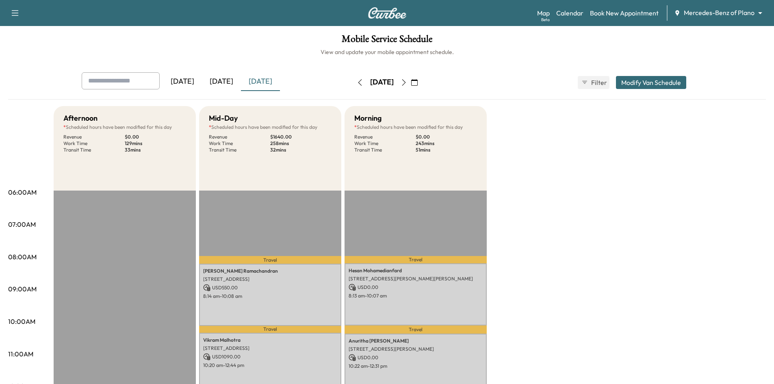
click at [407, 80] on icon "button" at bounding box center [404, 82] width 7 height 7
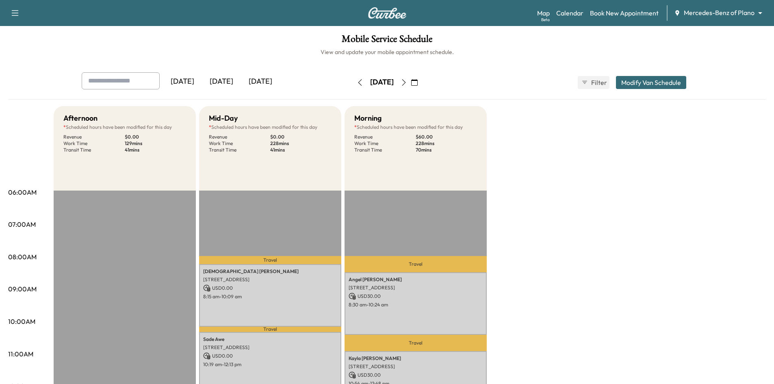
click at [411, 86] on button "button" at bounding box center [404, 82] width 14 height 13
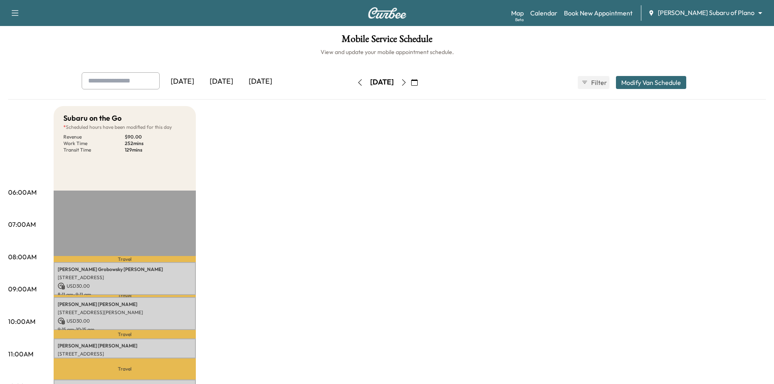
click at [264, 83] on div "[DATE]" at bounding box center [260, 81] width 39 height 19
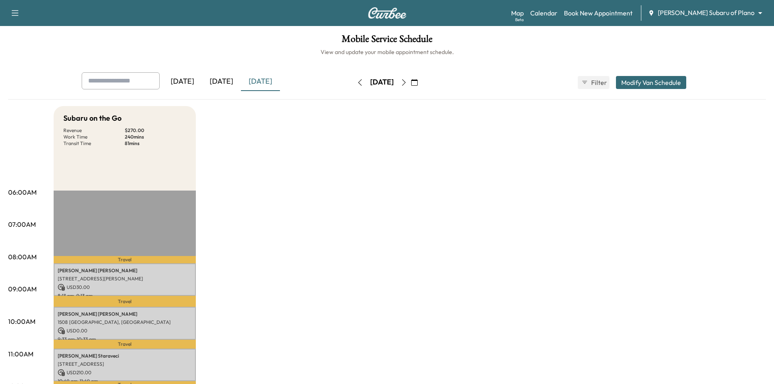
click at [226, 78] on div "[DATE]" at bounding box center [221, 81] width 39 height 19
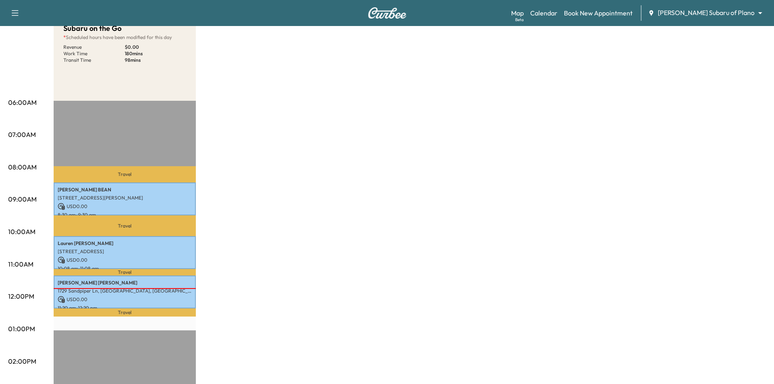
scroll to position [203, 0]
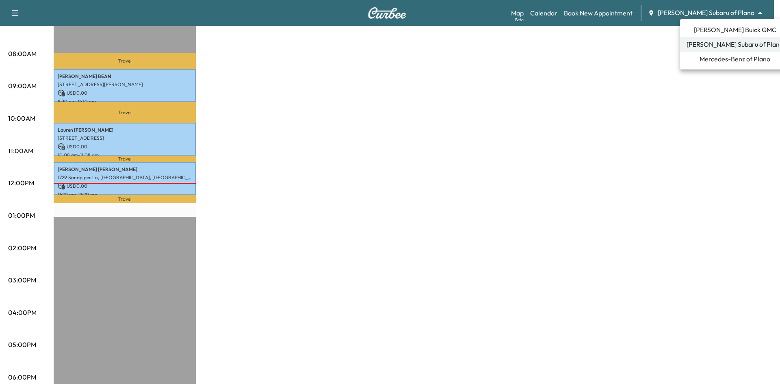
click at [719, 30] on span "[PERSON_NAME] Buick GMC" at bounding box center [735, 30] width 83 height 10
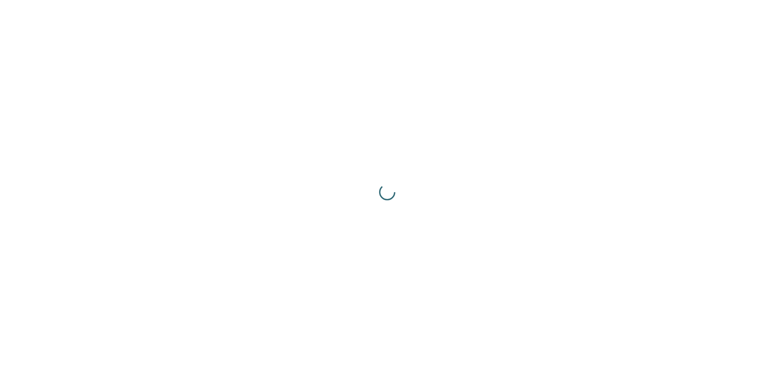
scroll to position [0, 0]
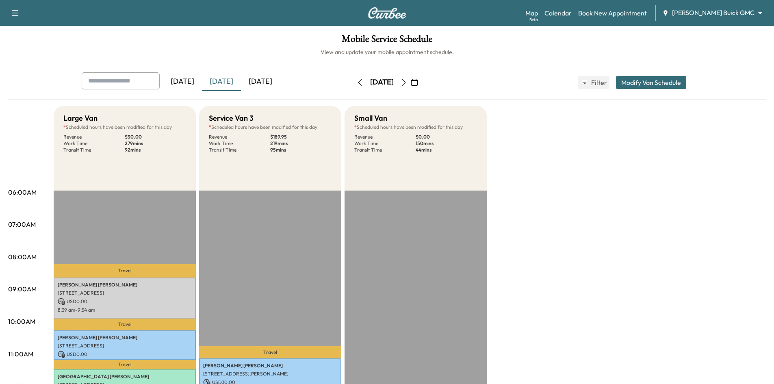
click at [418, 81] on icon "button" at bounding box center [414, 82] width 7 height 7
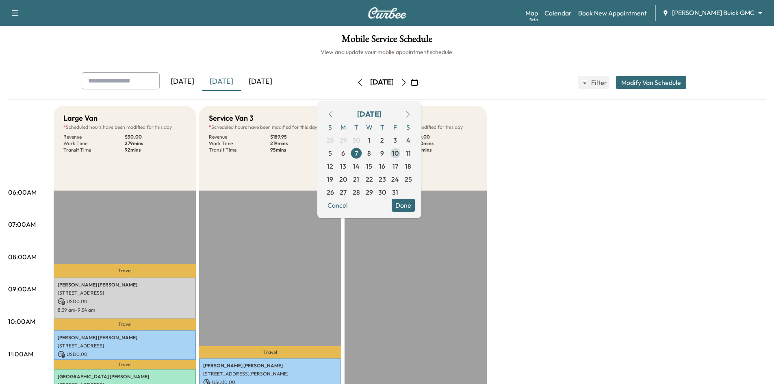
click at [399, 155] on span "10" at bounding box center [395, 153] width 7 height 10
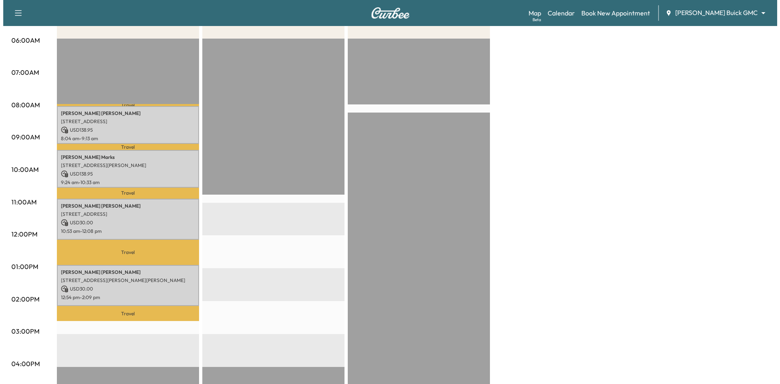
scroll to position [163, 0]
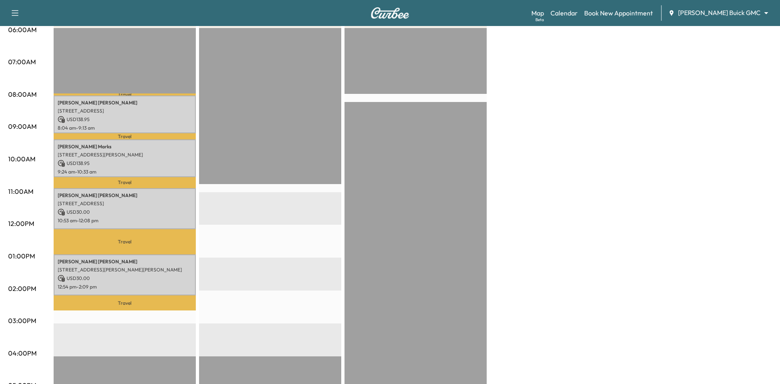
click at [747, 11] on body "Support Log Out Map Beta Calendar Book New Appointment [PERSON_NAME] Buick GMC …" at bounding box center [390, 29] width 780 height 384
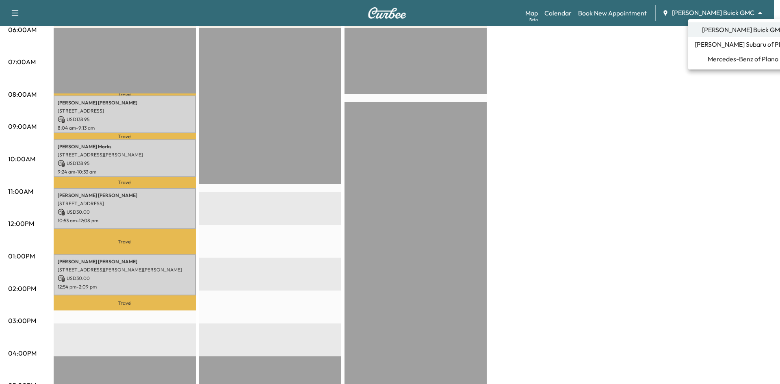
click at [725, 45] on span "[PERSON_NAME] Subaru of Plano" at bounding box center [743, 44] width 97 height 10
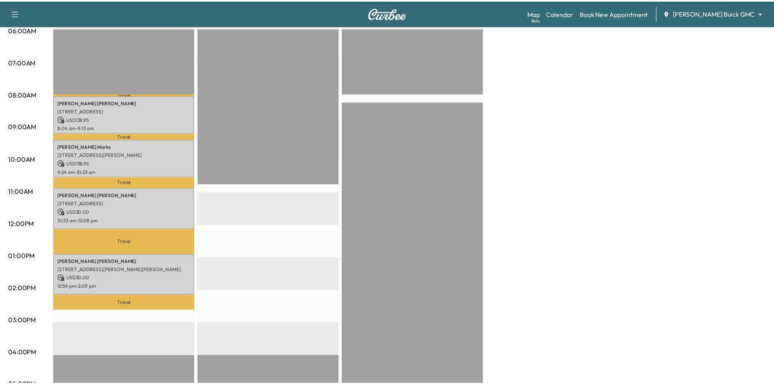
scroll to position [0, 0]
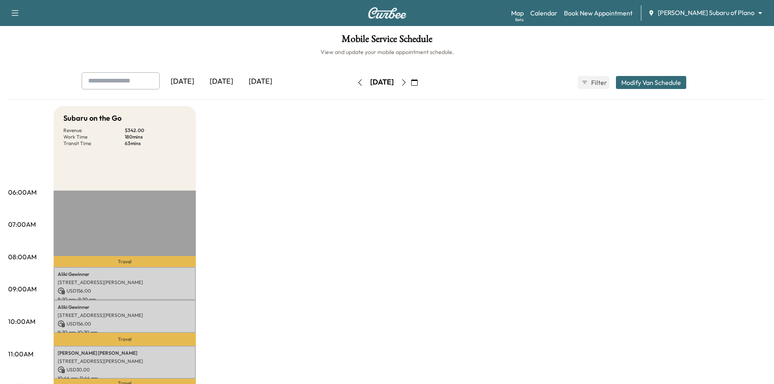
click at [265, 81] on div "[DATE]" at bounding box center [260, 81] width 39 height 19
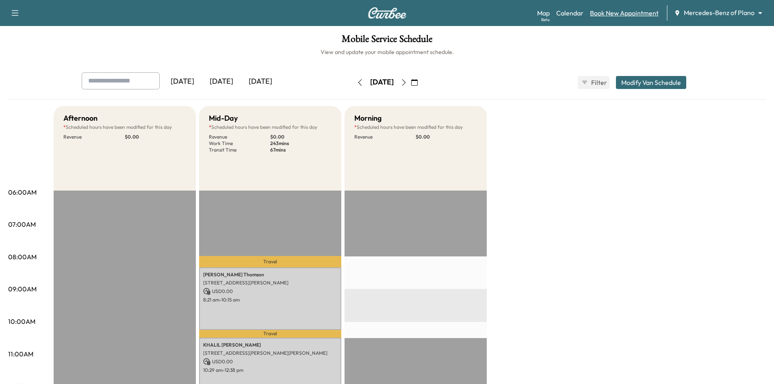
click at [623, 13] on link "Book New Appointment" at bounding box center [624, 13] width 69 height 10
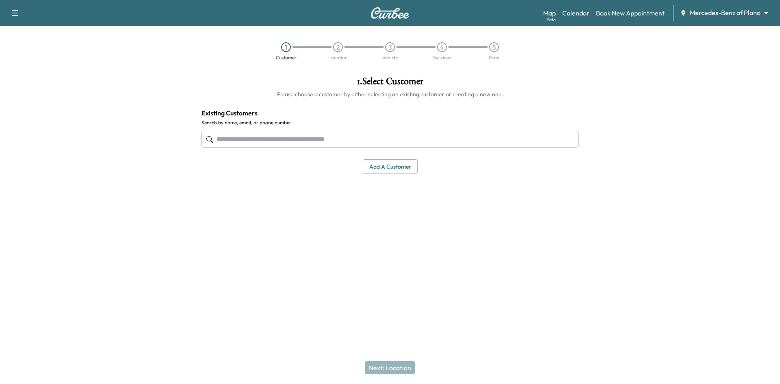
click at [383, 138] on input "text" at bounding box center [390, 139] width 377 height 17
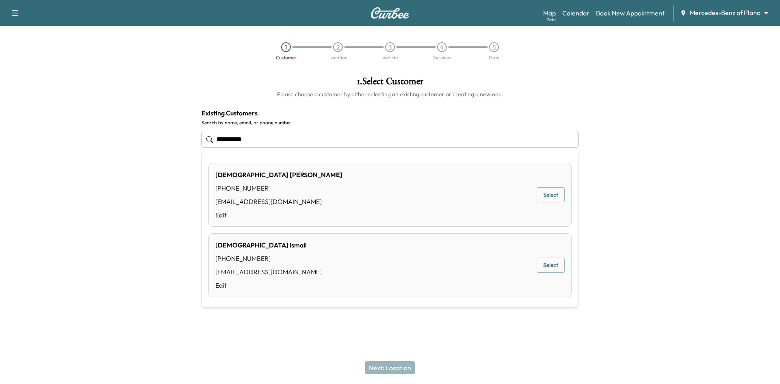
click at [558, 194] on button "Select" at bounding box center [551, 194] width 28 height 15
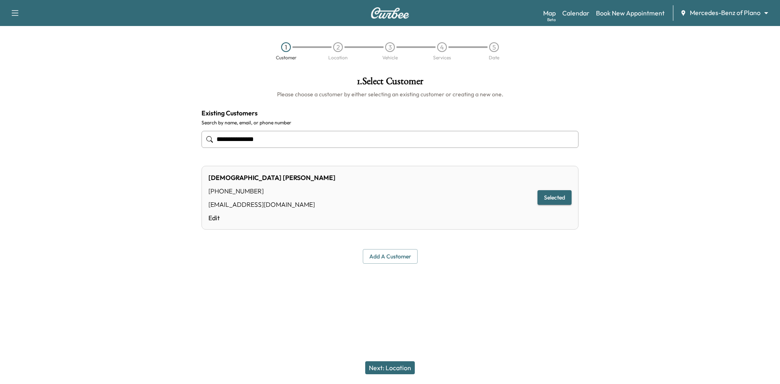
type input "**********"
click at [394, 365] on button "Next: Location" at bounding box center [390, 367] width 50 height 13
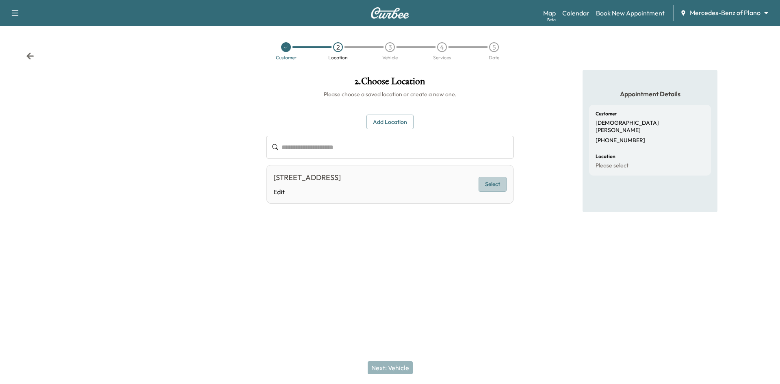
click at [486, 185] on button "Select" at bounding box center [493, 184] width 28 height 15
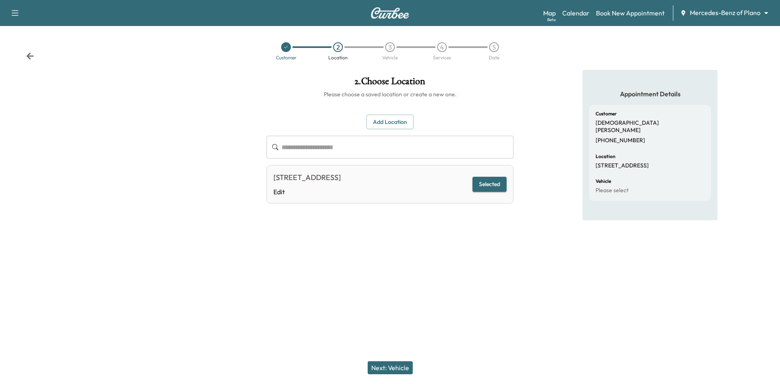
drag, startPoint x: 401, startPoint y: 371, endPoint x: 410, endPoint y: 360, distance: 14.4
click at [401, 371] on button "Next: Vehicle" at bounding box center [390, 367] width 45 height 13
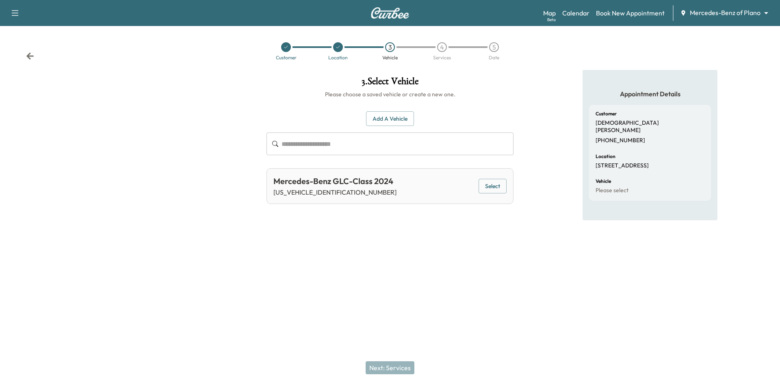
click at [495, 187] on button "Select" at bounding box center [493, 186] width 28 height 15
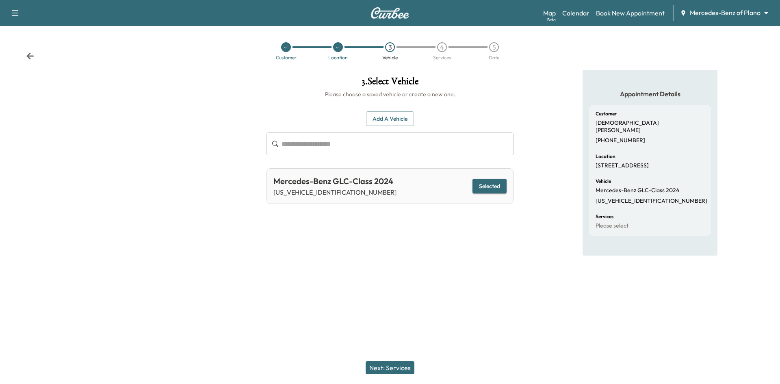
click at [397, 372] on button "Next: Services" at bounding box center [390, 367] width 49 height 13
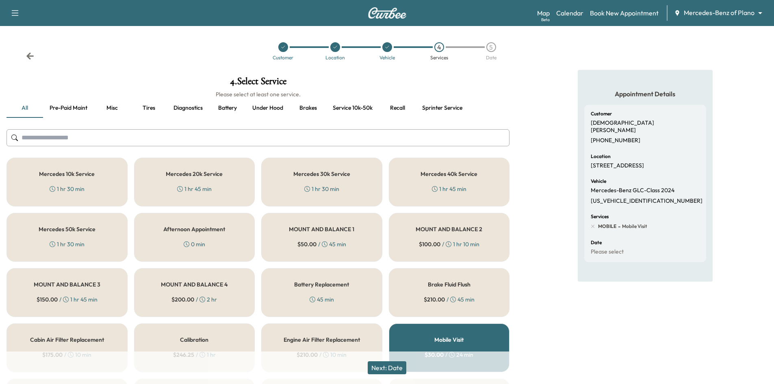
click at [638, 198] on p "[US_VEHICLE_IDENTIFICATION_NUMBER]" at bounding box center [647, 201] width 112 height 7
copy p "[US_VEHICLE_IDENTIFICATION_NUMBER]"
click at [80, 183] on div "Mercedes 10k Service 1 hr 30 min" at bounding box center [67, 182] width 121 height 49
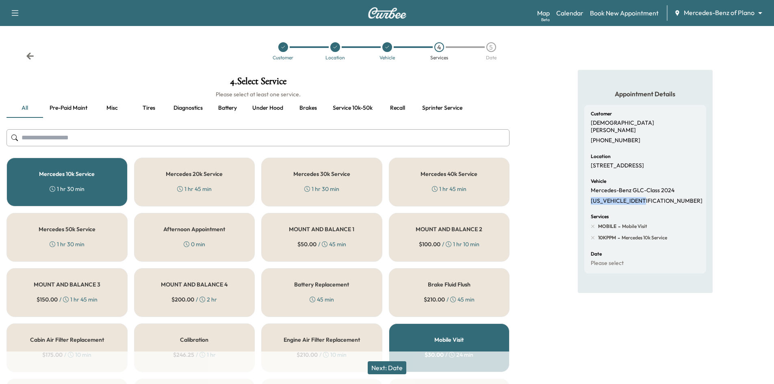
click at [405, 369] on button "Next: Date" at bounding box center [387, 367] width 39 height 13
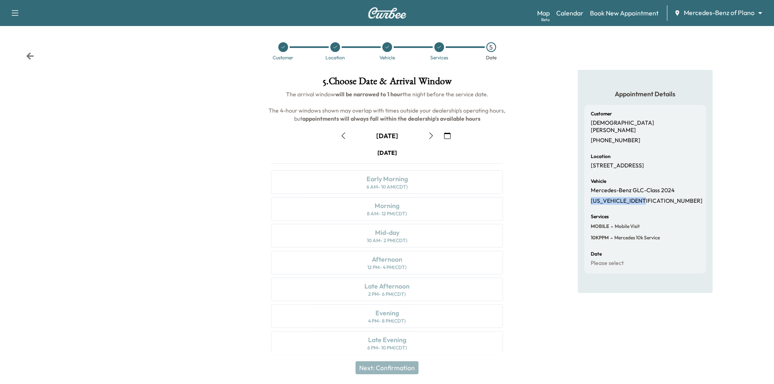
click at [431, 136] on icon "button" at bounding box center [431, 135] width 7 height 7
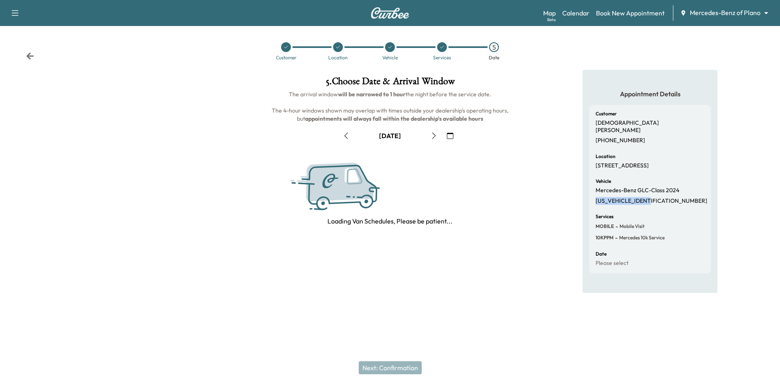
click at [431, 136] on icon "button" at bounding box center [434, 135] width 7 height 7
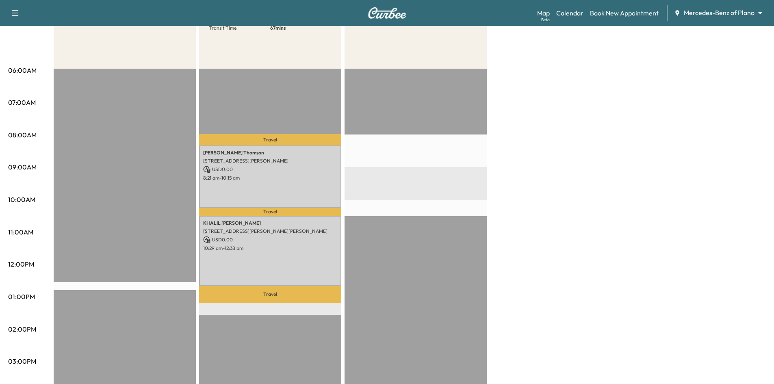
scroll to position [122, 0]
click at [415, 113] on div at bounding box center [416, 331] width 142 height 525
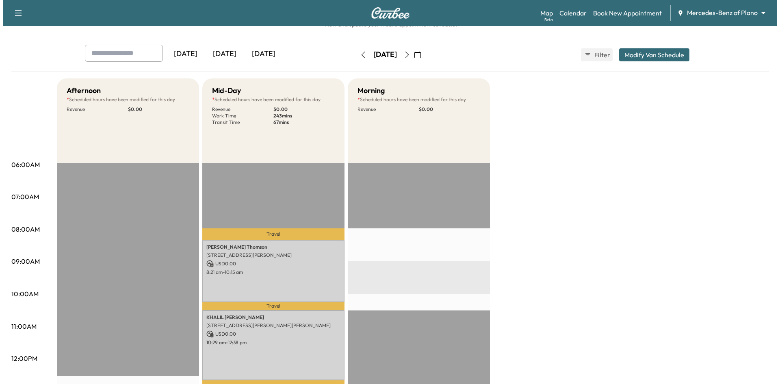
scroll to position [0, 0]
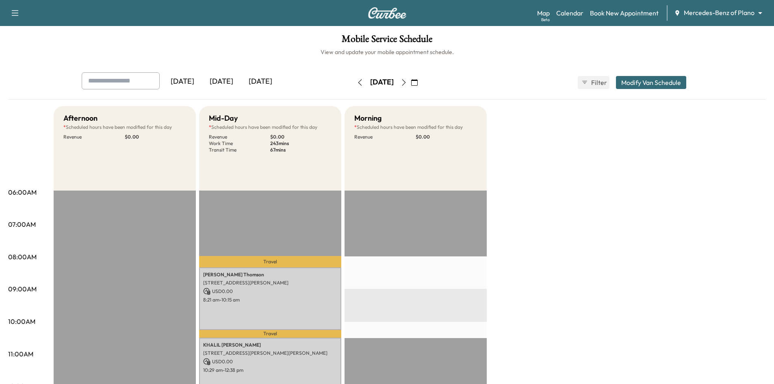
click at [647, 80] on button "Modify Van Schedule" at bounding box center [651, 82] width 70 height 13
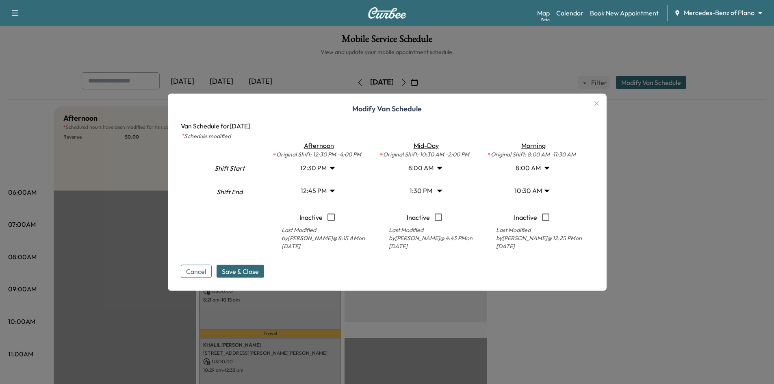
click at [552, 189] on body "Support Log Out Map Beta Calendar Book New Appointment Mercedes-Benz of Plano *…" at bounding box center [387, 192] width 774 height 384
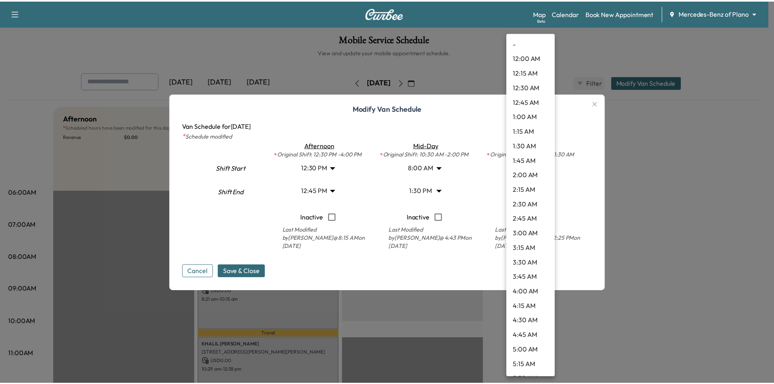
scroll to position [467, 0]
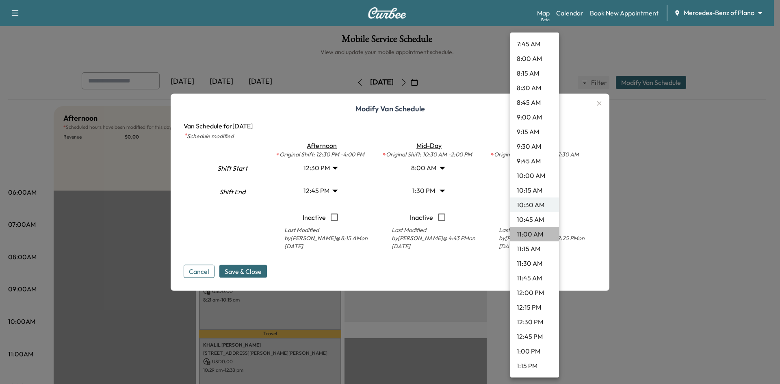
click at [535, 232] on li "11:00 AM" at bounding box center [534, 234] width 49 height 15
type input "**"
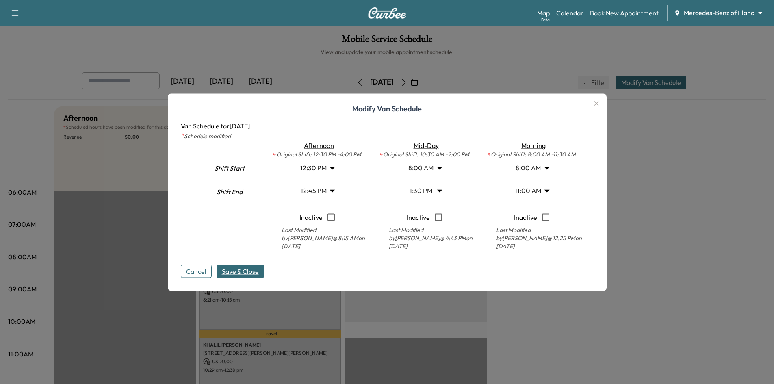
click at [225, 270] on span "Save & Close" at bounding box center [240, 271] width 37 height 10
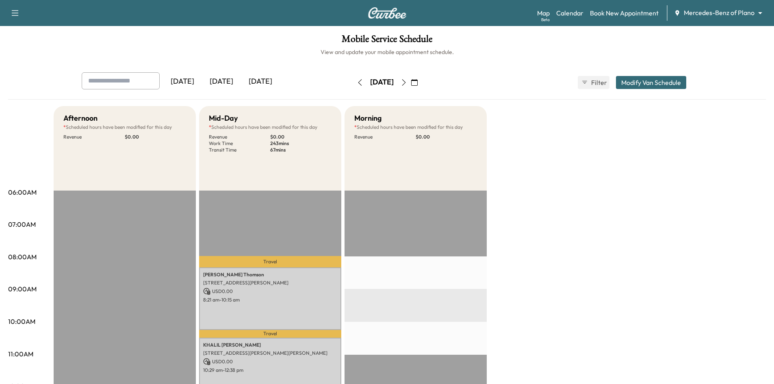
click at [725, 11] on body "Support Log Out Map Beta Calendar Book New Appointment Mercedes-Benz of Plano *…" at bounding box center [387, 192] width 774 height 384
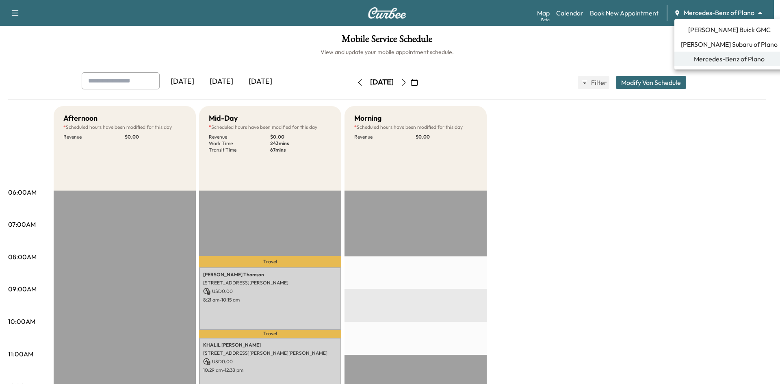
click at [715, 32] on span "[PERSON_NAME] Buick GMC" at bounding box center [729, 30] width 83 height 10
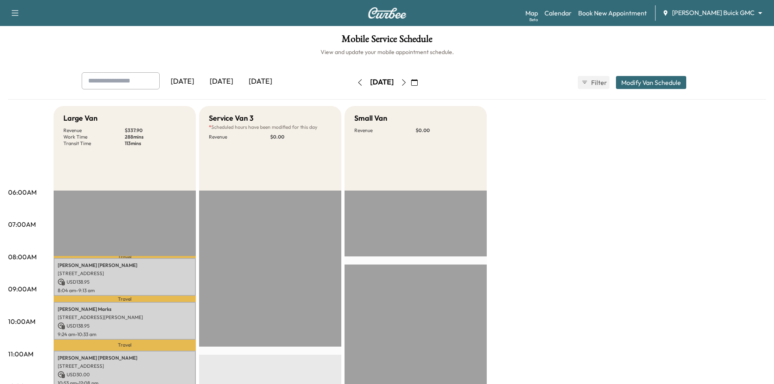
drag, startPoint x: 650, startPoint y: 84, endPoint x: 642, endPoint y: 85, distance: 8.7
click at [650, 84] on button "Modify Van Schedule" at bounding box center [651, 82] width 70 height 13
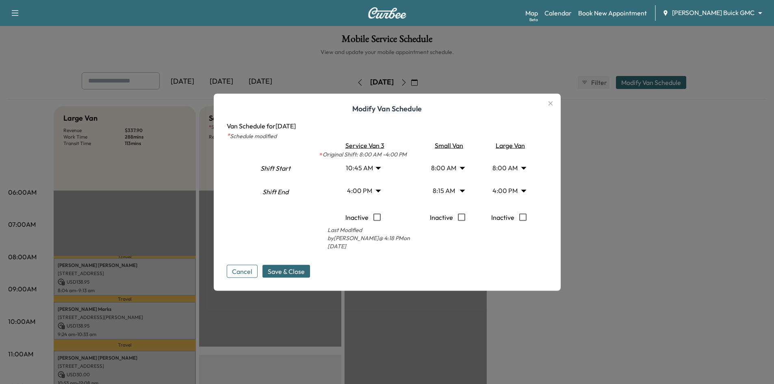
click at [382, 167] on body "Support Log Out Map Beta Calendar Book New Appointment [PERSON_NAME] Buick GMC …" at bounding box center [387, 192] width 774 height 384
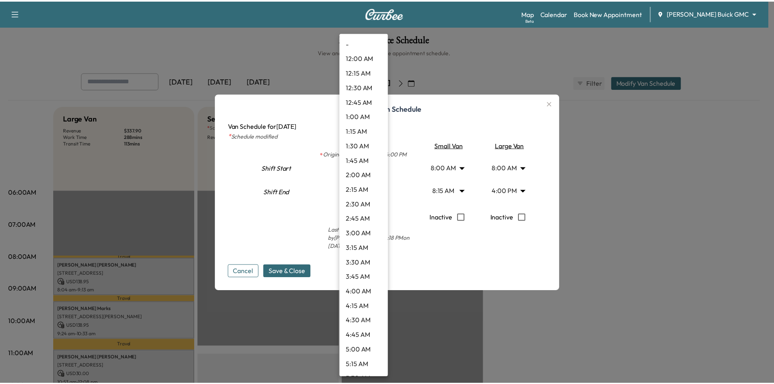
scroll to position [482, 0]
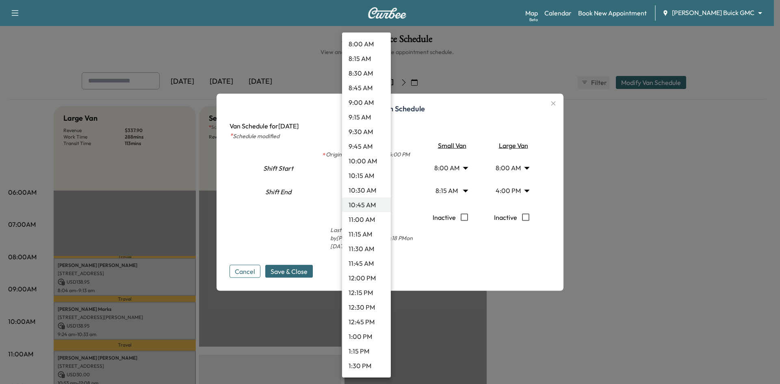
click at [376, 220] on li "11:00 AM" at bounding box center [366, 219] width 49 height 15
type input "**"
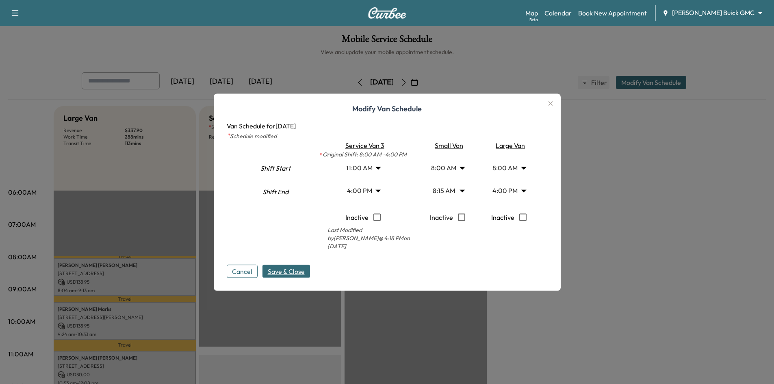
click at [291, 271] on span "Save & Close" at bounding box center [286, 271] width 37 height 10
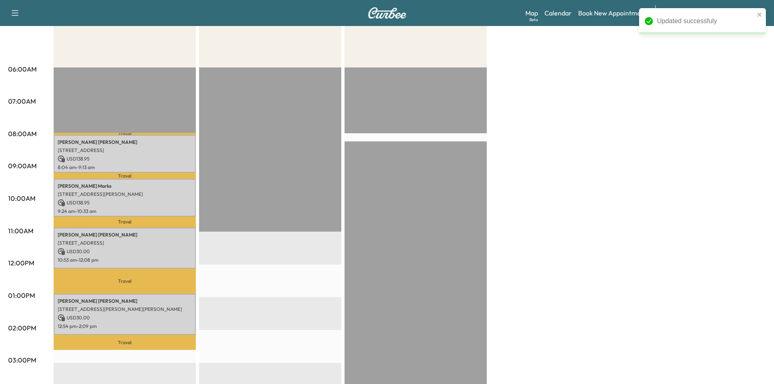
scroll to position [41, 0]
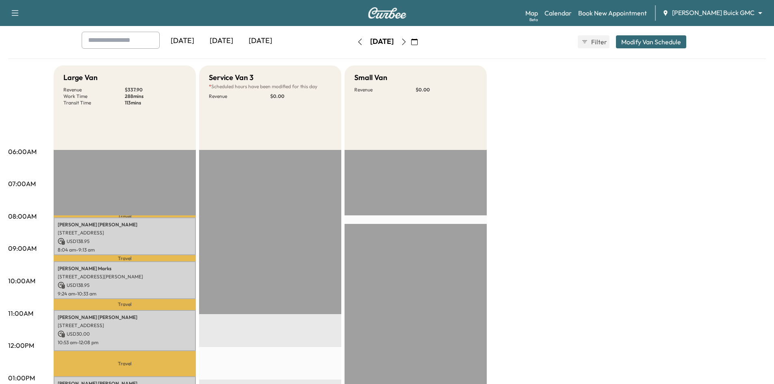
click at [270, 44] on div "[DATE]" at bounding box center [260, 41] width 39 height 19
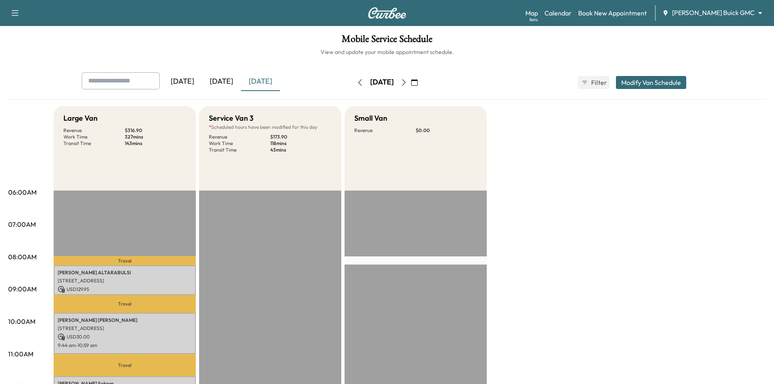
click at [221, 78] on div "[DATE]" at bounding box center [221, 81] width 39 height 19
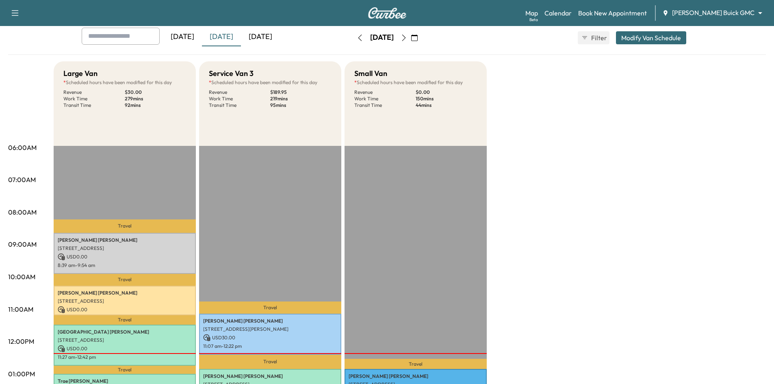
scroll to position [163, 0]
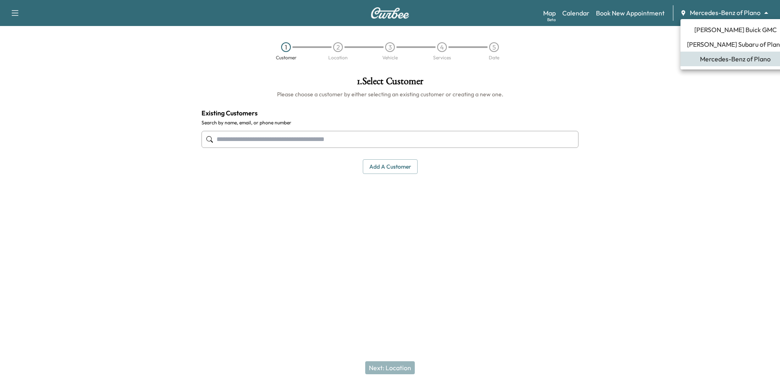
click at [732, 15] on body "Support Log Out Map Beta Calendar Book New Appointment Mercedes-Benz of Plano *…" at bounding box center [390, 192] width 780 height 384
drag, startPoint x: 564, startPoint y: 41, endPoint x: 565, endPoint y: 20, distance: 22.0
click at [564, 41] on div at bounding box center [390, 192] width 780 height 384
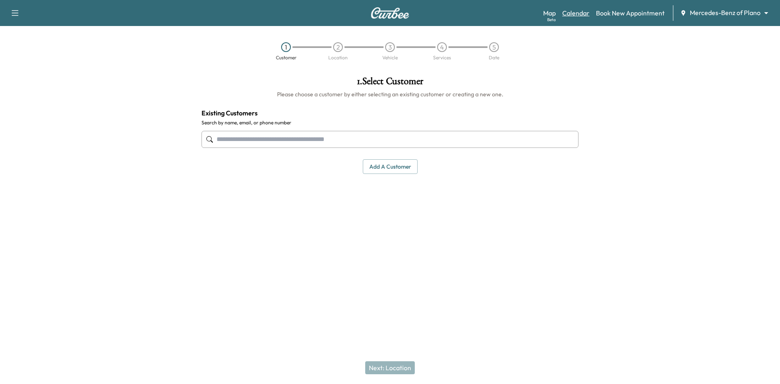
click at [580, 16] on link "Calendar" at bounding box center [575, 13] width 27 height 10
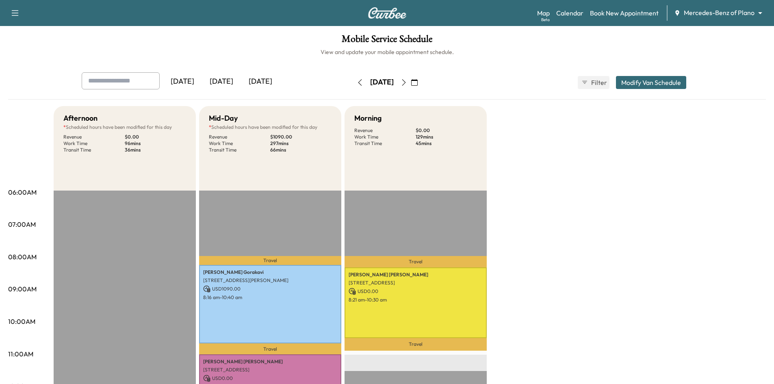
click at [418, 84] on icon "button" at bounding box center [414, 82] width 7 height 7
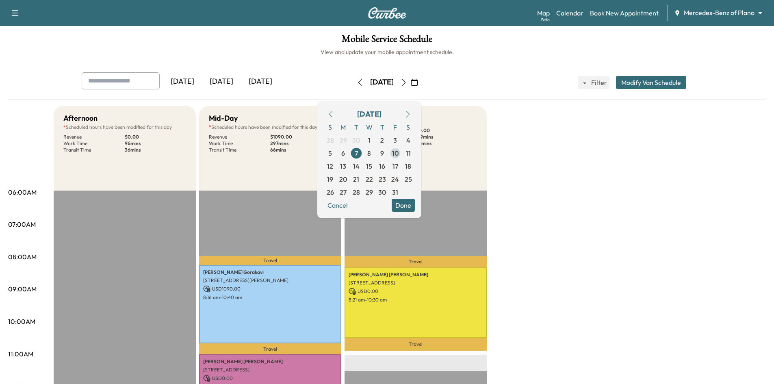
click at [399, 154] on span "10" at bounding box center [395, 153] width 7 height 10
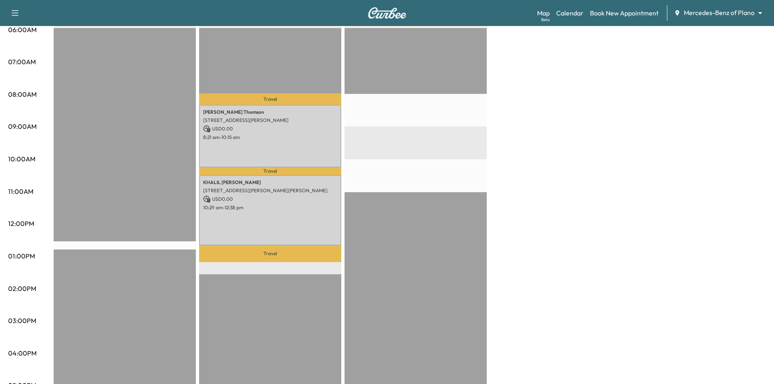
scroll to position [81, 0]
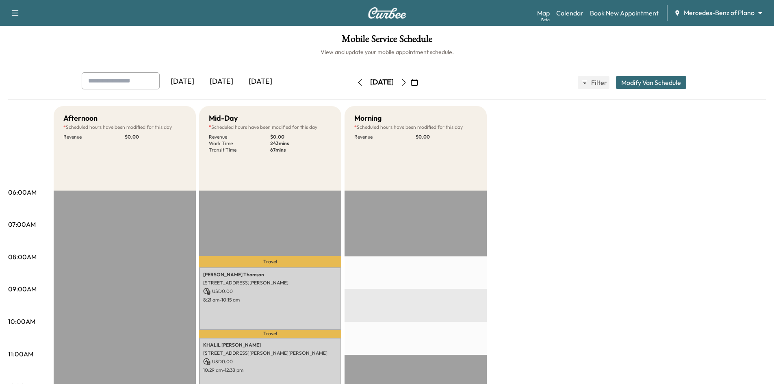
click at [271, 83] on div "[DATE]" at bounding box center [260, 81] width 39 height 19
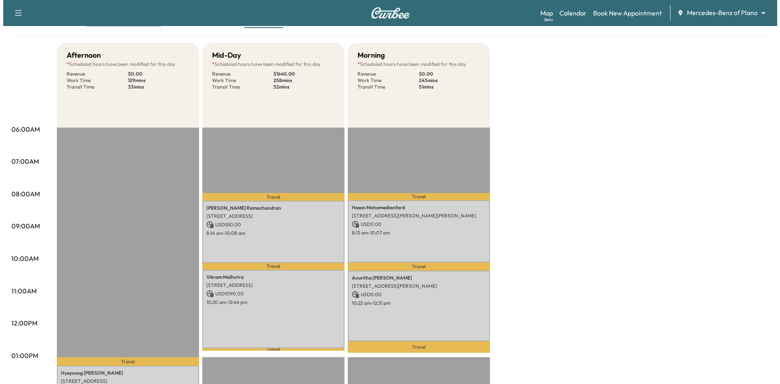
scroll to position [81, 0]
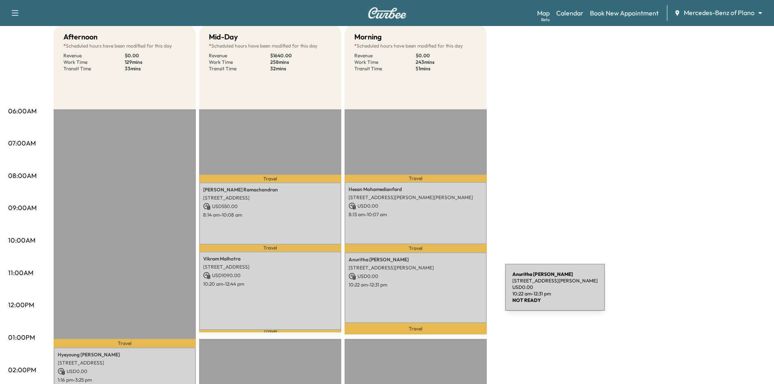
click at [444, 292] on div "[PERSON_NAME] [STREET_ADDRESS][PERSON_NAME] USD 0.00 10:22 am - 12:31 pm" at bounding box center [416, 287] width 142 height 71
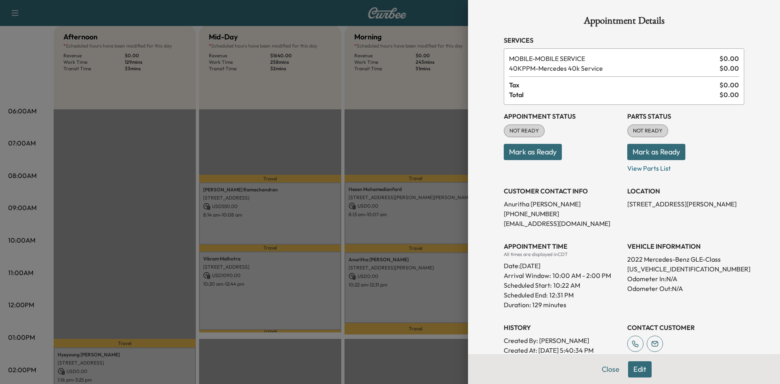
scroll to position [0, 0]
click at [398, 151] on div at bounding box center [390, 192] width 780 height 384
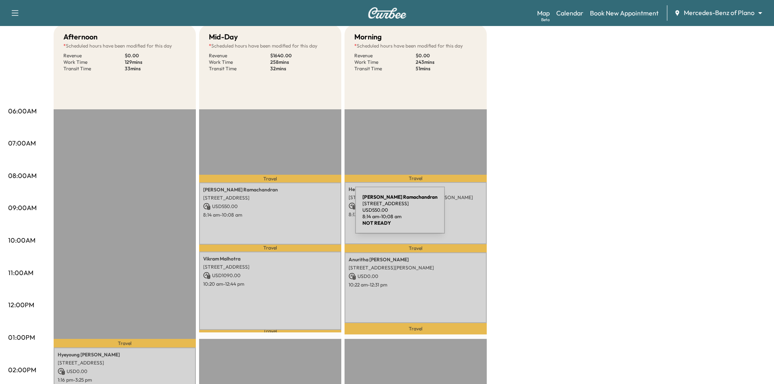
click at [278, 208] on p "USD 550.00" at bounding box center [270, 206] width 134 height 7
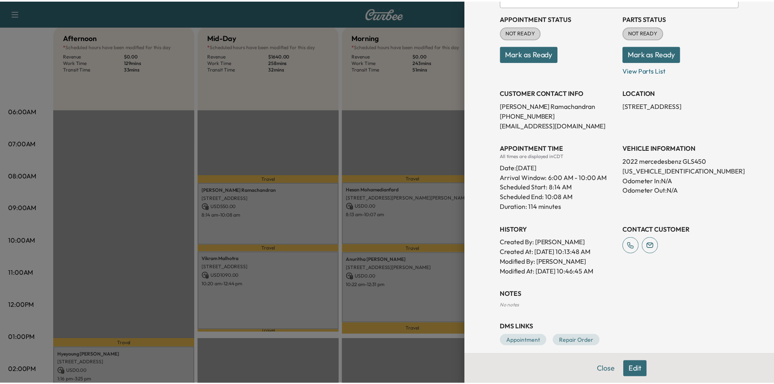
scroll to position [107, 0]
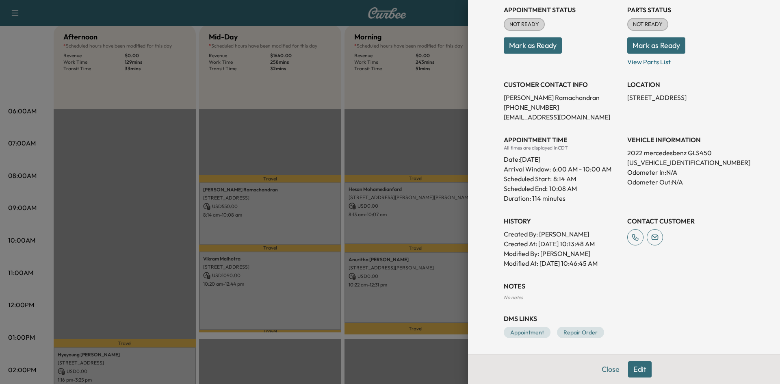
click at [332, 143] on div at bounding box center [390, 192] width 780 height 384
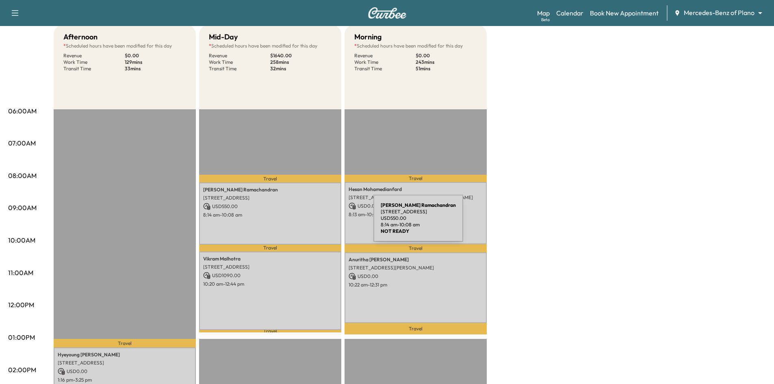
click at [313, 223] on div "Arvind Ramachandran 2188 Prospect Dr, Frisco, TX 75036, USA USD 550.00 8:14 am …" at bounding box center [270, 213] width 142 height 62
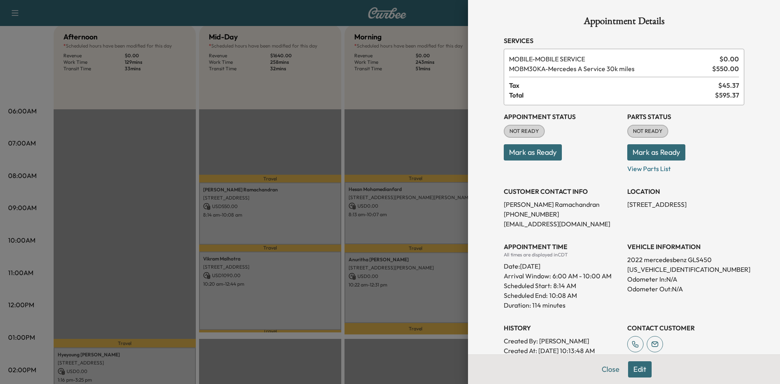
click at [553, 156] on button "Mark as Ready" at bounding box center [533, 152] width 58 height 16
click at [406, 152] on div at bounding box center [390, 192] width 780 height 384
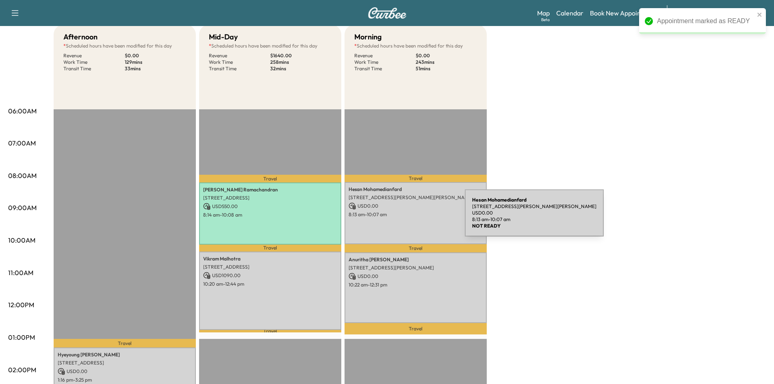
click at [404, 218] on div "Hesan Mohamedianfard 4835 Lyndon B Johnson Fwy, Dallas, TX 75244, USA USD 0.00 …" at bounding box center [416, 213] width 142 height 62
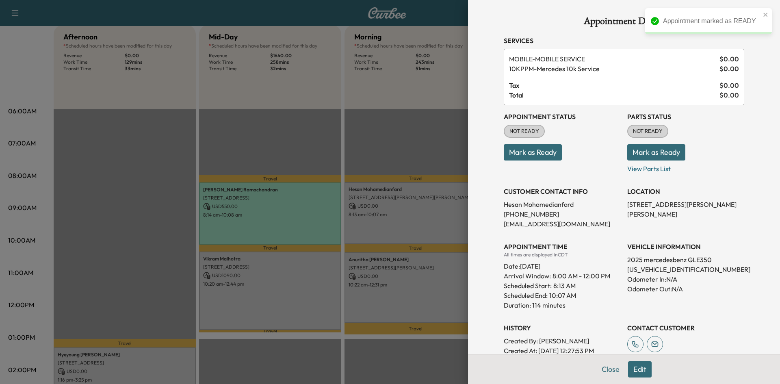
click at [515, 154] on button "Mark as Ready" at bounding box center [533, 152] width 58 height 16
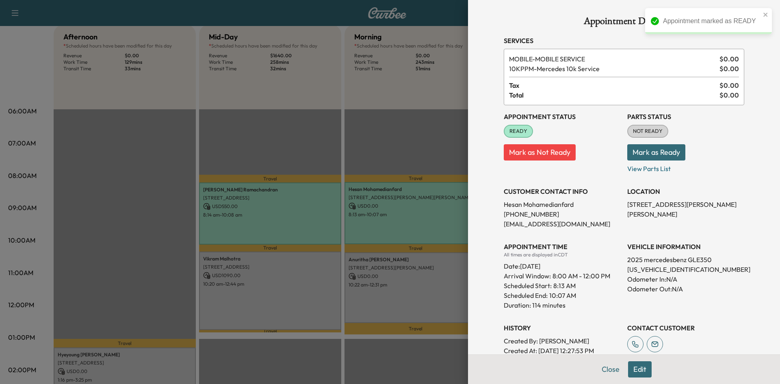
click at [247, 311] on div at bounding box center [390, 192] width 780 height 384
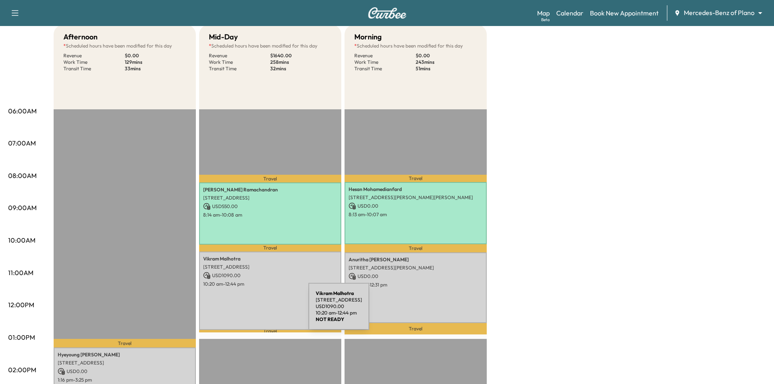
click at [249, 310] on div "Vikram Malhotra 6300 Legacy Dr, Plano, TX 75024, USA USD 1090.00 10:20 am - 12:…" at bounding box center [270, 291] width 142 height 79
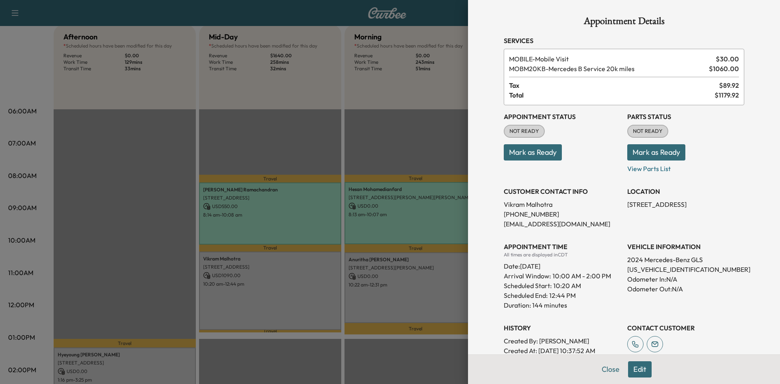
click at [520, 154] on button "Mark as Ready" at bounding box center [533, 152] width 58 height 16
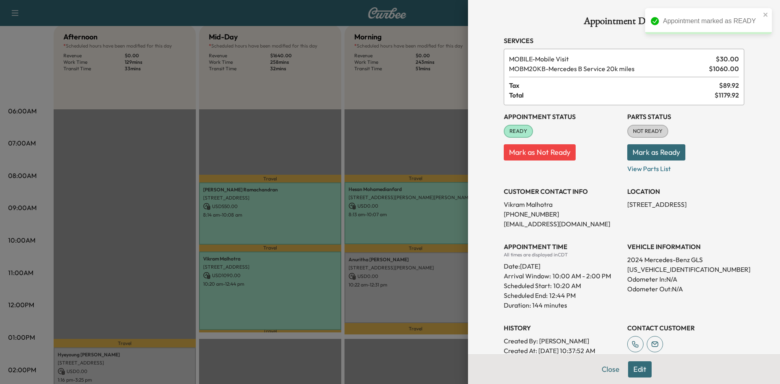
click at [439, 274] on div at bounding box center [390, 192] width 780 height 384
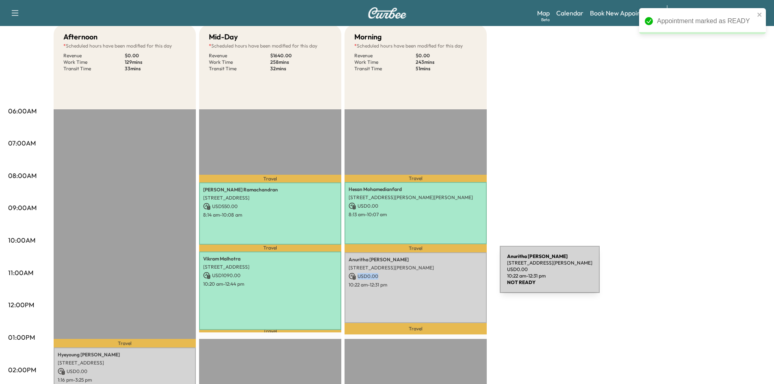
click at [439, 274] on p "USD 0.00" at bounding box center [416, 276] width 134 height 7
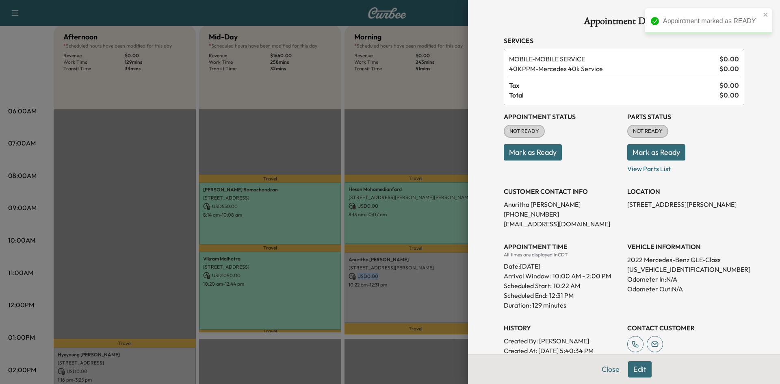
click at [524, 158] on button "Mark as Ready" at bounding box center [533, 152] width 58 height 16
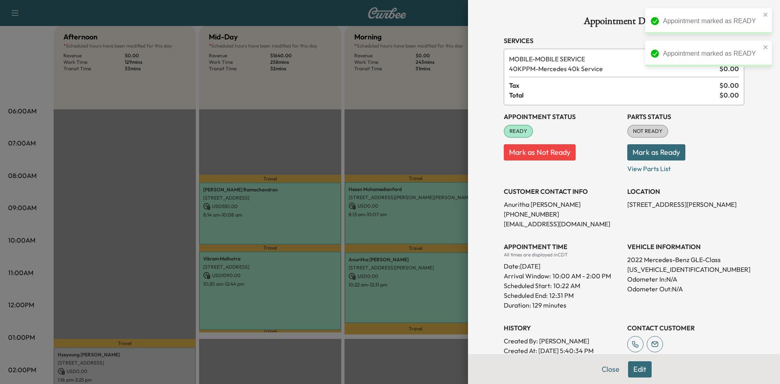
click at [154, 206] on div at bounding box center [390, 192] width 780 height 384
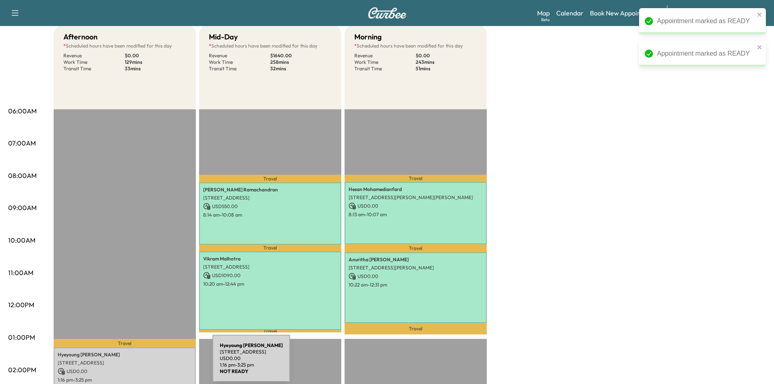
click at [152, 363] on p "5980 Forefront Avenue, Frisco, TX 75036, US" at bounding box center [125, 363] width 134 height 7
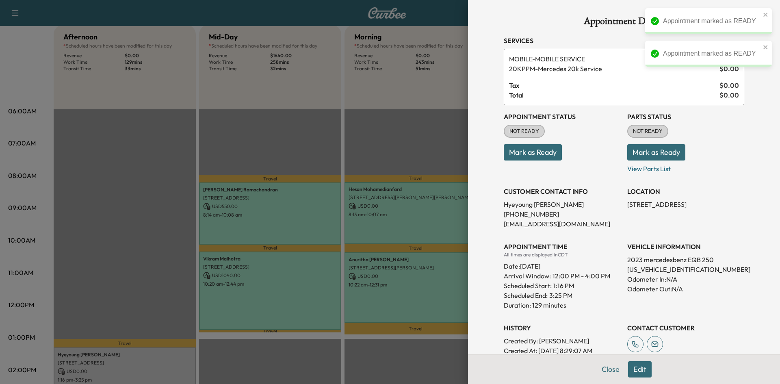
click at [532, 148] on button "Mark as Ready" at bounding box center [533, 152] width 58 height 16
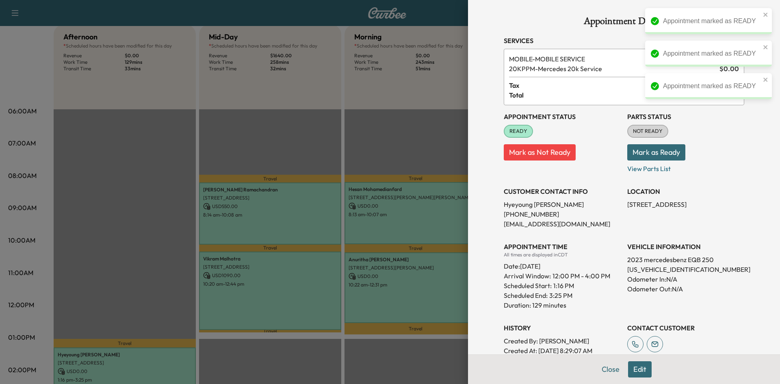
click at [274, 139] on div at bounding box center [390, 192] width 780 height 384
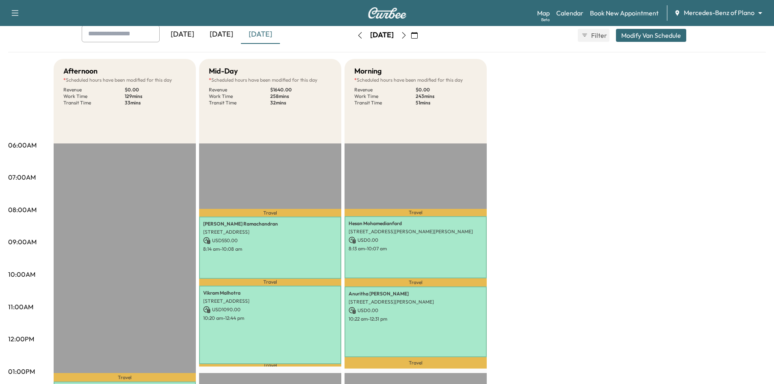
scroll to position [0, 0]
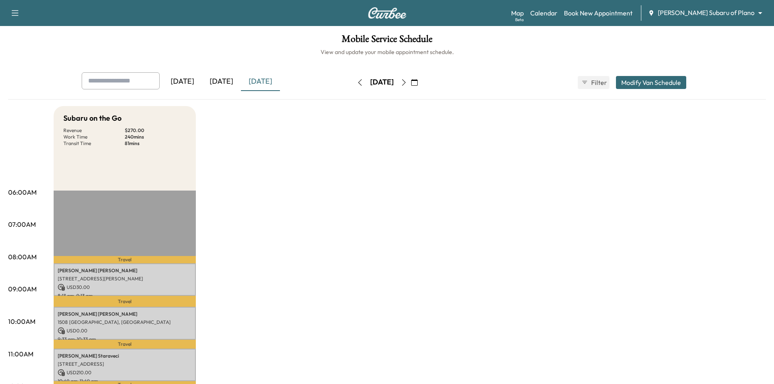
click at [707, 12] on body "Support Log Out Map Beta Calendar Book New Appointment [PERSON_NAME] Subaru of …" at bounding box center [387, 192] width 774 height 384
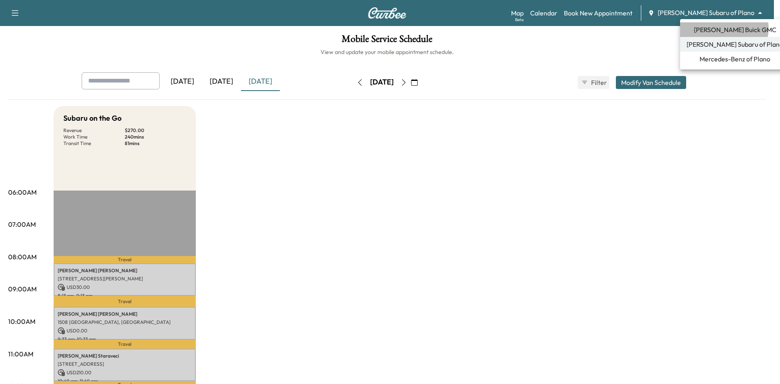
click at [723, 28] on span "[PERSON_NAME] Buick GMC" at bounding box center [735, 30] width 83 height 10
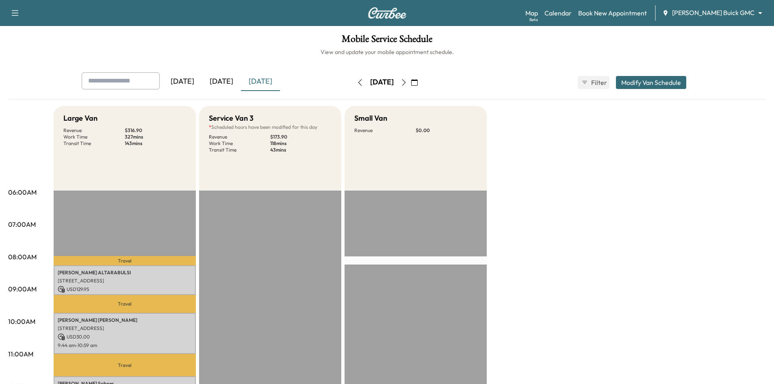
click at [226, 80] on div "[DATE]" at bounding box center [221, 81] width 39 height 19
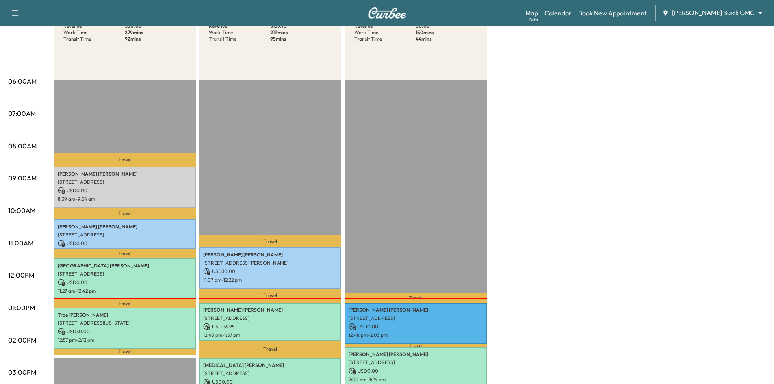
scroll to position [122, 0]
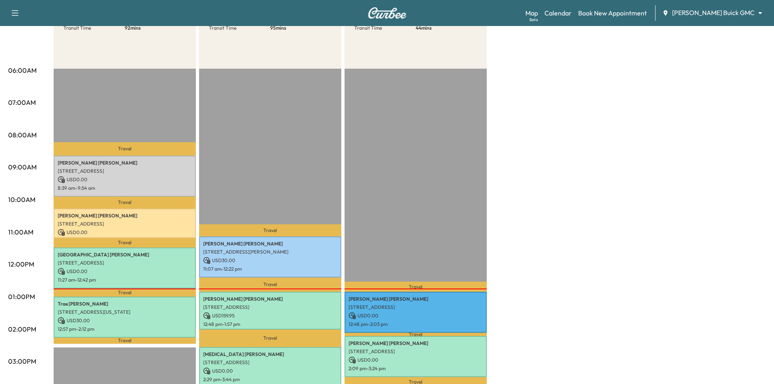
click at [750, 11] on body "Support Log Out Map Beta Calendar Book New Appointment [PERSON_NAME] Buick GMC …" at bounding box center [387, 70] width 774 height 384
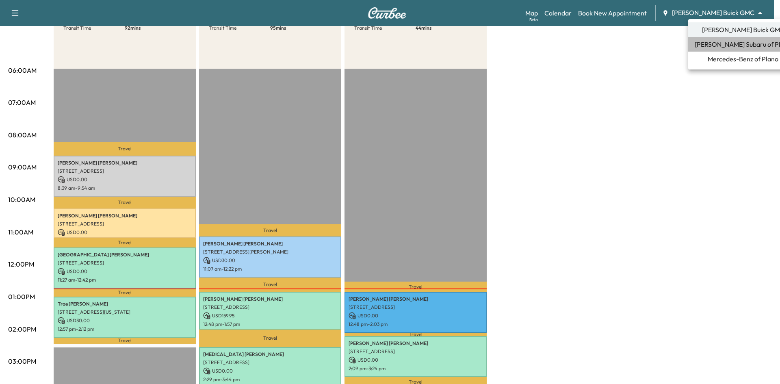
click at [735, 46] on span "[PERSON_NAME] Subaru of Plano" at bounding box center [743, 44] width 97 height 10
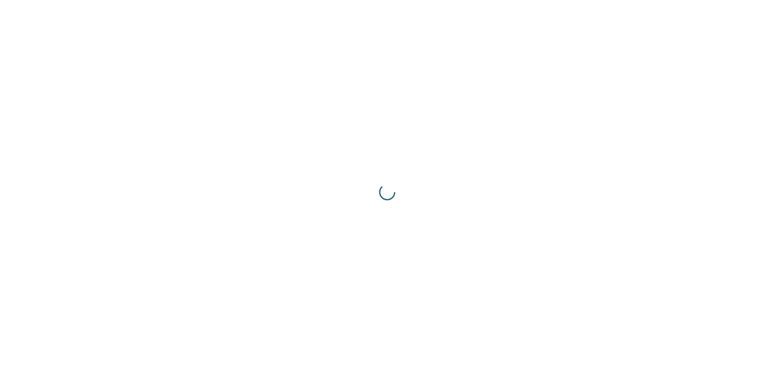
scroll to position [0, 0]
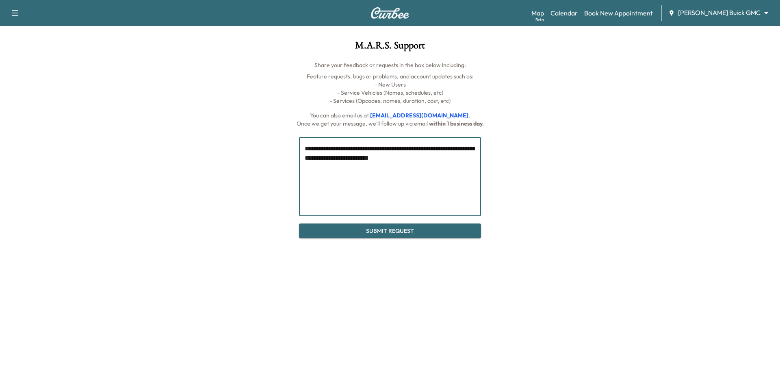
type textarea "**********"
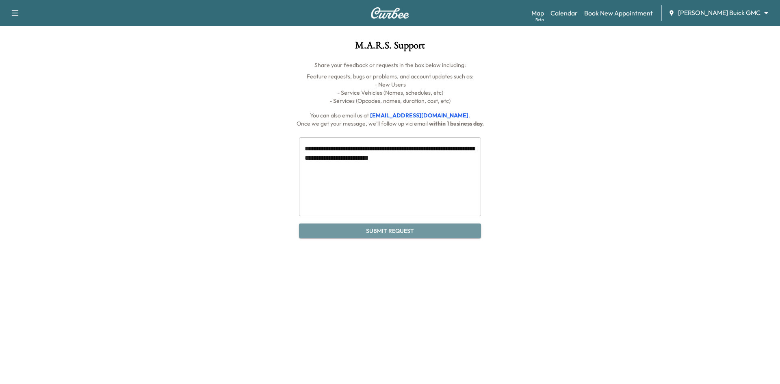
click at [406, 232] on button "Submit Request" at bounding box center [390, 231] width 182 height 15
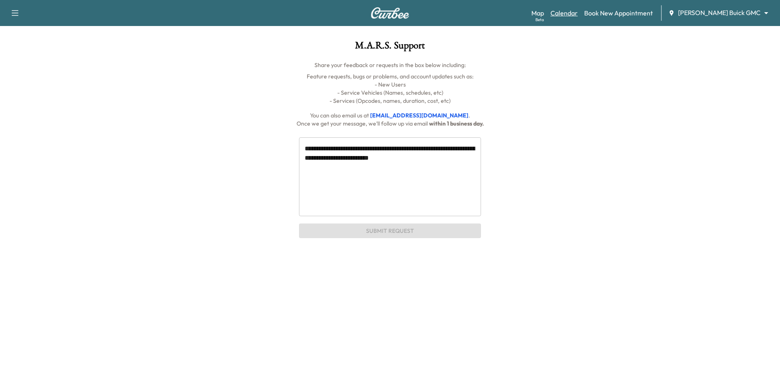
click at [578, 11] on link "Calendar" at bounding box center [564, 13] width 27 height 10
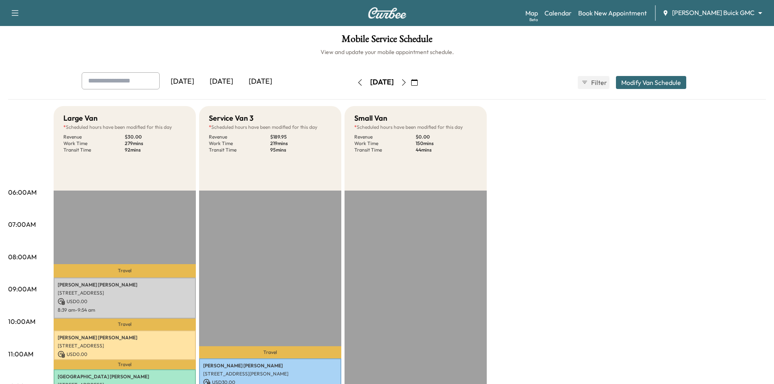
click at [264, 79] on div "[DATE]" at bounding box center [260, 81] width 39 height 19
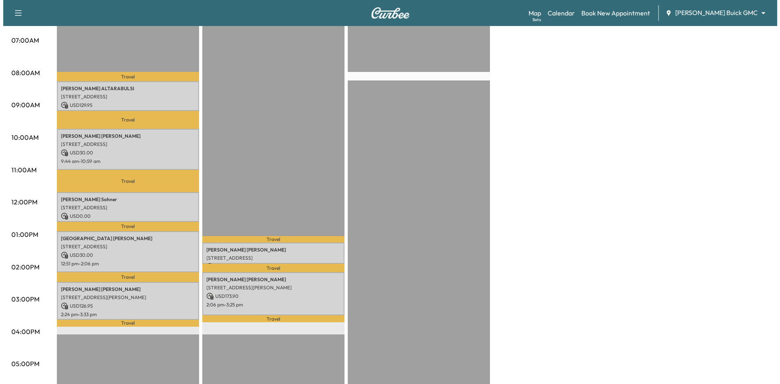
scroll to position [203, 0]
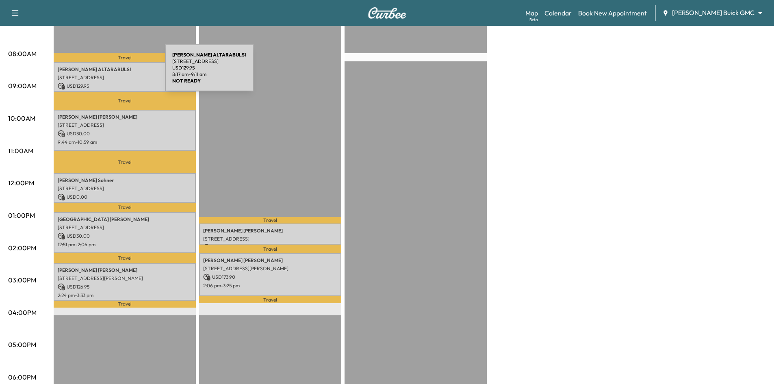
click at [104, 73] on div "AYMAN ALTARABULSI 3347 Midwick Dr, Frisco, TX 75034, USA USD 129.95 8:17 am - 9…" at bounding box center [125, 77] width 142 height 30
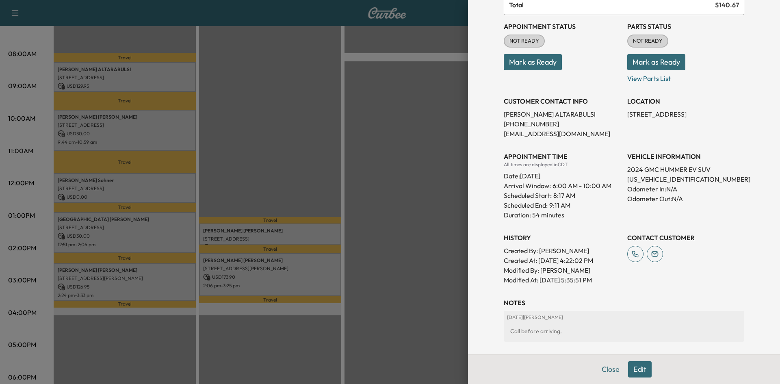
scroll to position [138, 0]
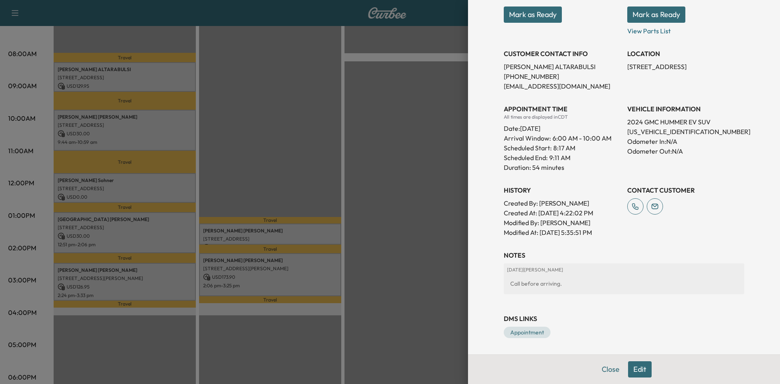
click at [391, 180] on div at bounding box center [390, 192] width 780 height 384
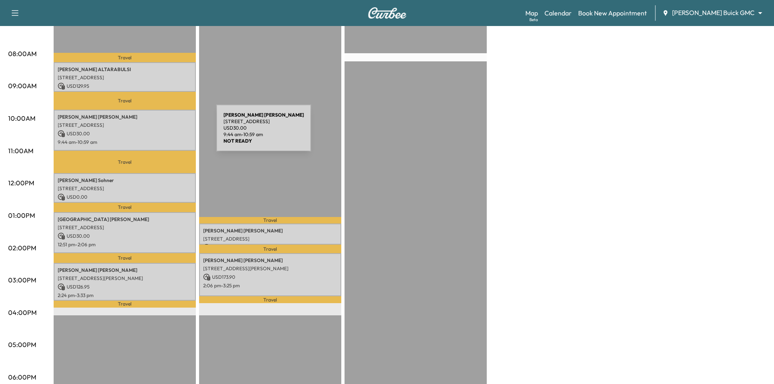
click at [155, 133] on p "USD 30.00" at bounding box center [125, 133] width 134 height 7
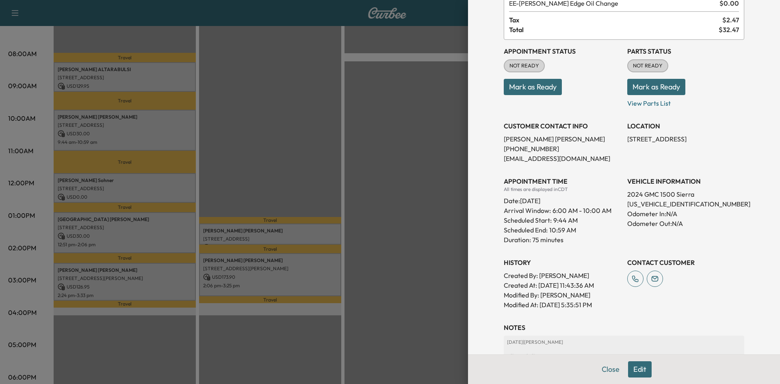
scroll to position [0, 0]
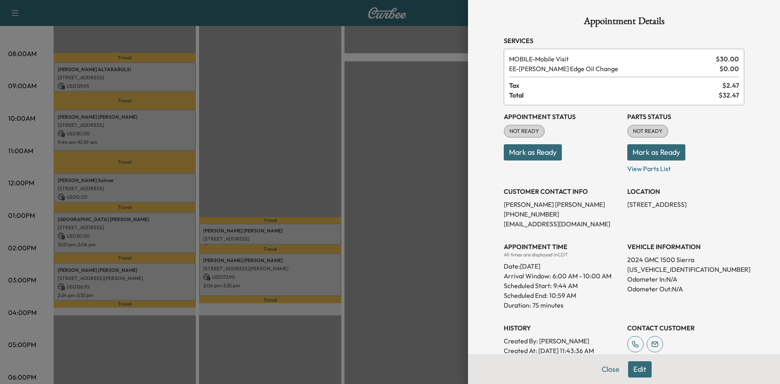
click at [144, 180] on div at bounding box center [390, 192] width 780 height 384
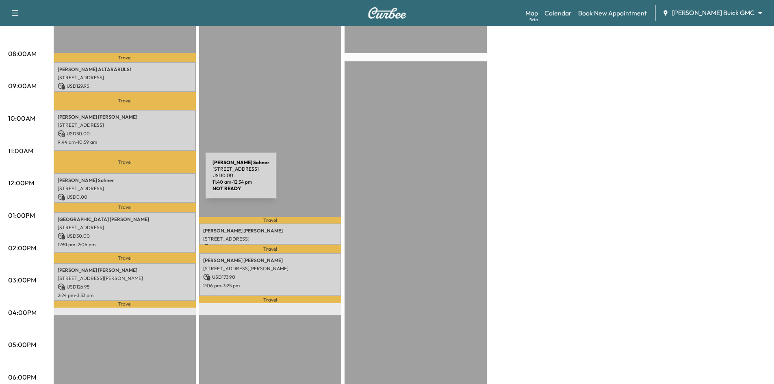
click at [144, 180] on p "Kathleen Sohner" at bounding box center [125, 180] width 134 height 7
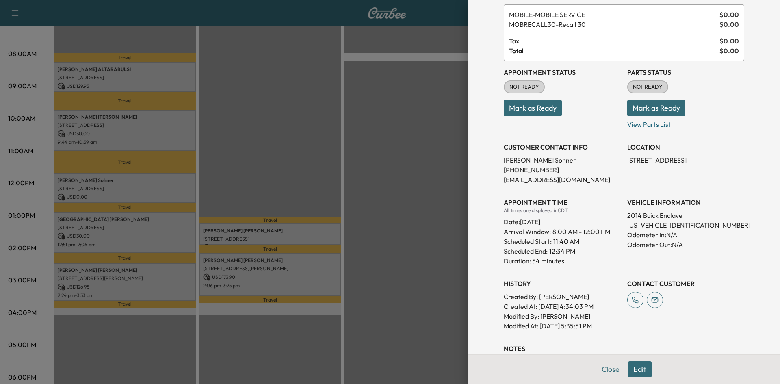
scroll to position [146, 0]
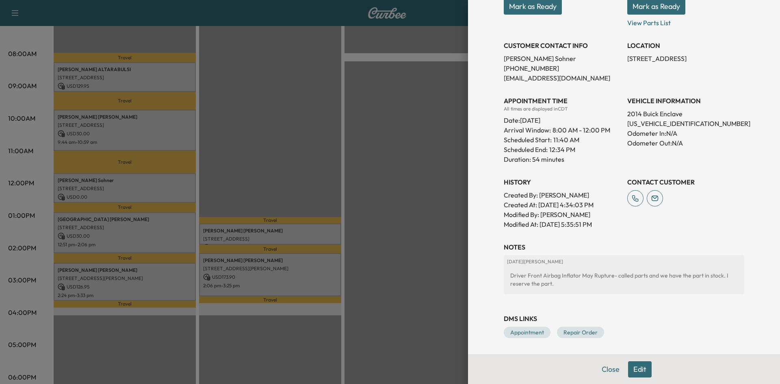
click at [242, 145] on div at bounding box center [390, 192] width 780 height 384
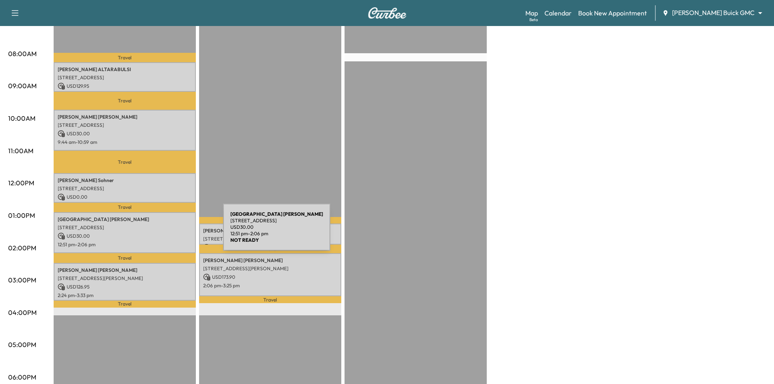
click at [161, 235] on p "USD 30.00" at bounding box center [125, 235] width 134 height 7
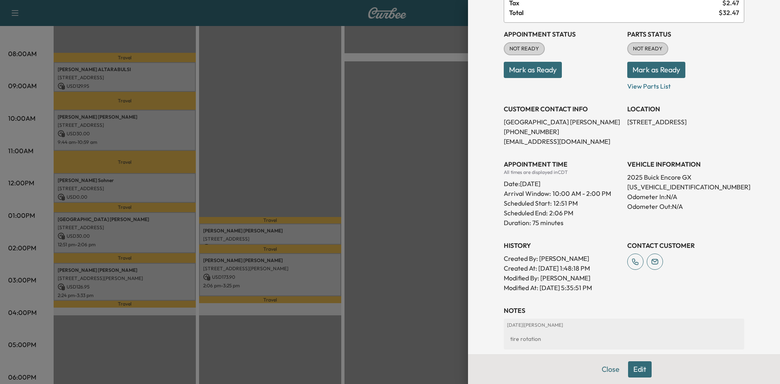
scroll to position [0, 0]
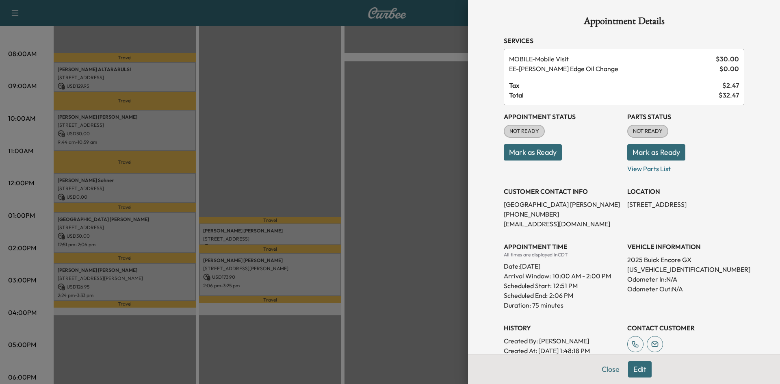
click at [182, 230] on div at bounding box center [390, 192] width 780 height 384
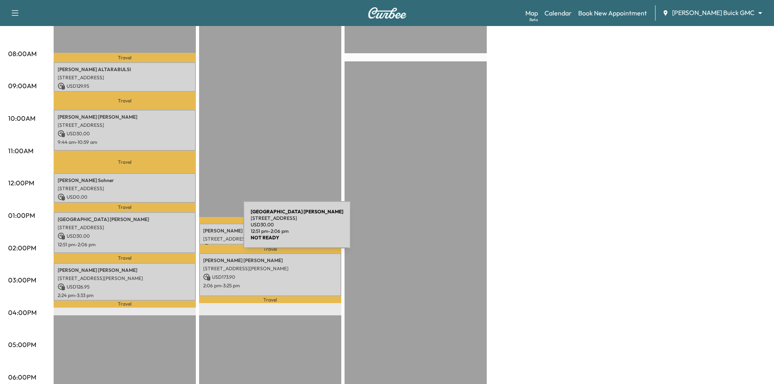
click at [182, 232] on p "USD 30.00" at bounding box center [125, 235] width 134 height 7
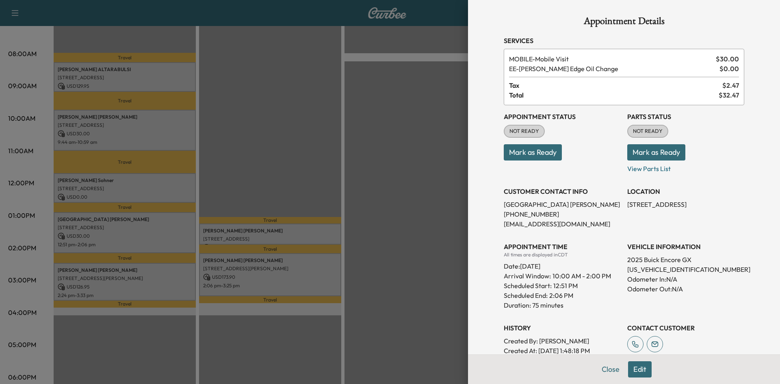
click at [178, 271] on div at bounding box center [390, 192] width 780 height 384
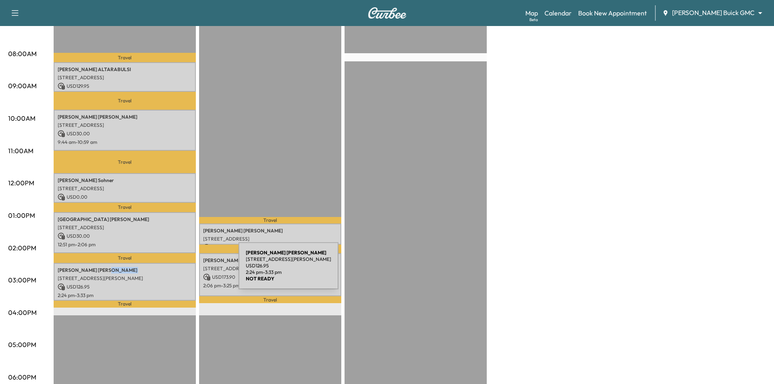
click at [178, 271] on div "Jamie Terry 9400 Wade Blvd, #1924, Frisco, TX 75035, United States of America U…" at bounding box center [125, 282] width 142 height 38
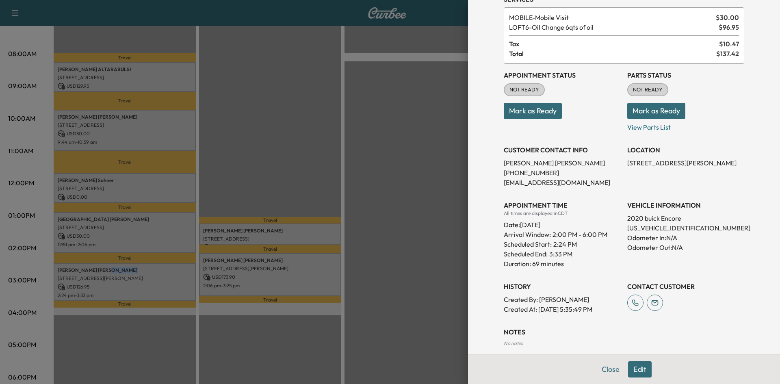
scroll to position [87, 0]
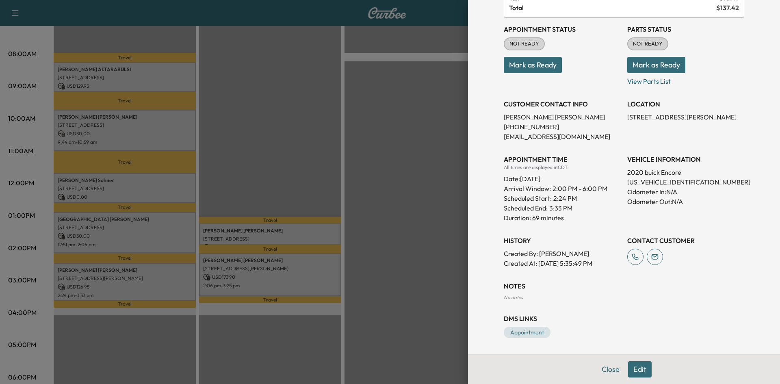
click at [328, 229] on div at bounding box center [390, 192] width 780 height 384
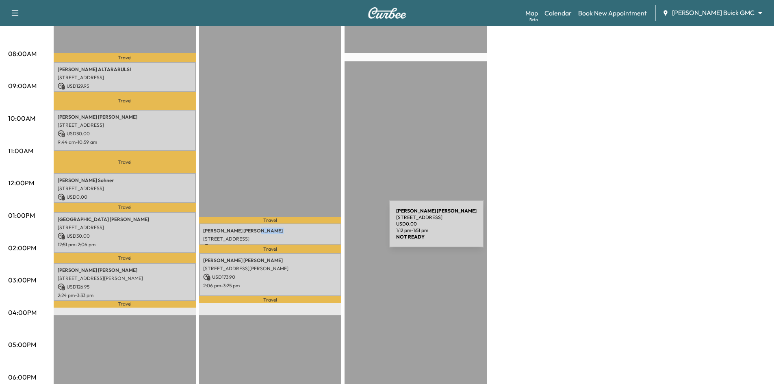
click at [328, 229] on p "Kevin Telfer" at bounding box center [270, 231] width 134 height 7
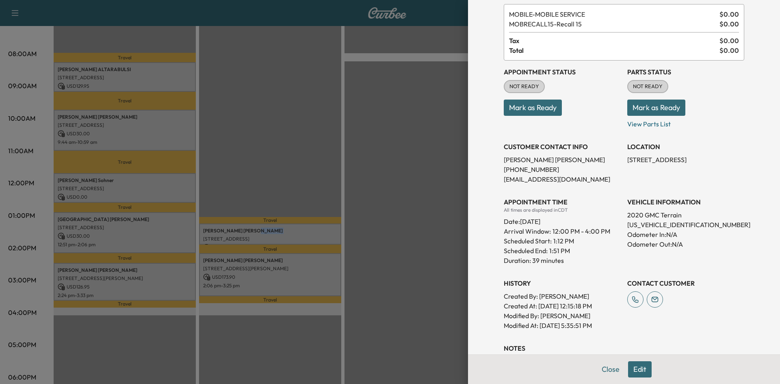
scroll to position [107, 0]
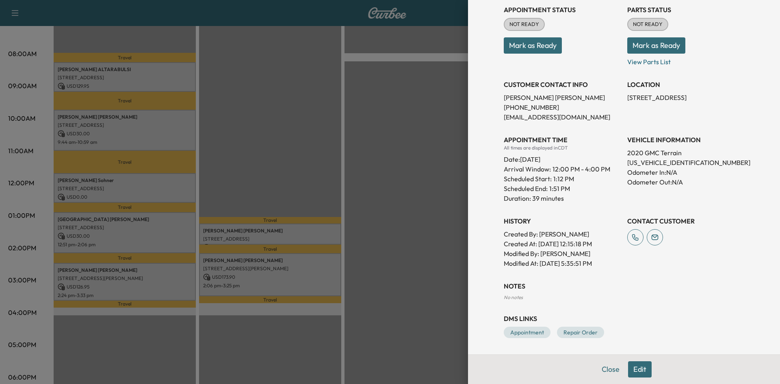
click at [323, 268] on div at bounding box center [390, 192] width 780 height 384
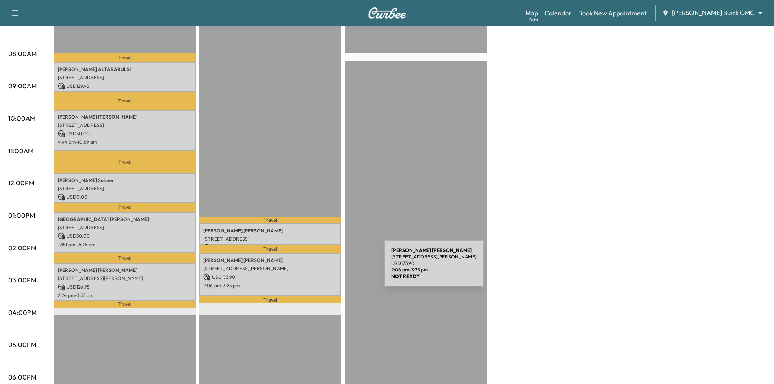
click at [323, 268] on p "7145 Longo Dr, The Colony, TX 75056, US" at bounding box center [270, 268] width 134 height 7
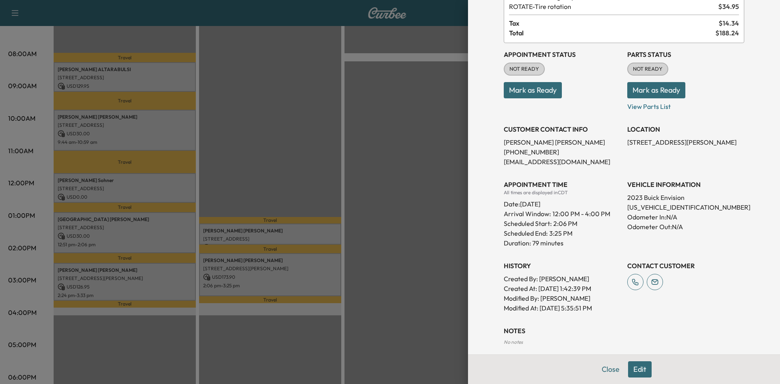
scroll to position [117, 0]
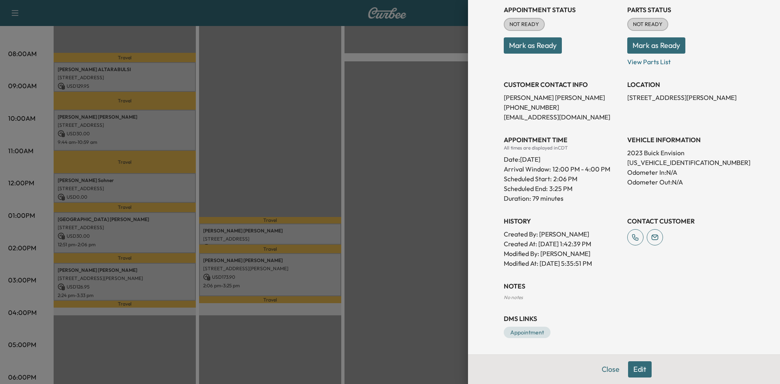
click at [423, 202] on div at bounding box center [390, 192] width 780 height 384
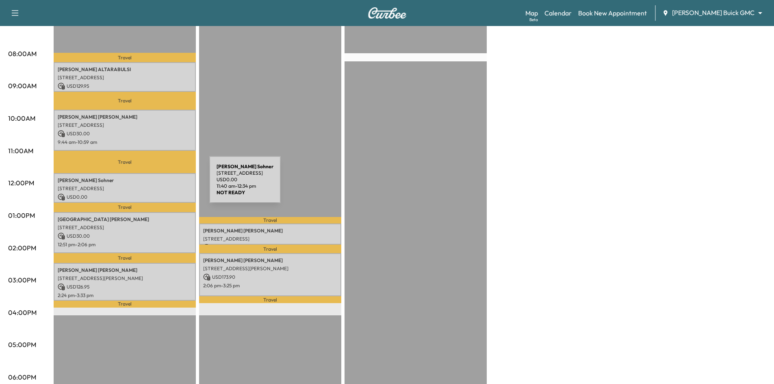
click at [148, 185] on p "1310 CHEYENNE DR, RICHARDSON, TX 75080, USA" at bounding box center [125, 188] width 134 height 7
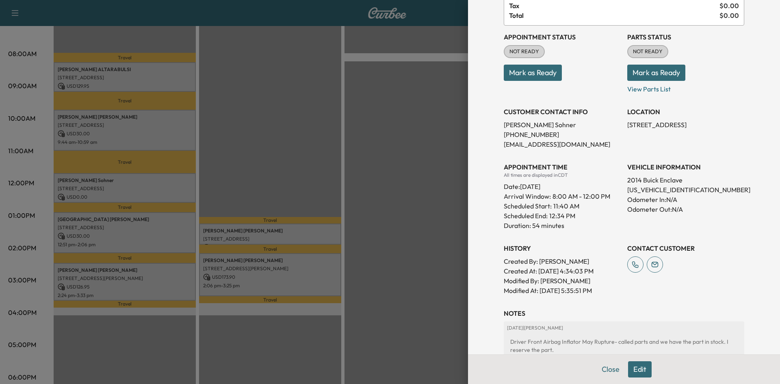
scroll to position [0, 0]
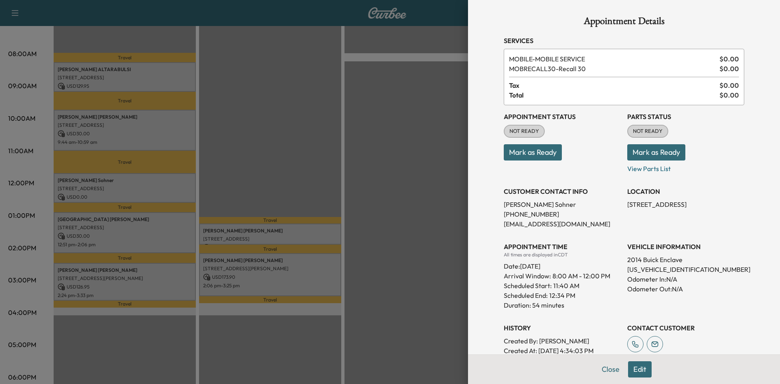
drag, startPoint x: 369, startPoint y: 124, endPoint x: 146, endPoint y: 88, distance: 225.5
click at [369, 124] on div at bounding box center [390, 192] width 780 height 384
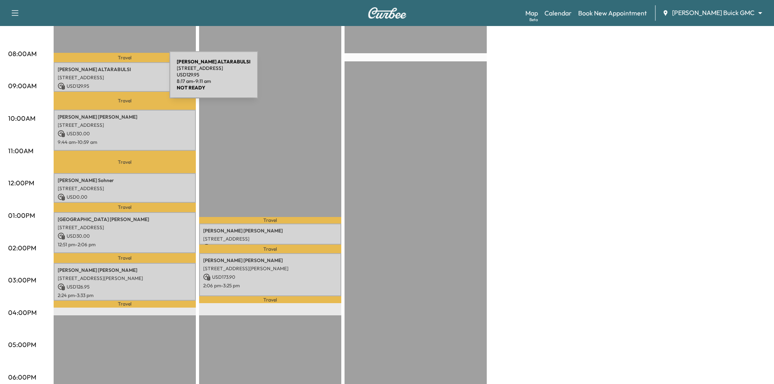
click at [109, 79] on p "3347 Midwick Dr, Frisco, TX 75034, USA" at bounding box center [125, 77] width 134 height 7
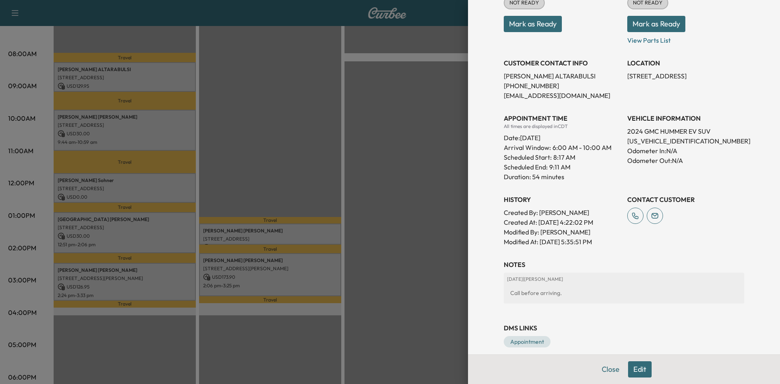
scroll to position [138, 0]
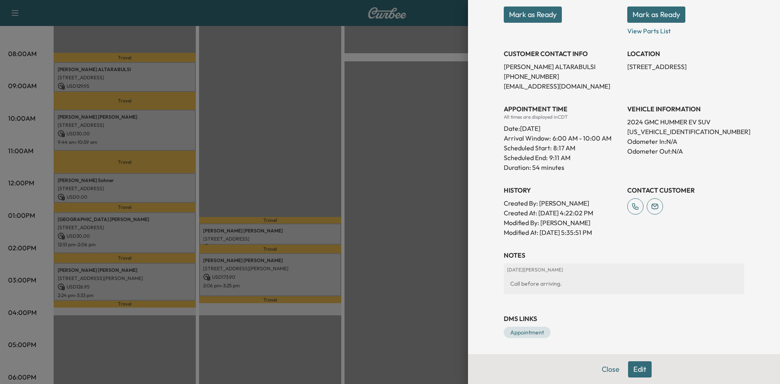
click at [337, 141] on div at bounding box center [390, 192] width 780 height 384
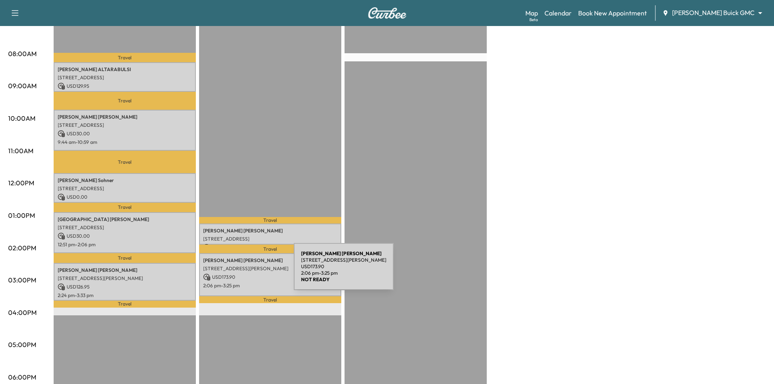
click at [234, 274] on p "USD 173.90" at bounding box center [270, 277] width 134 height 7
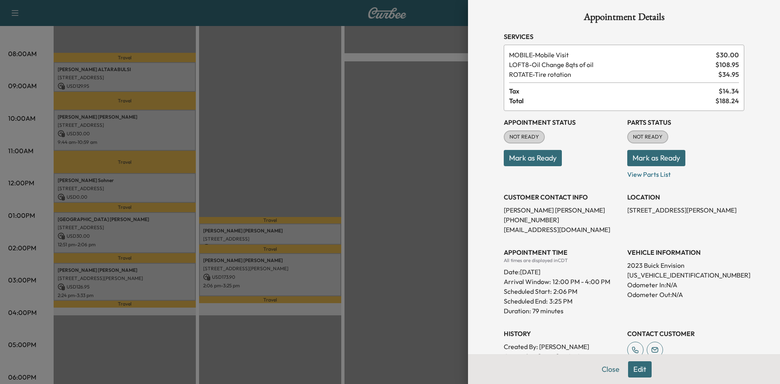
scroll to position [0, 0]
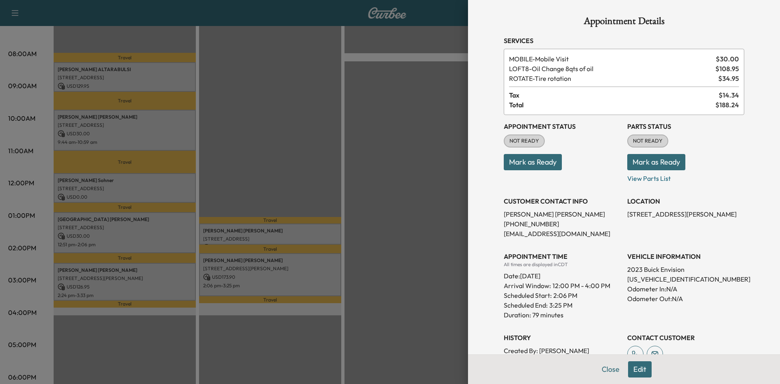
click at [295, 159] on div at bounding box center [390, 192] width 780 height 384
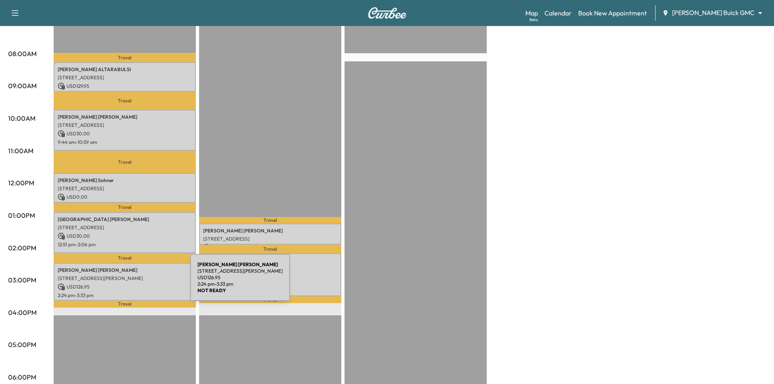
click at [129, 283] on p "USD 126.95" at bounding box center [125, 286] width 134 height 7
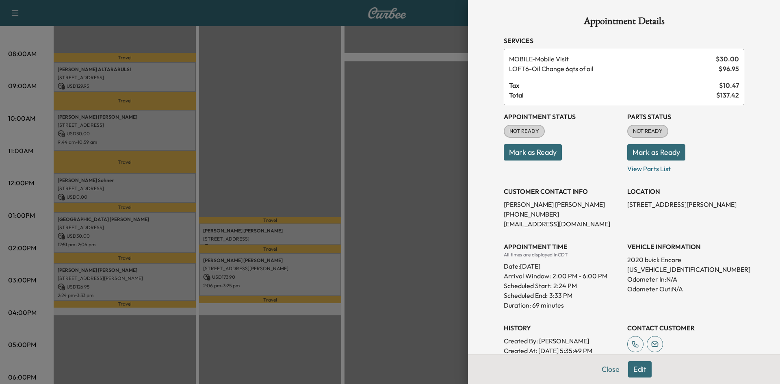
click at [326, 160] on div at bounding box center [390, 192] width 780 height 384
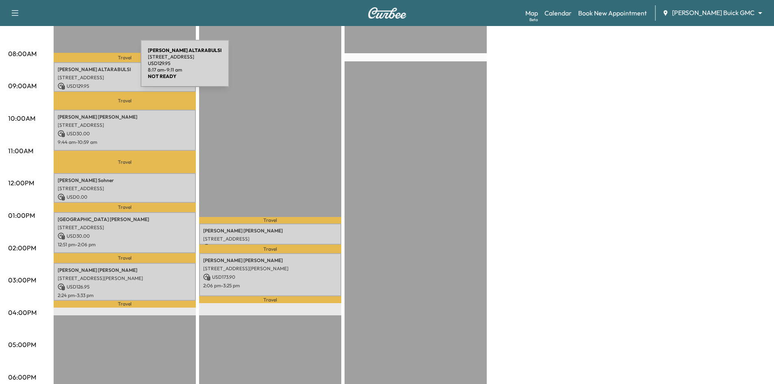
click at [80, 68] on p "AYMAN ALTARABULSI" at bounding box center [125, 69] width 134 height 7
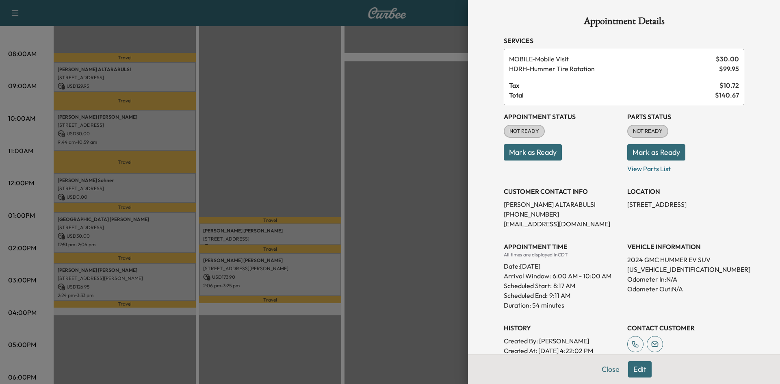
click at [536, 156] on button "Mark as Ready" at bounding box center [533, 152] width 58 height 16
click at [237, 137] on div at bounding box center [390, 192] width 780 height 384
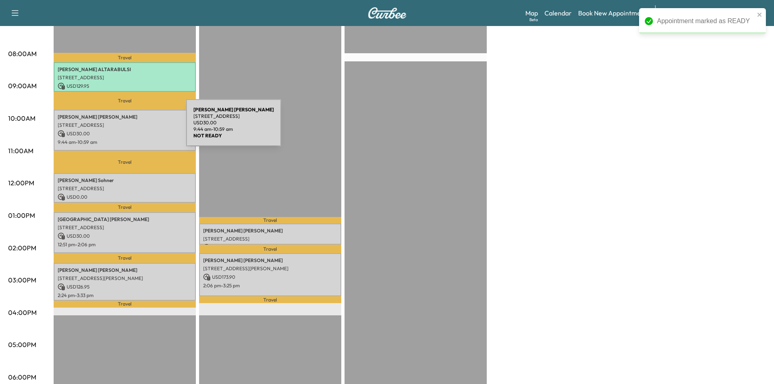
click at [117, 125] on p "719 Esk Avenue, Celina, TX 75009, United States of America" at bounding box center [125, 125] width 134 height 7
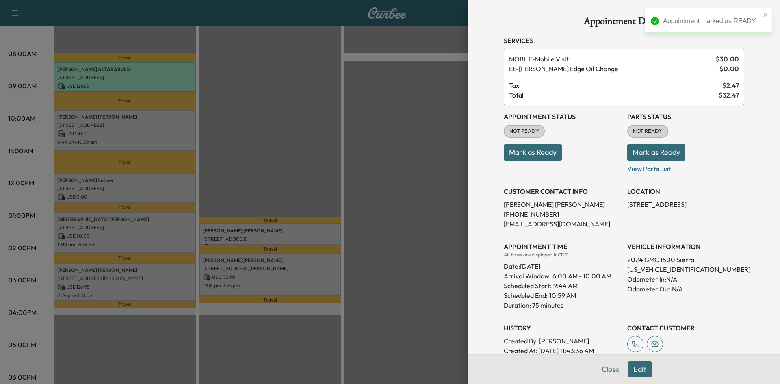
drag, startPoint x: 521, startPoint y: 155, endPoint x: 335, endPoint y: 158, distance: 185.4
click at [518, 156] on button "Mark as Ready" at bounding box center [533, 152] width 58 height 16
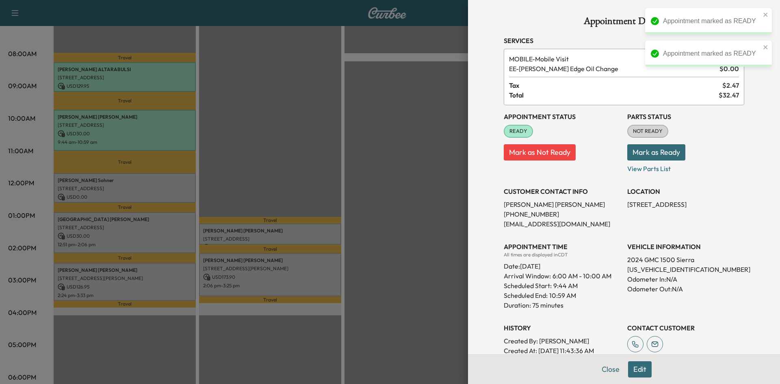
click at [135, 176] on div at bounding box center [390, 192] width 780 height 384
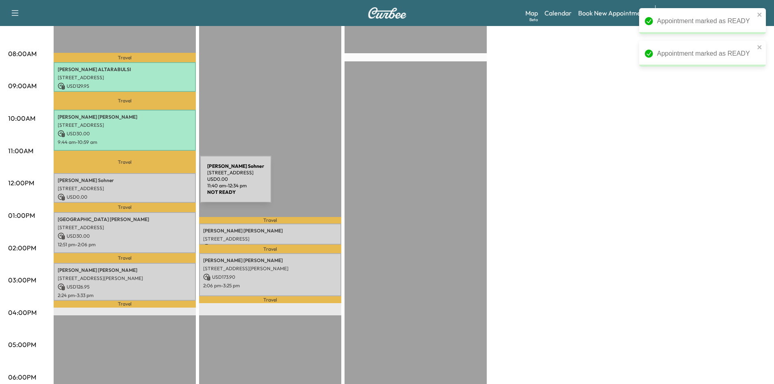
click at [139, 185] on p "1310 CHEYENNE DR, RICHARDSON, TX 75080, USA" at bounding box center [125, 188] width 134 height 7
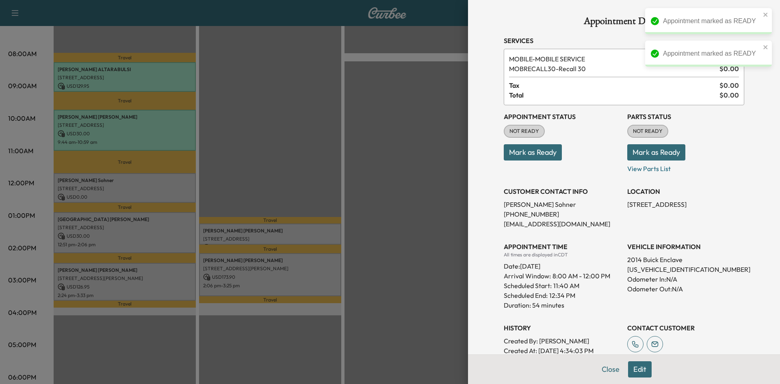
click at [552, 159] on button "Mark as Ready" at bounding box center [533, 152] width 58 height 16
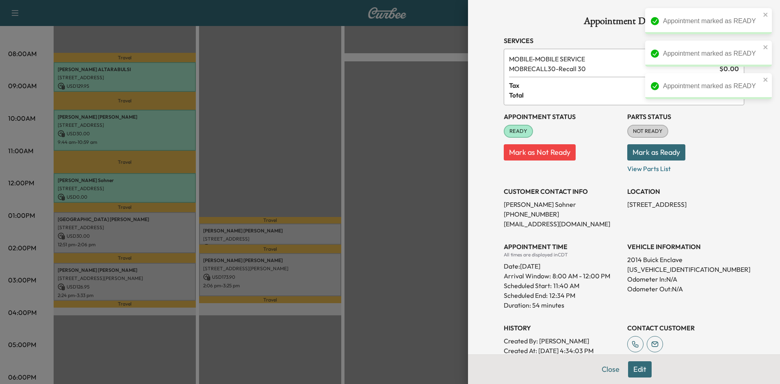
click at [130, 230] on div at bounding box center [390, 192] width 780 height 384
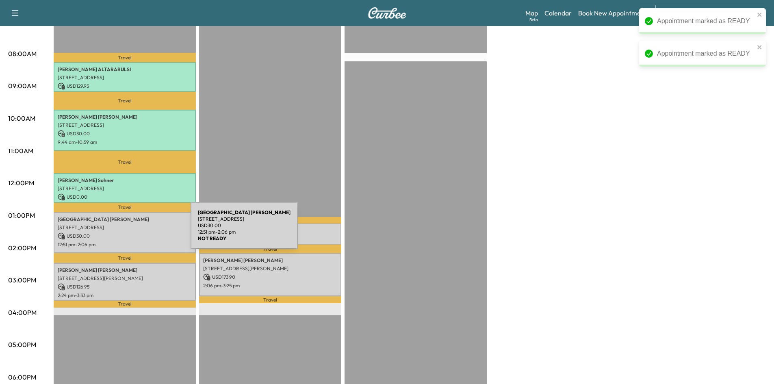
click at [132, 232] on p "USD 30.00" at bounding box center [125, 235] width 134 height 7
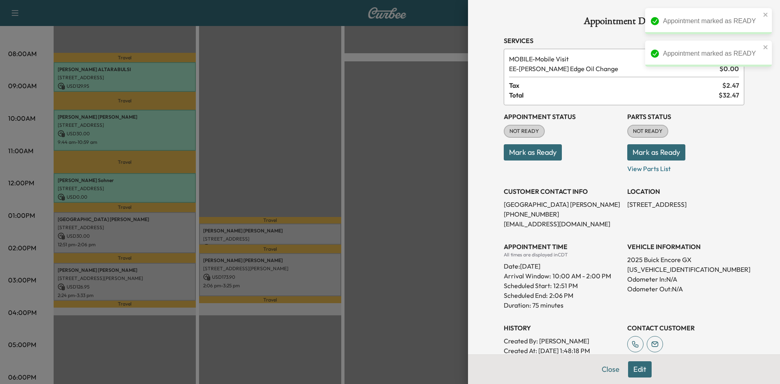
click at [531, 156] on button "Mark as Ready" at bounding box center [533, 152] width 58 height 16
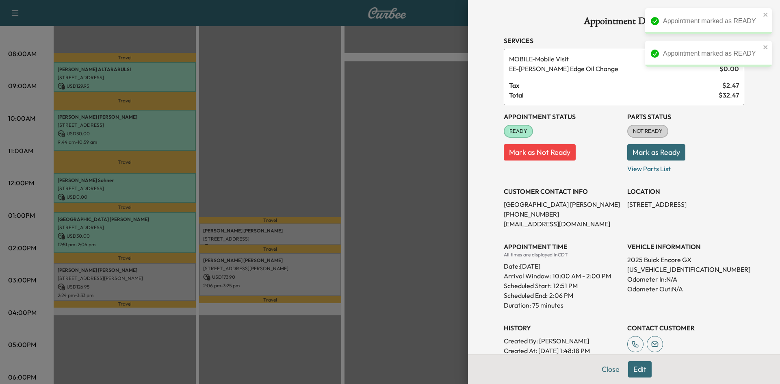
click at [130, 278] on div at bounding box center [390, 192] width 780 height 384
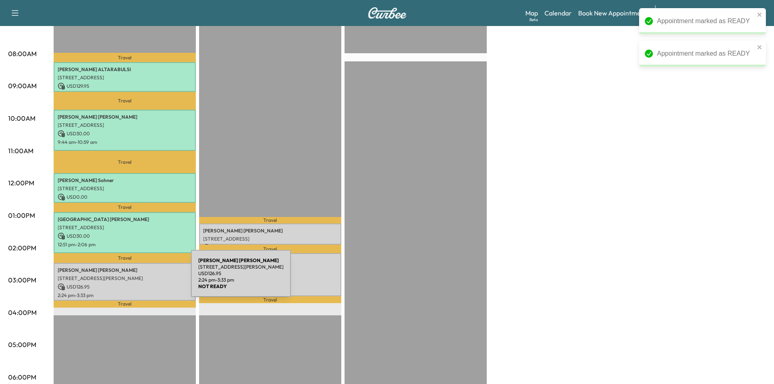
click at [130, 278] on p "9400 Wade Blvd, #1924, Frisco, TX 75035, United States of America" at bounding box center [125, 278] width 134 height 7
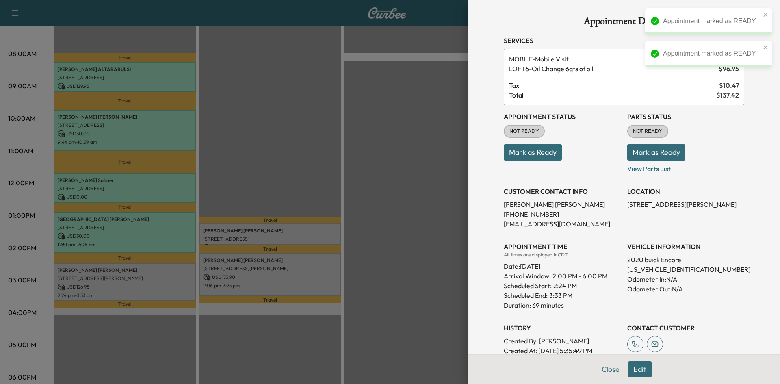
drag, startPoint x: 517, startPoint y: 155, endPoint x: 361, endPoint y: 181, distance: 158.2
click at [516, 156] on button "Mark as Ready" at bounding box center [533, 152] width 58 height 16
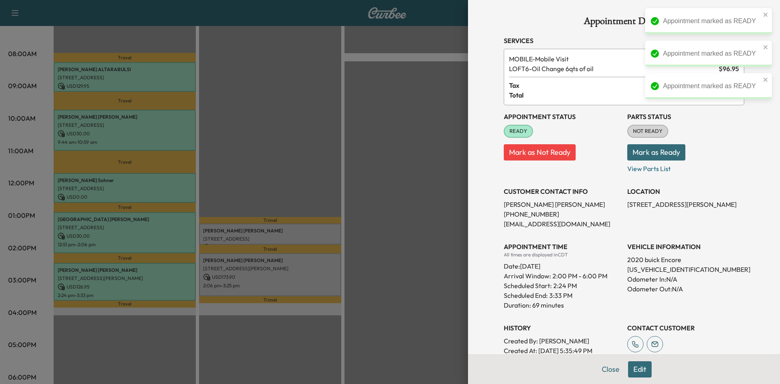
click at [260, 233] on div at bounding box center [390, 192] width 780 height 384
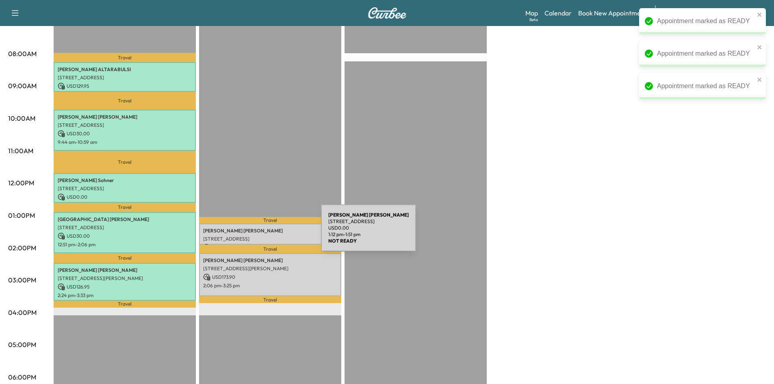
click at [260, 236] on p "1011 AVALON DR, LEWISVILLE, TX 75056, USA" at bounding box center [270, 239] width 134 height 7
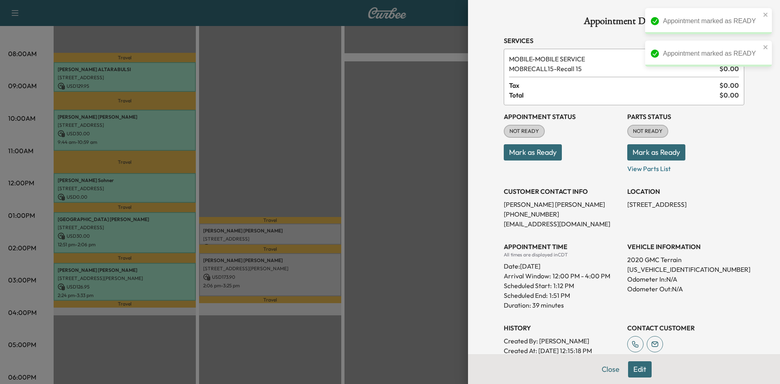
click at [535, 155] on button "Mark as Ready" at bounding box center [533, 152] width 58 height 16
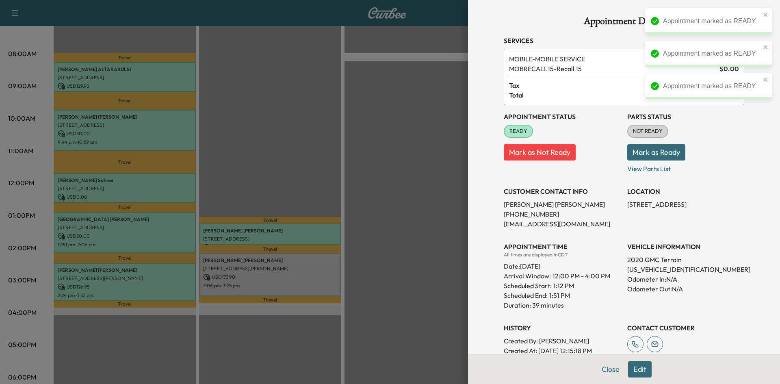
click at [235, 268] on div at bounding box center [390, 192] width 780 height 384
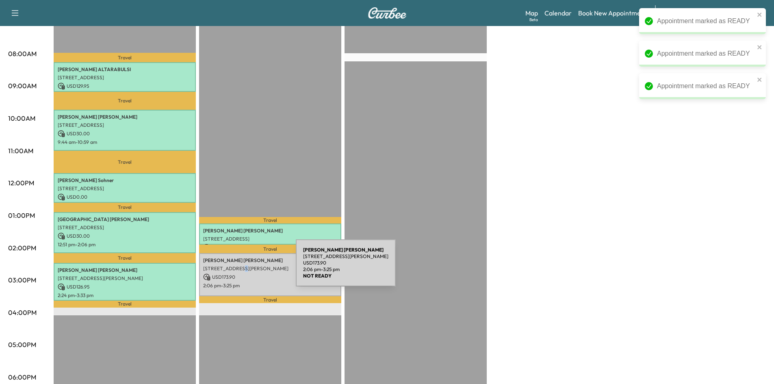
click at [235, 268] on p "7145 Longo Dr, The Colony, TX 75056, US" at bounding box center [270, 268] width 134 height 7
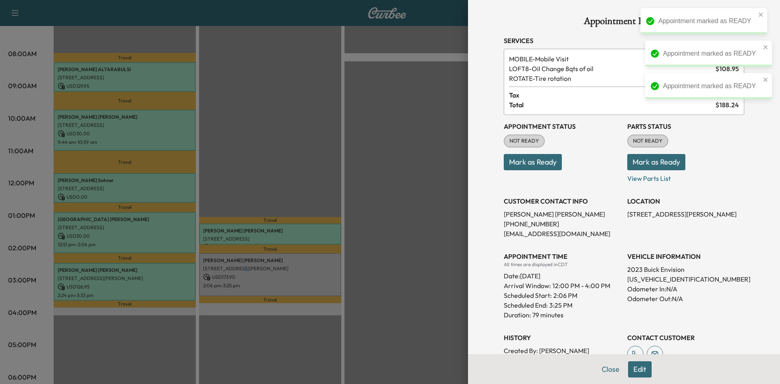
click at [509, 165] on button "Mark as Ready" at bounding box center [533, 162] width 58 height 16
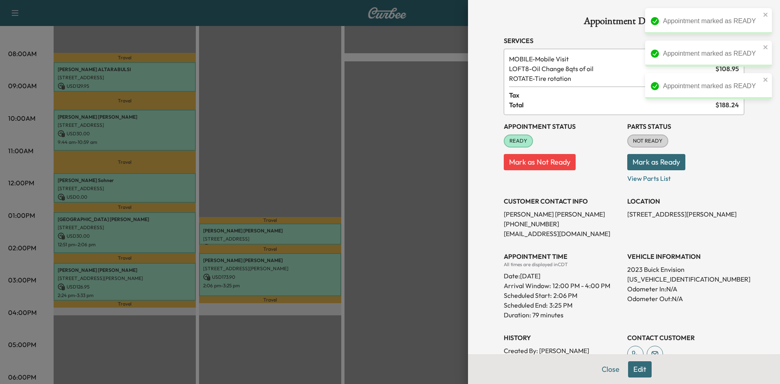
click at [274, 165] on div at bounding box center [390, 192] width 780 height 384
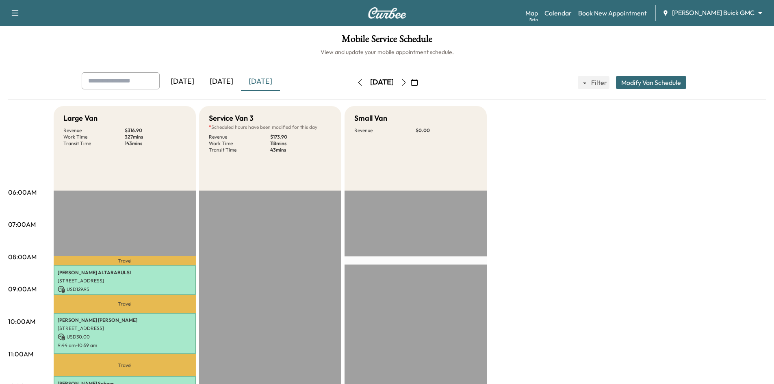
click at [219, 83] on div "[DATE]" at bounding box center [221, 81] width 39 height 19
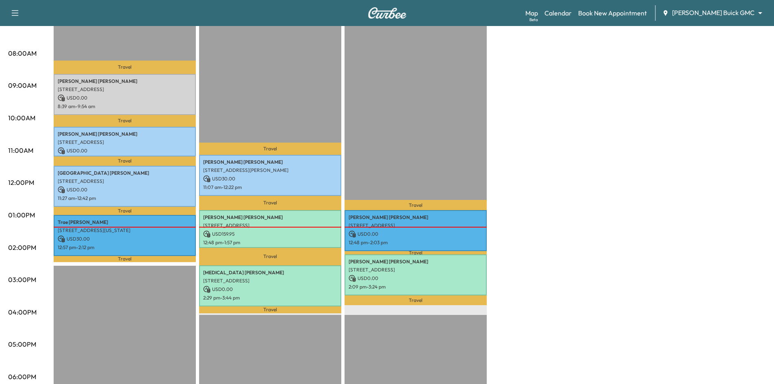
scroll to position [203, 0]
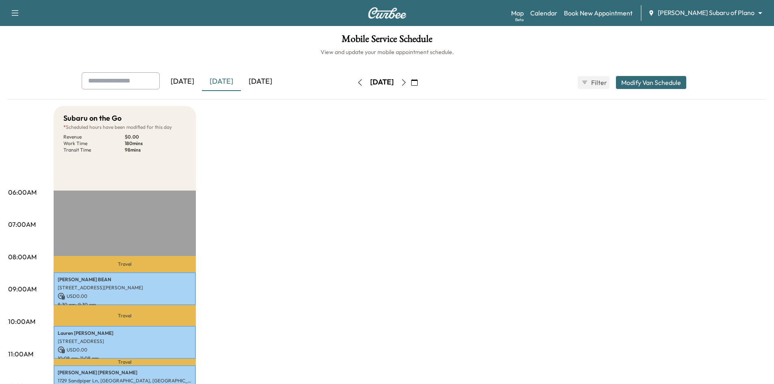
click at [277, 80] on div "[DATE]" at bounding box center [260, 81] width 39 height 19
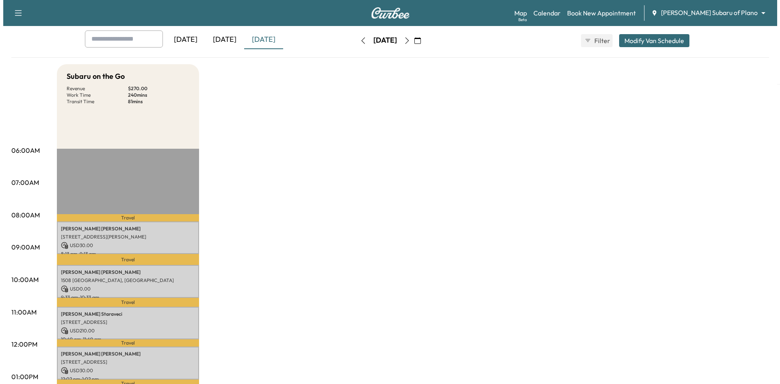
scroll to position [122, 0]
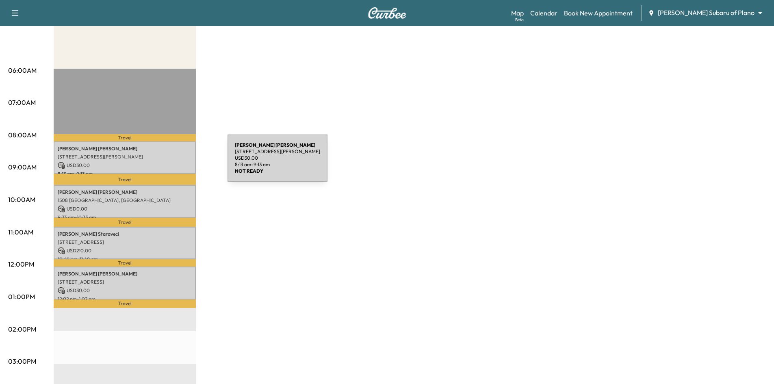
click at [167, 163] on p "USD 30.00" at bounding box center [125, 165] width 134 height 7
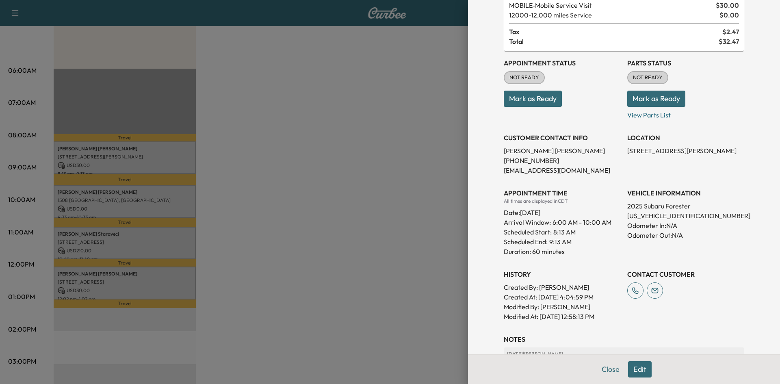
scroll to position [138, 0]
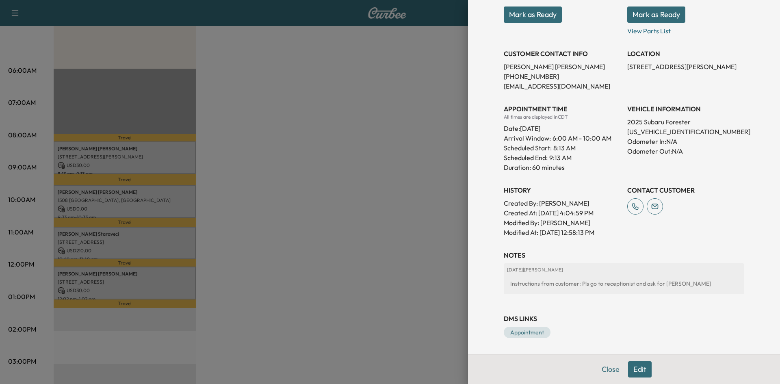
drag, startPoint x: 384, startPoint y: 272, endPoint x: 204, endPoint y: 237, distance: 184.3
click at [378, 271] on div at bounding box center [390, 192] width 780 height 384
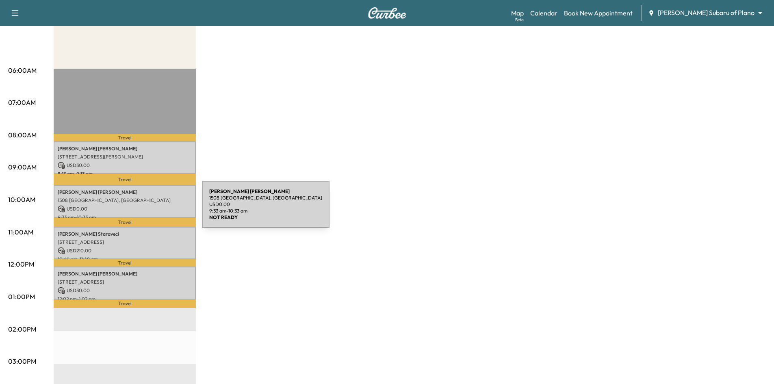
click at [141, 208] on p "USD 0.00" at bounding box center [125, 208] width 134 height 7
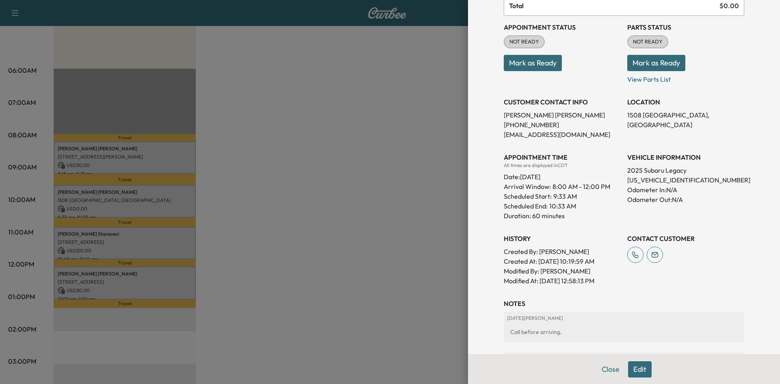
scroll to position [178, 0]
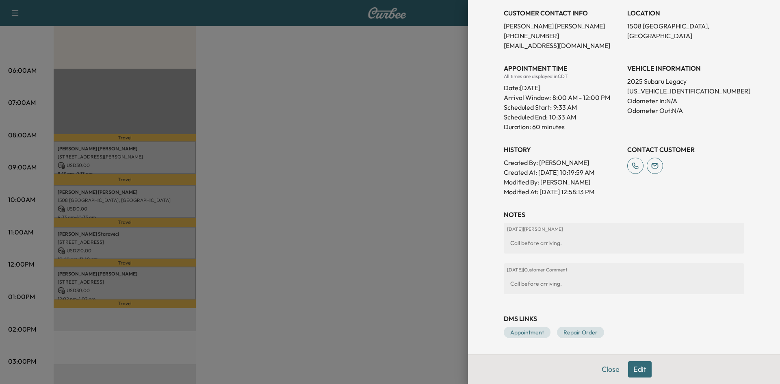
click at [354, 216] on div at bounding box center [390, 192] width 780 height 384
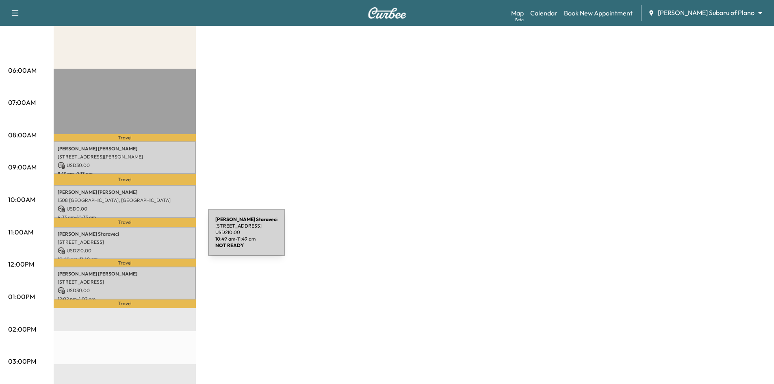
click at [147, 239] on p "[STREET_ADDRESS]" at bounding box center [125, 242] width 134 height 7
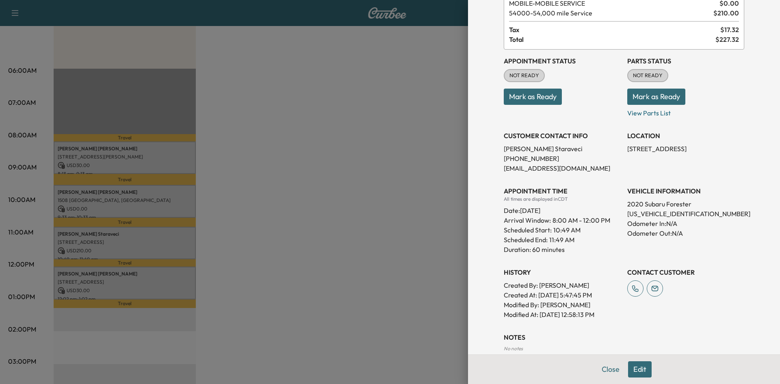
scroll to position [107, 0]
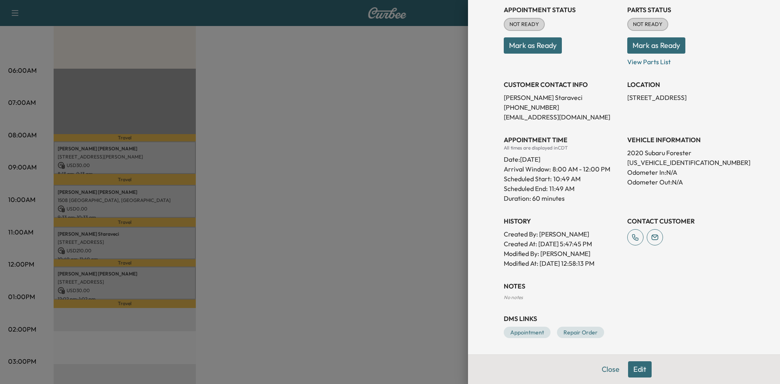
drag, startPoint x: 341, startPoint y: 256, endPoint x: 248, endPoint y: 254, distance: 92.7
click at [341, 256] on div at bounding box center [390, 192] width 780 height 384
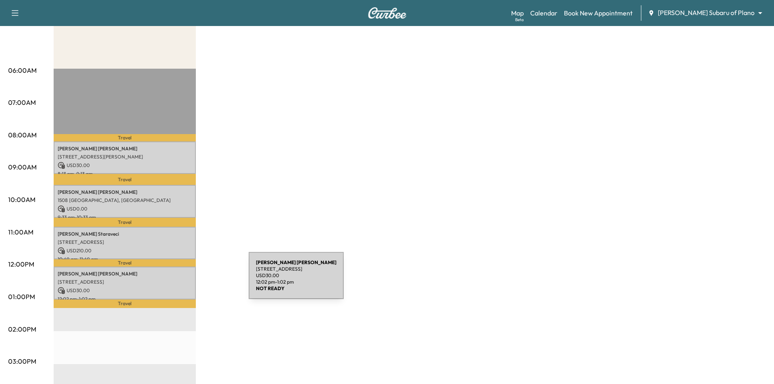
click at [188, 280] on p "[STREET_ADDRESS]" at bounding box center [125, 282] width 134 height 7
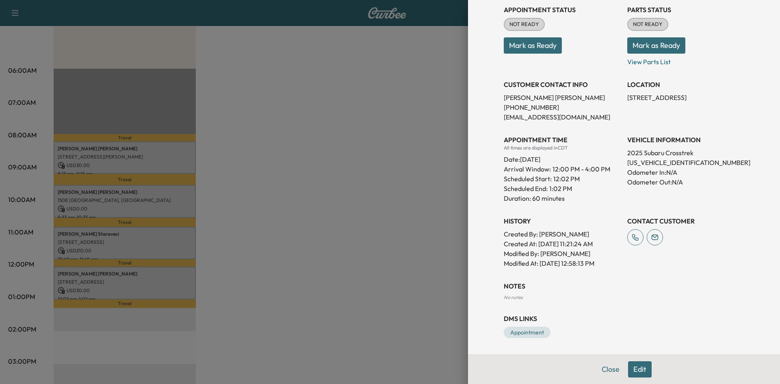
click at [390, 198] on div at bounding box center [390, 192] width 780 height 384
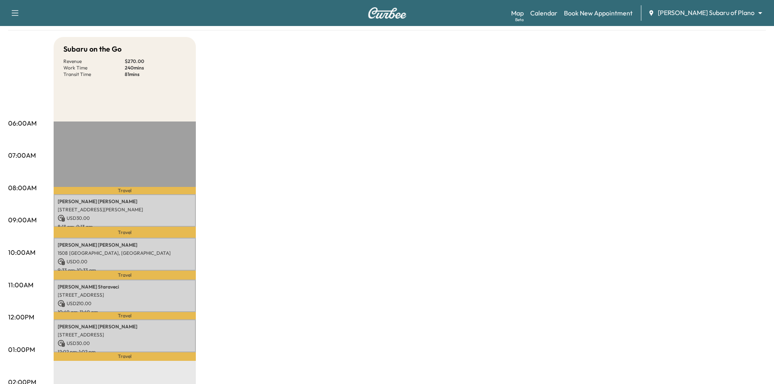
scroll to position [0, 0]
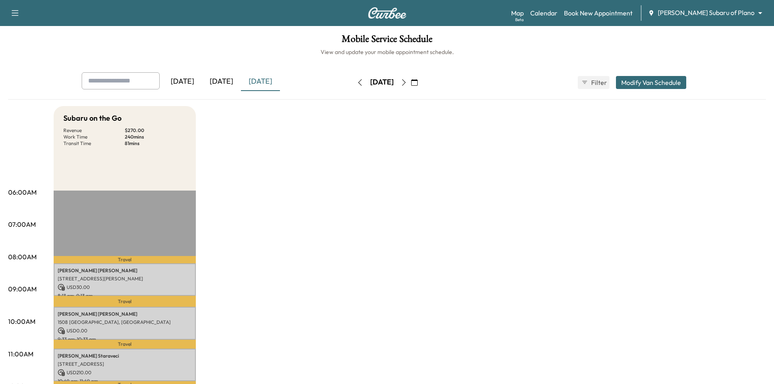
click at [224, 82] on div "[DATE]" at bounding box center [221, 81] width 39 height 19
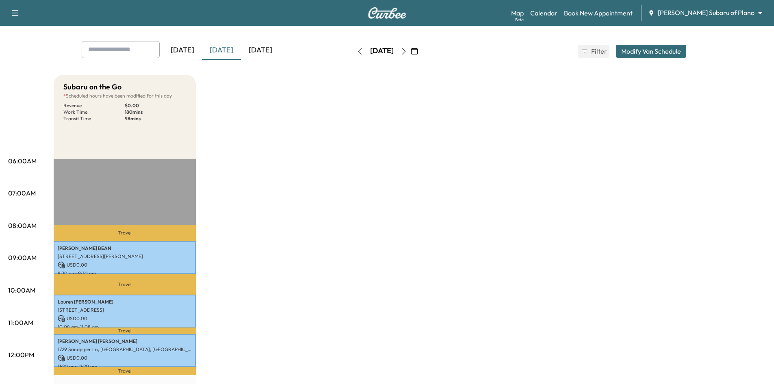
scroll to position [41, 0]
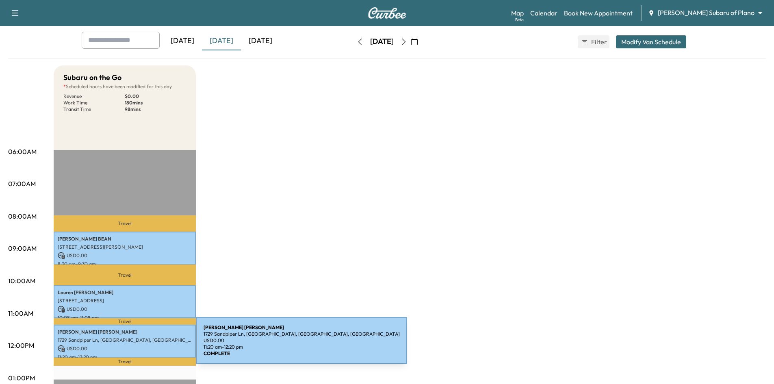
click at [135, 345] on p "USD 0.00" at bounding box center [125, 348] width 134 height 7
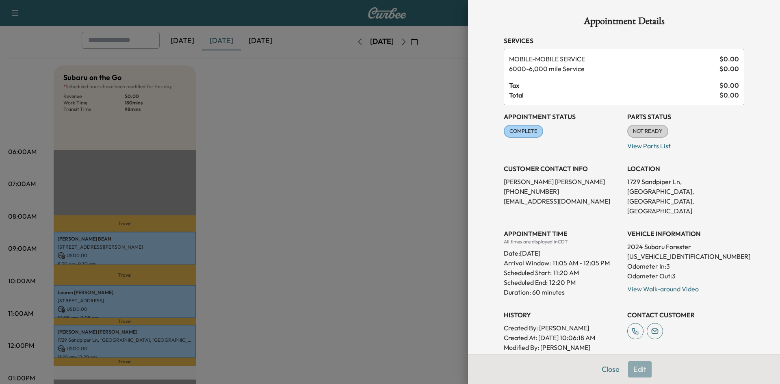
click at [250, 217] on div at bounding box center [390, 192] width 780 height 384
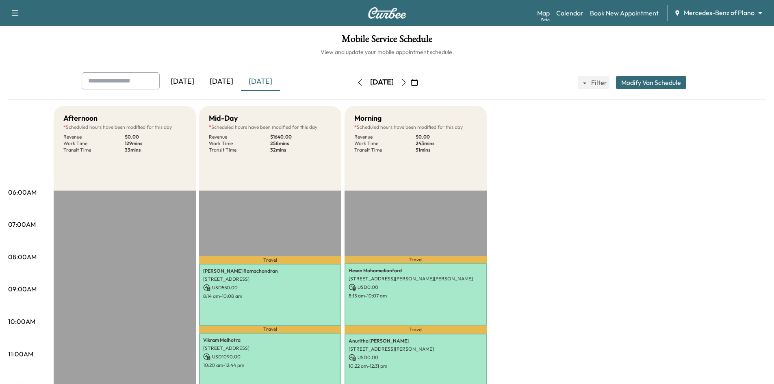
click at [224, 84] on div "[DATE]" at bounding box center [221, 81] width 39 height 19
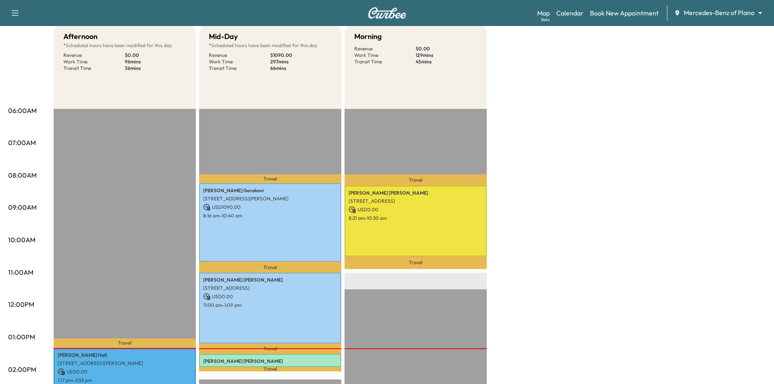
scroll to position [163, 0]
